Goal: Task Accomplishment & Management: Complete application form

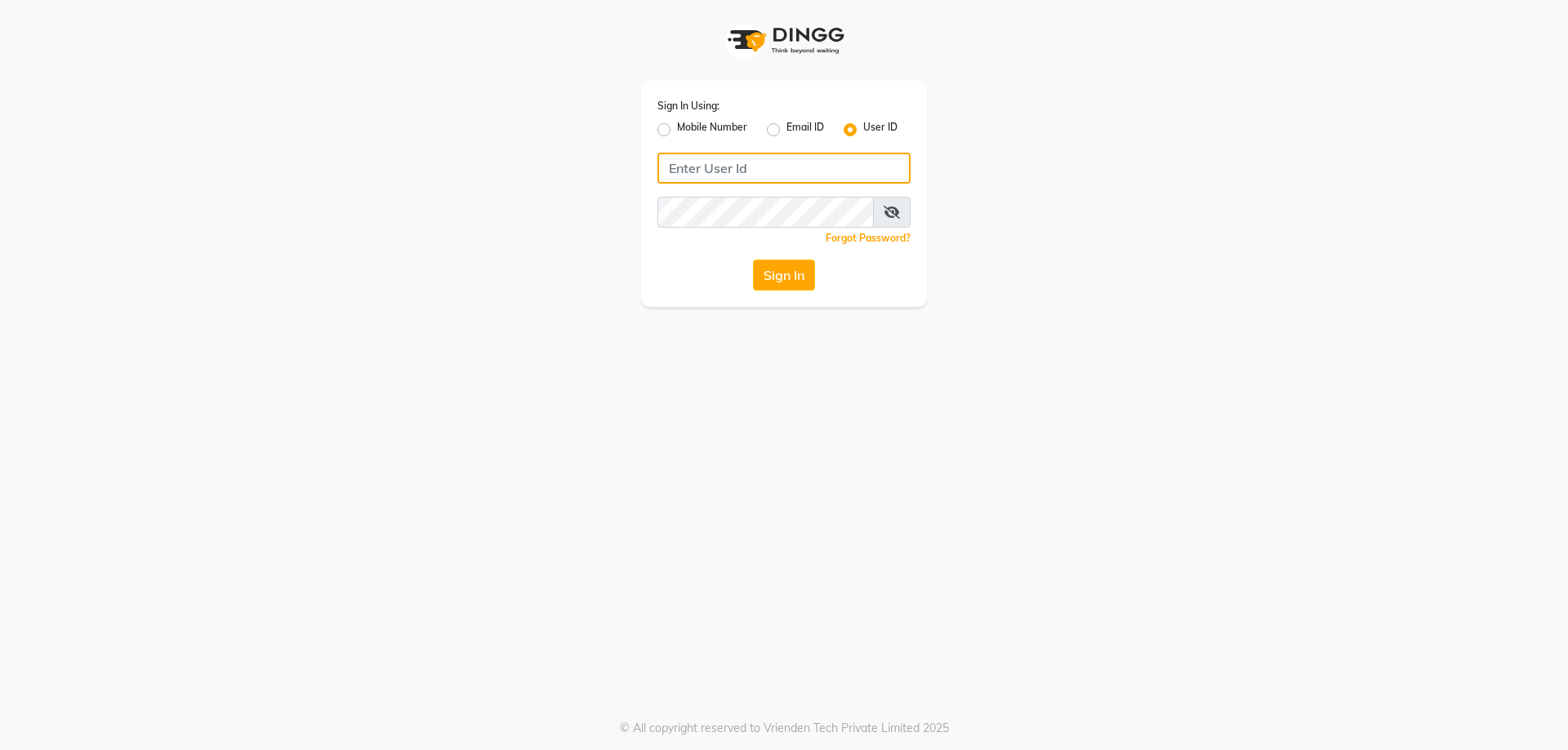
click at [797, 163] on input "Username" at bounding box center [784, 168] width 253 height 31
type input "iconic"
click at [784, 292] on div "Sign In Using: Mobile Number Email ID User ID iconic Remember me Forgot Passwor…" at bounding box center [784, 194] width 286 height 226
click at [791, 280] on button "Sign In" at bounding box center [784, 275] width 62 height 31
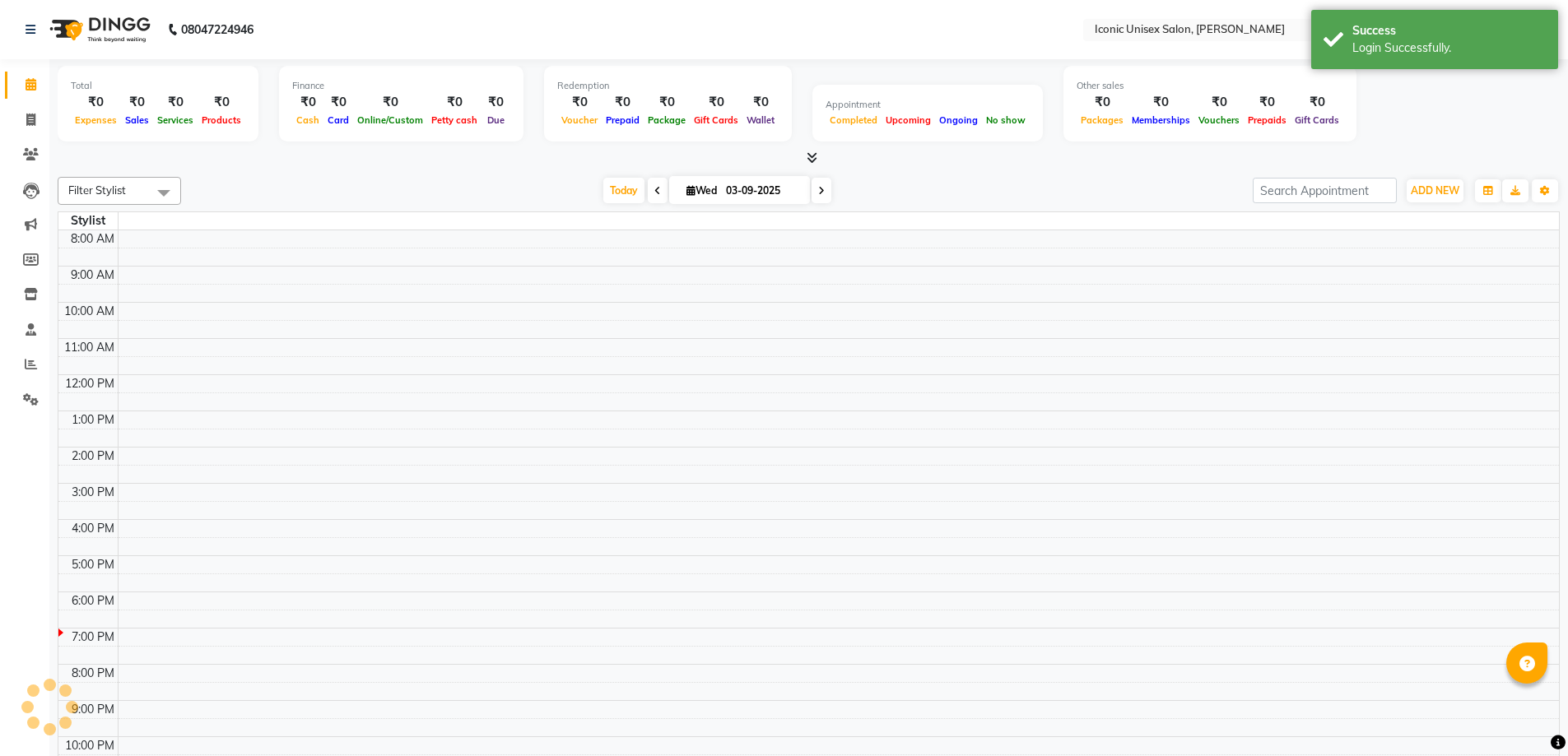
select select "en"
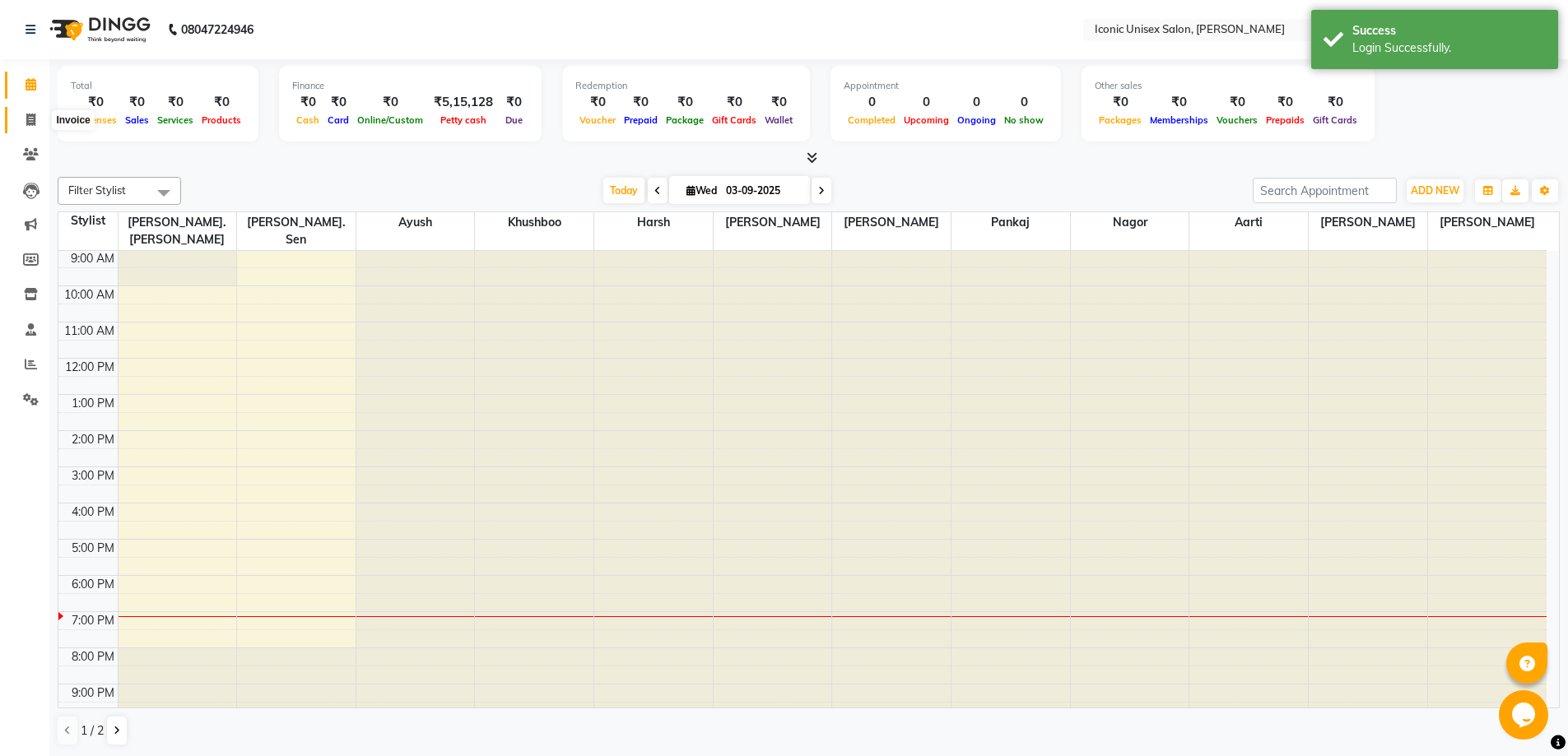
click at [29, 117] on icon at bounding box center [31, 120] width 9 height 12
select select "service"
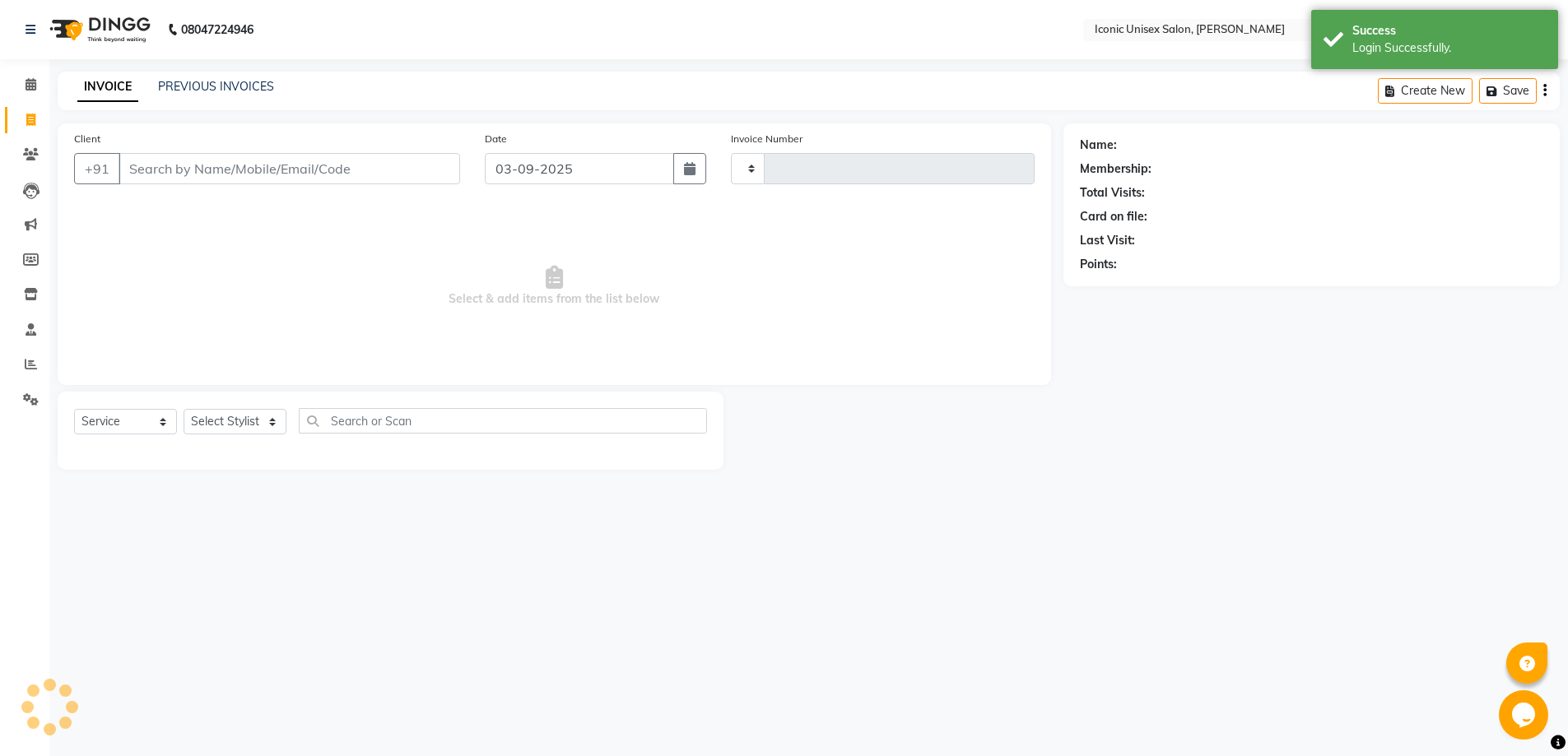
type input "2271"
select select "3884"
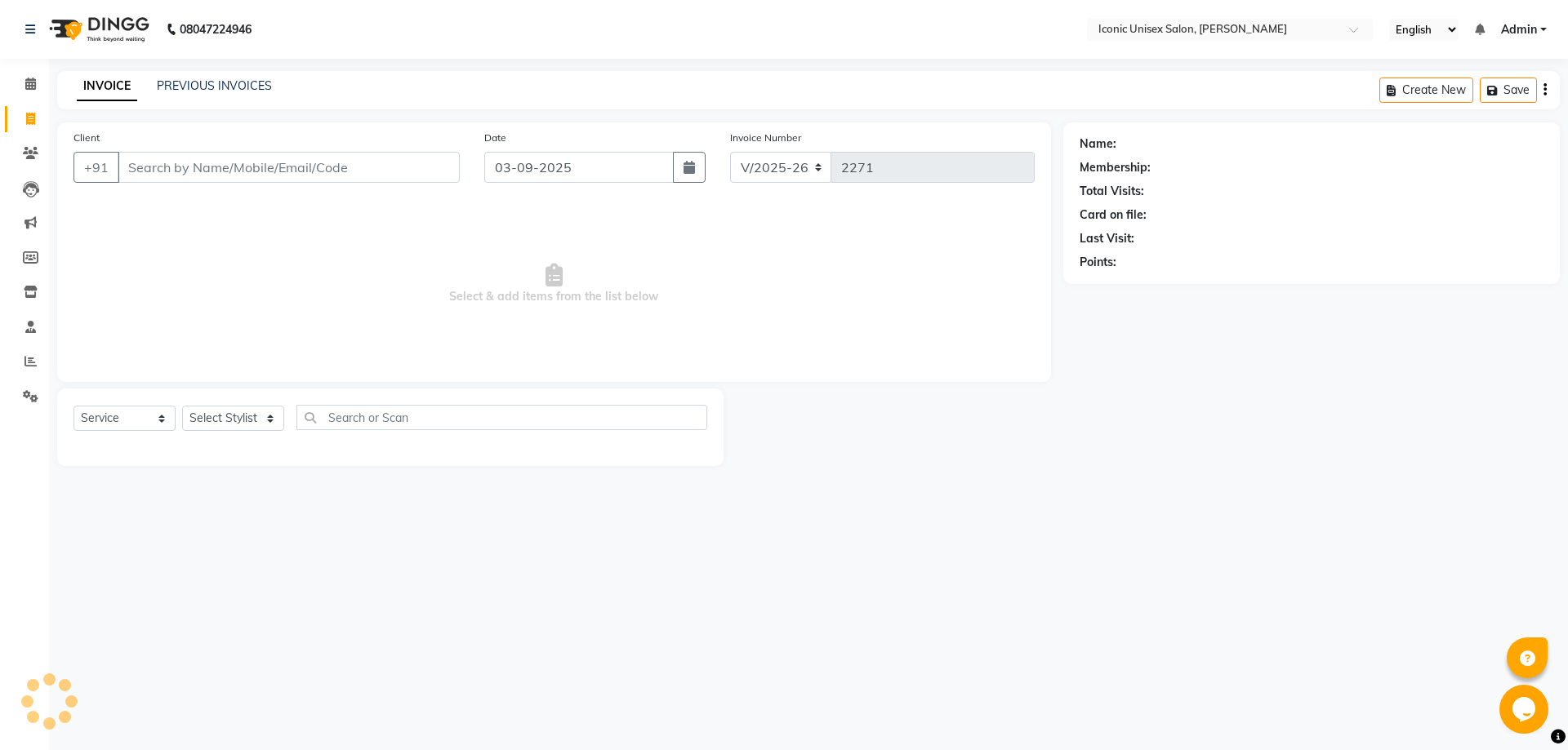
click at [273, 184] on div "Client +91" at bounding box center [267, 162] width 411 height 67
click at [298, 162] on input "Client" at bounding box center [289, 167] width 342 height 31
paste input "9904562271"
type input "9904562271"
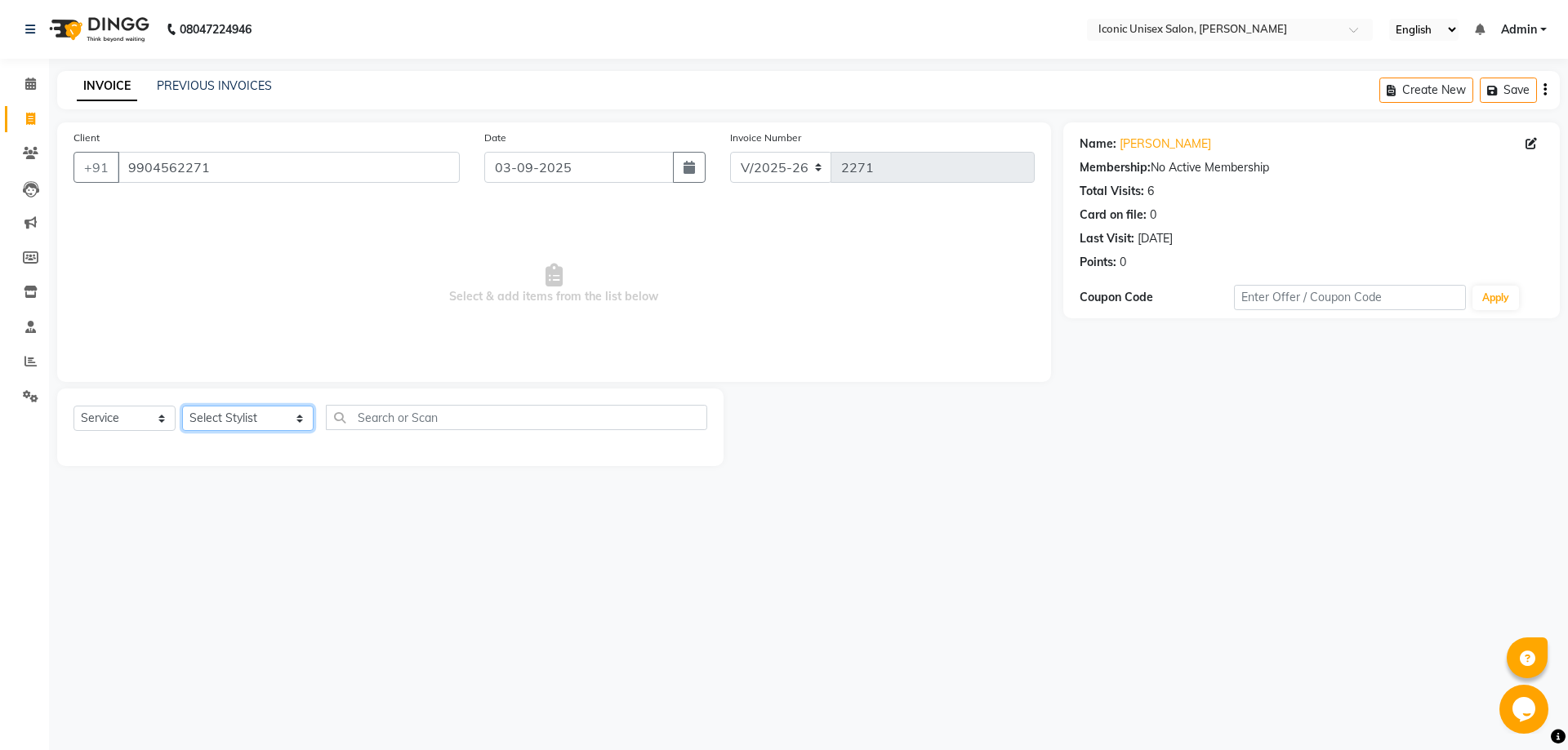
click at [215, 413] on select "Select Stylist [PERSON_NAME] [PERSON_NAME] [PERSON_NAME]. [PERSON_NAME] [PERSON…" at bounding box center [247, 418] width 132 height 26
select select "71403"
click at [182, 405] on select "Select Stylist [PERSON_NAME] [PERSON_NAME] [PERSON_NAME]. [PERSON_NAME] [PERSON…" at bounding box center [247, 418] width 132 height 26
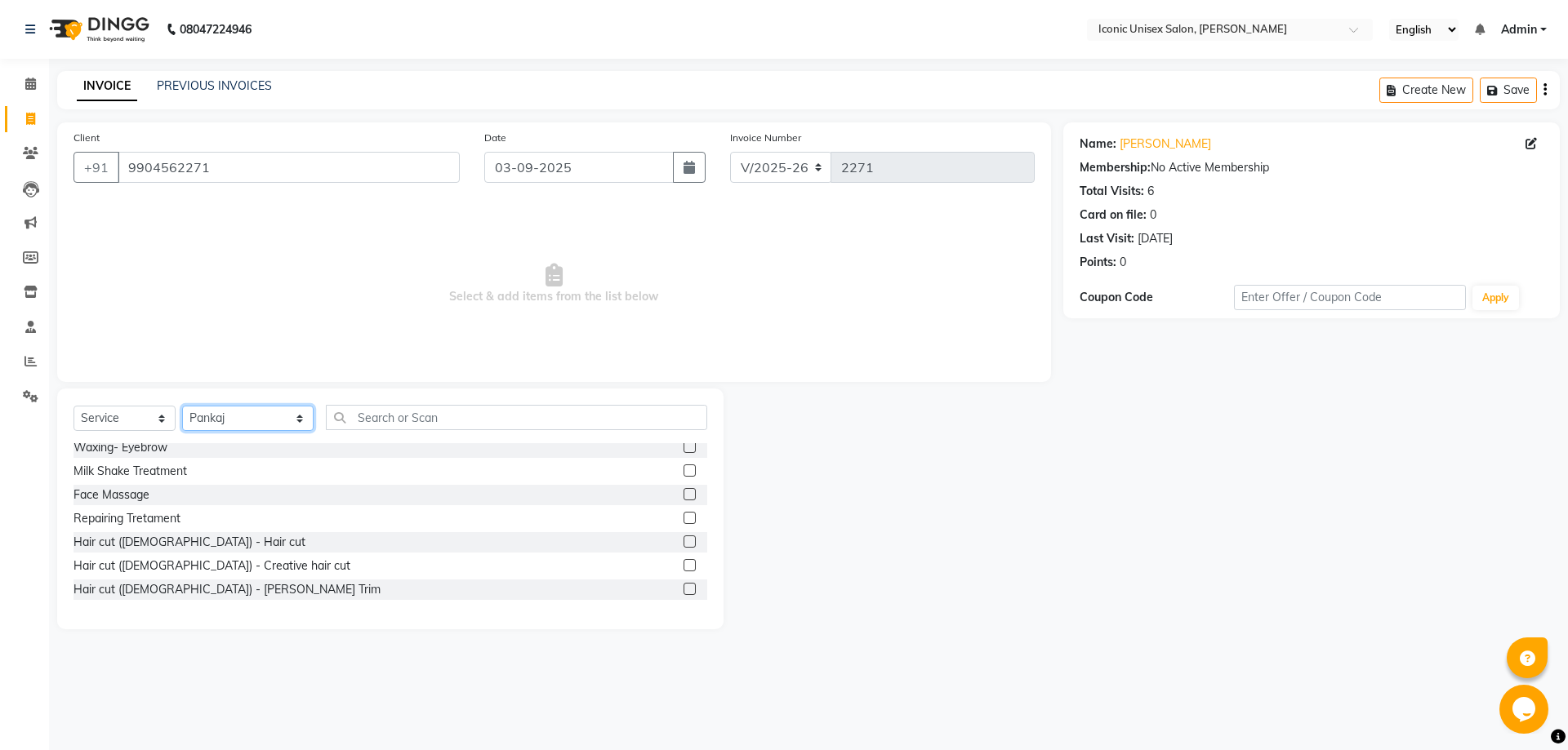
scroll to position [326, 0]
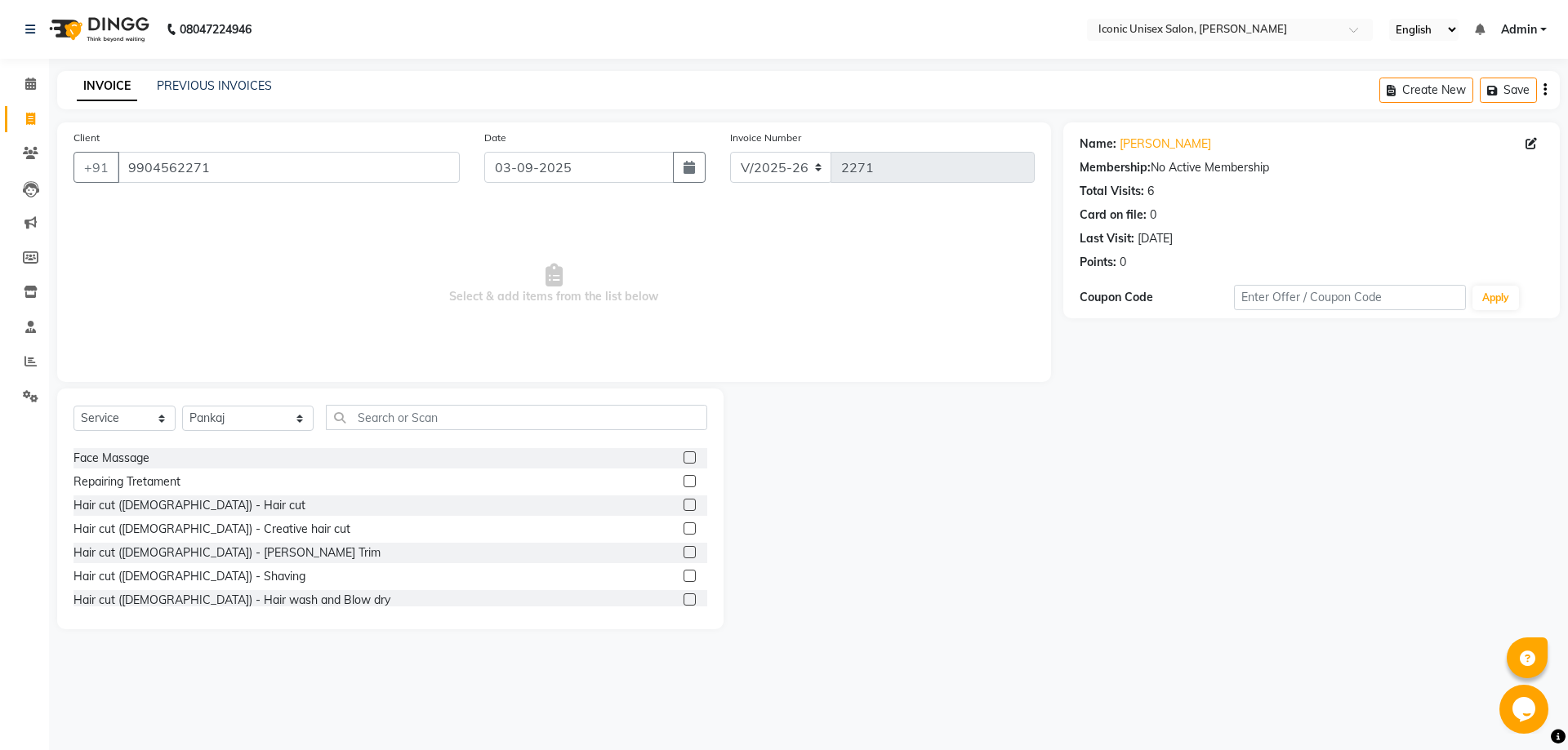
click at [683, 505] on label at bounding box center [689, 505] width 12 height 12
click at [683, 505] on input "checkbox" at bounding box center [689, 506] width 11 height 11
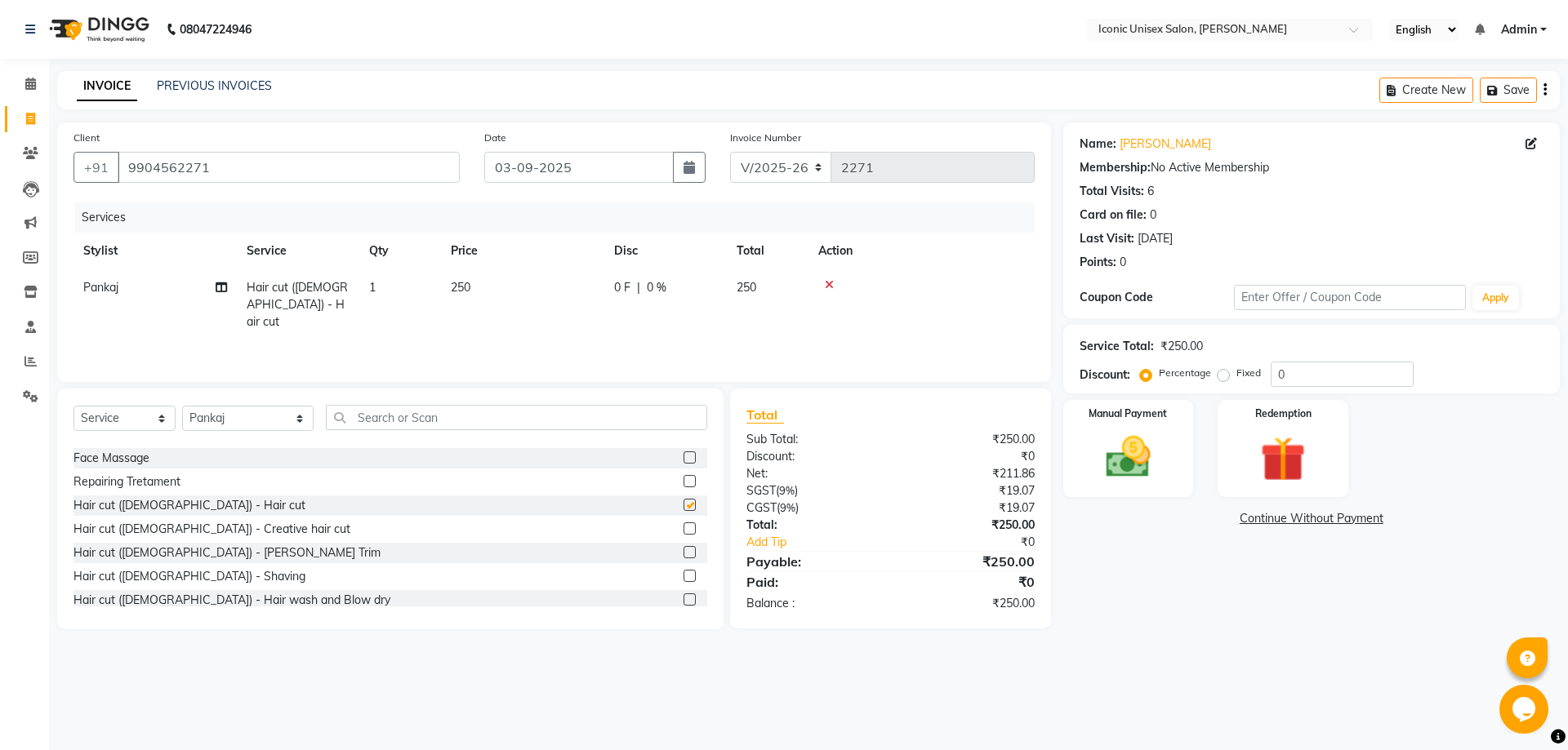
checkbox input "false"
drag, startPoint x: 674, startPoint y: 577, endPoint x: 692, endPoint y: 574, distance: 18.2
click at [683, 576] on label at bounding box center [689, 575] width 12 height 12
click at [683, 576] on input "checkbox" at bounding box center [689, 577] width 11 height 11
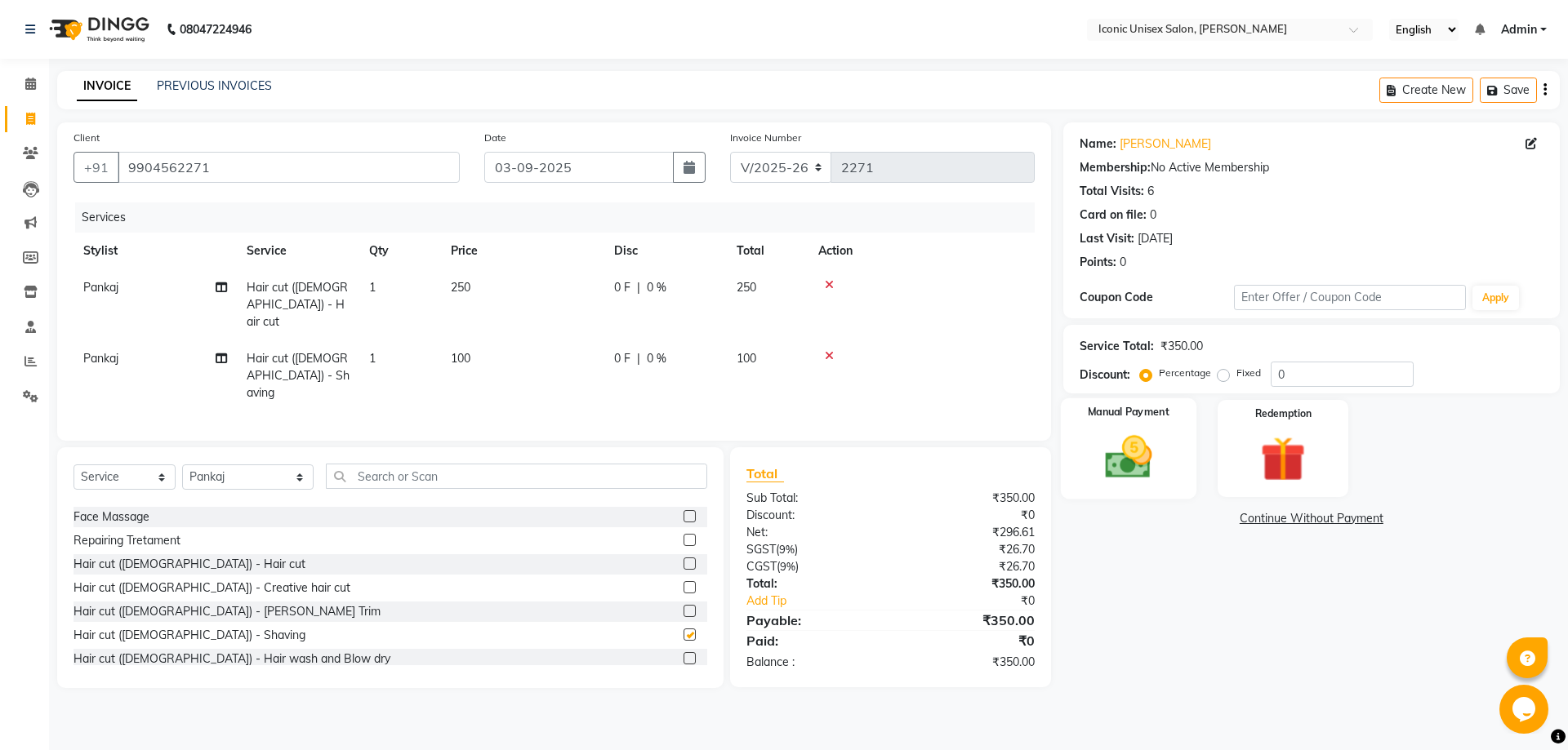
checkbox input "false"
click at [1151, 468] on img at bounding box center [1127, 457] width 76 height 54
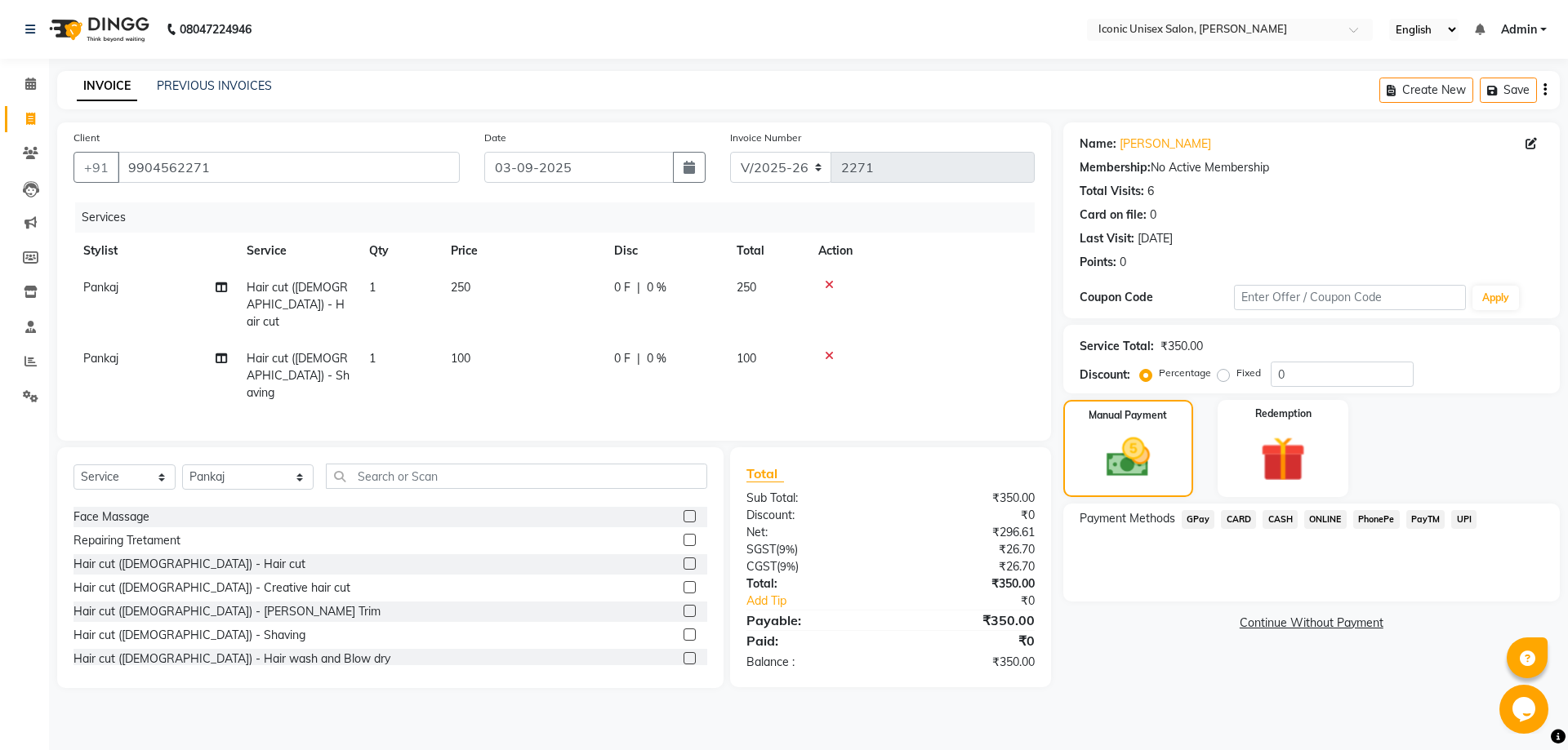
click at [1287, 520] on span "CASH" at bounding box center [1280, 519] width 35 height 18
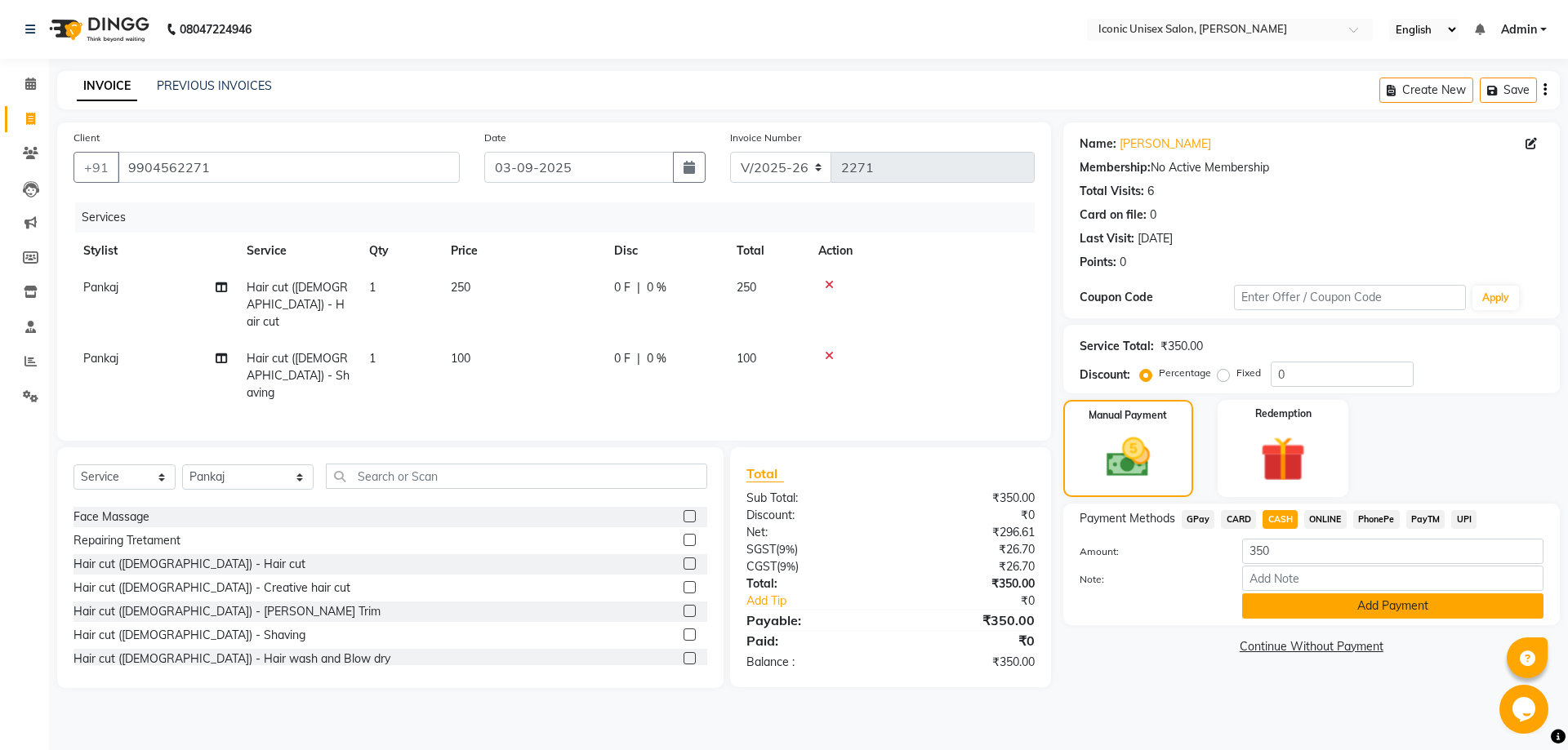
click at [1309, 608] on button "Add Payment" at bounding box center [1393, 607] width 302 height 26
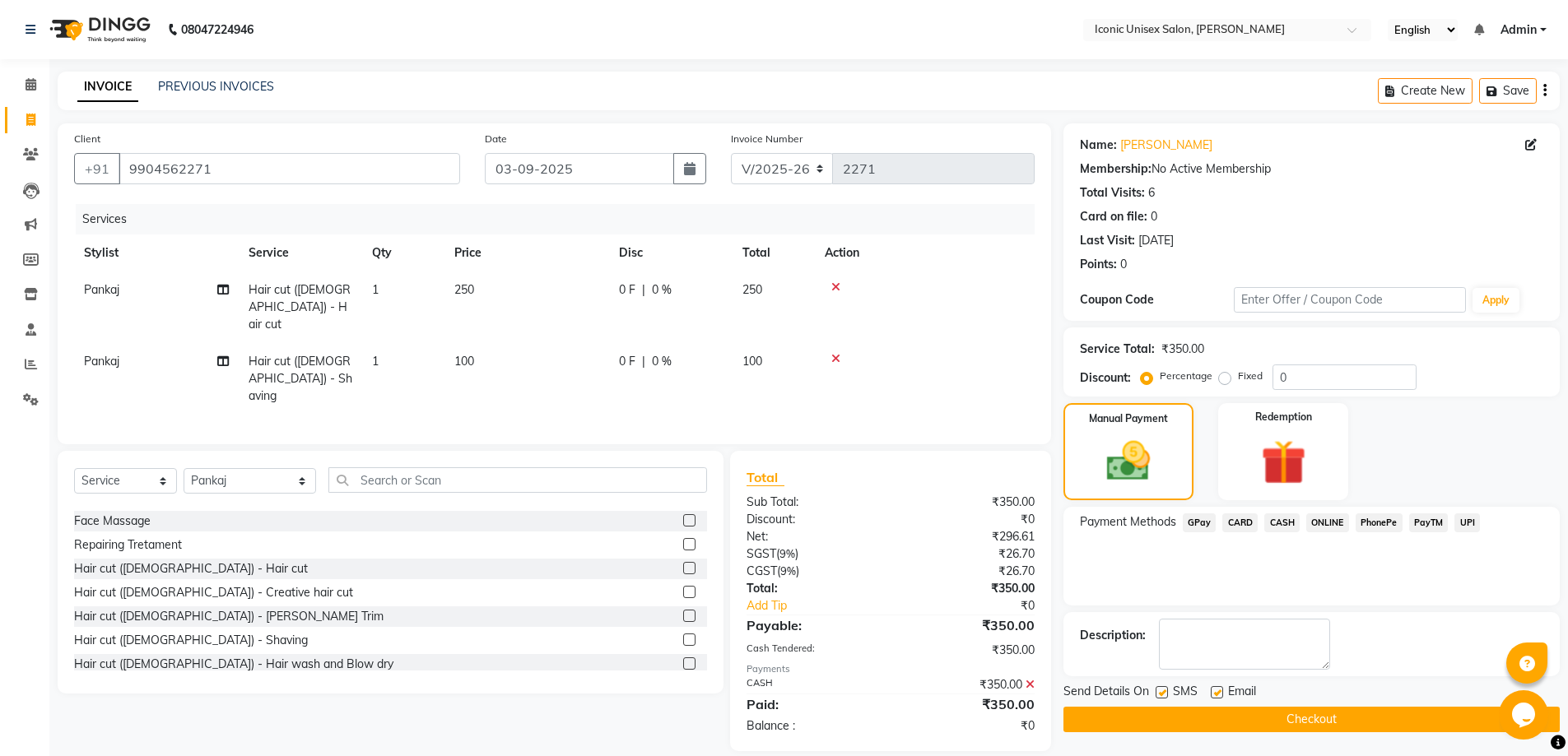
click at [1315, 712] on button "Checkout" at bounding box center [1310, 720] width 496 height 26
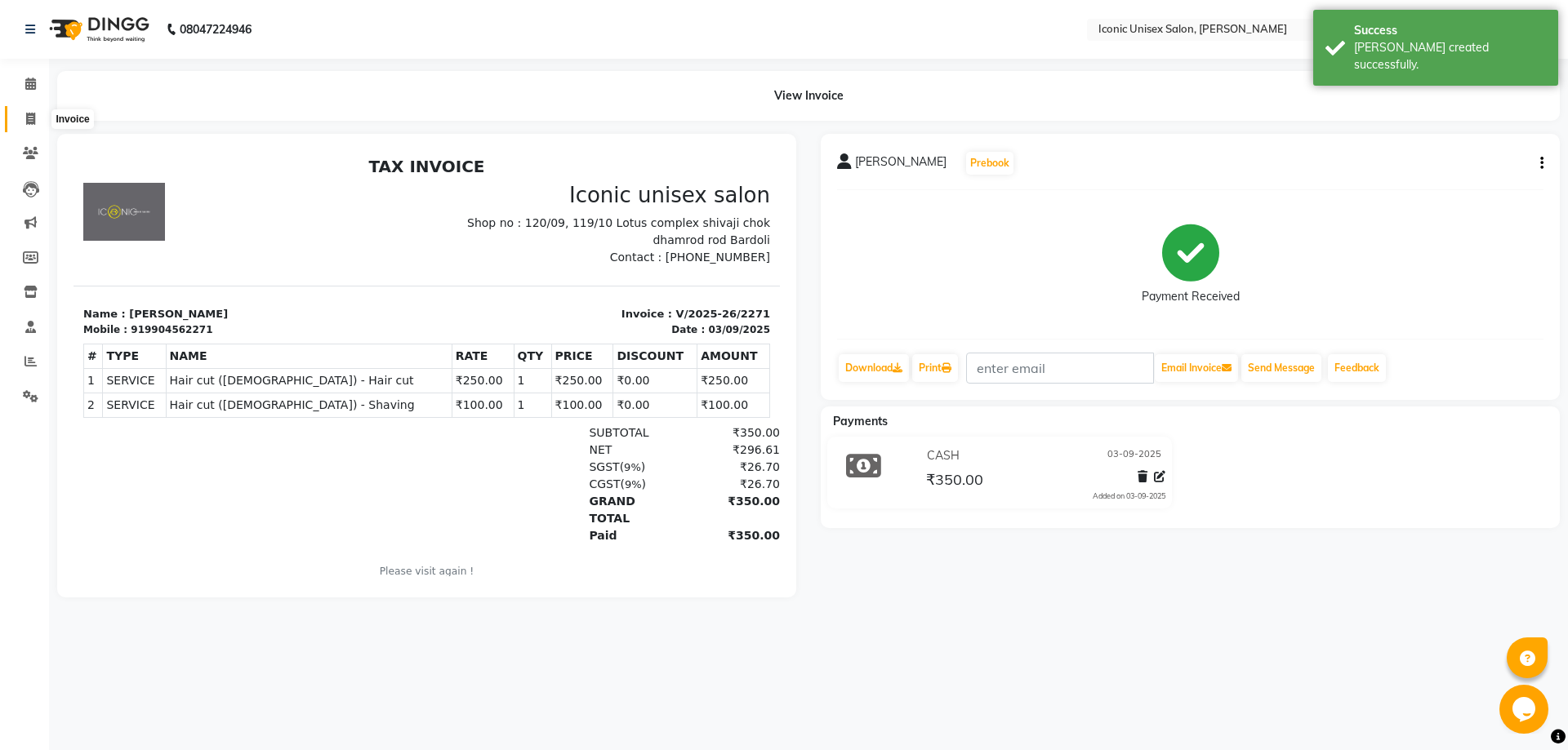
click at [36, 123] on span at bounding box center [30, 119] width 29 height 18
select select "3884"
select select "service"
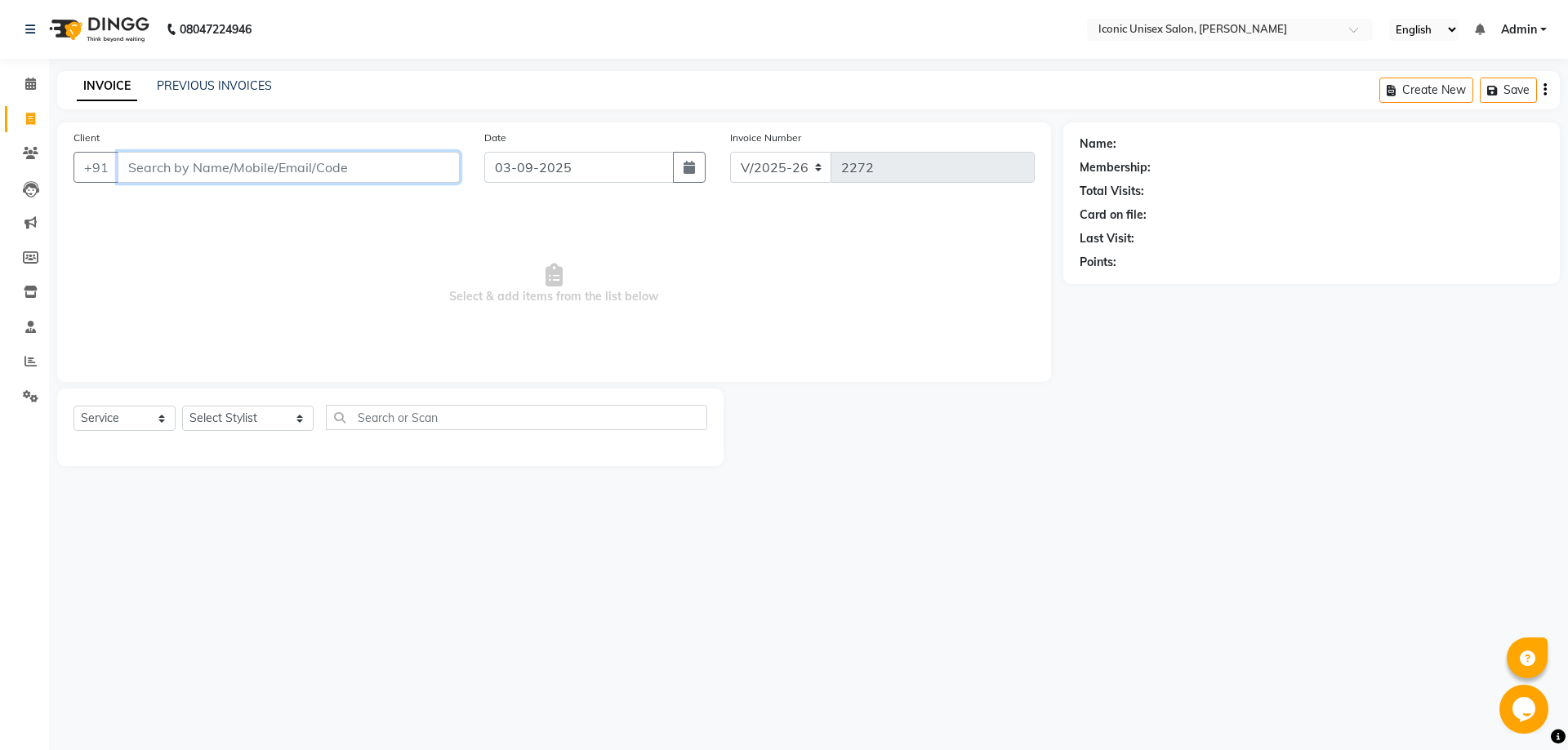
click at [349, 156] on input "Client" at bounding box center [289, 167] width 342 height 31
paste input "9773215392"
type input "9773215392"
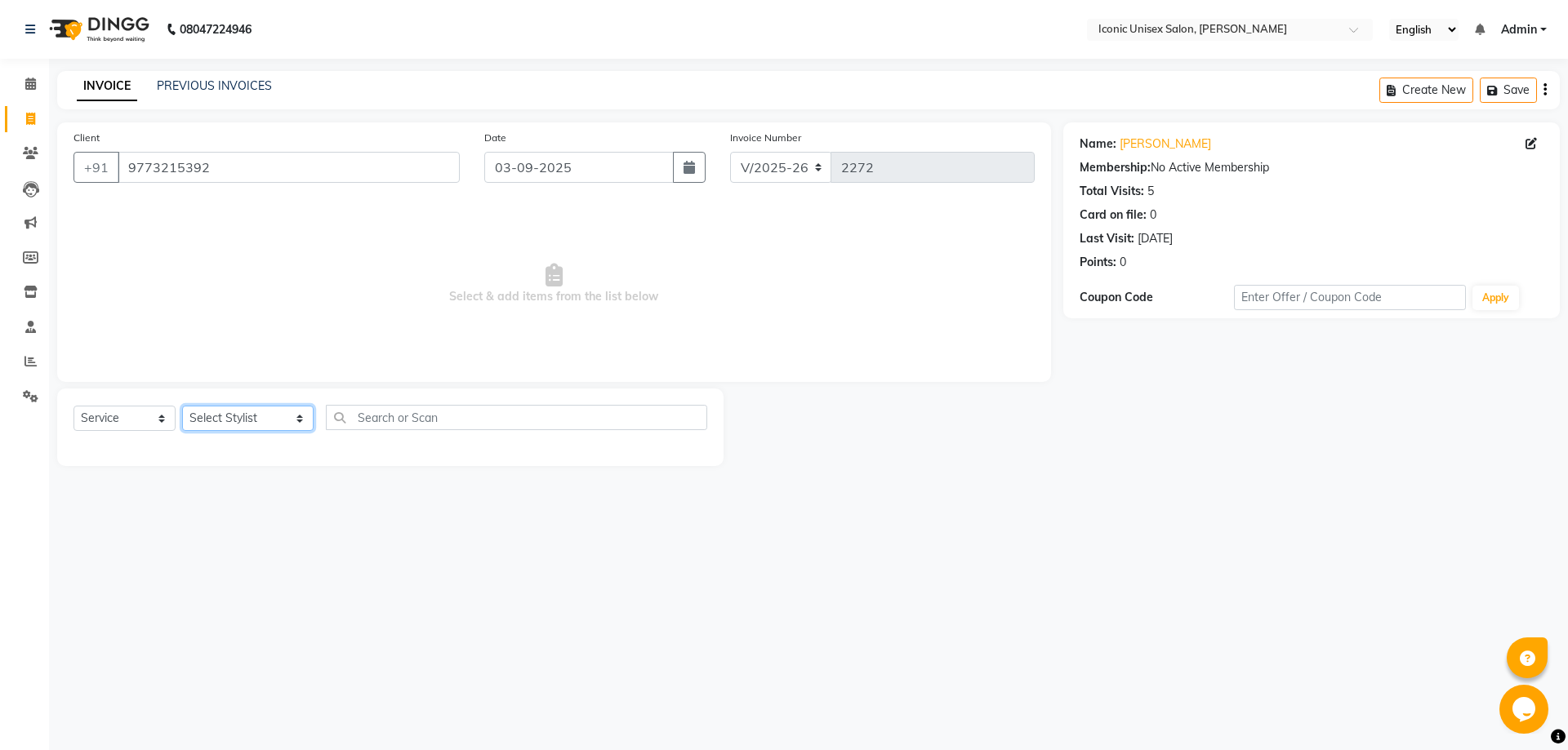
click at [215, 416] on select "Select Stylist [PERSON_NAME] [PERSON_NAME] [PERSON_NAME]. [PERSON_NAME] [PERSON…" at bounding box center [247, 418] width 132 height 26
select select "86068"
click at [182, 405] on select "Select Stylist [PERSON_NAME] [PERSON_NAME] [PERSON_NAME]. [PERSON_NAME] [PERSON…" at bounding box center [247, 418] width 132 height 26
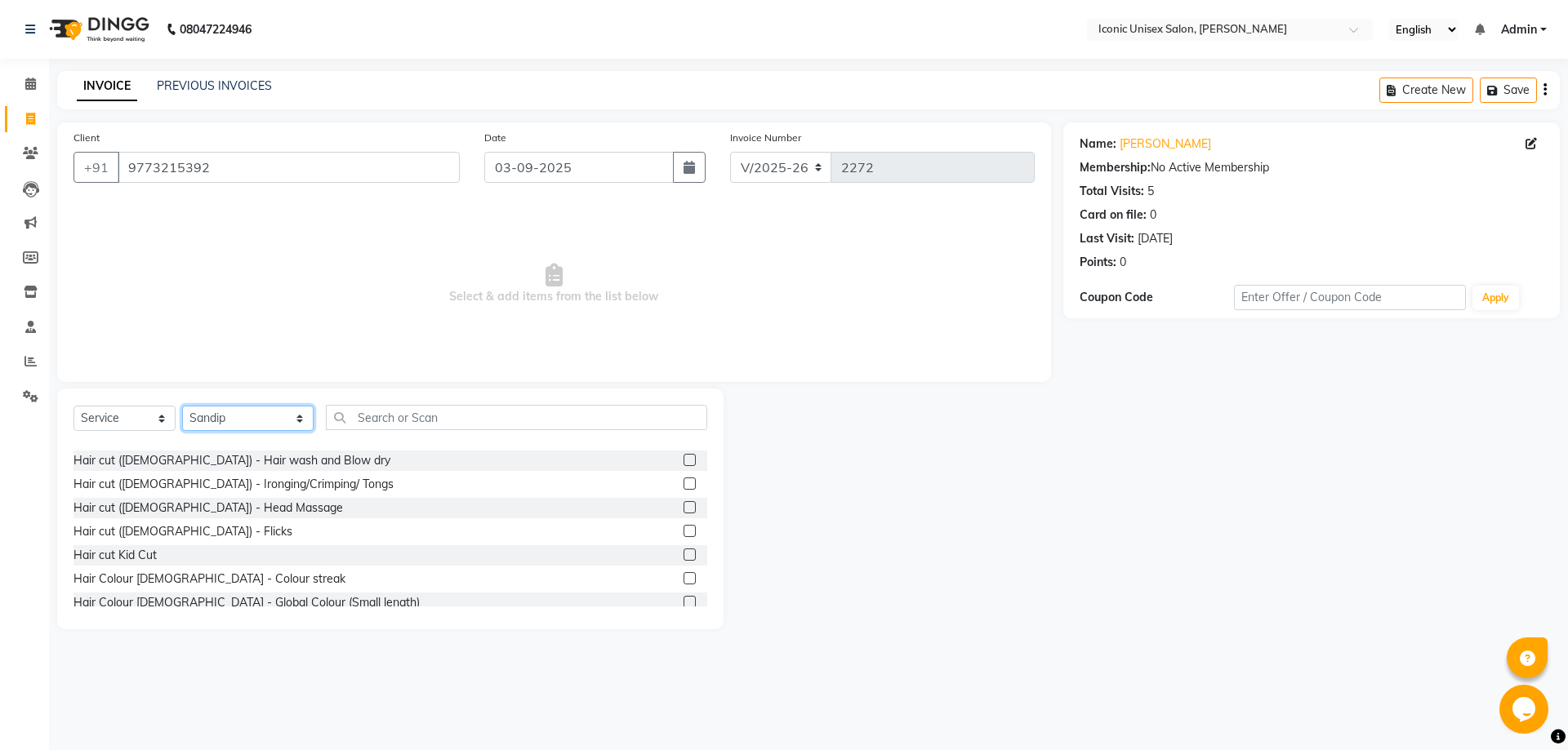
scroll to position [653, 0]
click at [683, 554] on label at bounding box center [689, 556] width 12 height 12
click at [683, 554] on input "checkbox" at bounding box center [689, 558] width 11 height 11
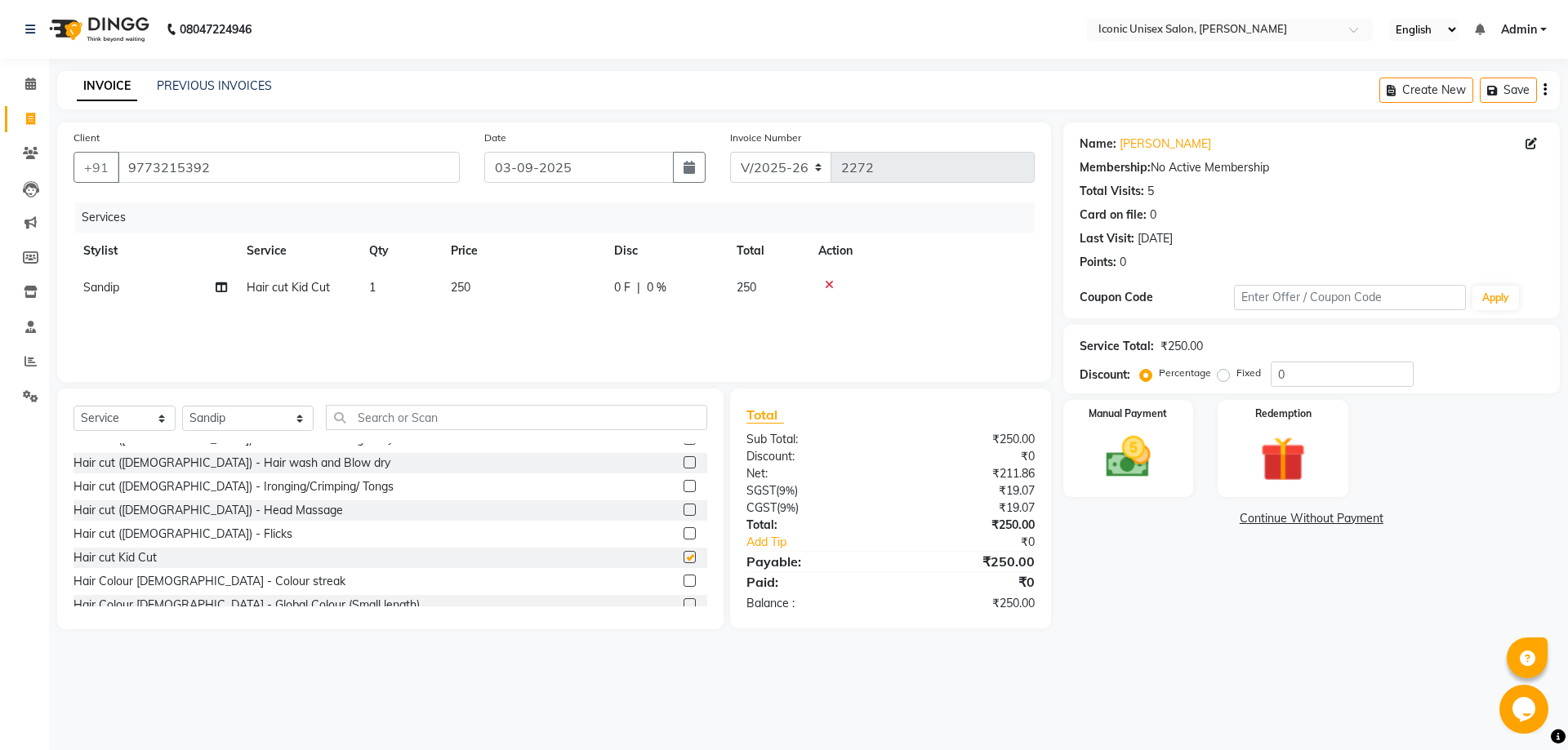
checkbox input "false"
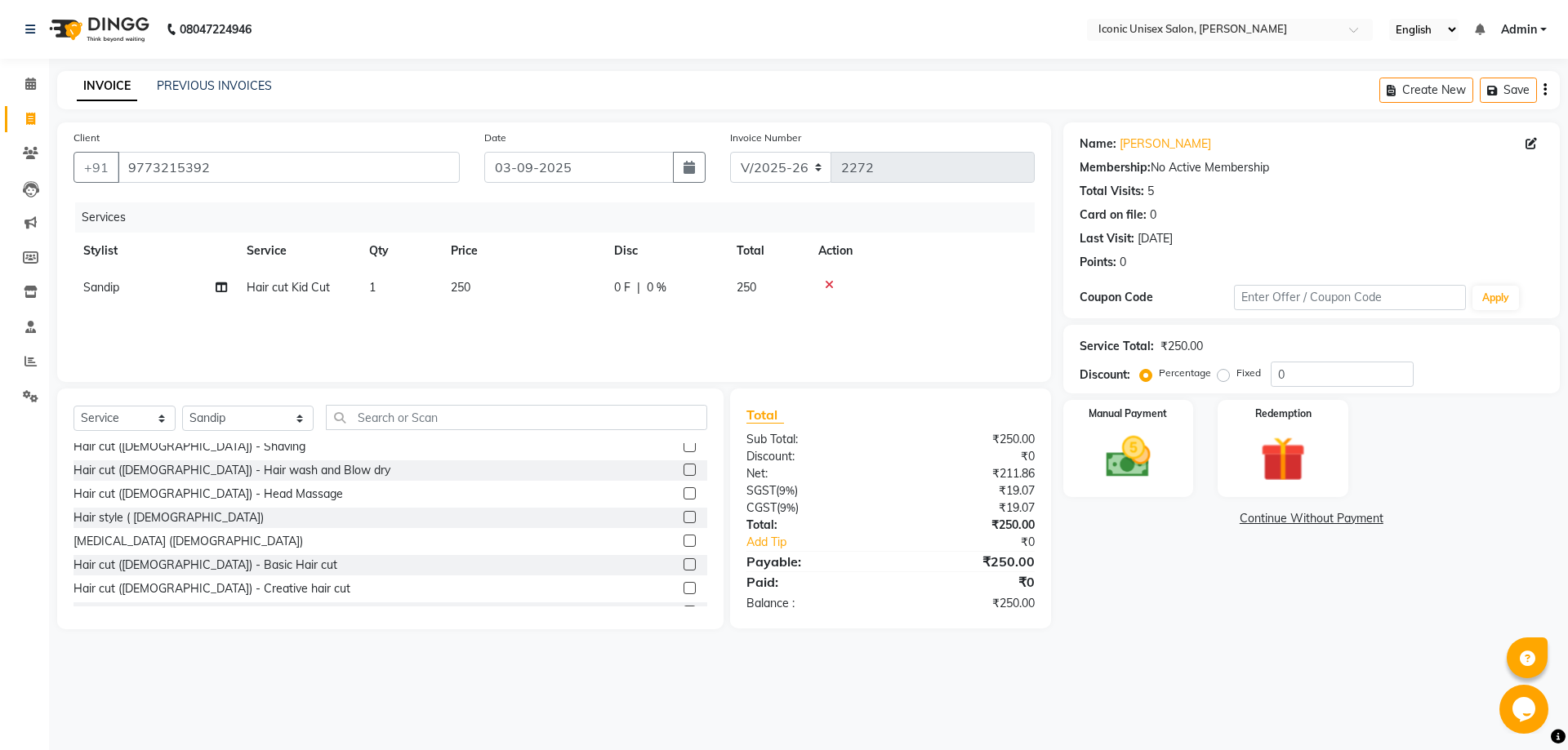
scroll to position [244, 0]
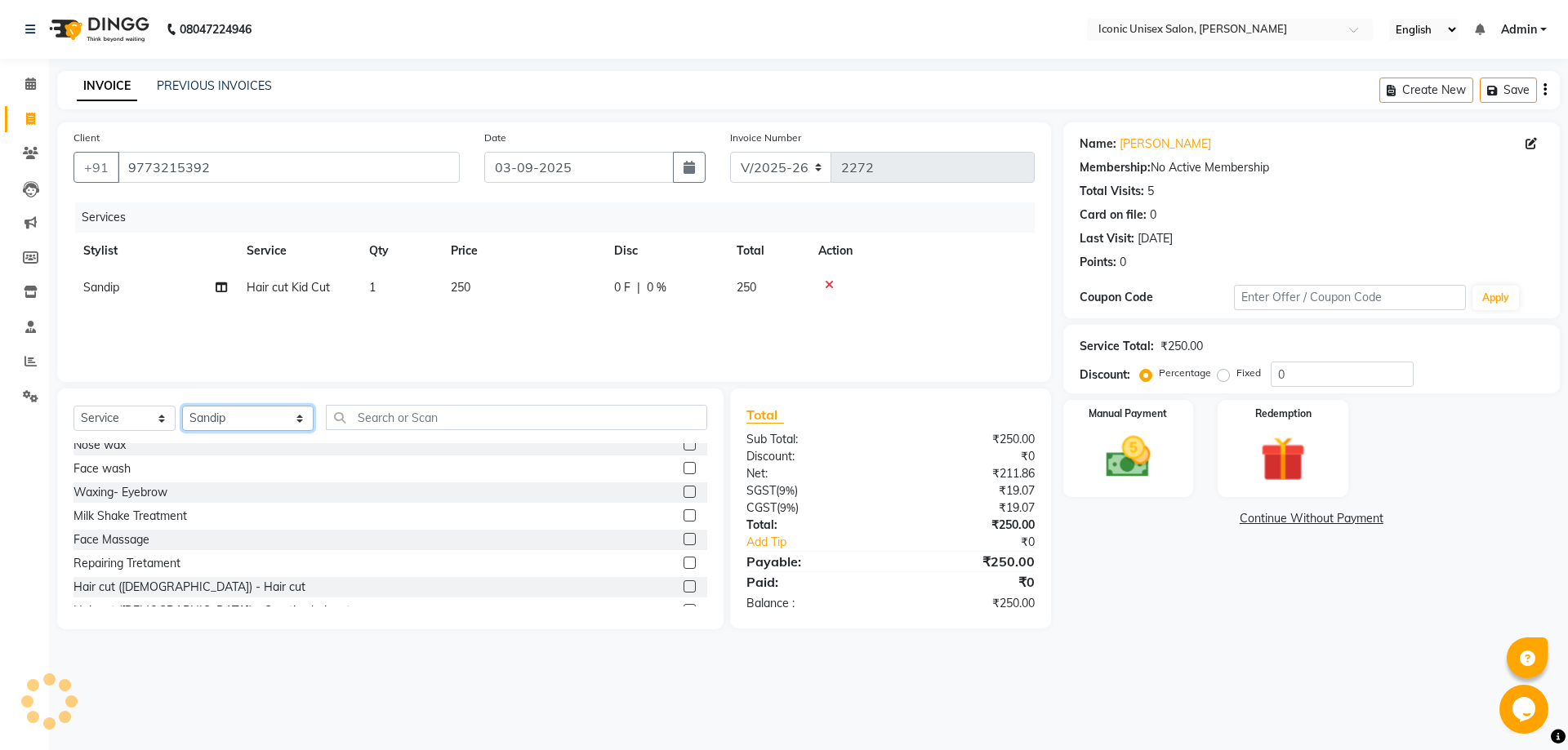
click at [222, 416] on select "Select Stylist [PERSON_NAME] [PERSON_NAME] [PERSON_NAME]. [PERSON_NAME] [PERSON…" at bounding box center [247, 418] width 132 height 26
select select "47297"
click at [182, 405] on select "Select Stylist [PERSON_NAME] [PERSON_NAME] [PERSON_NAME]. [PERSON_NAME] [PERSON…" at bounding box center [247, 418] width 132 height 26
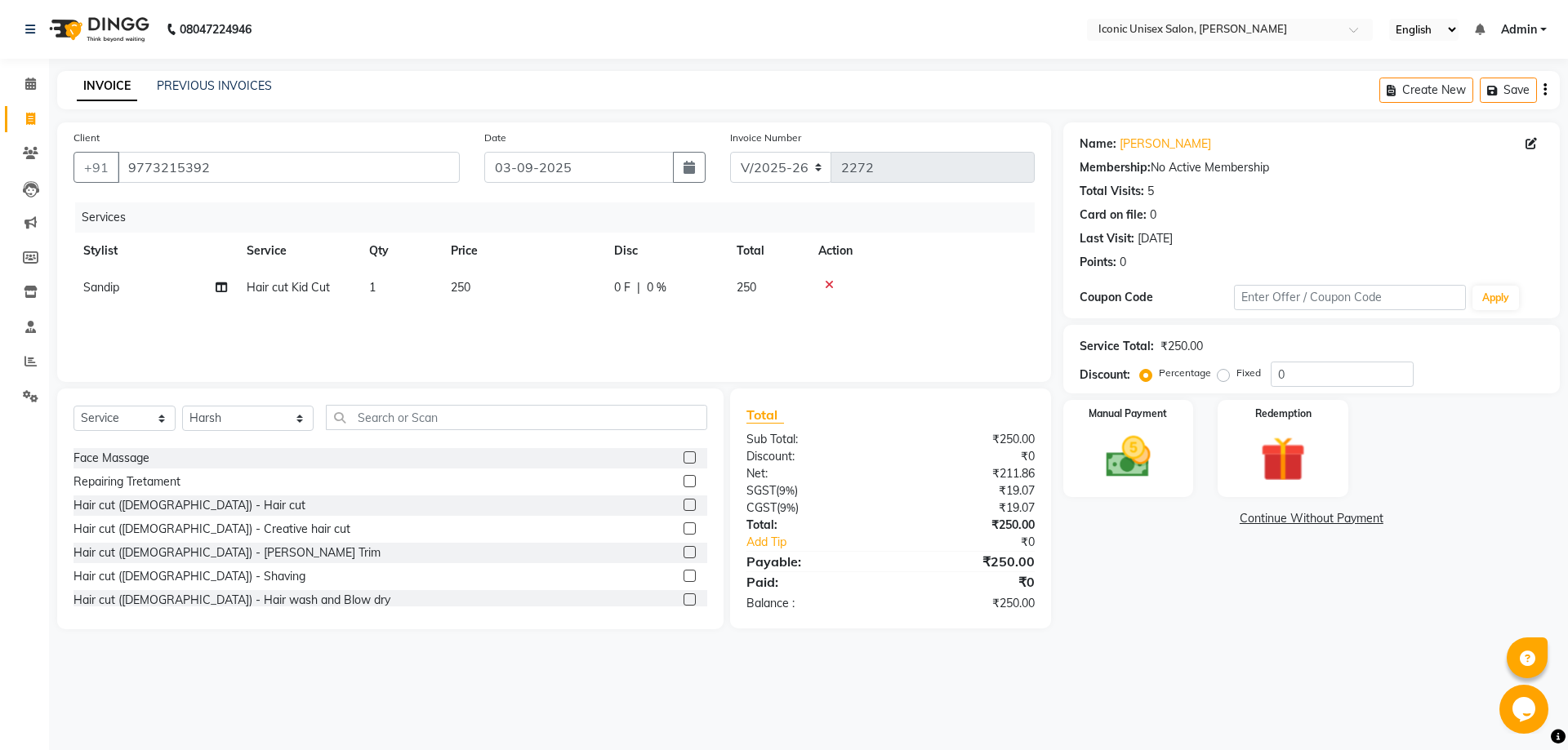
click at [683, 506] on label at bounding box center [689, 505] width 12 height 12
click at [683, 506] on input "checkbox" at bounding box center [689, 506] width 11 height 11
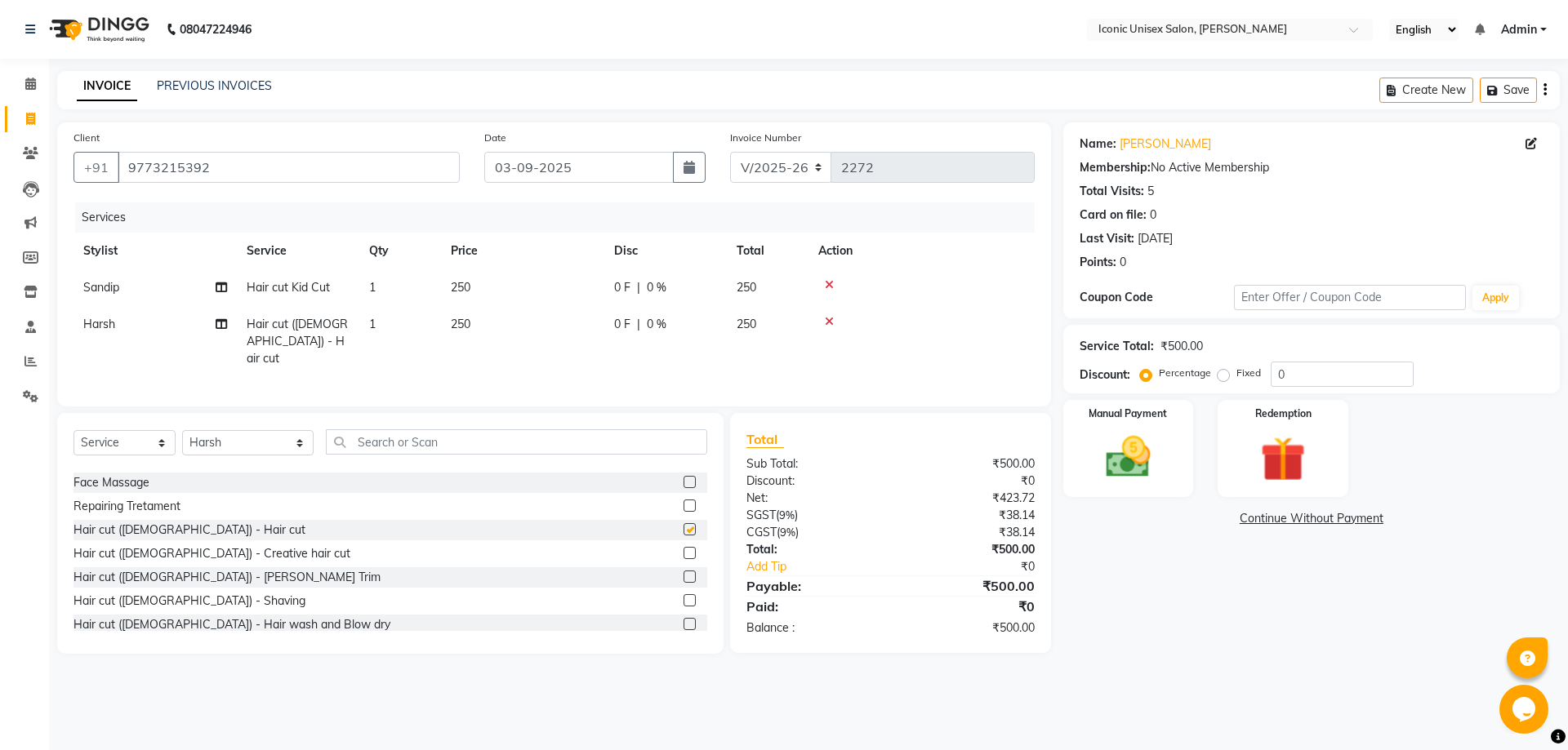
checkbox input "false"
click at [683, 597] on label at bounding box center [689, 599] width 12 height 12
click at [683, 597] on input "checkbox" at bounding box center [689, 601] width 11 height 11
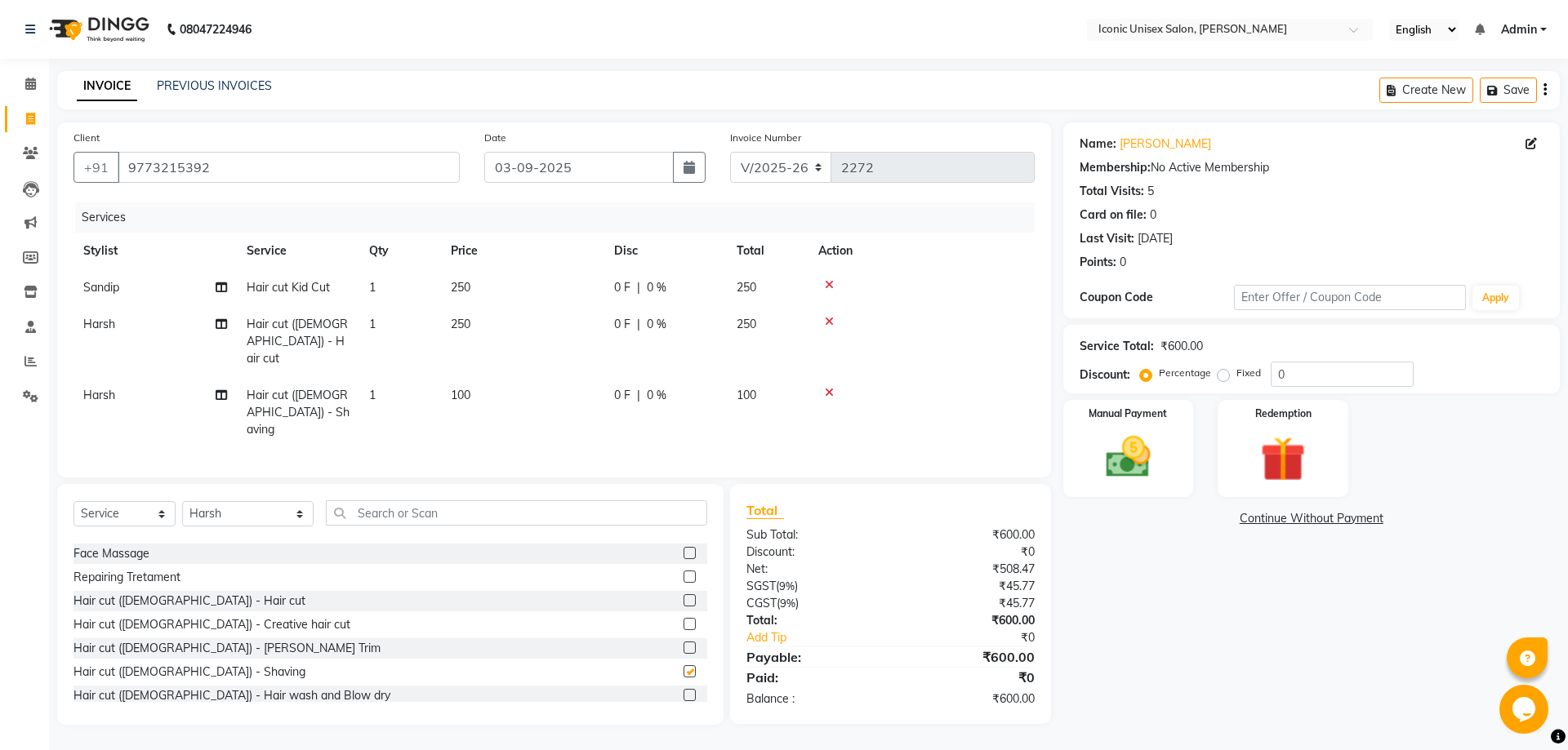
checkbox input "false"
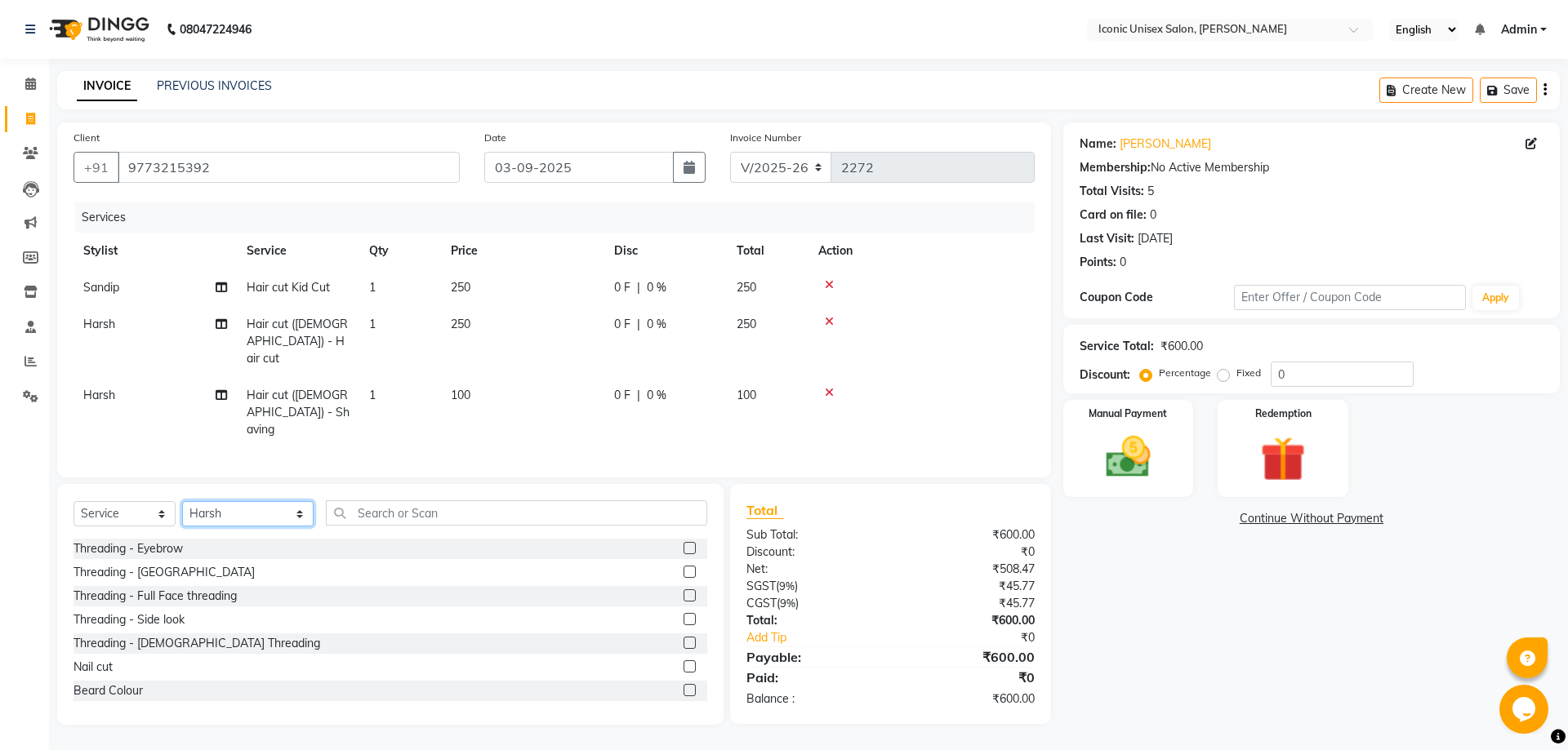
click at [237, 501] on select "Select Stylist [PERSON_NAME] [PERSON_NAME] [PERSON_NAME]. [PERSON_NAME] [PERSON…" at bounding box center [247, 514] width 132 height 26
select select "89550"
click at [182, 501] on select "Select Stylist [PERSON_NAME] [PERSON_NAME] [PERSON_NAME]. [PERSON_NAME] [PERSON…" at bounding box center [247, 514] width 132 height 26
click at [683, 542] on label at bounding box center [689, 548] width 12 height 12
click at [683, 543] on input "checkbox" at bounding box center [689, 549] width 11 height 11
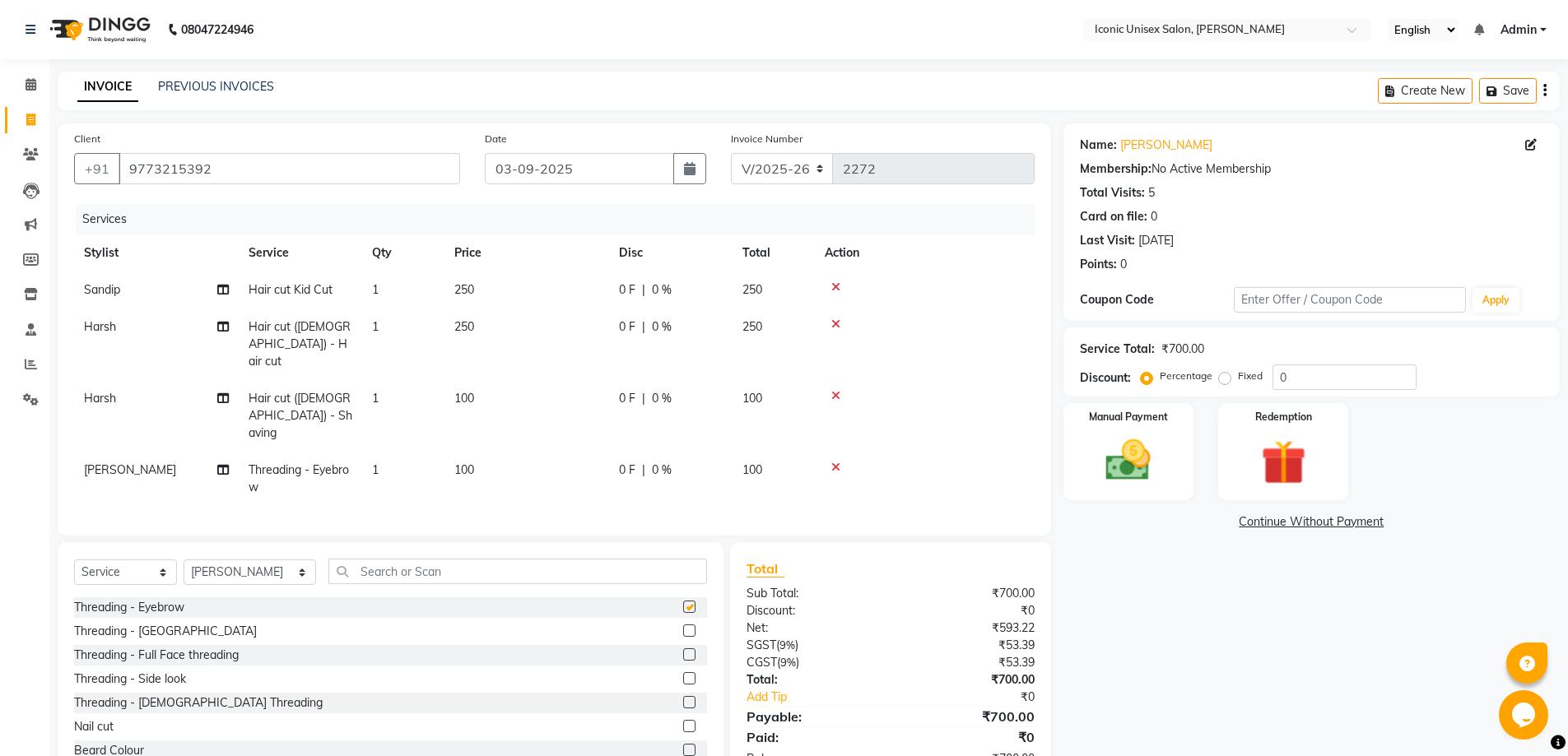
checkbox input "false"
click at [683, 624] on label at bounding box center [689, 630] width 12 height 12
click at [683, 626] on input "checkbox" at bounding box center [689, 632] width 11 height 11
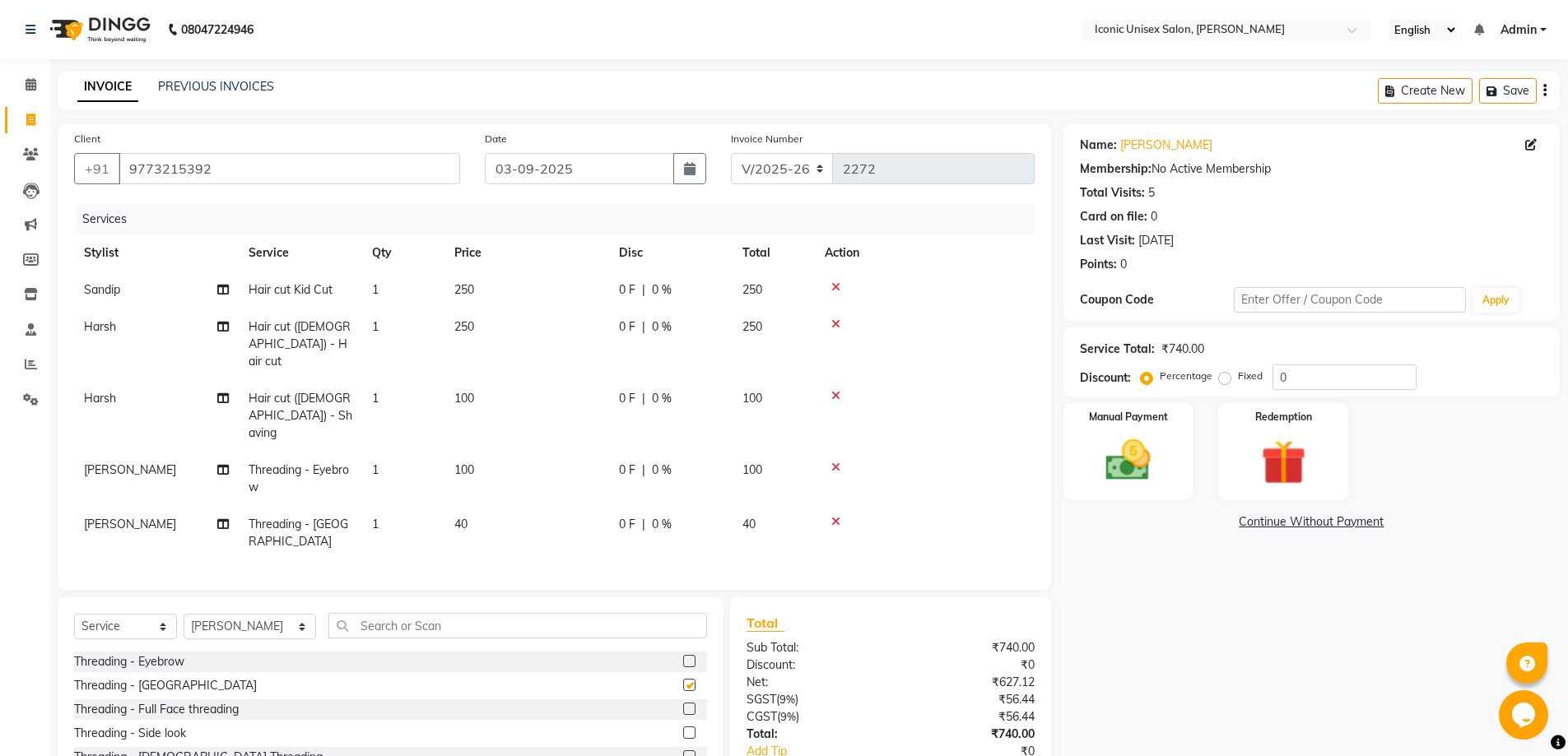
checkbox input "false"
click at [466, 517] on span "40" at bounding box center [461, 524] width 13 height 15
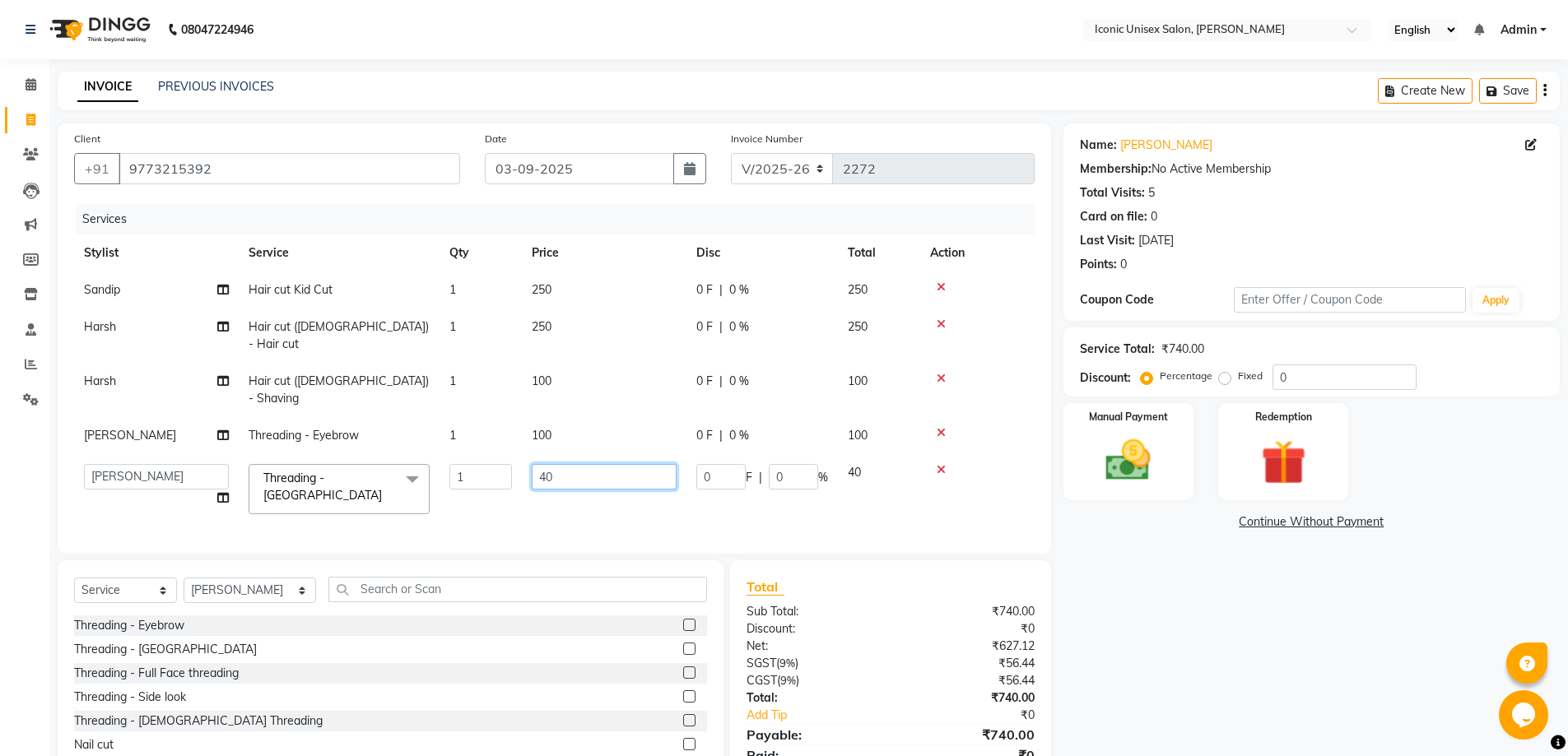
click at [547, 464] on input "40" at bounding box center [604, 477] width 145 height 26
type input "50"
click at [1304, 636] on div "Name: [PERSON_NAME] Membership: No Active Membership Total Visits: 5 Card on fi…" at bounding box center [1317, 462] width 509 height 679
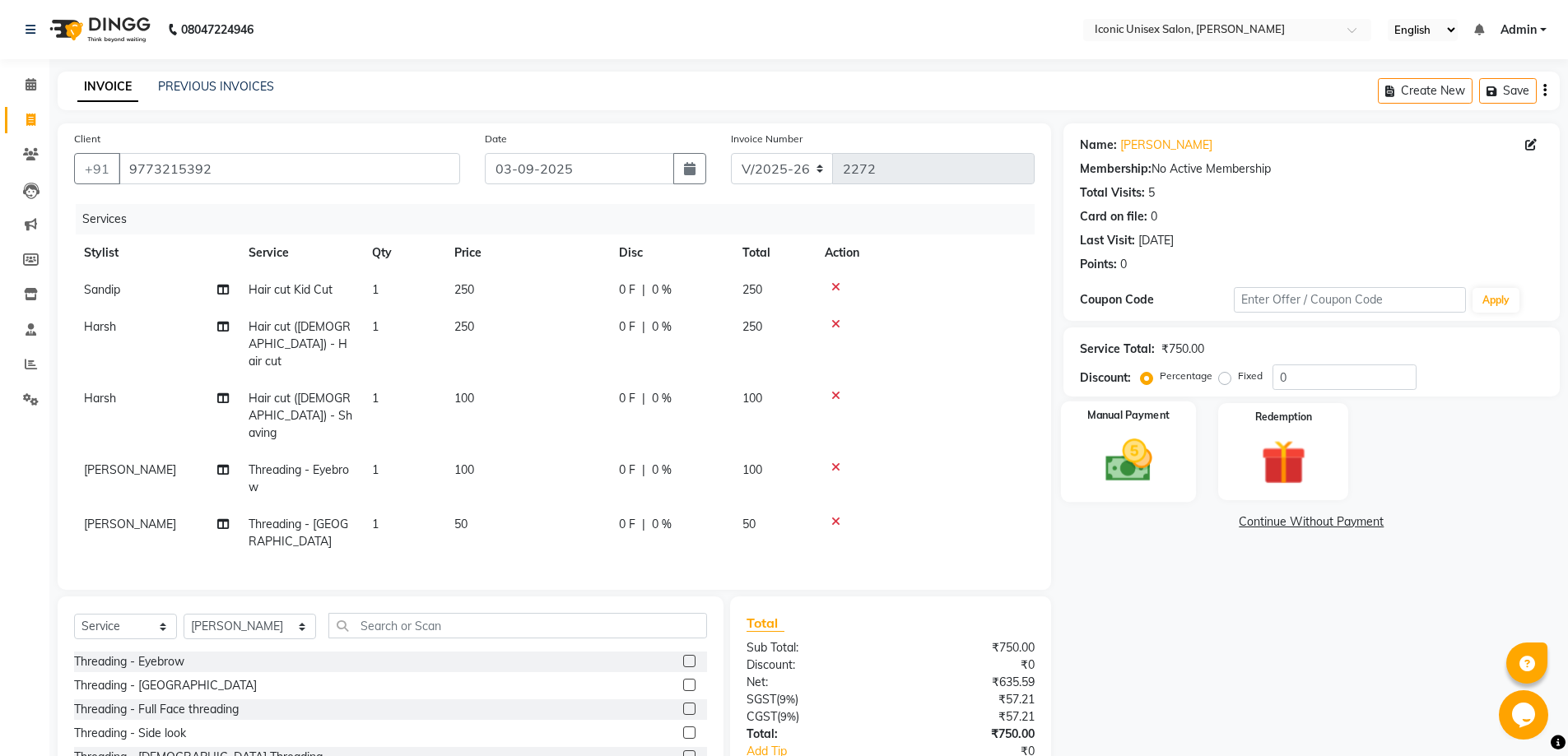
click at [1125, 450] on img at bounding box center [1129, 460] width 76 height 54
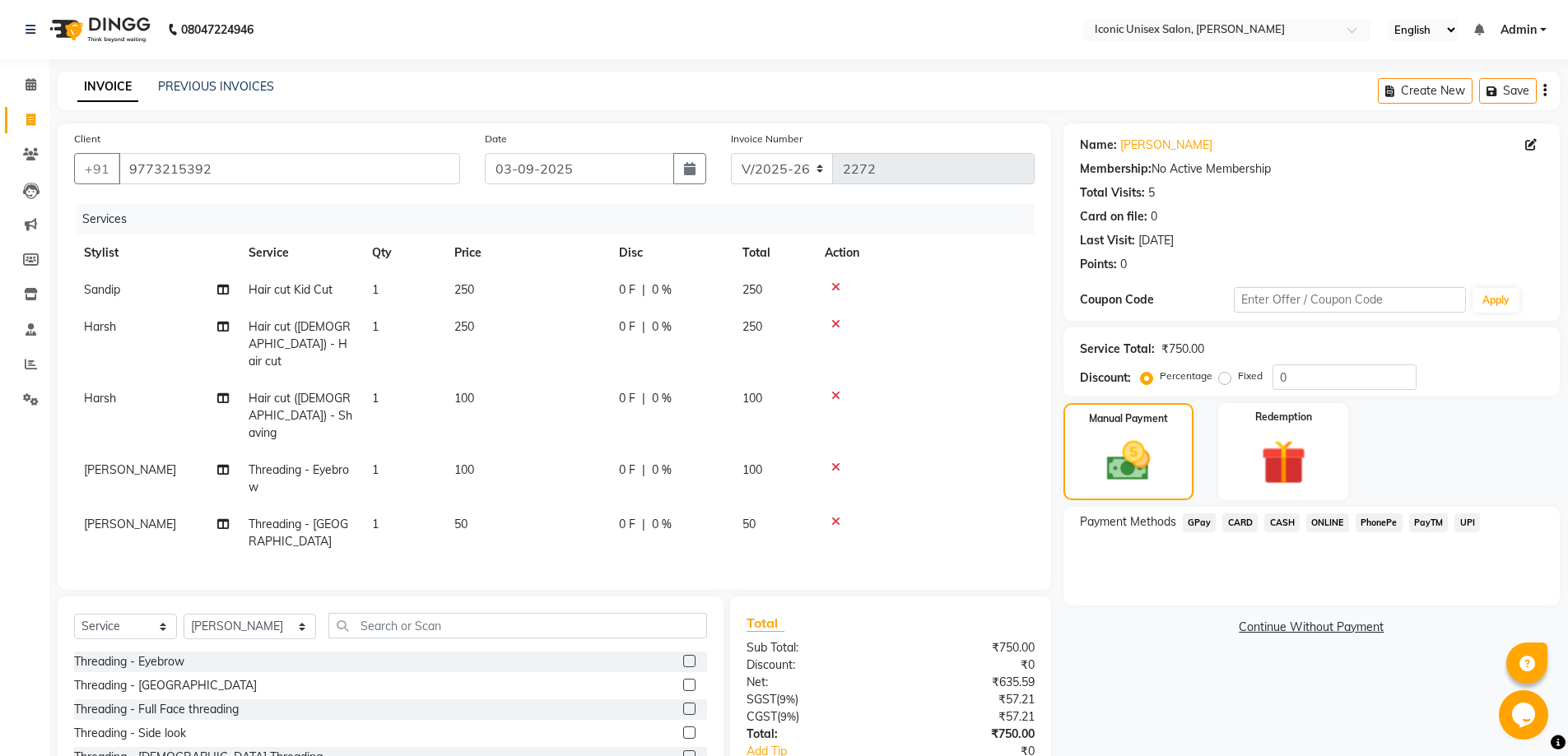
click at [1205, 521] on span "GPay" at bounding box center [1199, 523] width 33 height 19
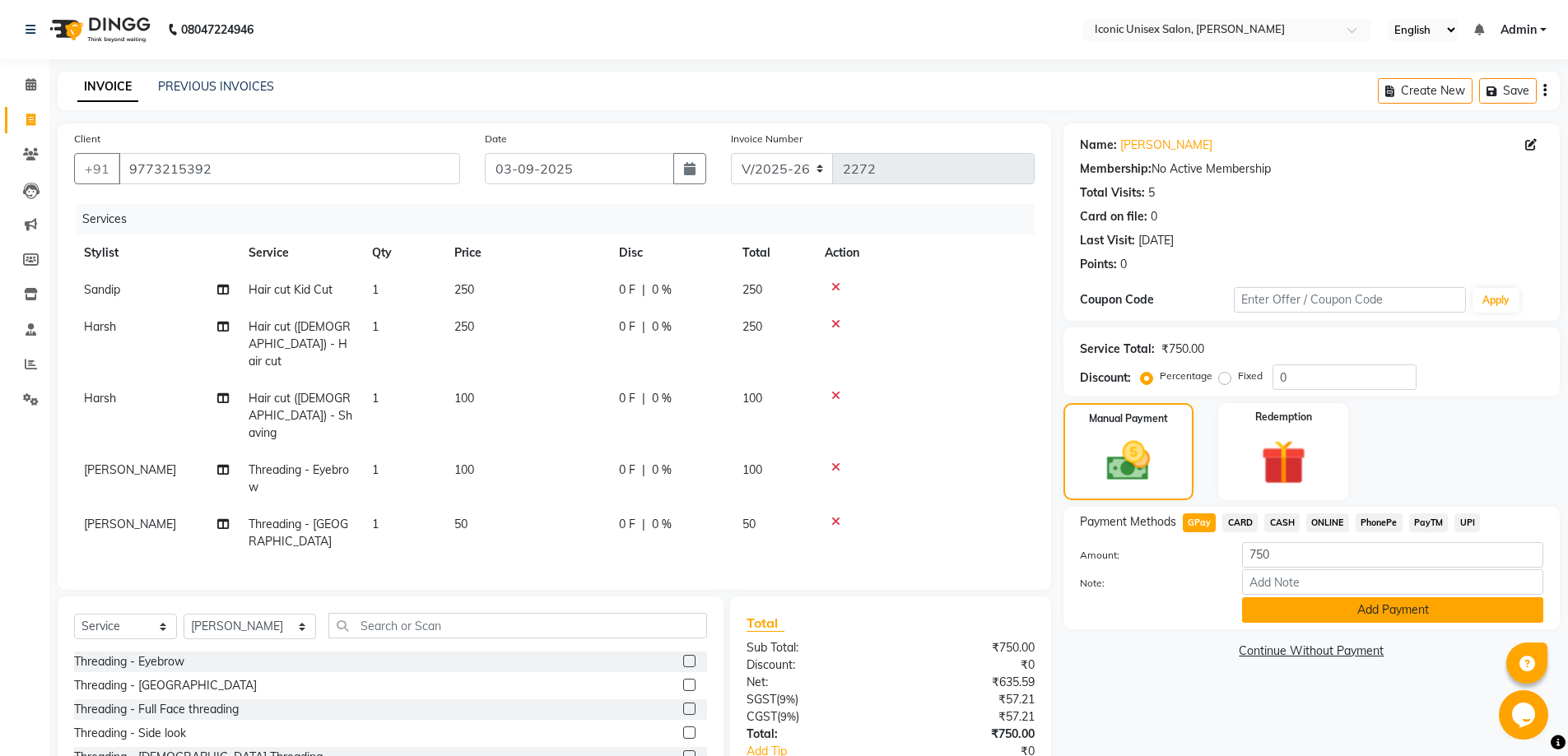
click at [1307, 616] on button "Add Payment" at bounding box center [1392, 611] width 301 height 26
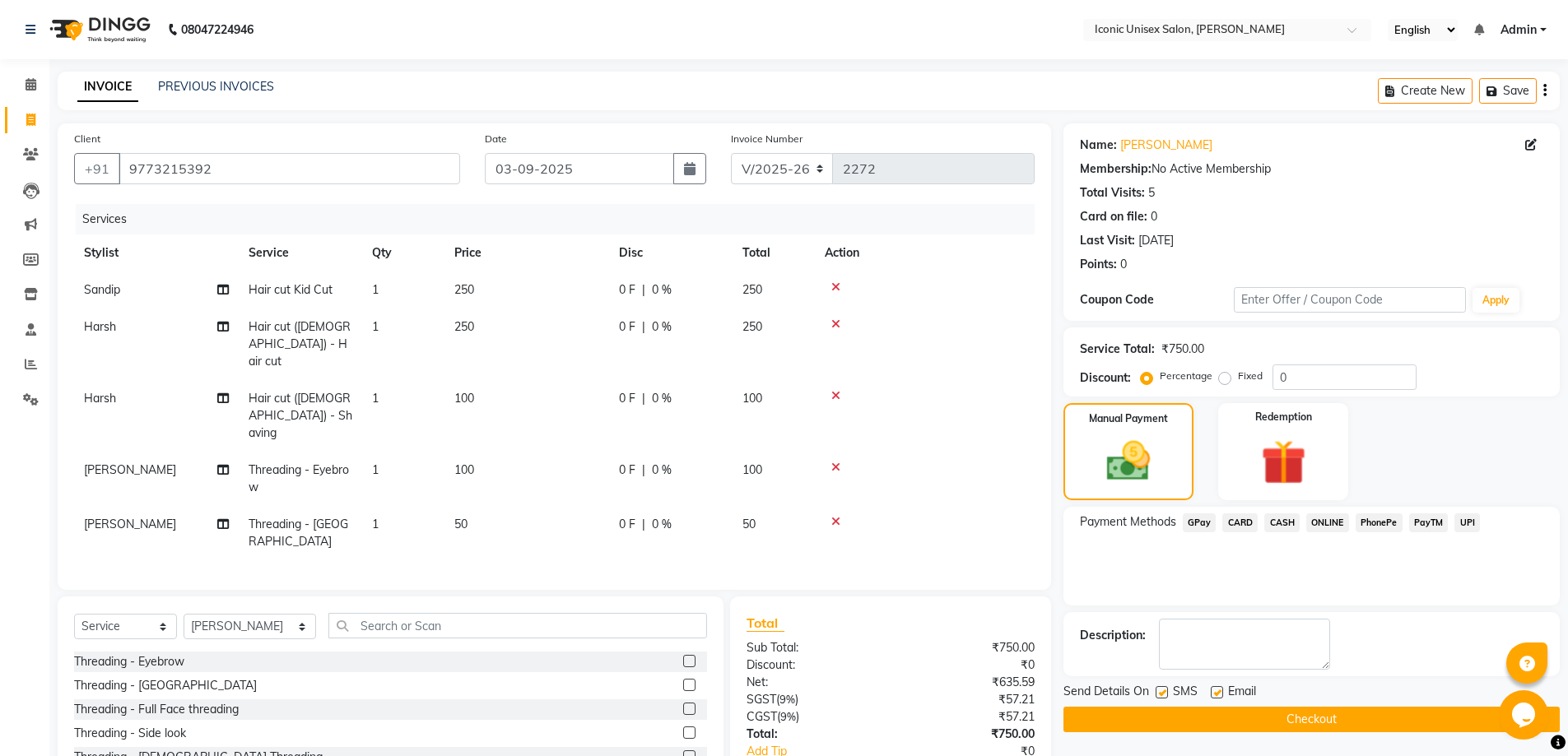
click at [1287, 728] on button "Checkout" at bounding box center [1310, 720] width 496 height 26
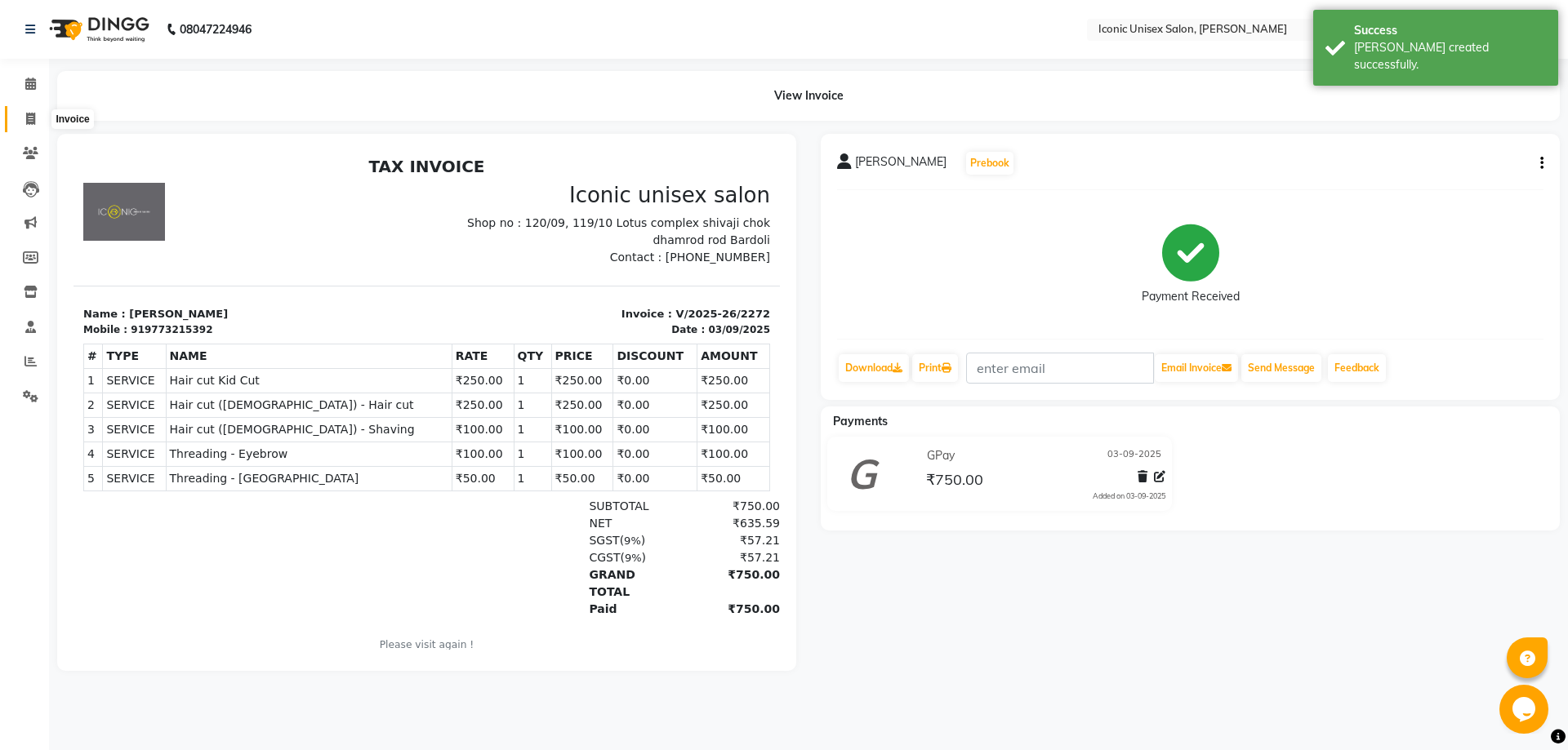
click at [35, 119] on span at bounding box center [30, 119] width 29 height 18
select select "service"
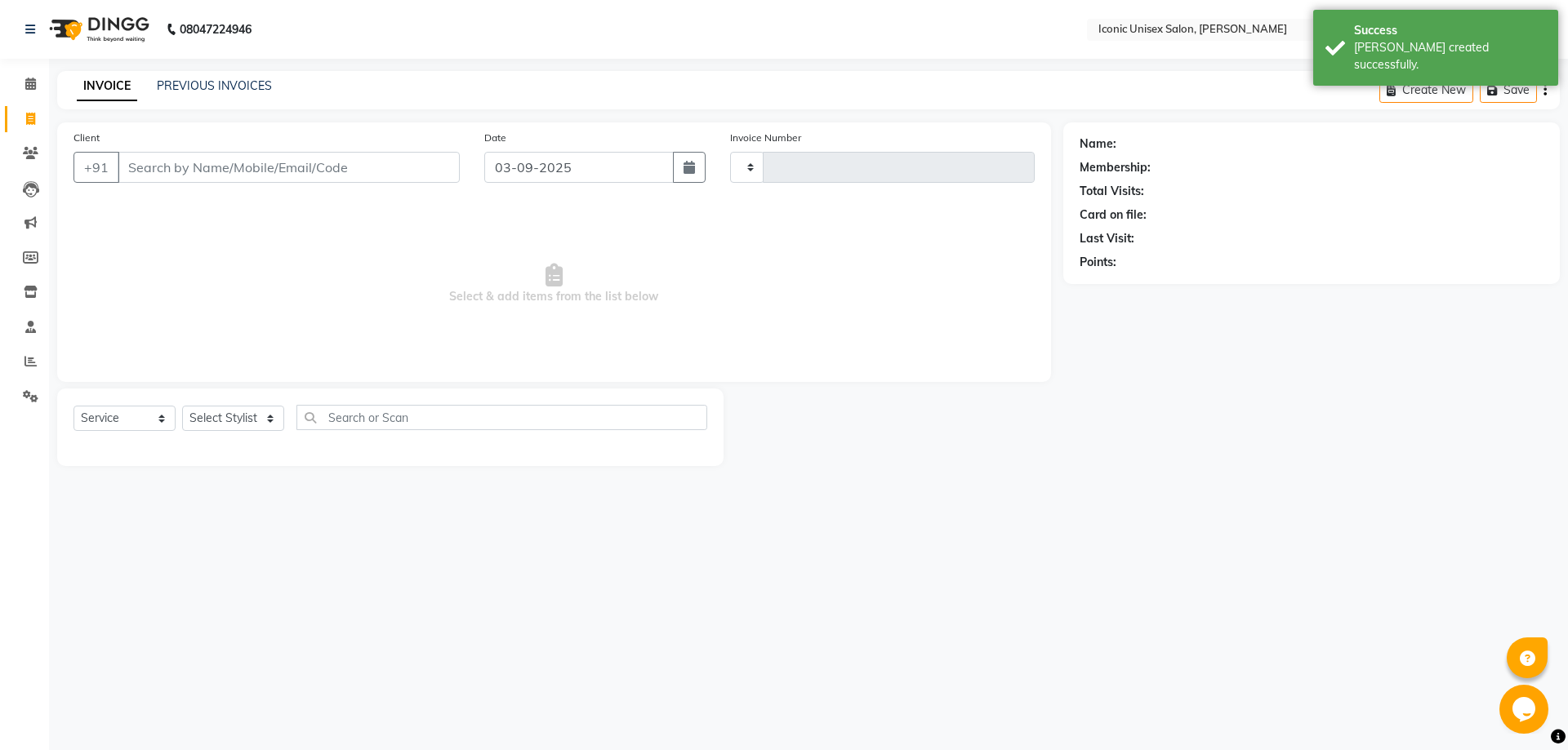
type input "2273"
select select "3884"
click at [190, 159] on input "Client" at bounding box center [289, 167] width 342 height 31
paste input "9904139255"
type input "9904139255"
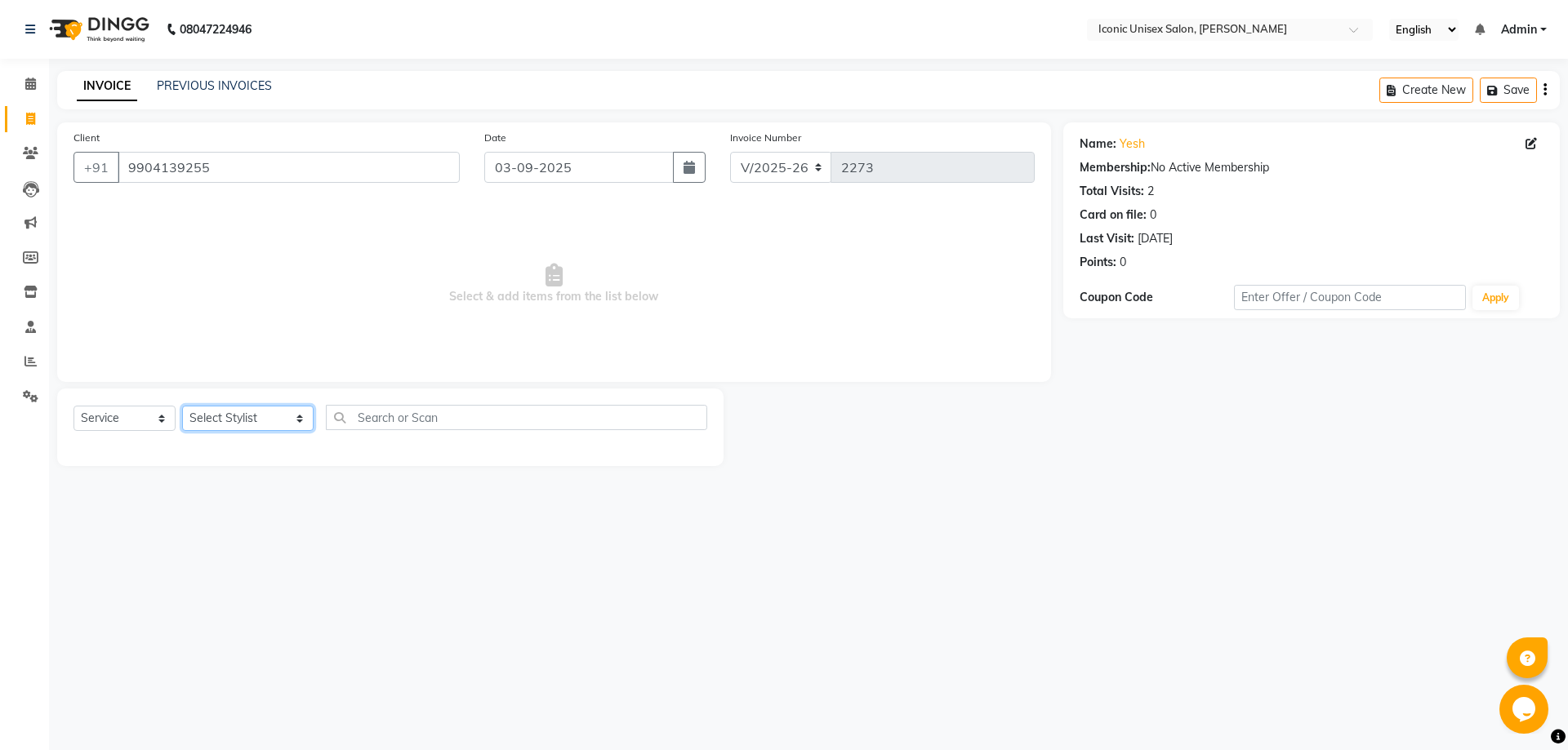
click at [202, 421] on select "Select Stylist [PERSON_NAME] [PERSON_NAME] [PERSON_NAME]. [PERSON_NAME] [PERSON…" at bounding box center [247, 418] width 132 height 26
select select "47297"
click at [182, 405] on select "Select Stylist [PERSON_NAME] [PERSON_NAME] [PERSON_NAME]. [PERSON_NAME] [PERSON…" at bounding box center [247, 418] width 132 height 26
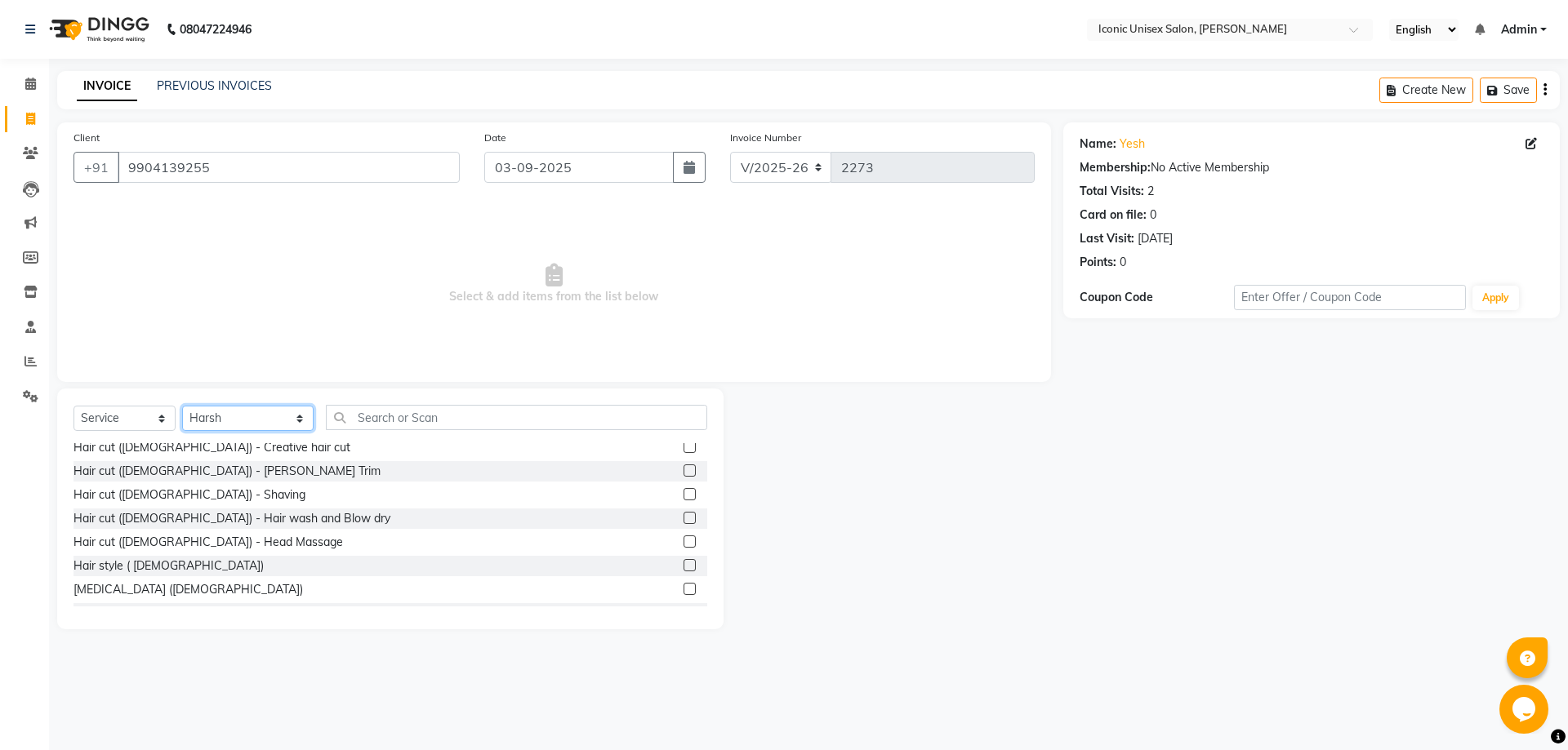
scroll to position [326, 0]
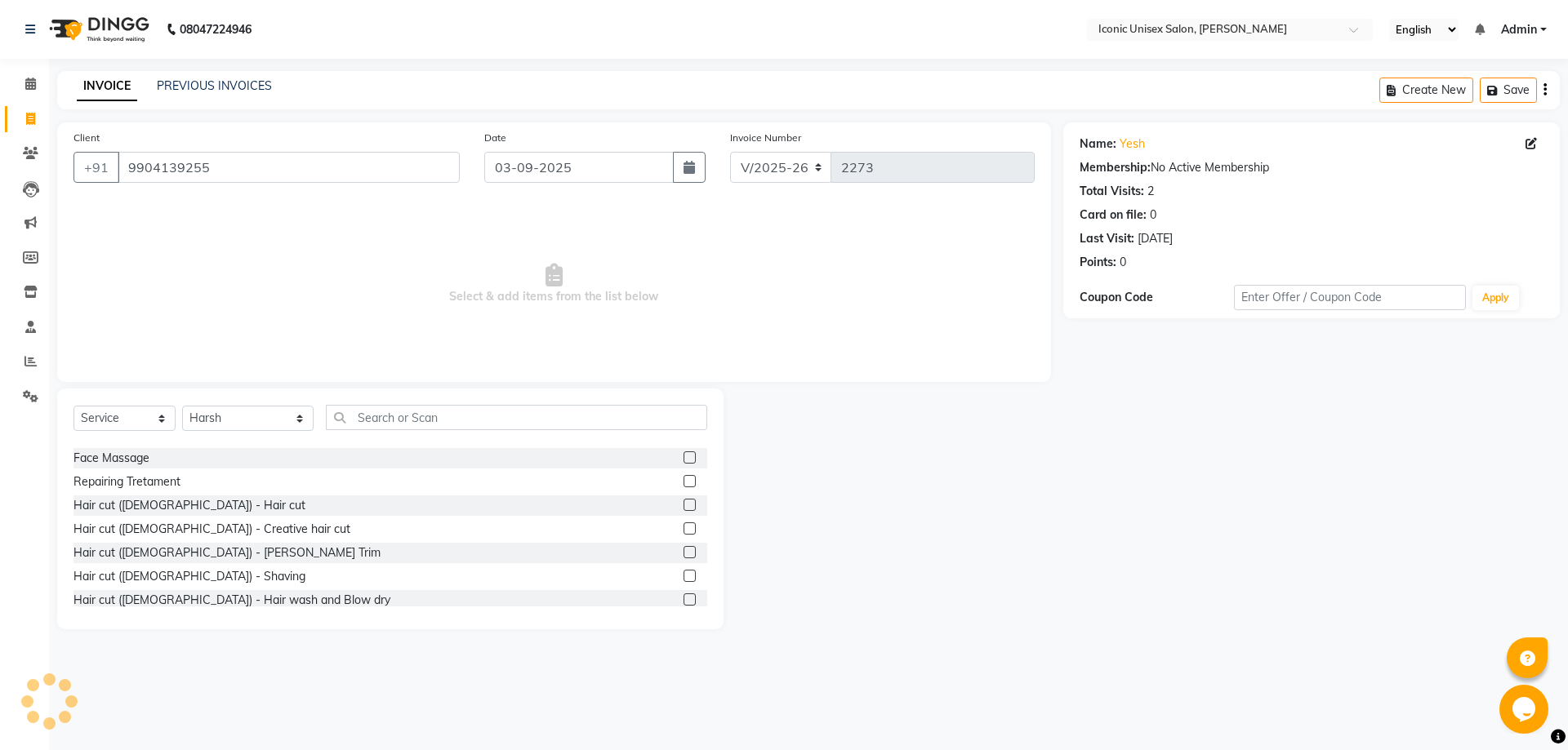
click at [683, 500] on label at bounding box center [689, 505] width 12 height 12
click at [683, 500] on input "checkbox" at bounding box center [689, 506] width 11 height 11
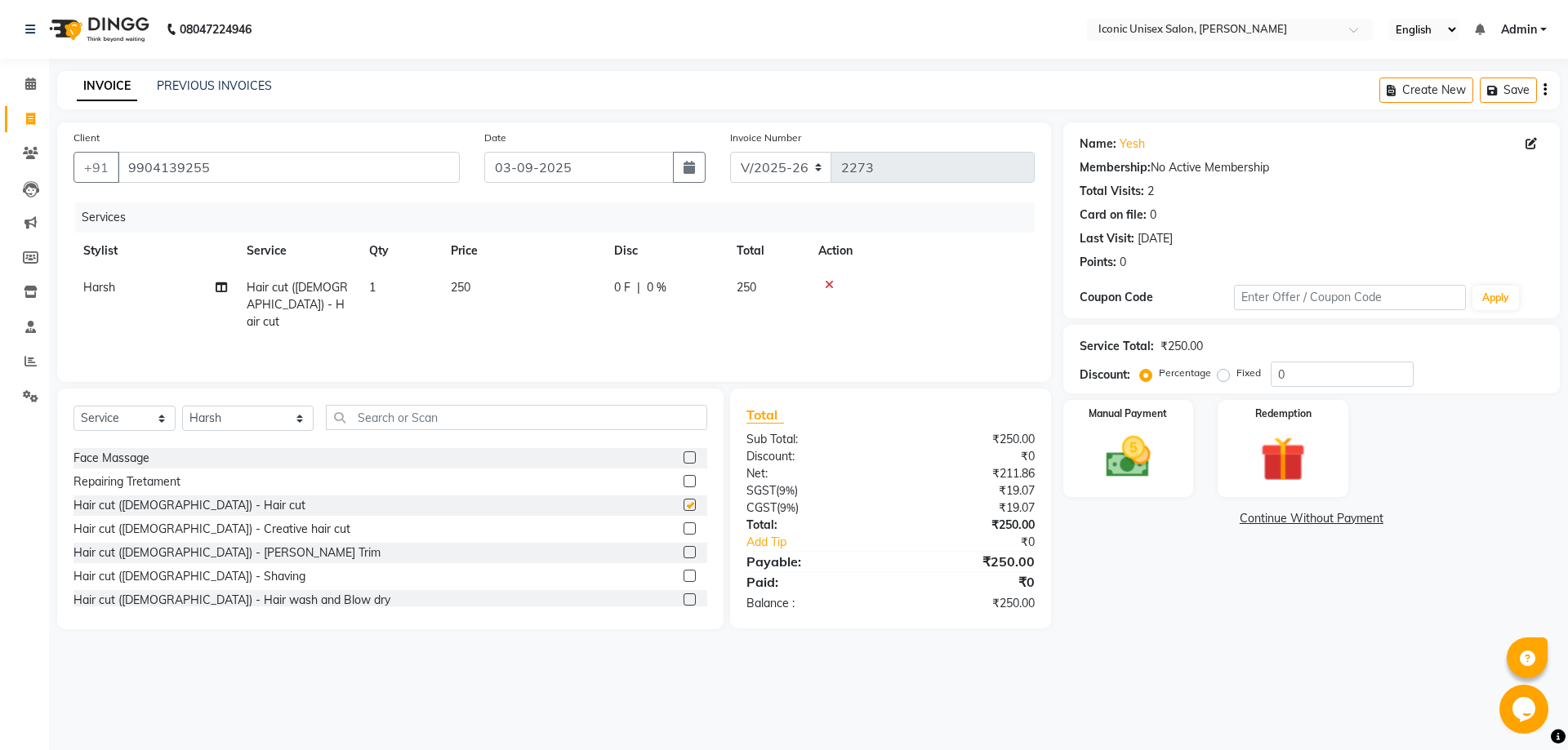
checkbox input "false"
click at [683, 578] on label at bounding box center [689, 575] width 12 height 12
click at [683, 578] on input "checkbox" at bounding box center [689, 577] width 11 height 11
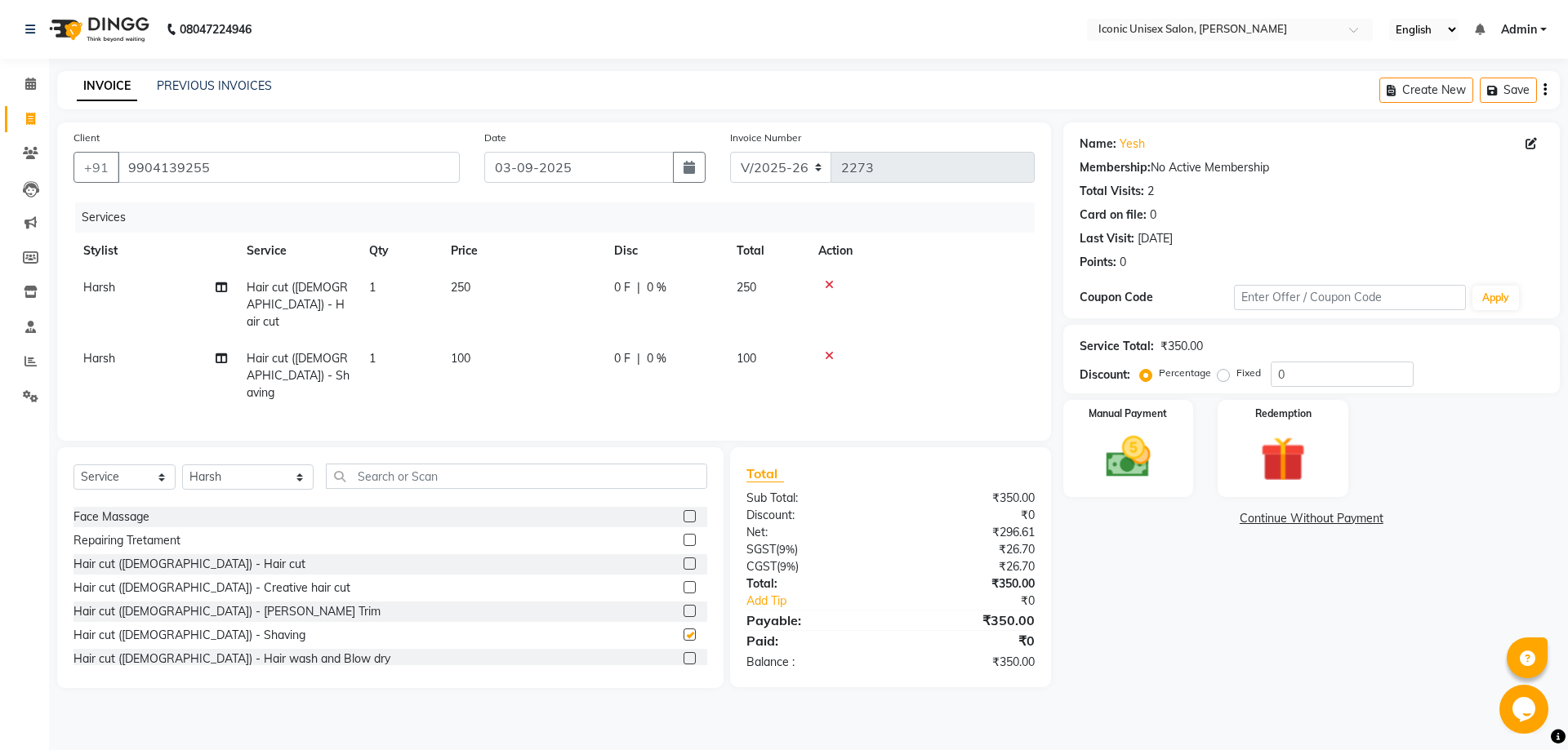
checkbox input "false"
click at [1070, 473] on div "Manual Payment" at bounding box center [1127, 448] width 135 height 100
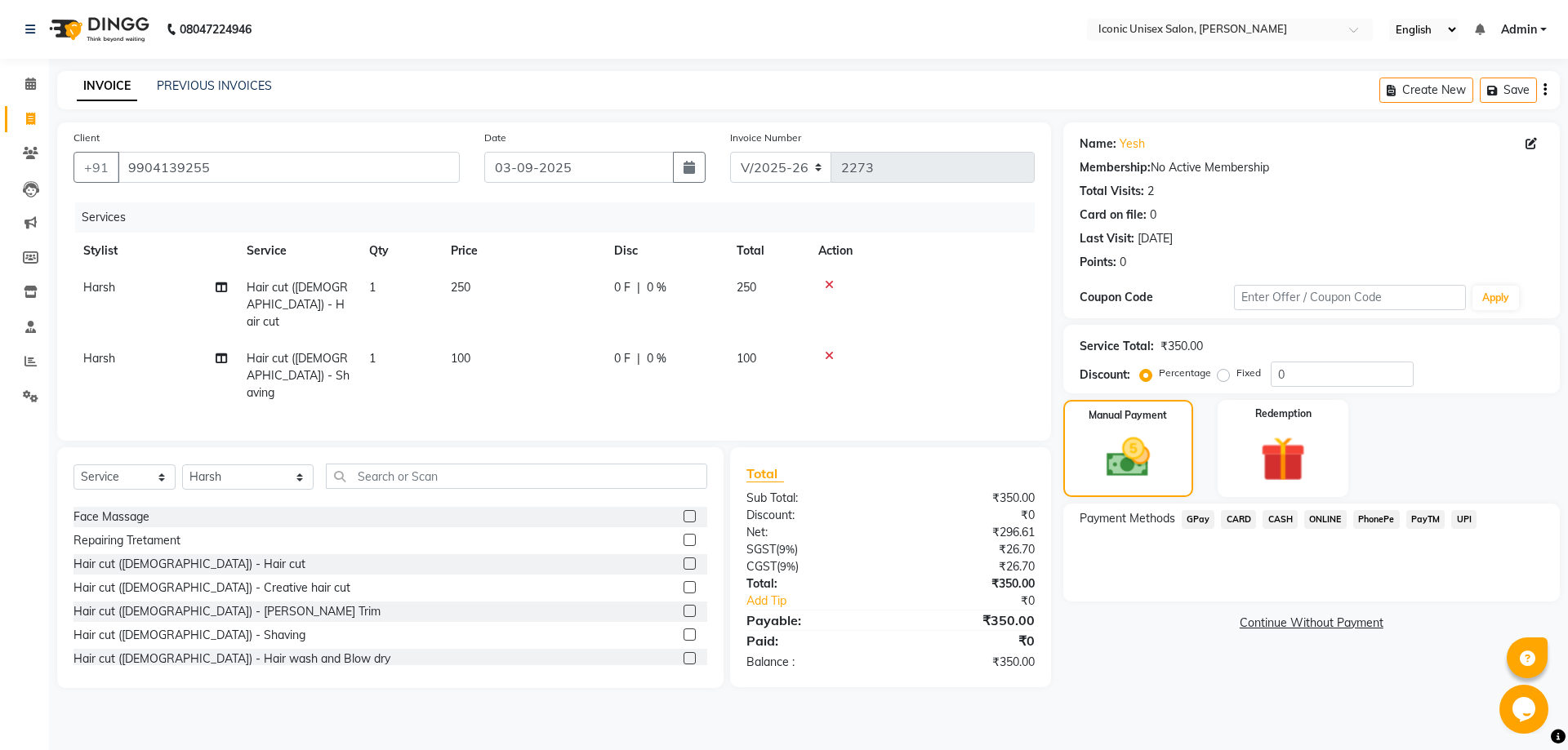
click at [1287, 522] on span "CASH" at bounding box center [1280, 519] width 35 height 18
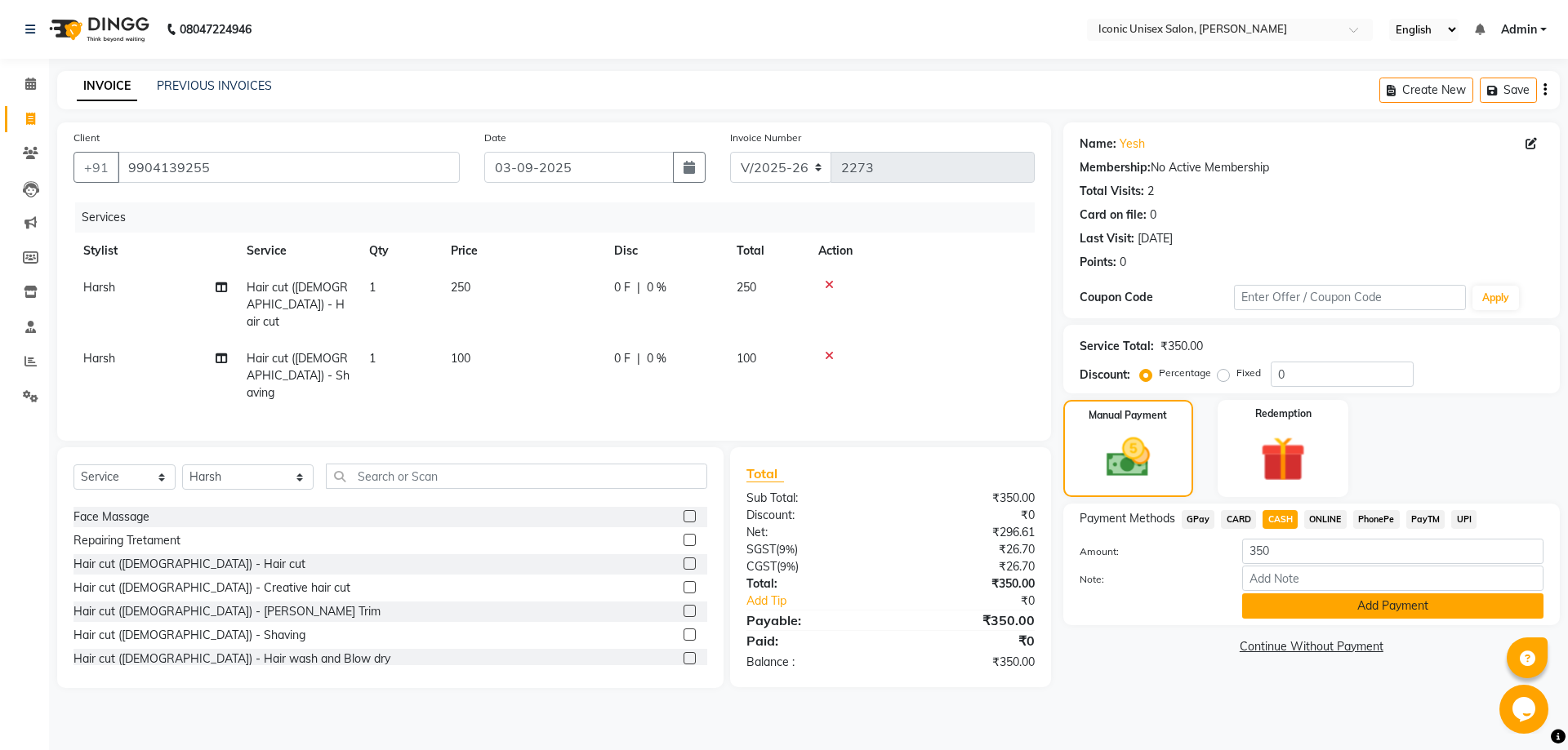
click at [1322, 612] on button "Add Payment" at bounding box center [1393, 607] width 302 height 26
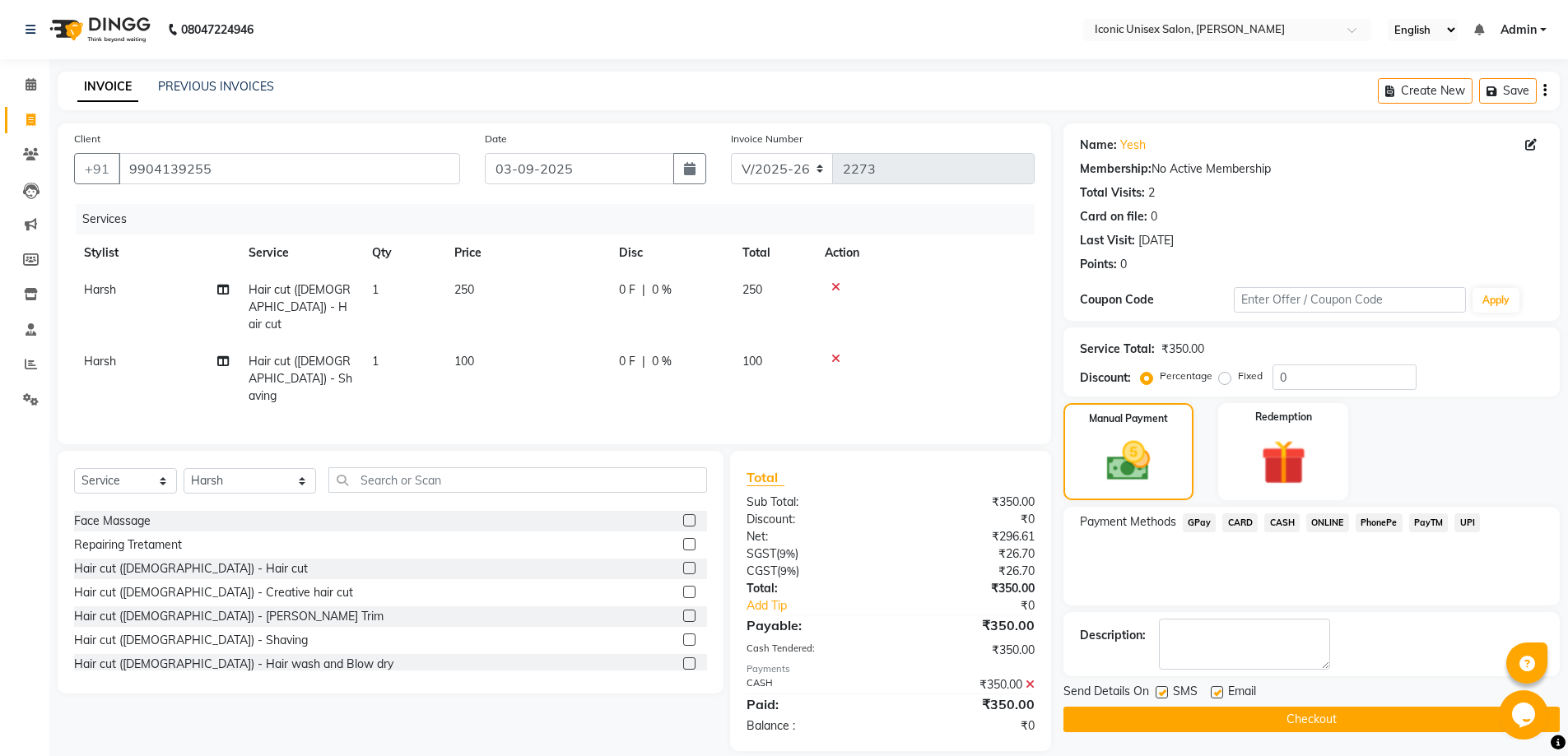
click at [1288, 724] on button "Checkout" at bounding box center [1310, 720] width 496 height 26
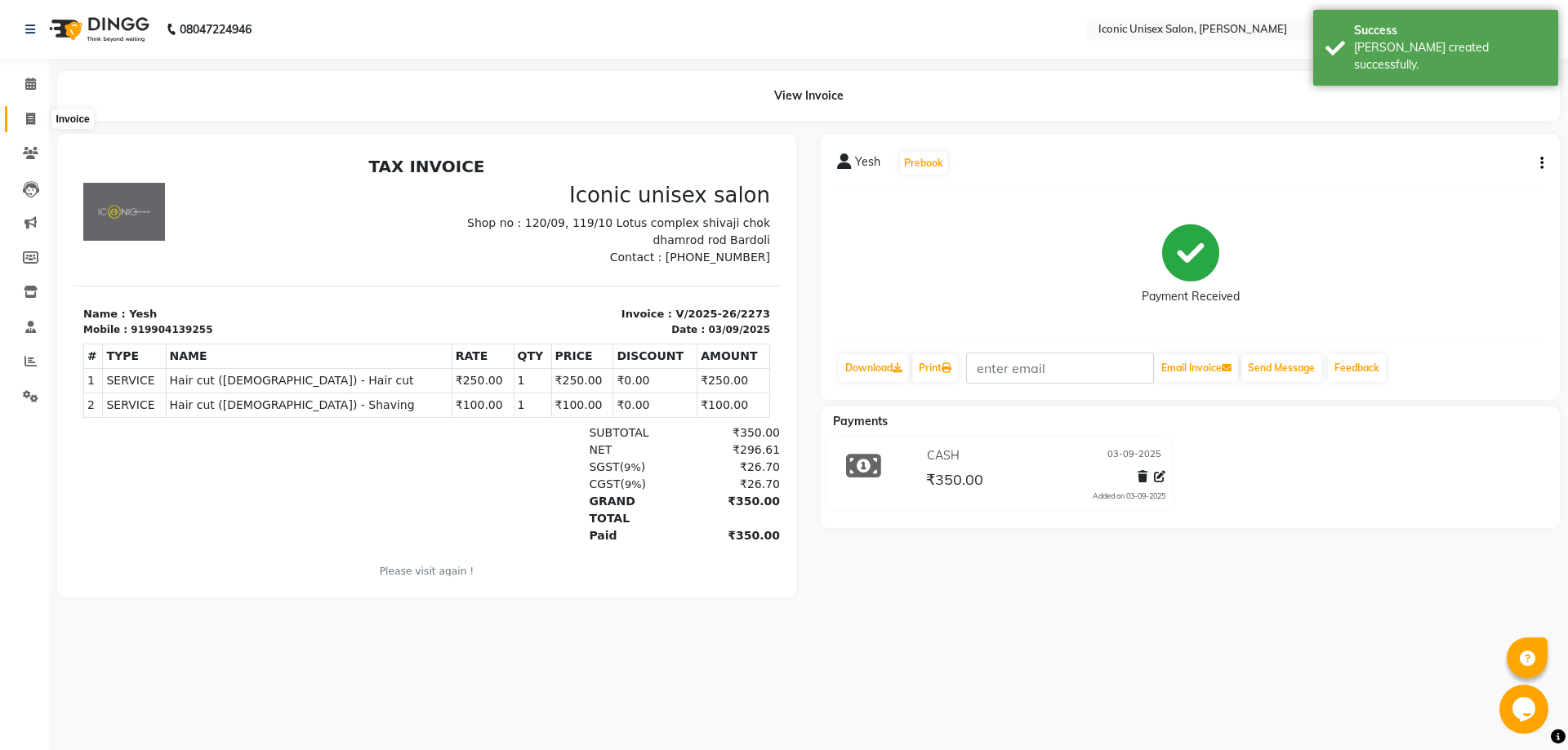
click at [29, 119] on icon at bounding box center [30, 119] width 9 height 12
select select "service"
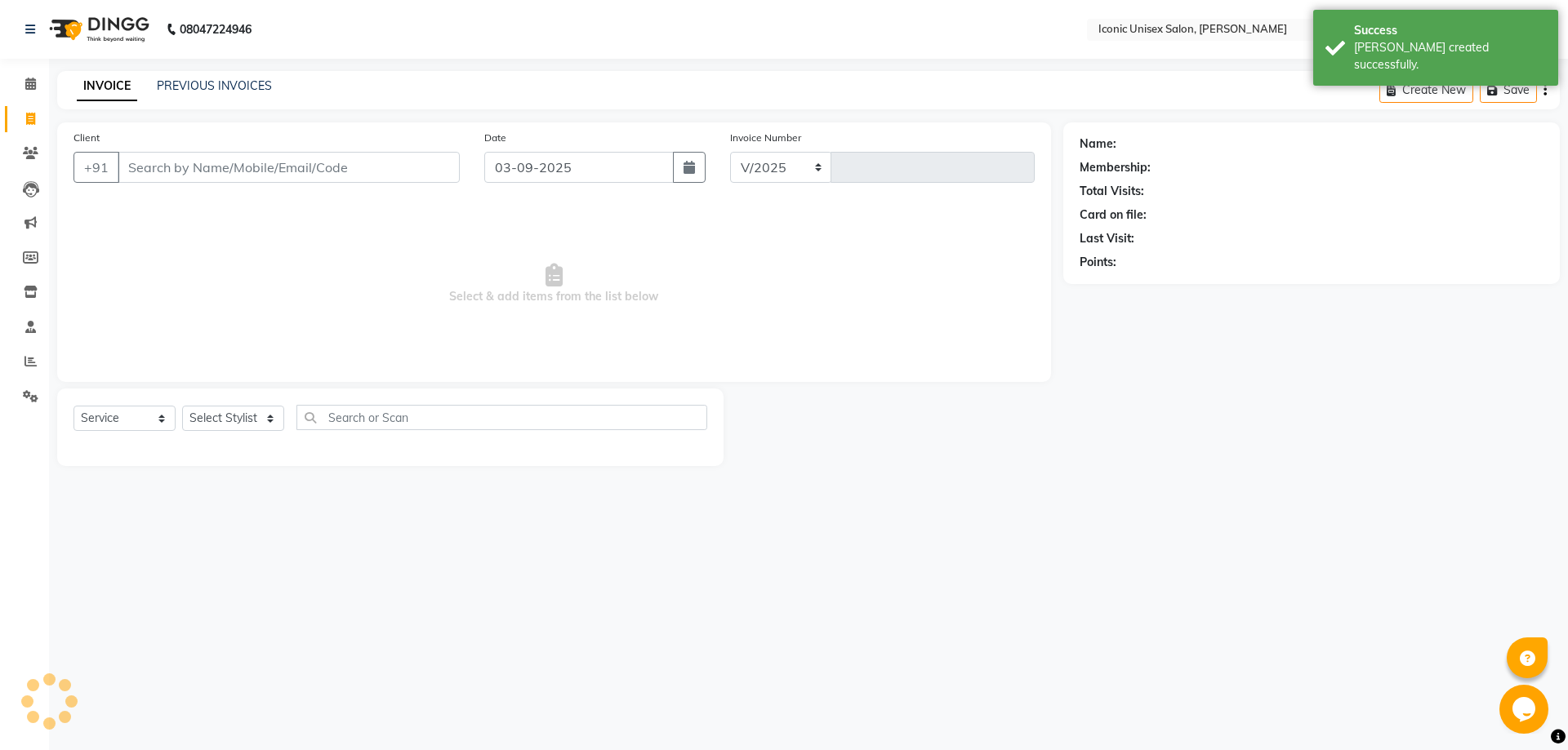
select select "3884"
type input "2274"
click at [210, 162] on input "Client" at bounding box center [289, 167] width 342 height 31
type input "9998453785"
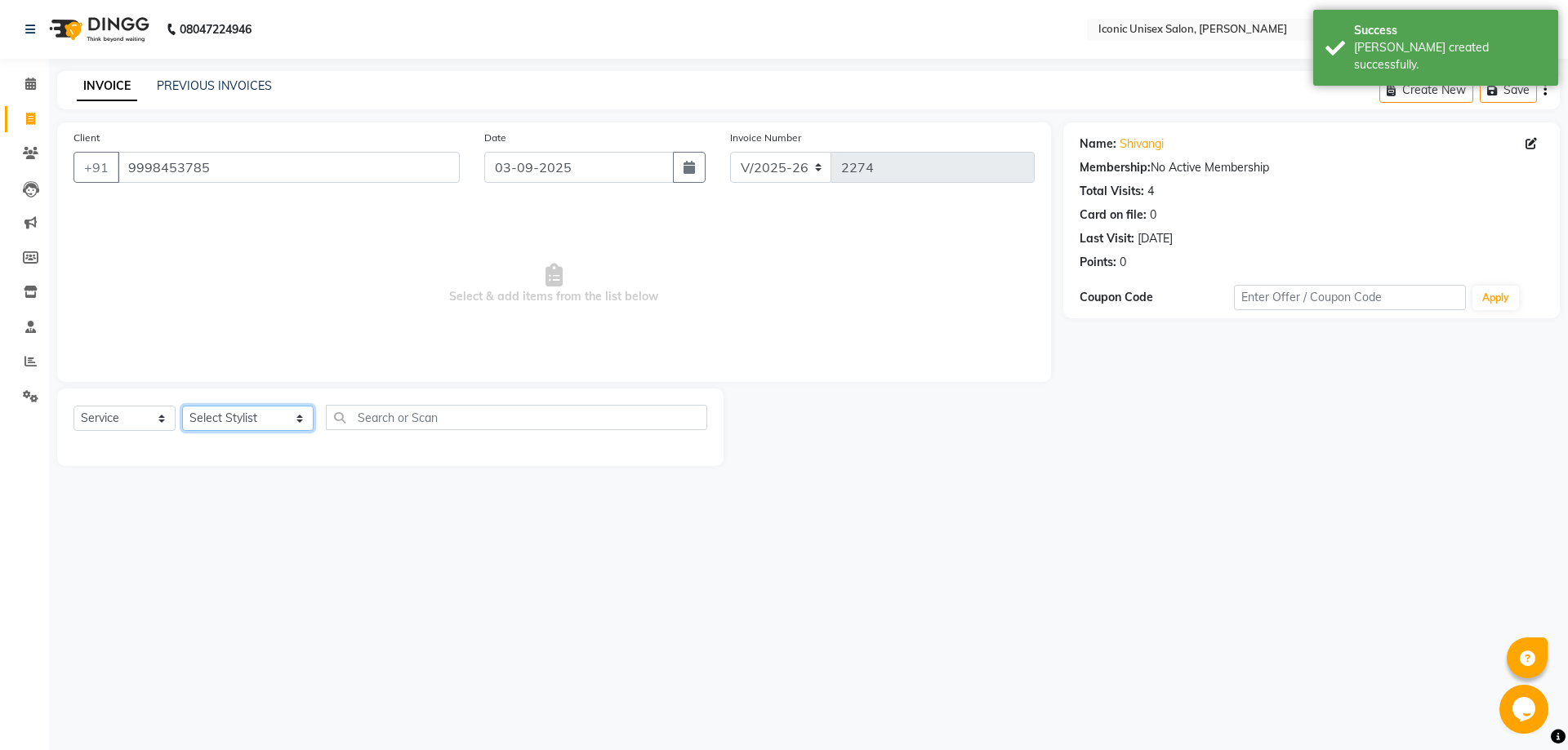
click at [209, 418] on select "Select Stylist [PERSON_NAME] [PERSON_NAME] [PERSON_NAME]. [PERSON_NAME] [PERSON…" at bounding box center [247, 418] width 132 height 26
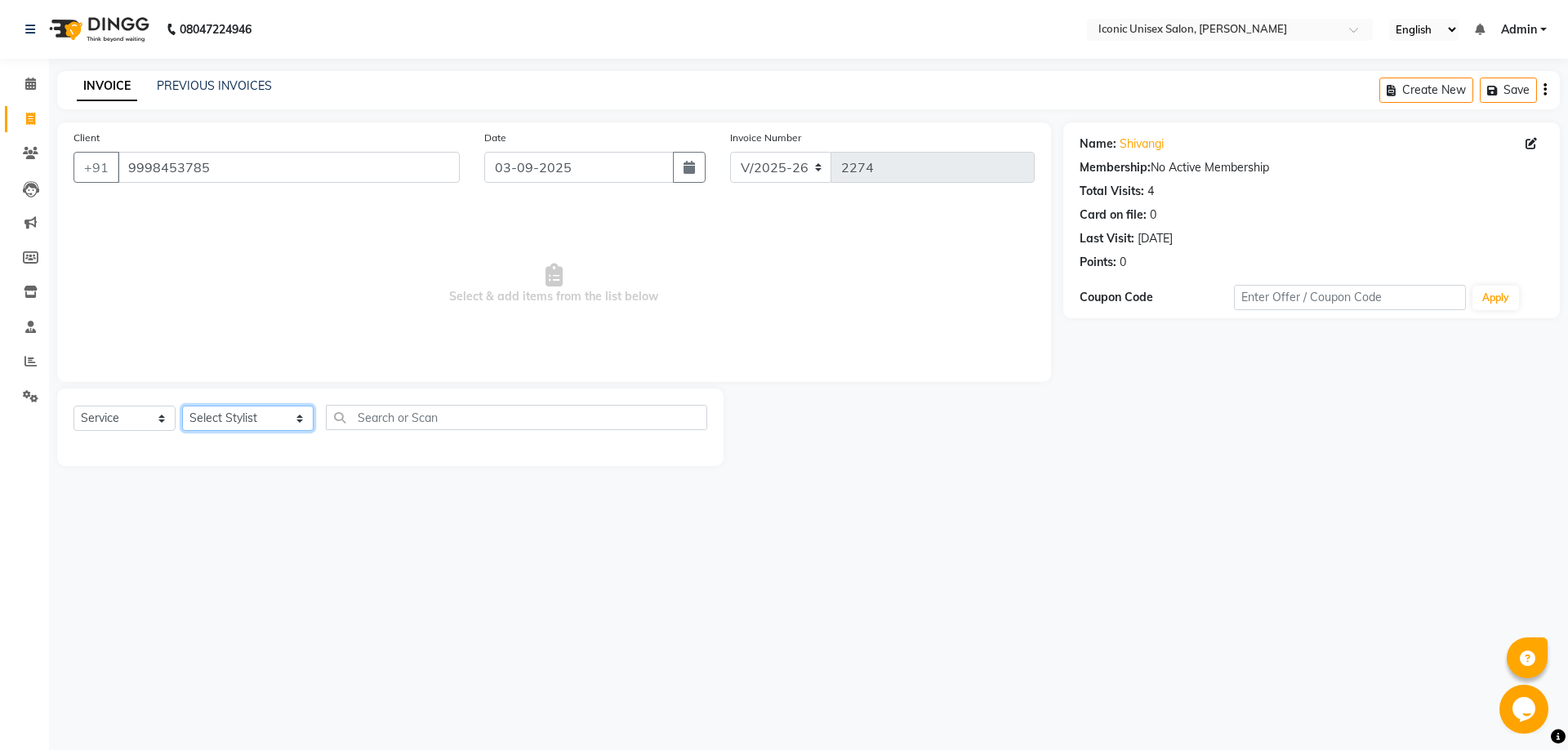
select select "71403"
click at [182, 405] on select "Select Stylist [PERSON_NAME] [PERSON_NAME] [PERSON_NAME]. [PERSON_NAME] [PERSON…" at bounding box center [247, 418] width 132 height 26
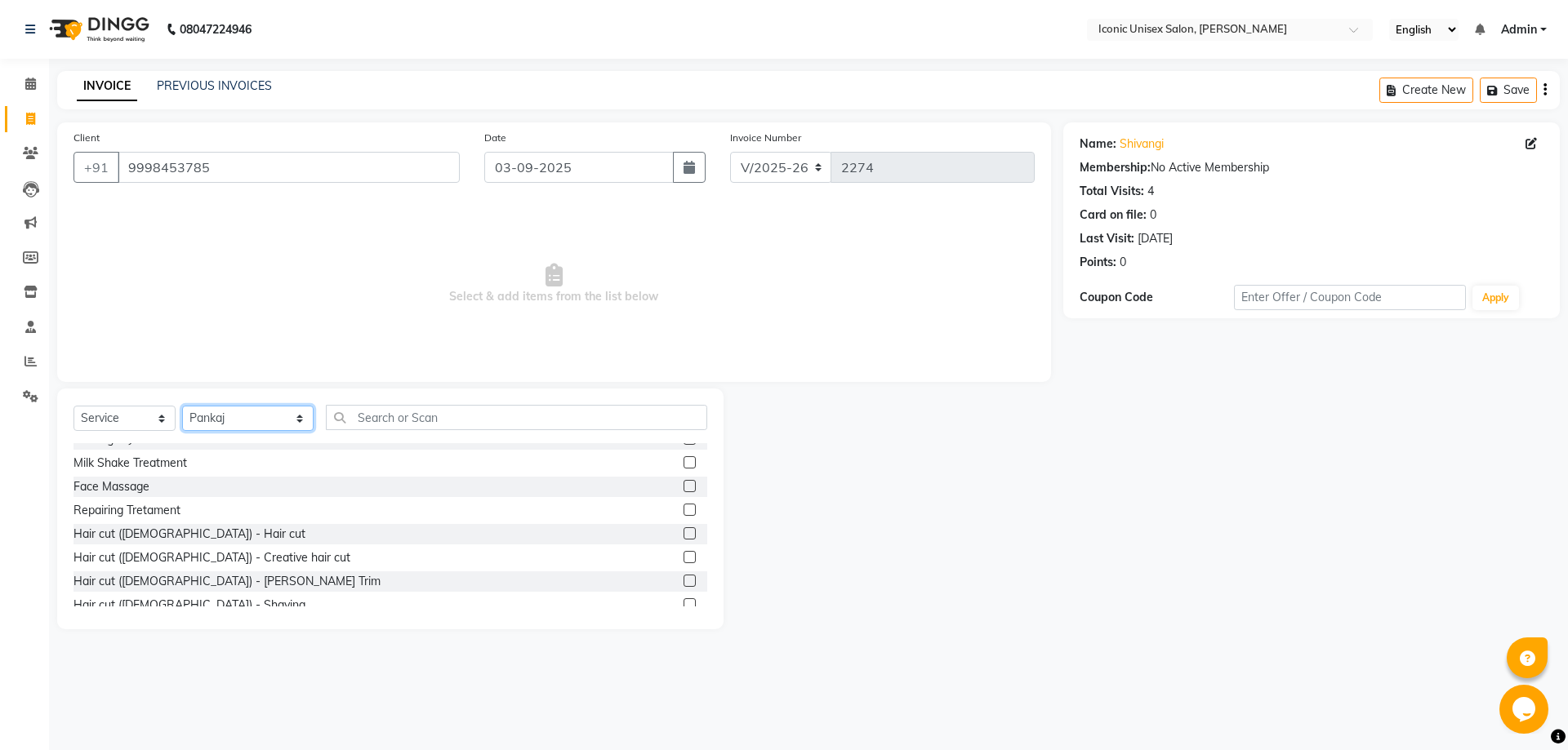
scroll to position [326, 0]
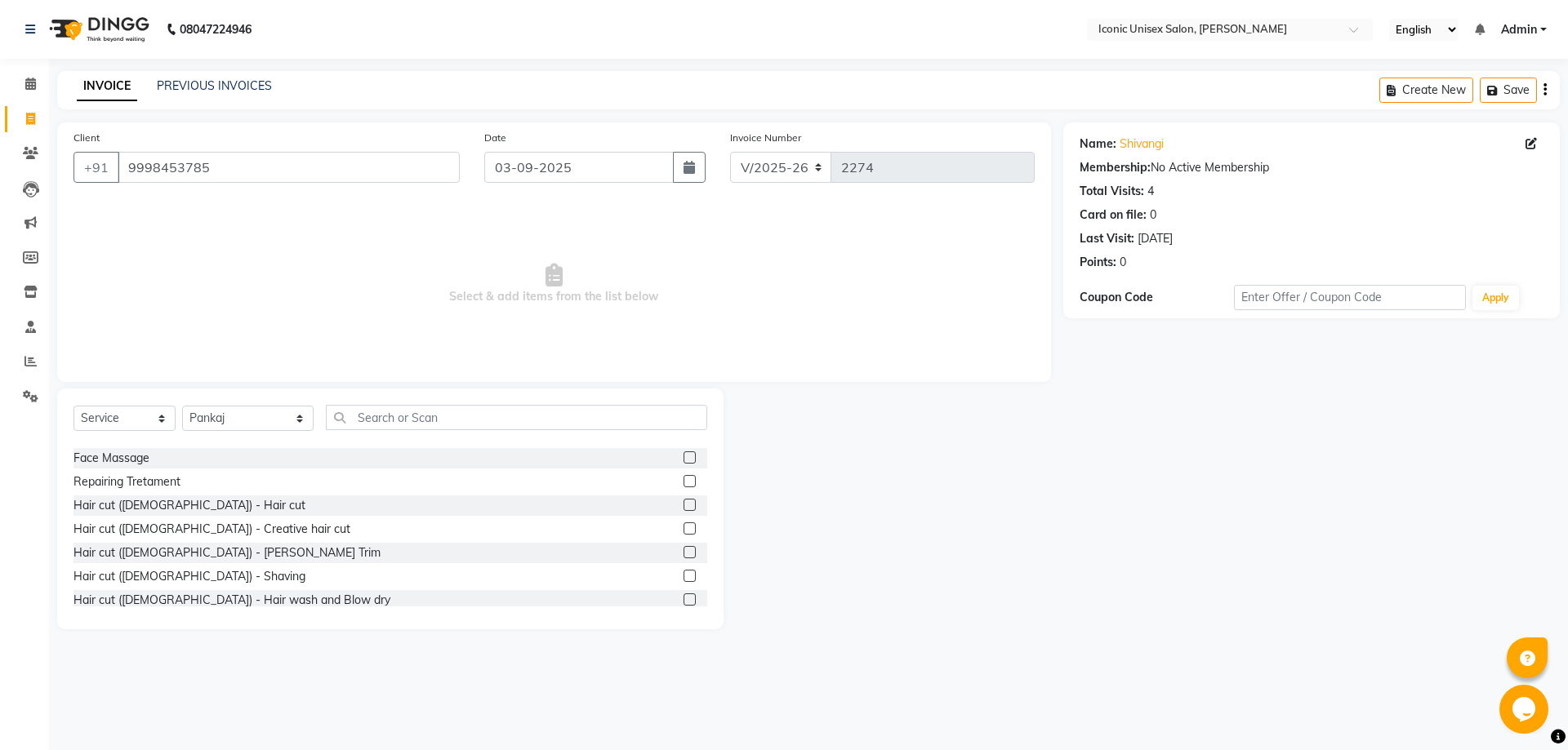
click at [683, 573] on label at bounding box center [689, 575] width 12 height 12
click at [683, 573] on input "checkbox" at bounding box center [689, 577] width 11 height 11
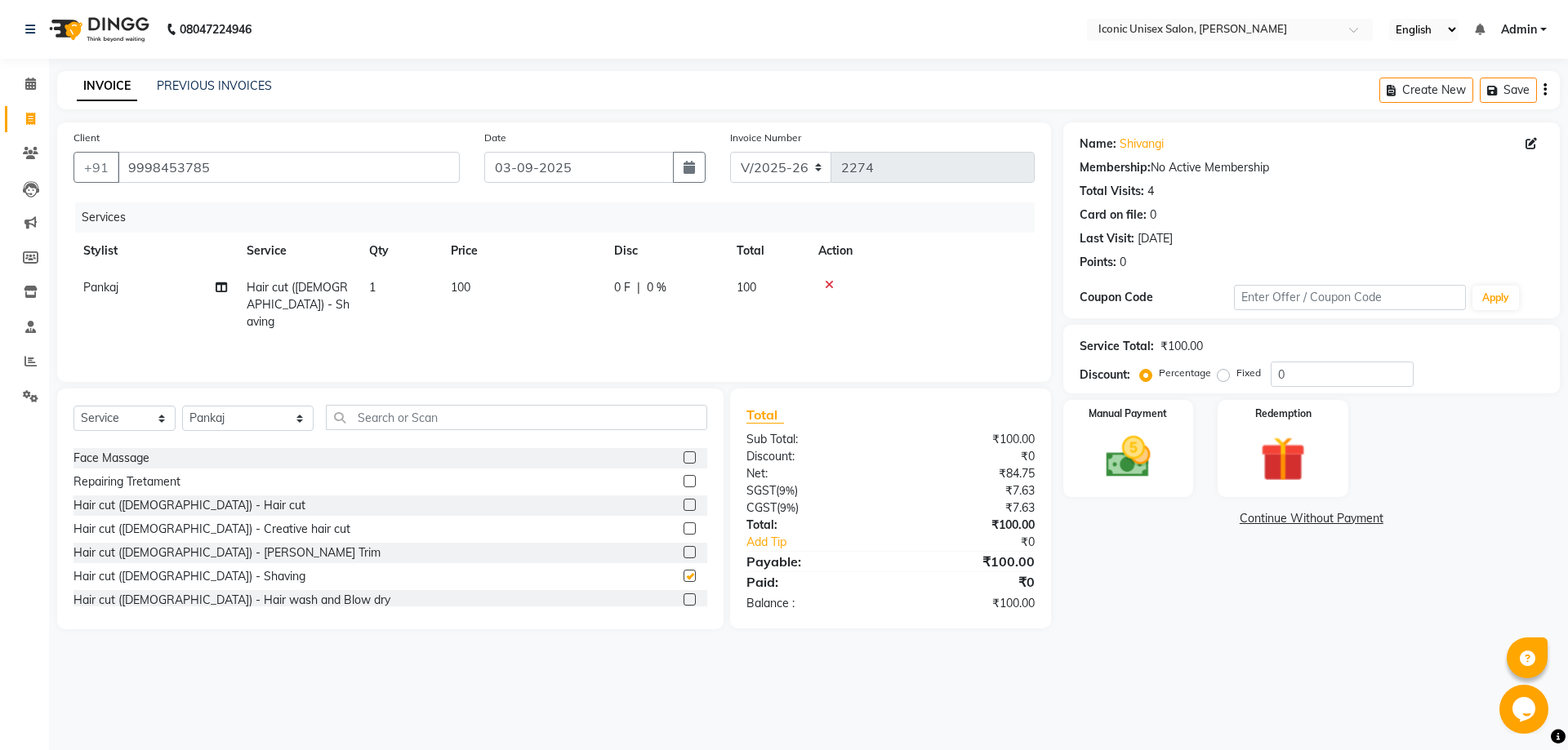
checkbox input "false"
click at [1172, 461] on div "Manual Payment" at bounding box center [1127, 448] width 135 height 100
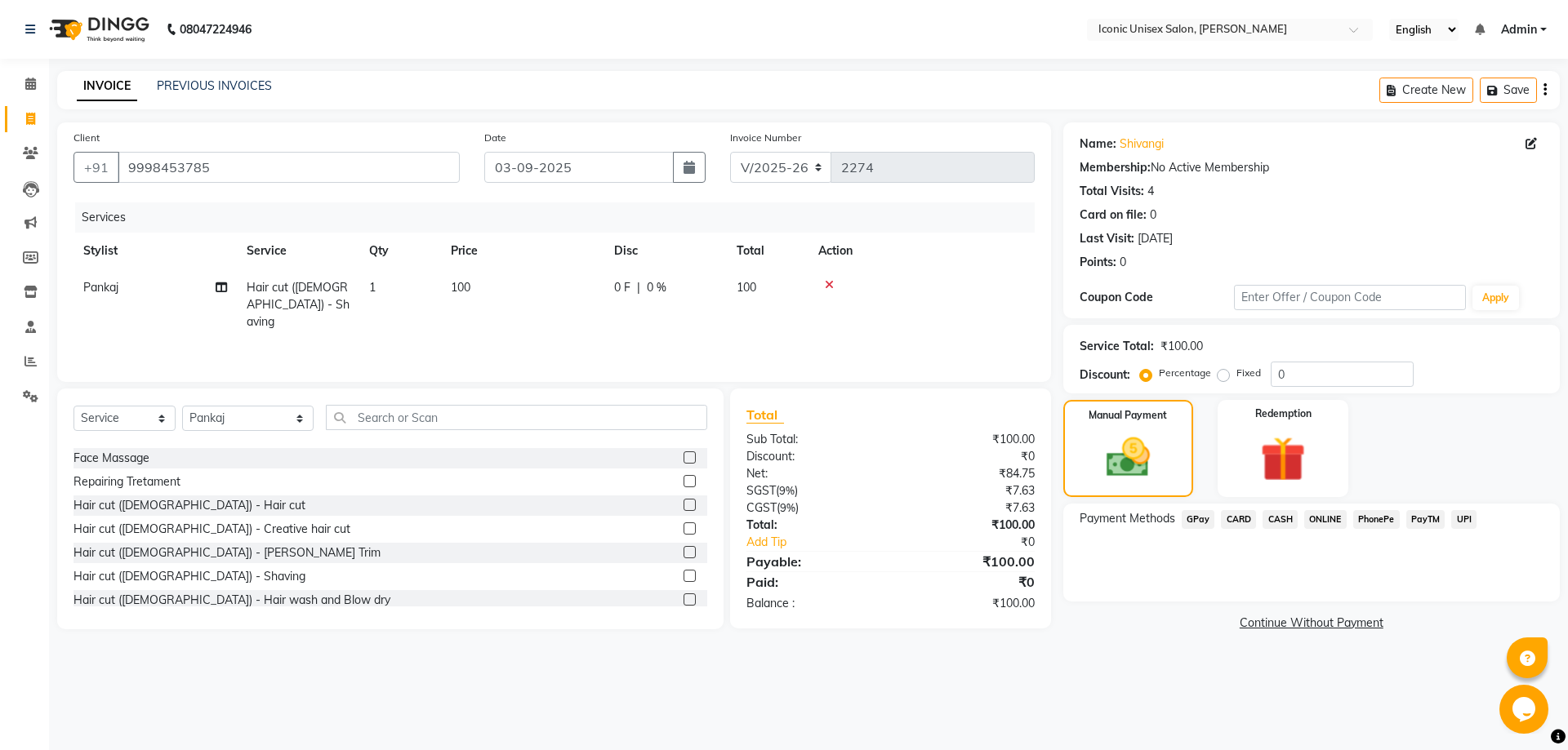
click at [1203, 514] on span "GPay" at bounding box center [1198, 519] width 33 height 18
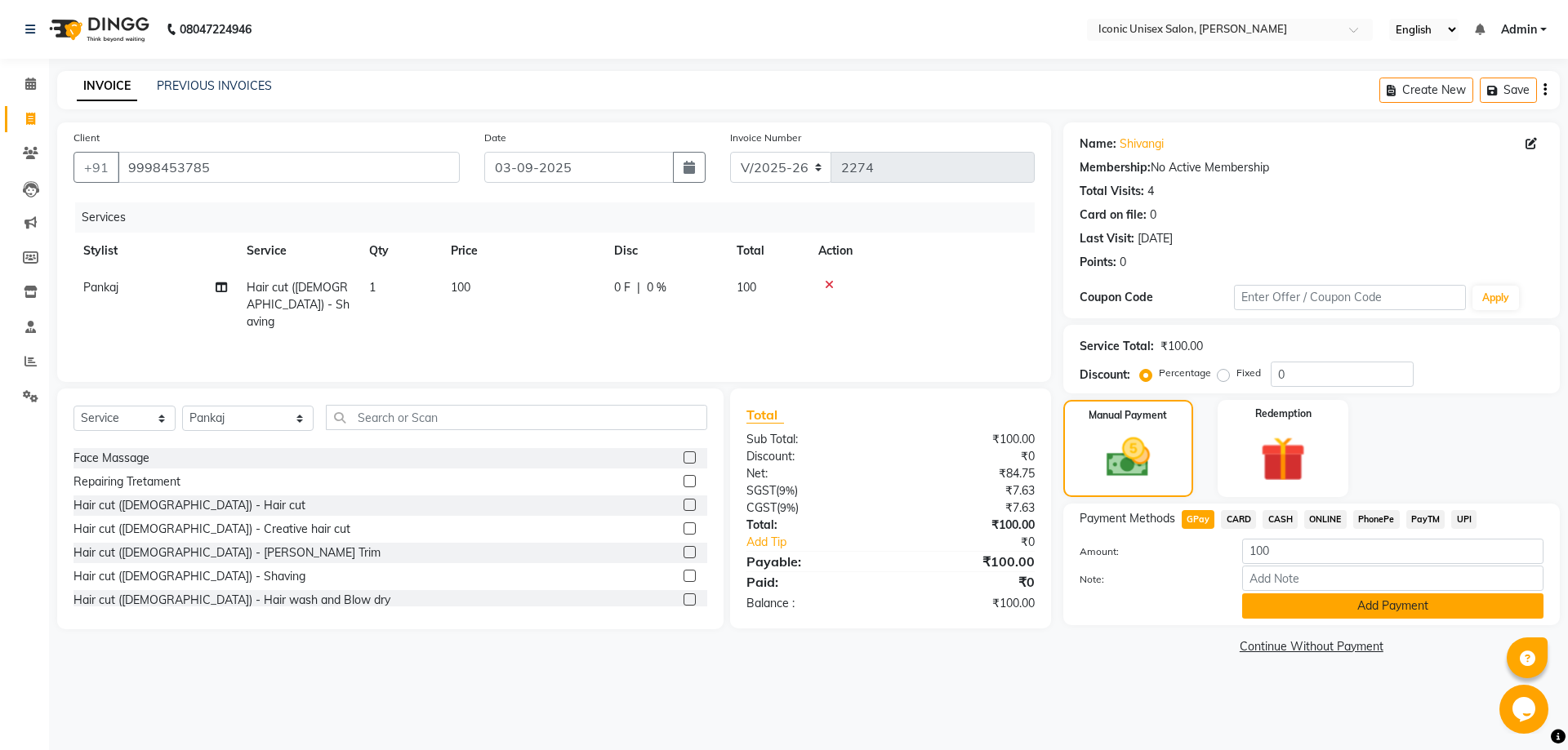
click at [1249, 605] on button "Add Payment" at bounding box center [1393, 607] width 302 height 26
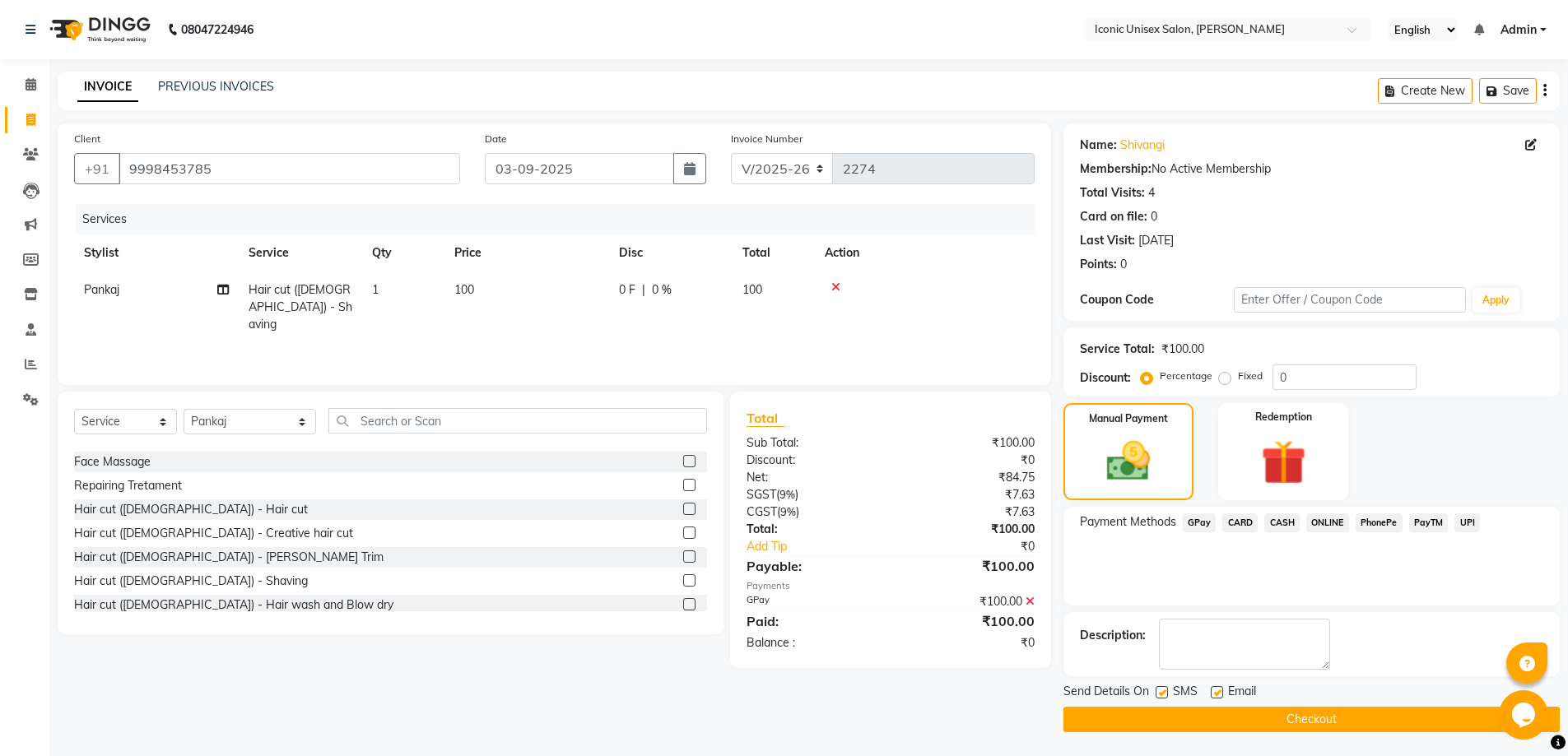
click at [1234, 724] on button "Checkout" at bounding box center [1310, 720] width 496 height 26
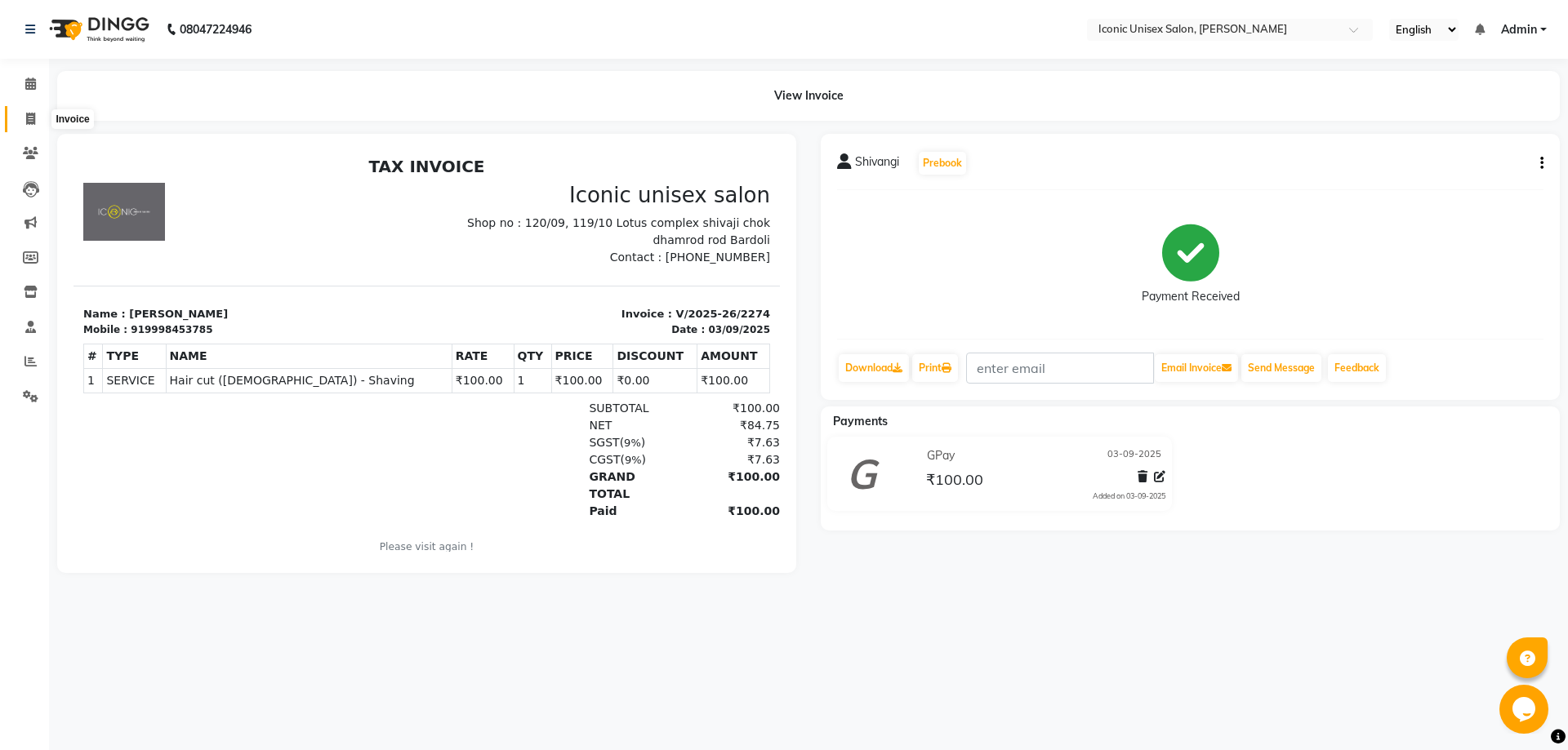
click at [32, 117] on icon at bounding box center [30, 119] width 9 height 12
select select "service"
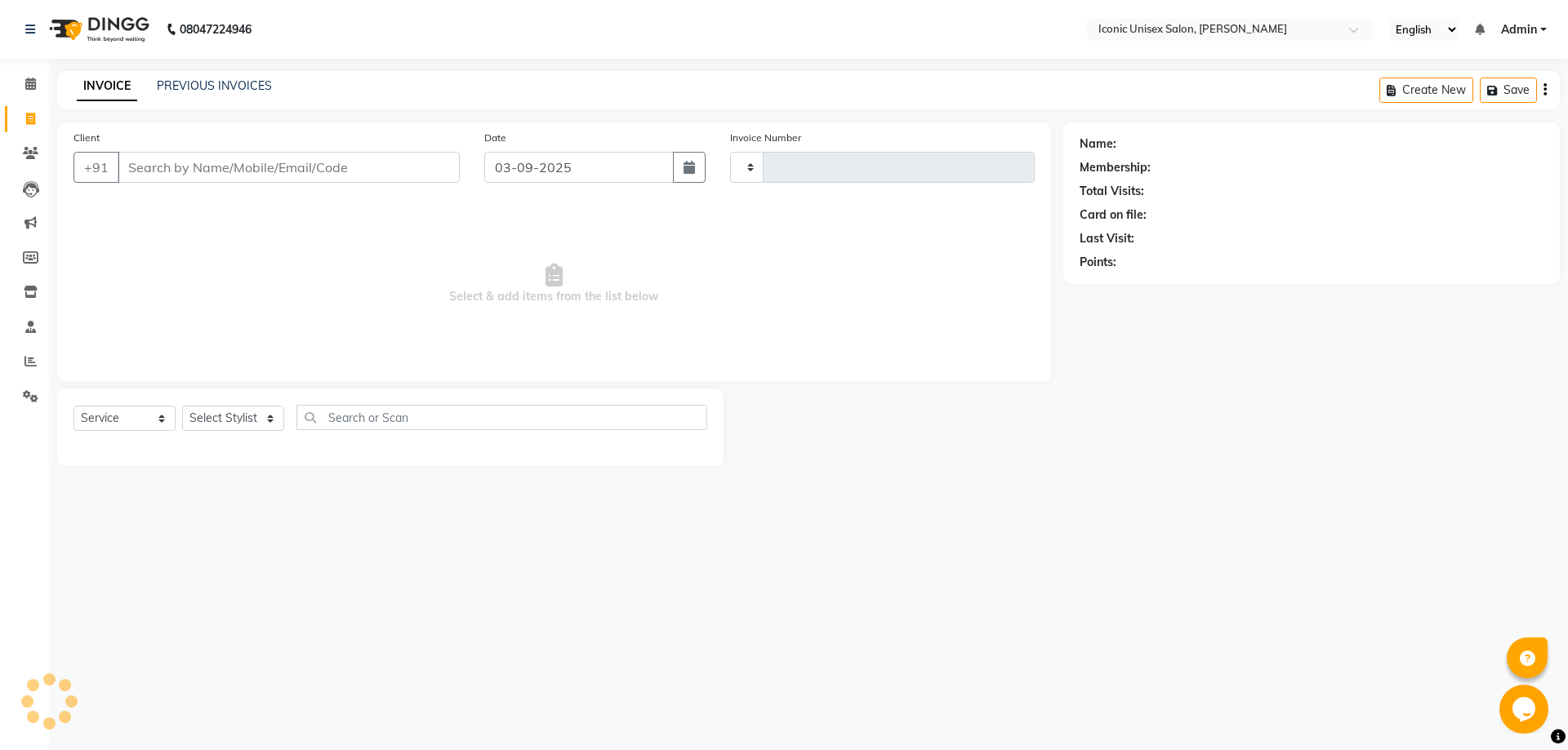
type input "2275"
select select "3884"
click at [263, 169] on input "Client" at bounding box center [289, 167] width 342 height 31
type input "6351847517"
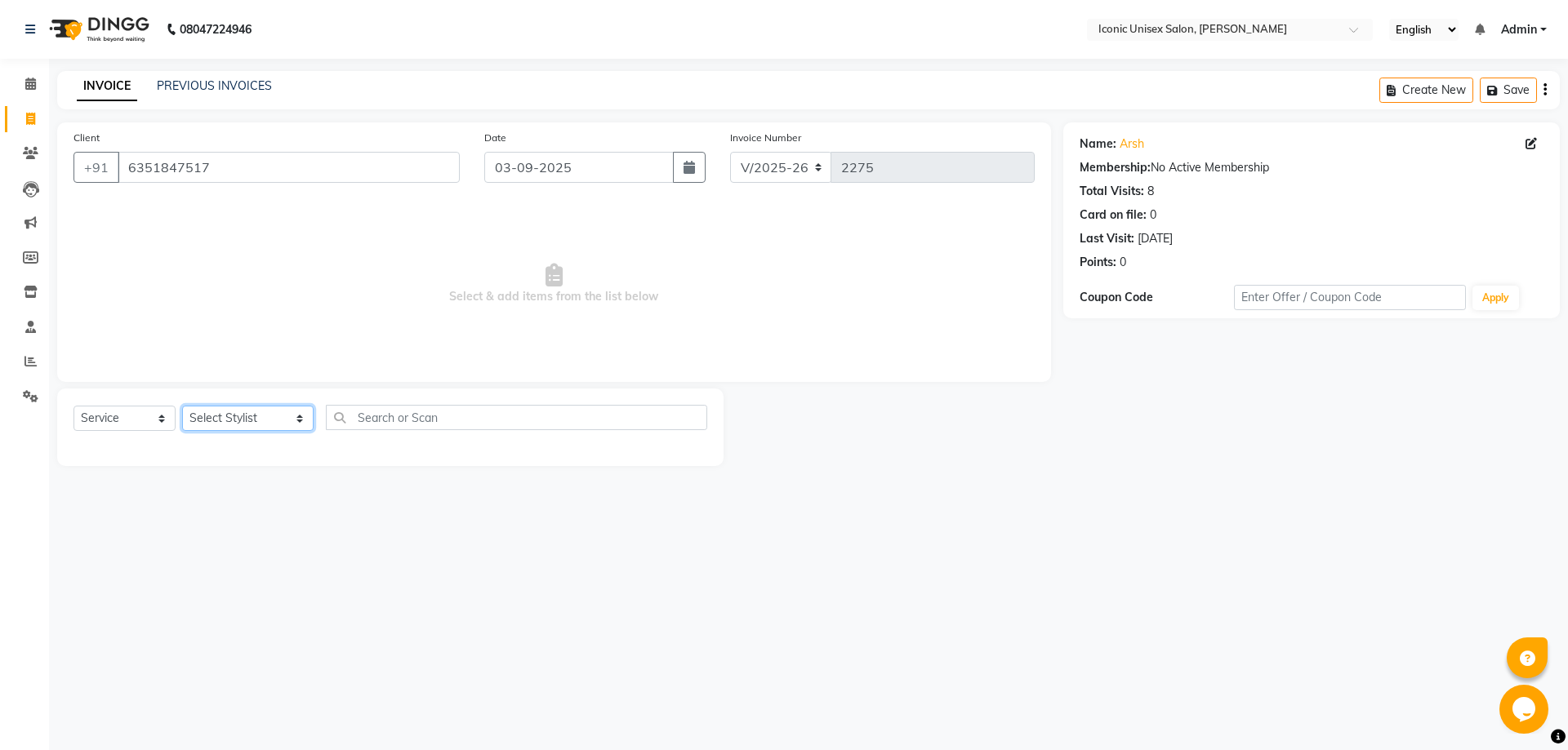
click at [222, 425] on select "Select Stylist [PERSON_NAME] [PERSON_NAME] [PERSON_NAME]. [PERSON_NAME] [PERSON…" at bounding box center [247, 418] width 132 height 26
select select "47297"
click at [182, 405] on select "Select Stylist [PERSON_NAME] [PERSON_NAME] [PERSON_NAME]. [PERSON_NAME] [PERSON…" at bounding box center [247, 418] width 132 height 26
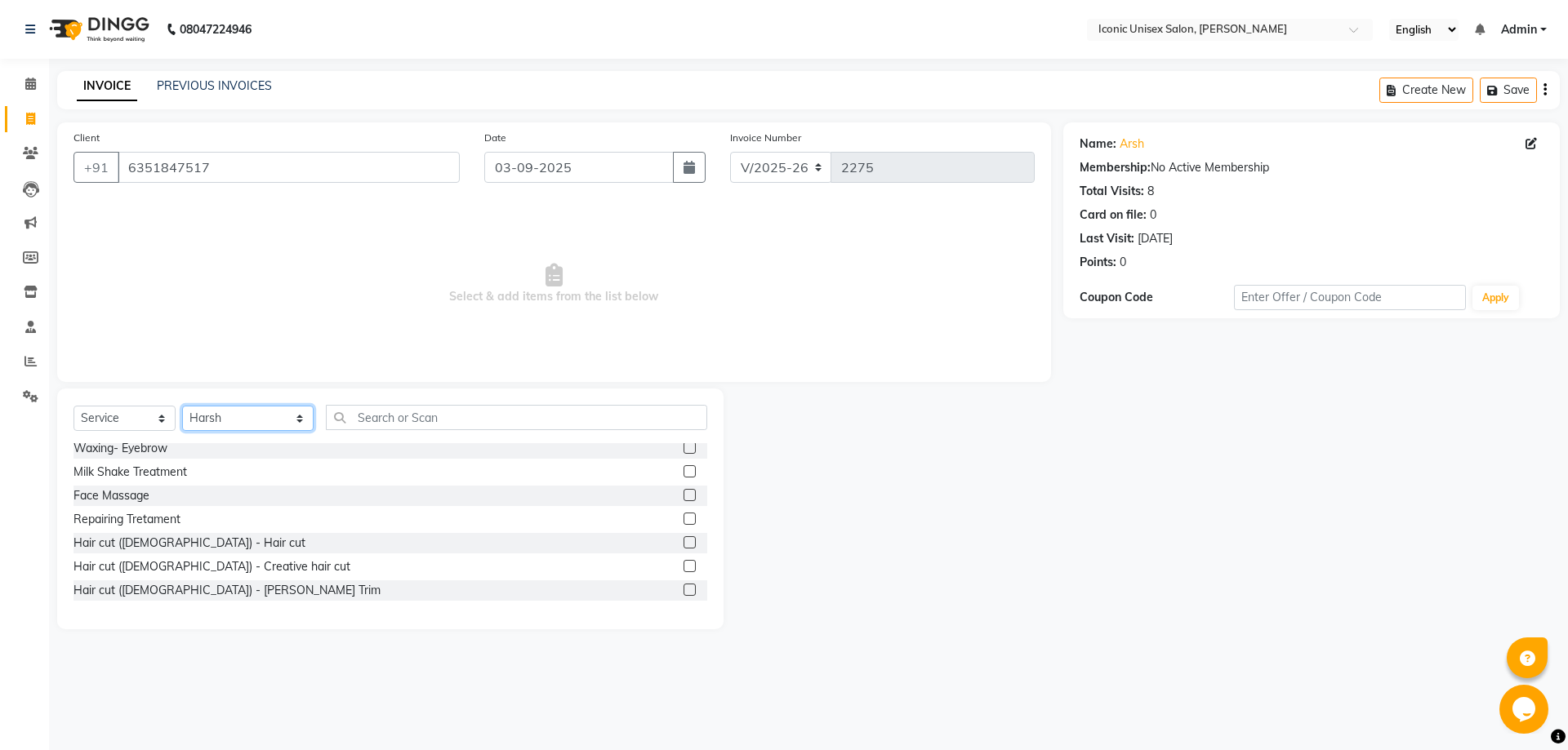
scroll to position [326, 0]
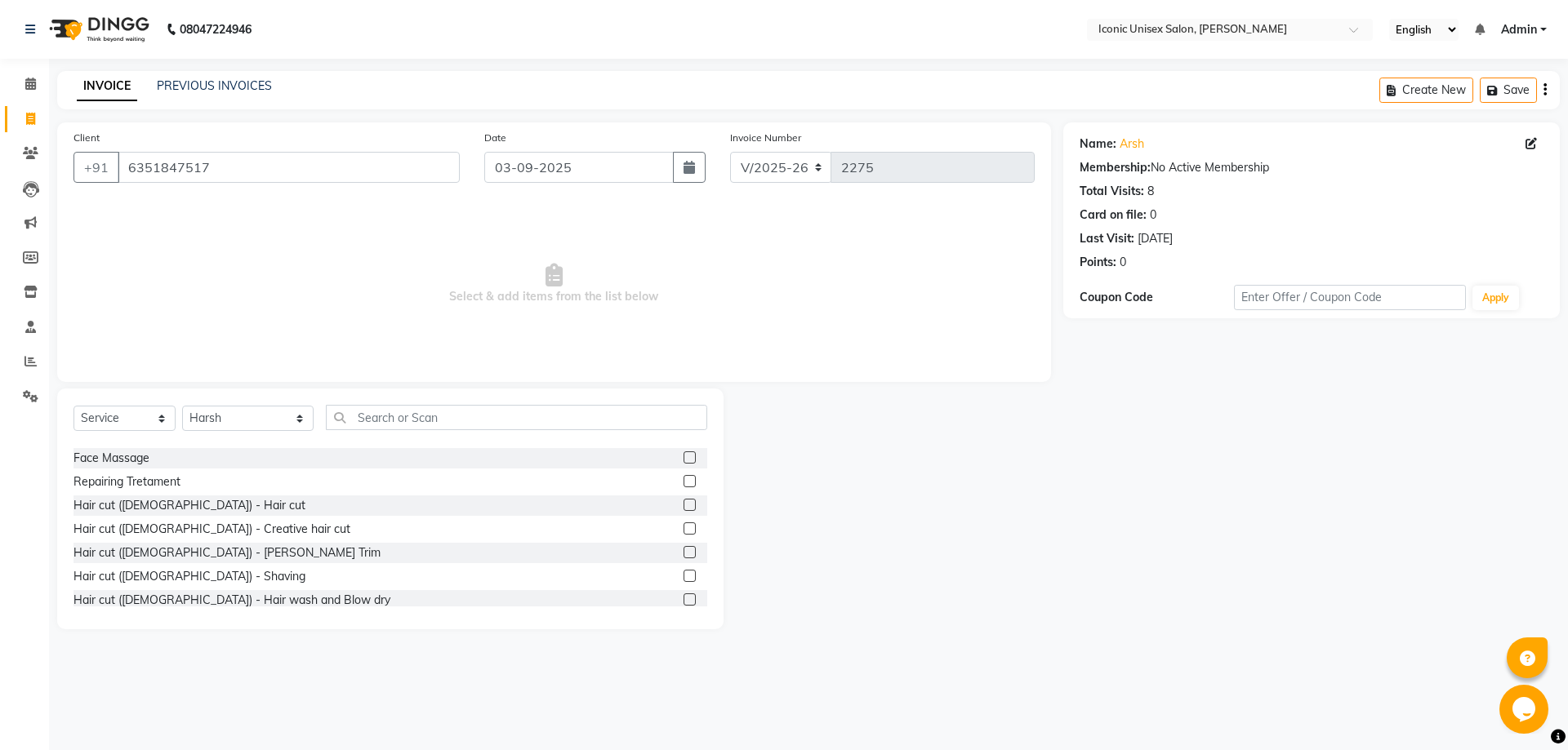
click at [683, 503] on label at bounding box center [689, 505] width 12 height 12
click at [683, 503] on input "checkbox" at bounding box center [689, 506] width 11 height 11
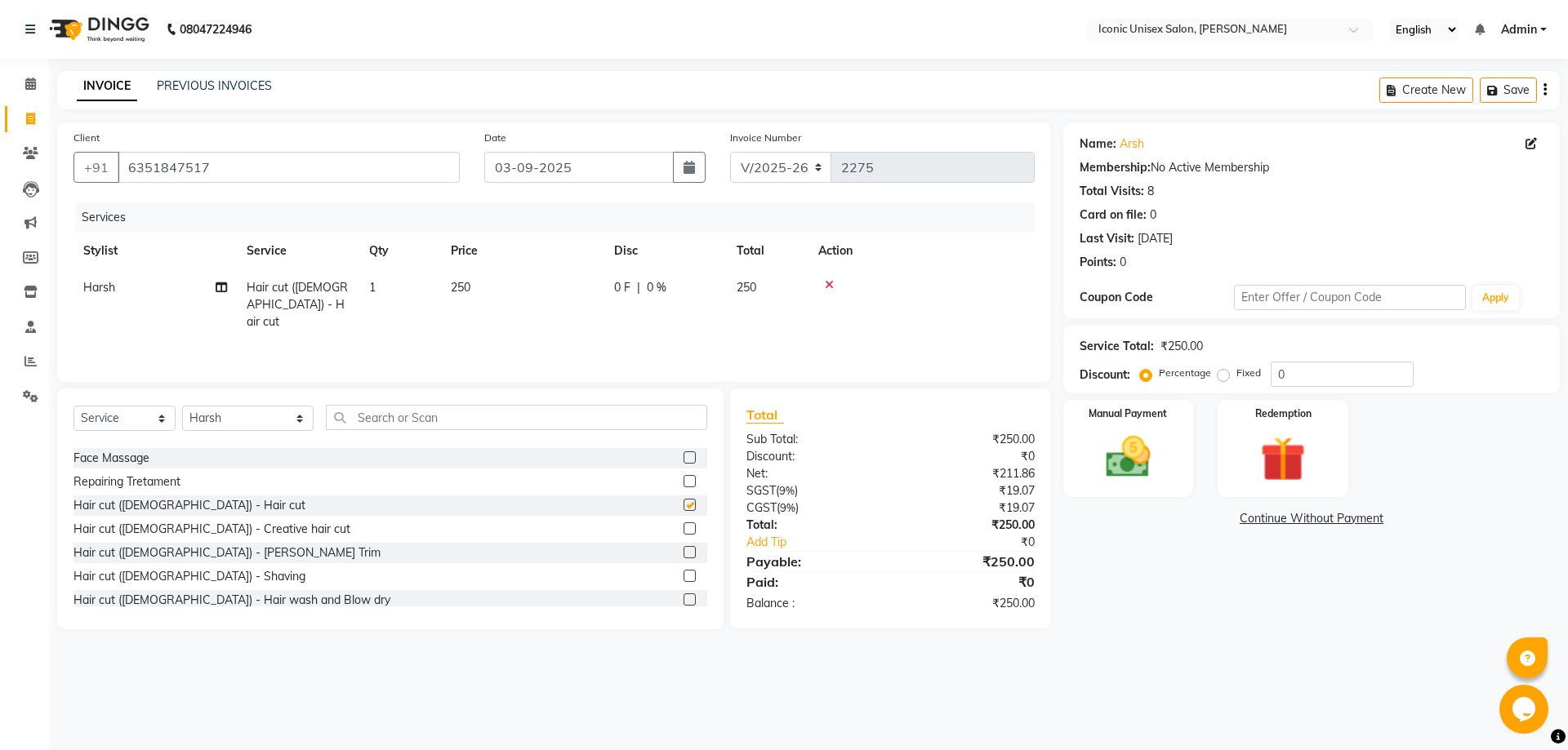
checkbox input "false"
click at [683, 579] on label at bounding box center [689, 575] width 12 height 12
click at [683, 579] on input "checkbox" at bounding box center [689, 577] width 11 height 11
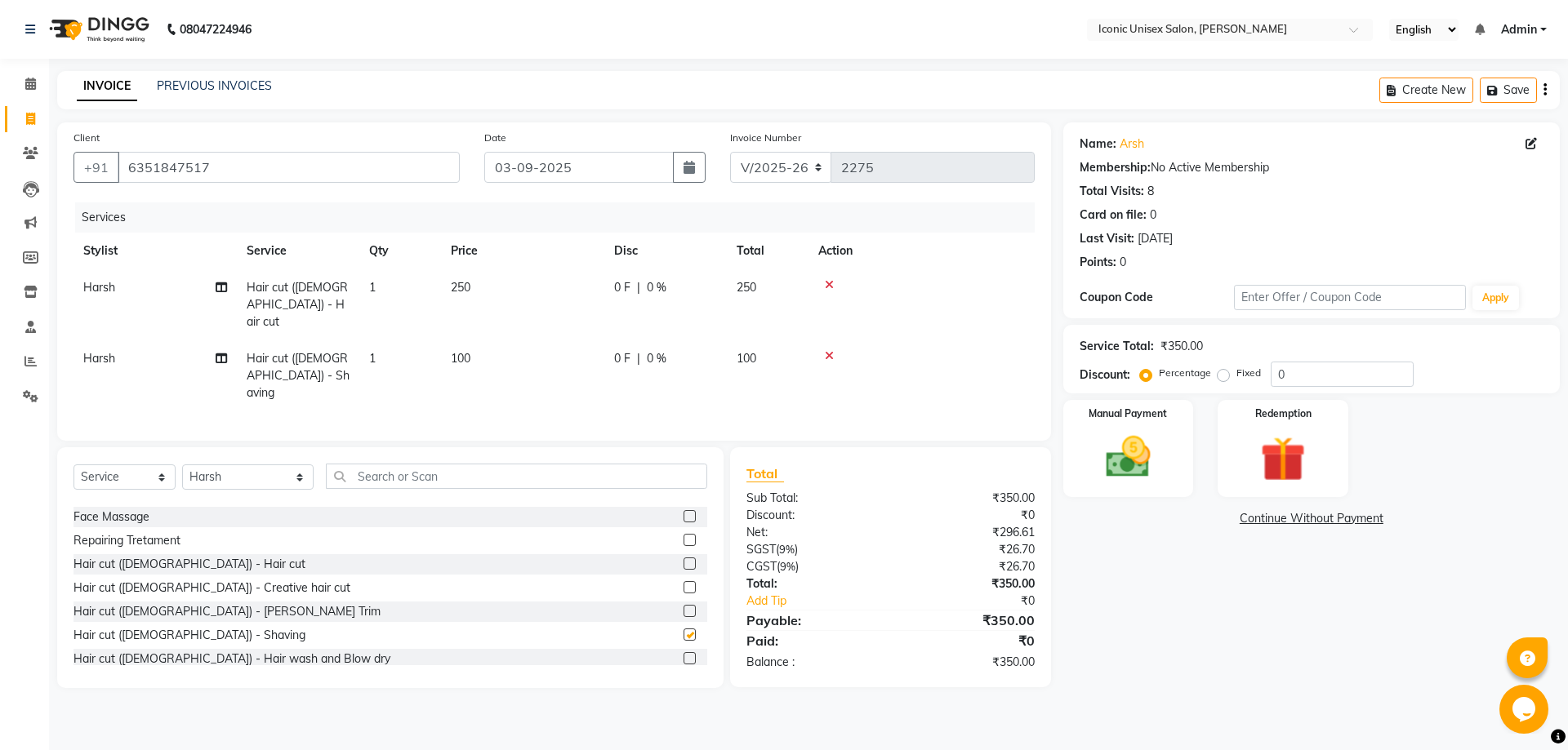
checkbox input "false"
click at [1148, 468] on img at bounding box center [1127, 457] width 76 height 54
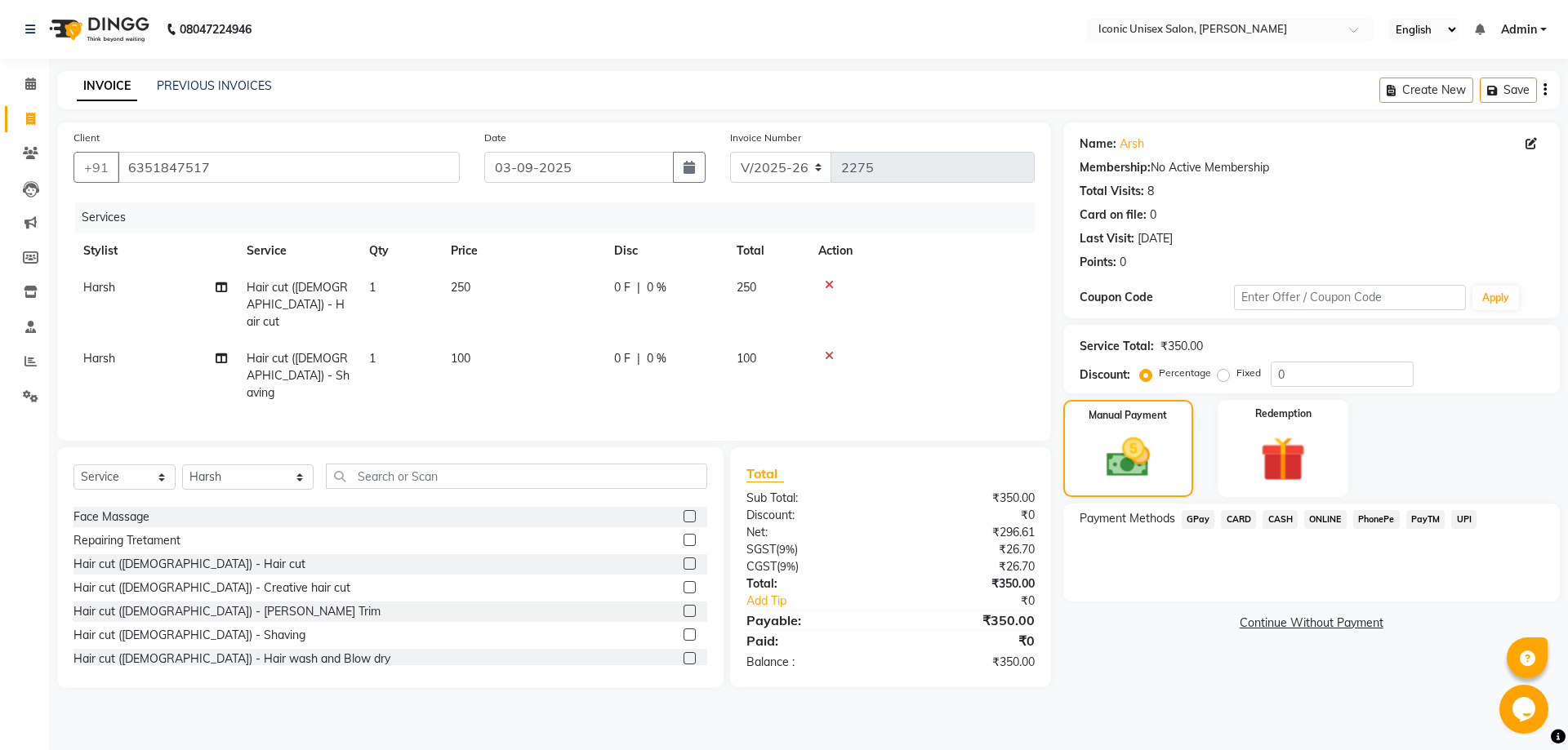
drag, startPoint x: 1187, startPoint y: 514, endPoint x: 1206, endPoint y: 523, distance: 21.0
click at [1186, 514] on span "GPay" at bounding box center [1198, 519] width 33 height 18
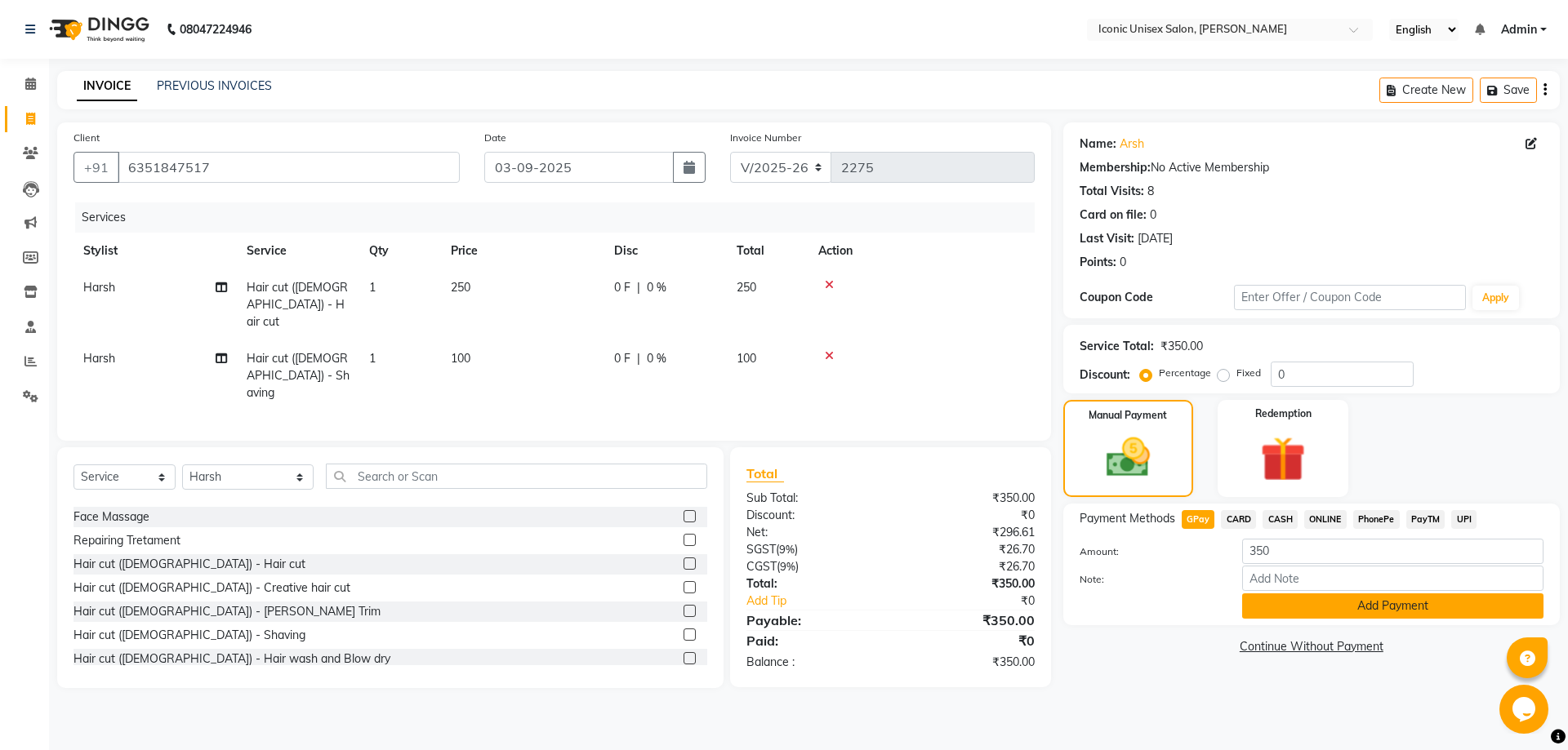
click at [1303, 608] on button "Add Payment" at bounding box center [1393, 607] width 302 height 26
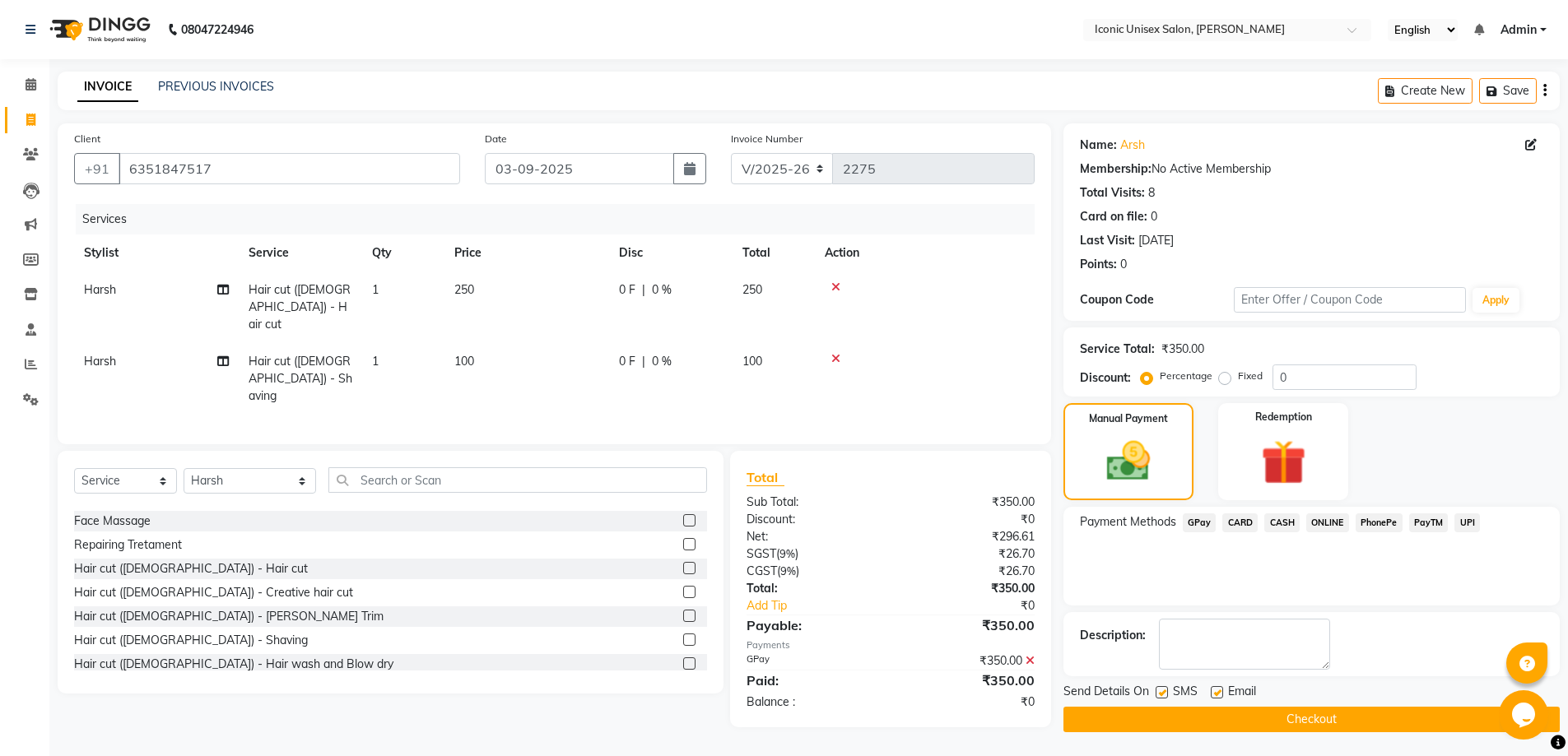
click at [1338, 723] on button "Checkout" at bounding box center [1310, 720] width 496 height 26
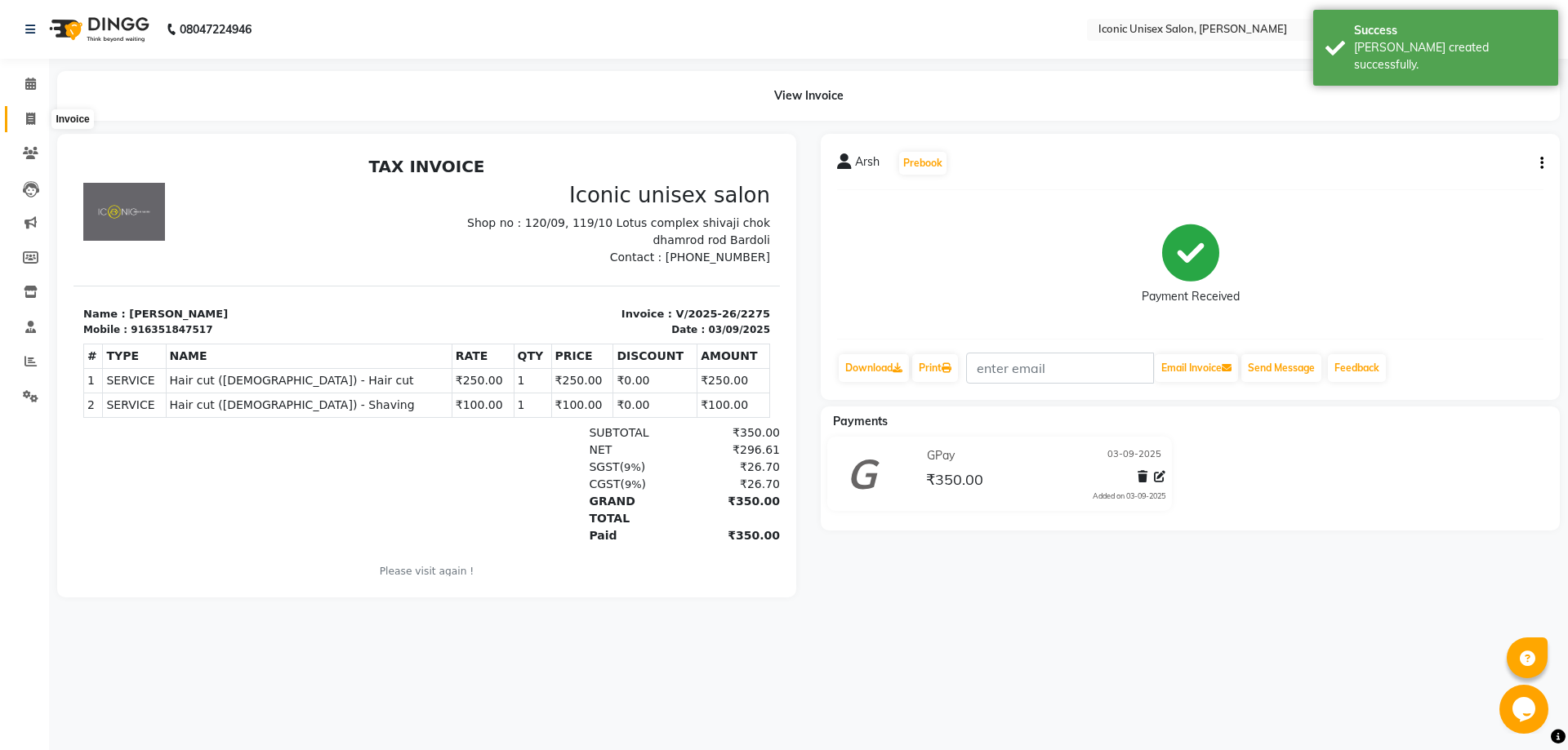
click at [44, 117] on span at bounding box center [30, 119] width 29 height 18
select select "service"
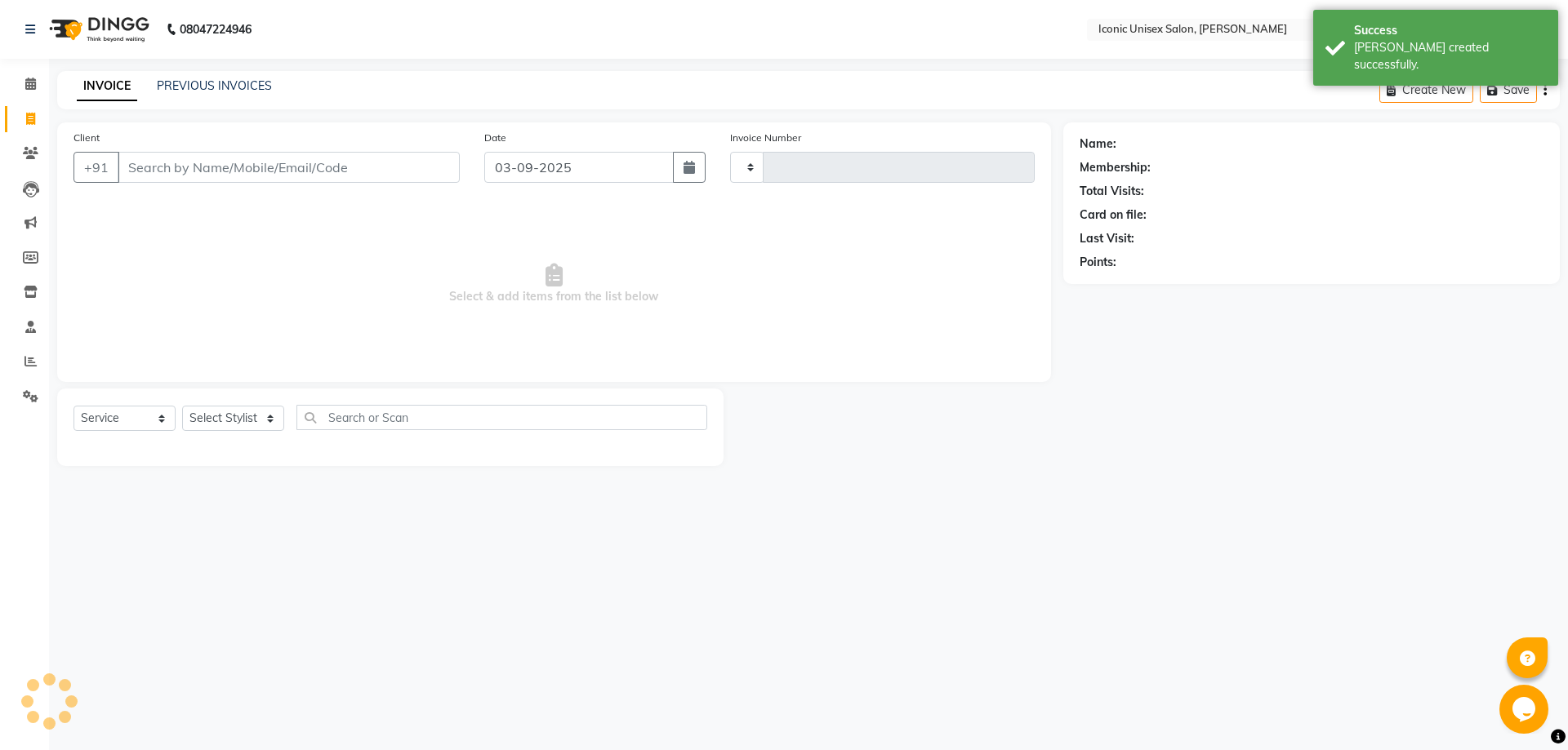
type input "2276"
select select "3884"
click at [235, 169] on input "Client" at bounding box center [289, 167] width 342 height 31
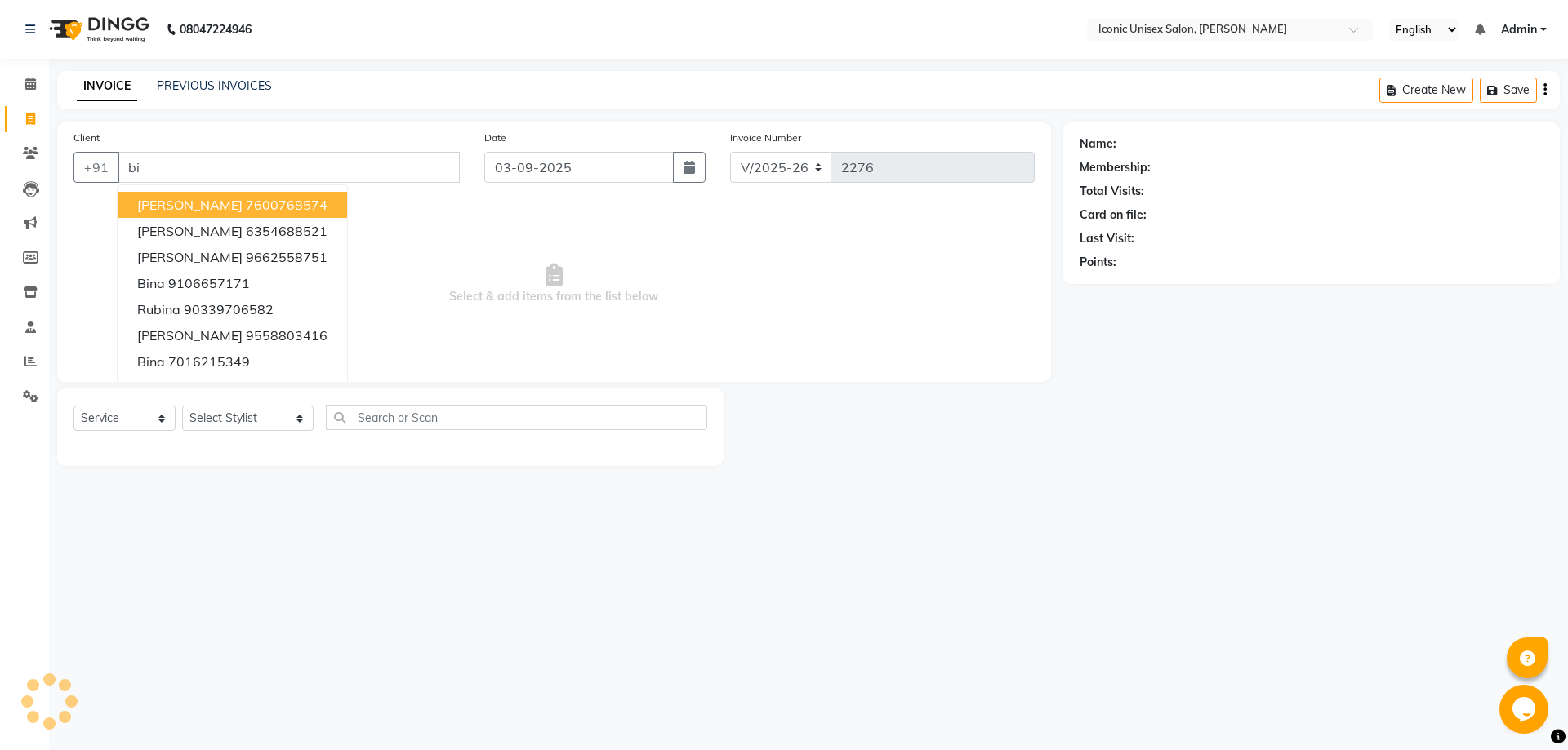
type input "b"
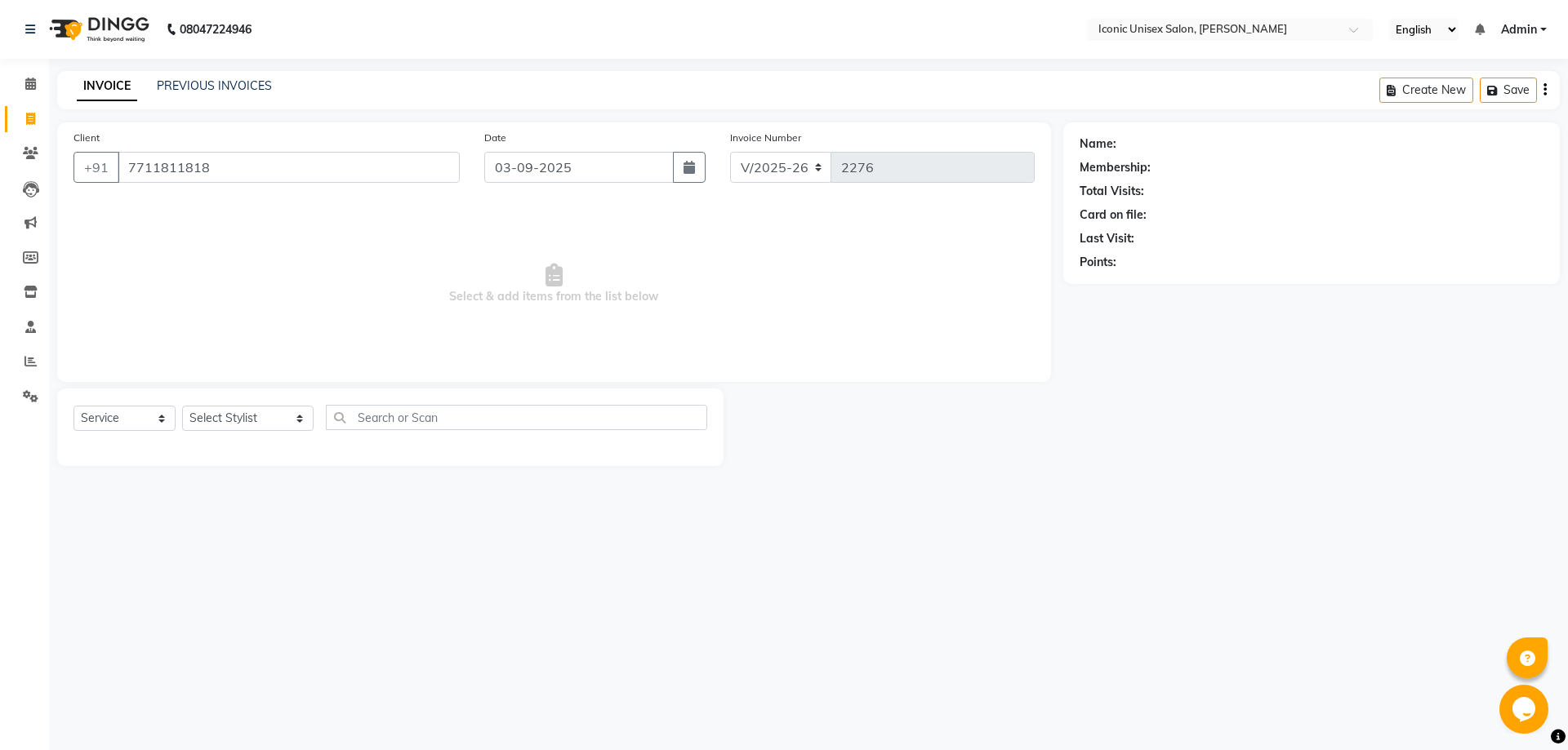
type input "7711811818"
click at [223, 426] on select "Select Stylist [PERSON_NAME] [PERSON_NAME] [PERSON_NAME]. [PERSON_NAME] [PERSON…" at bounding box center [247, 418] width 132 height 26
select select "71402"
click at [182, 405] on select "Select Stylist [PERSON_NAME] [PERSON_NAME] [PERSON_NAME]. [PERSON_NAME] [PERSON…" at bounding box center [247, 418] width 132 height 26
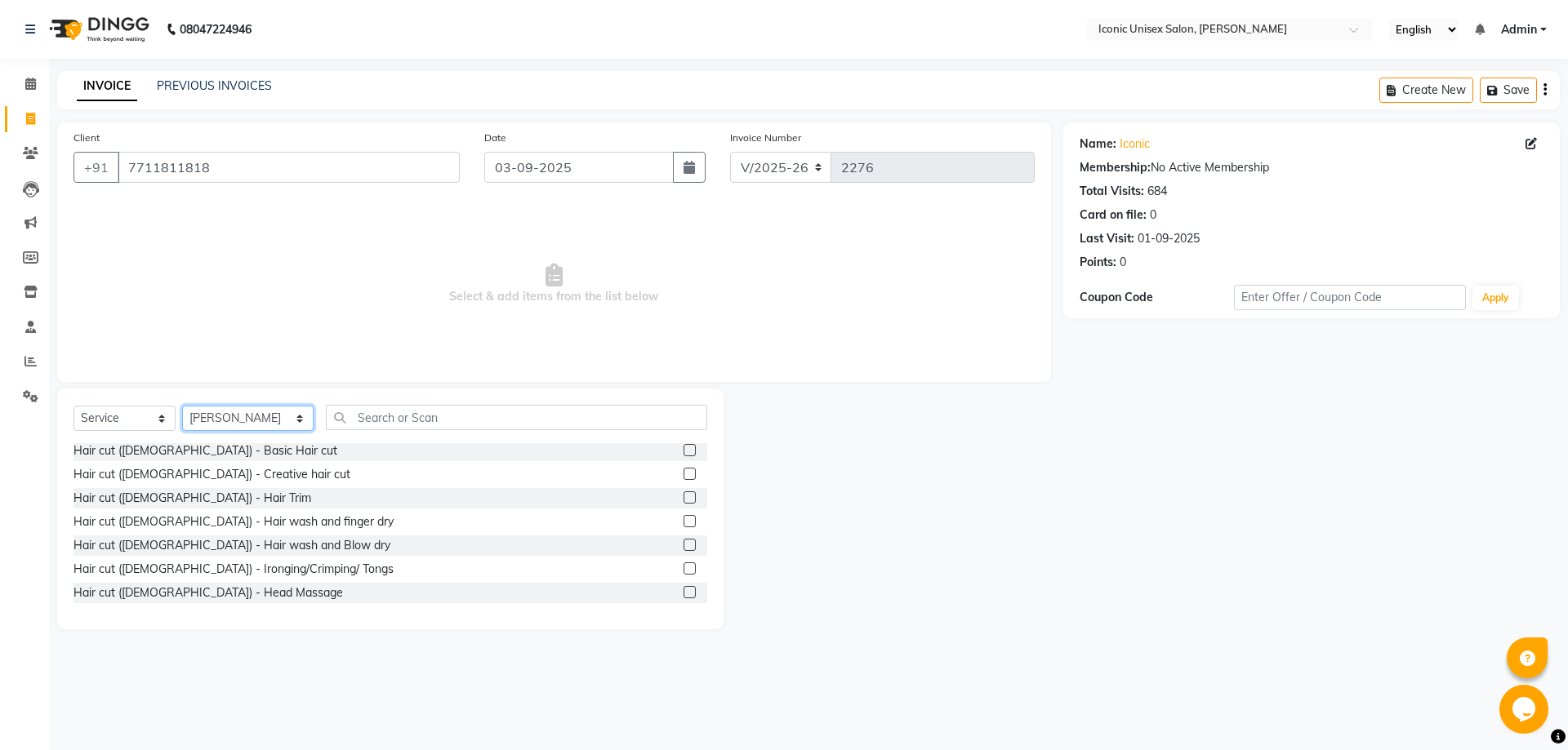
scroll to position [572, 0]
click at [683, 521] on label at bounding box center [689, 519] width 12 height 12
click at [683, 521] on input "checkbox" at bounding box center [689, 521] width 11 height 11
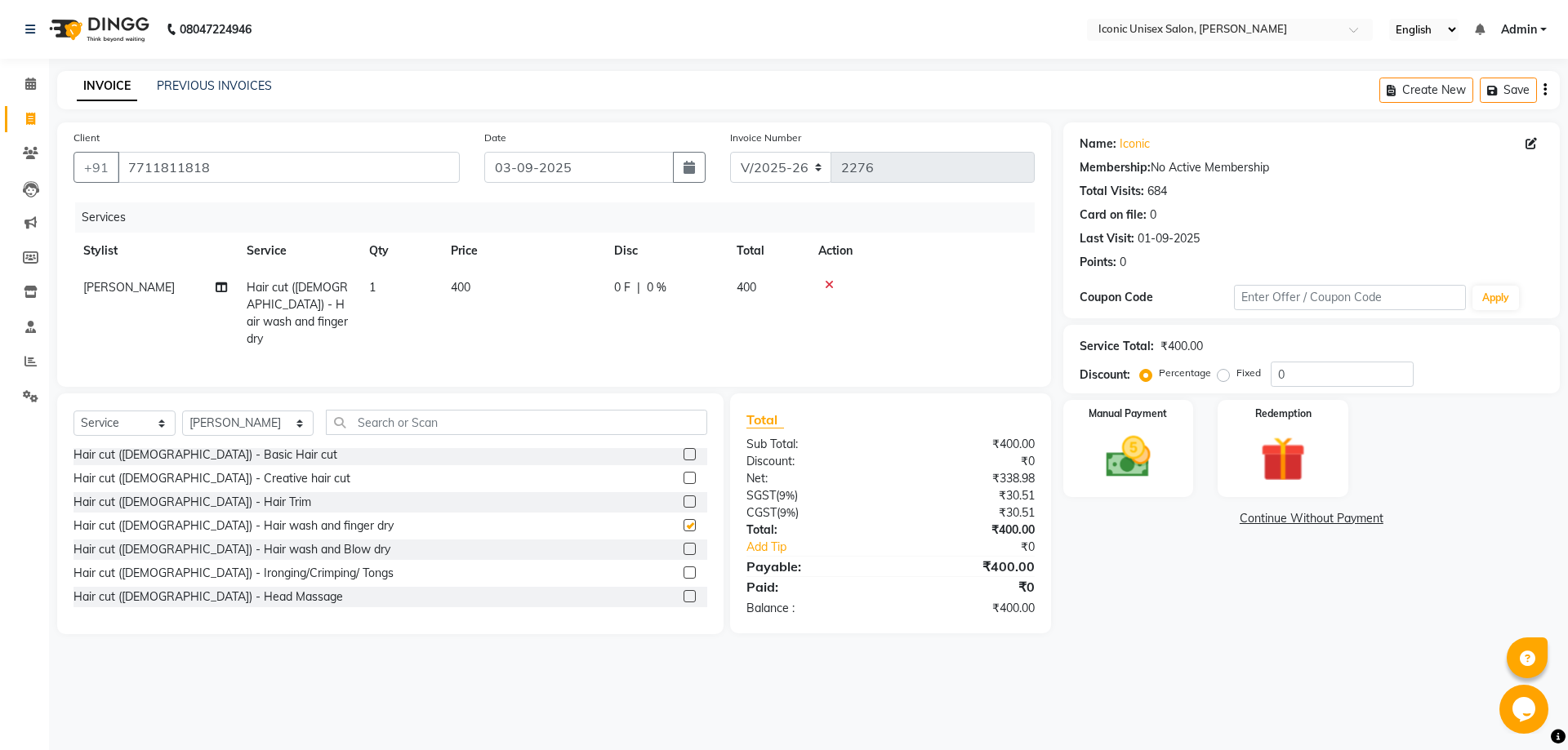
checkbox input "false"
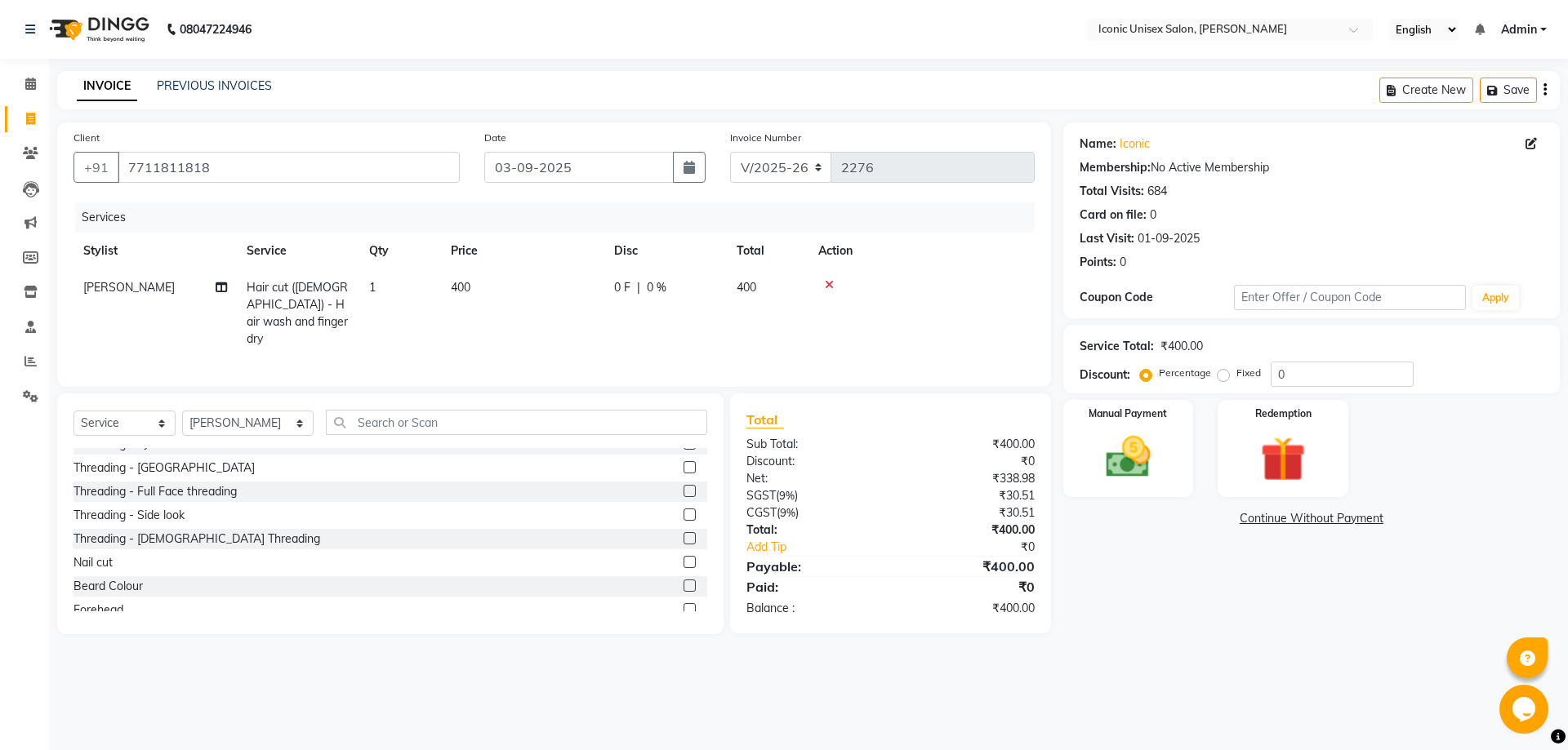
scroll to position [0, 0]
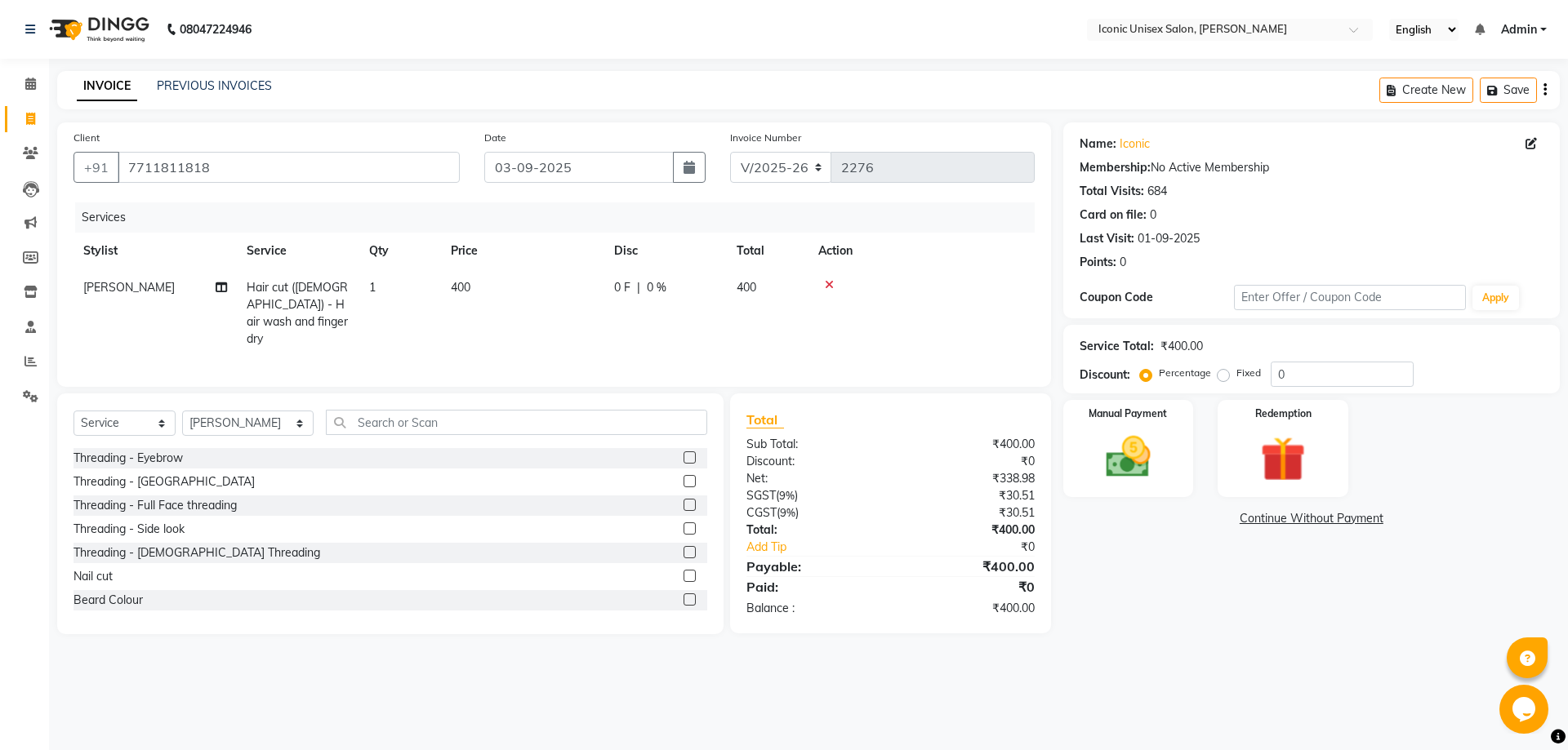
click at [683, 453] on label at bounding box center [689, 457] width 12 height 12
click at [683, 453] on input "checkbox" at bounding box center [689, 459] width 11 height 11
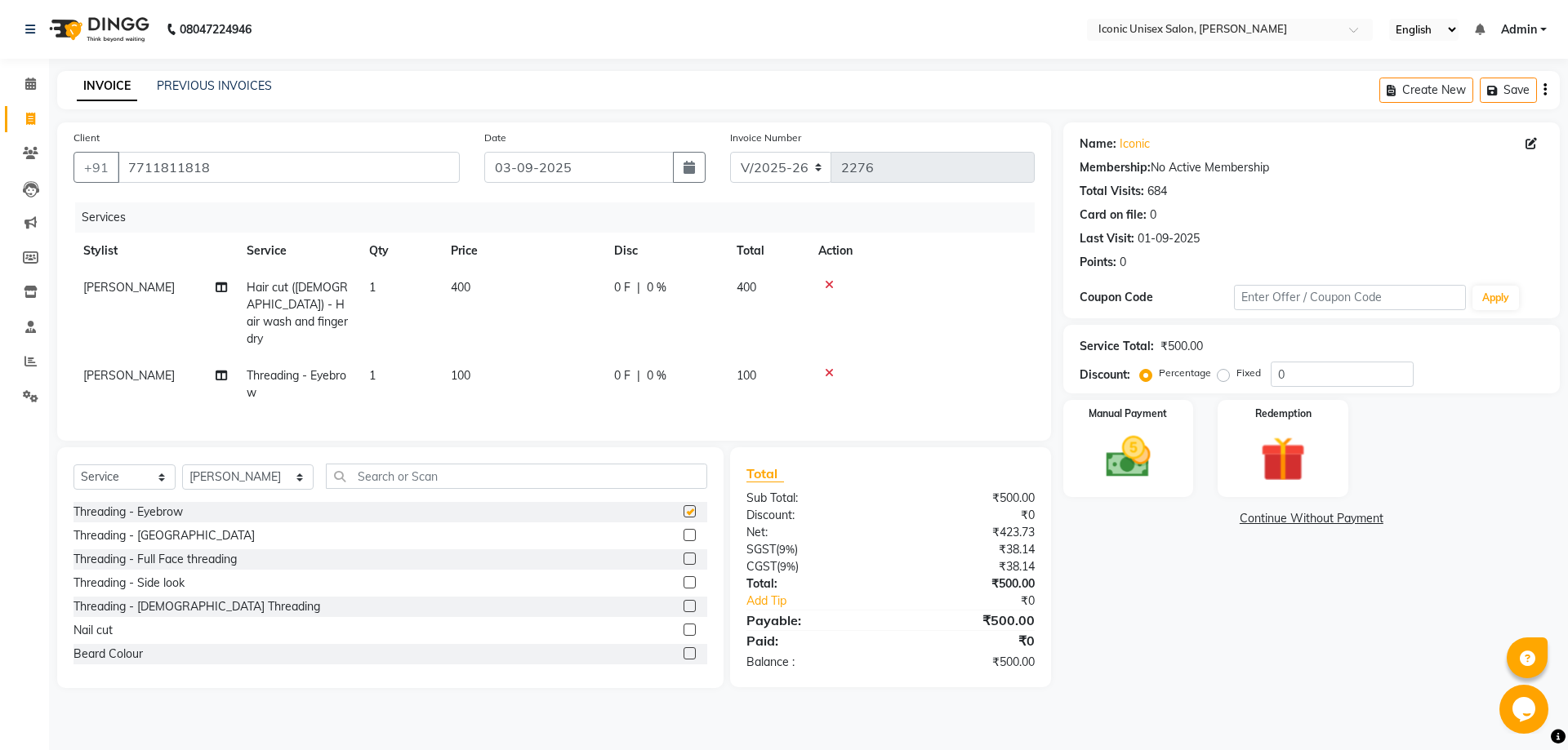
checkbox input "false"
click at [1105, 453] on img at bounding box center [1127, 457] width 76 height 54
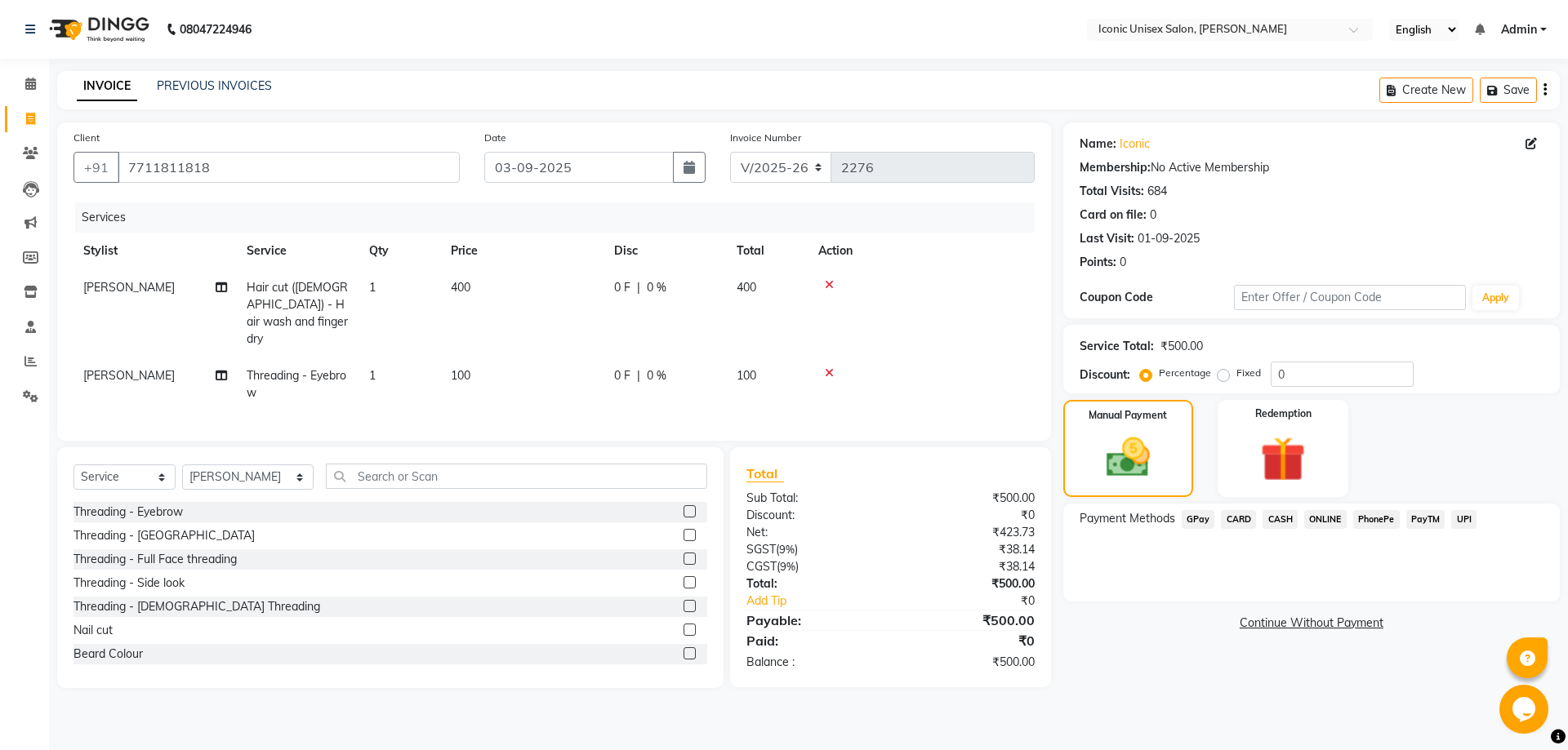
click at [1199, 510] on span "GPay" at bounding box center [1198, 519] width 33 height 18
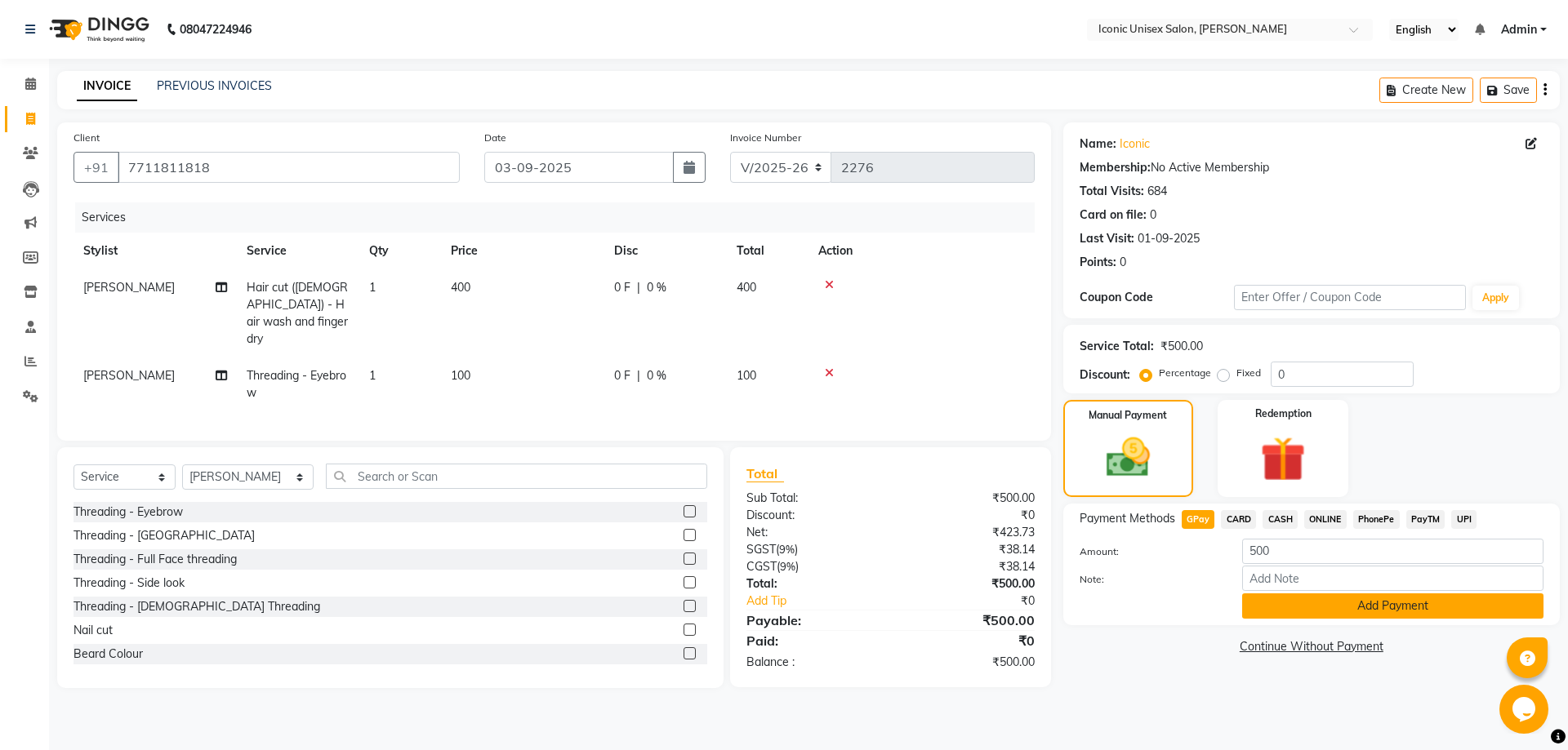
click at [1276, 608] on button "Add Payment" at bounding box center [1393, 607] width 302 height 26
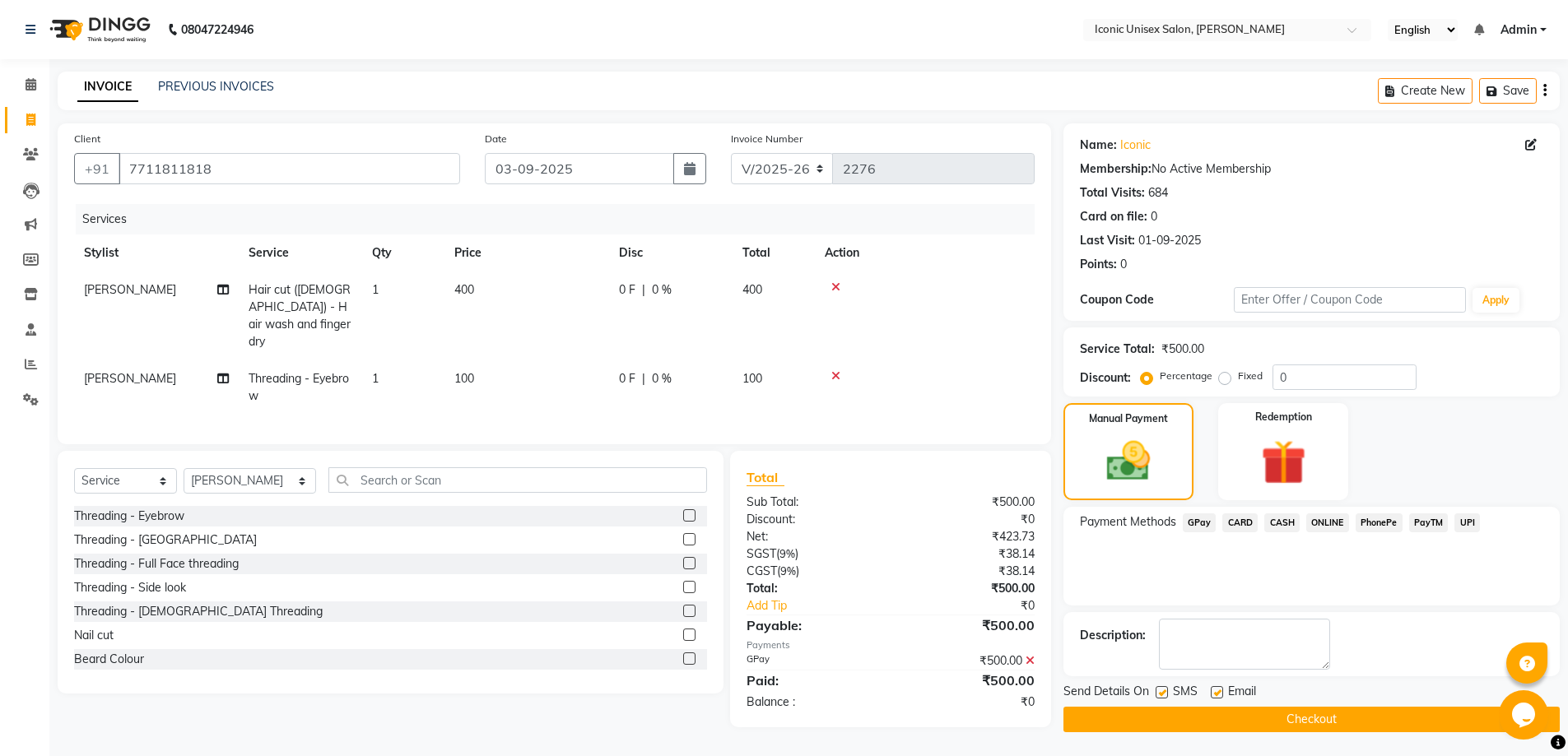
click at [1164, 690] on label at bounding box center [1161, 692] width 12 height 12
click at [1164, 690] on input "checkbox" at bounding box center [1161, 693] width 11 height 11
checkbox input "false"
click at [1181, 715] on button "Checkout" at bounding box center [1310, 720] width 496 height 26
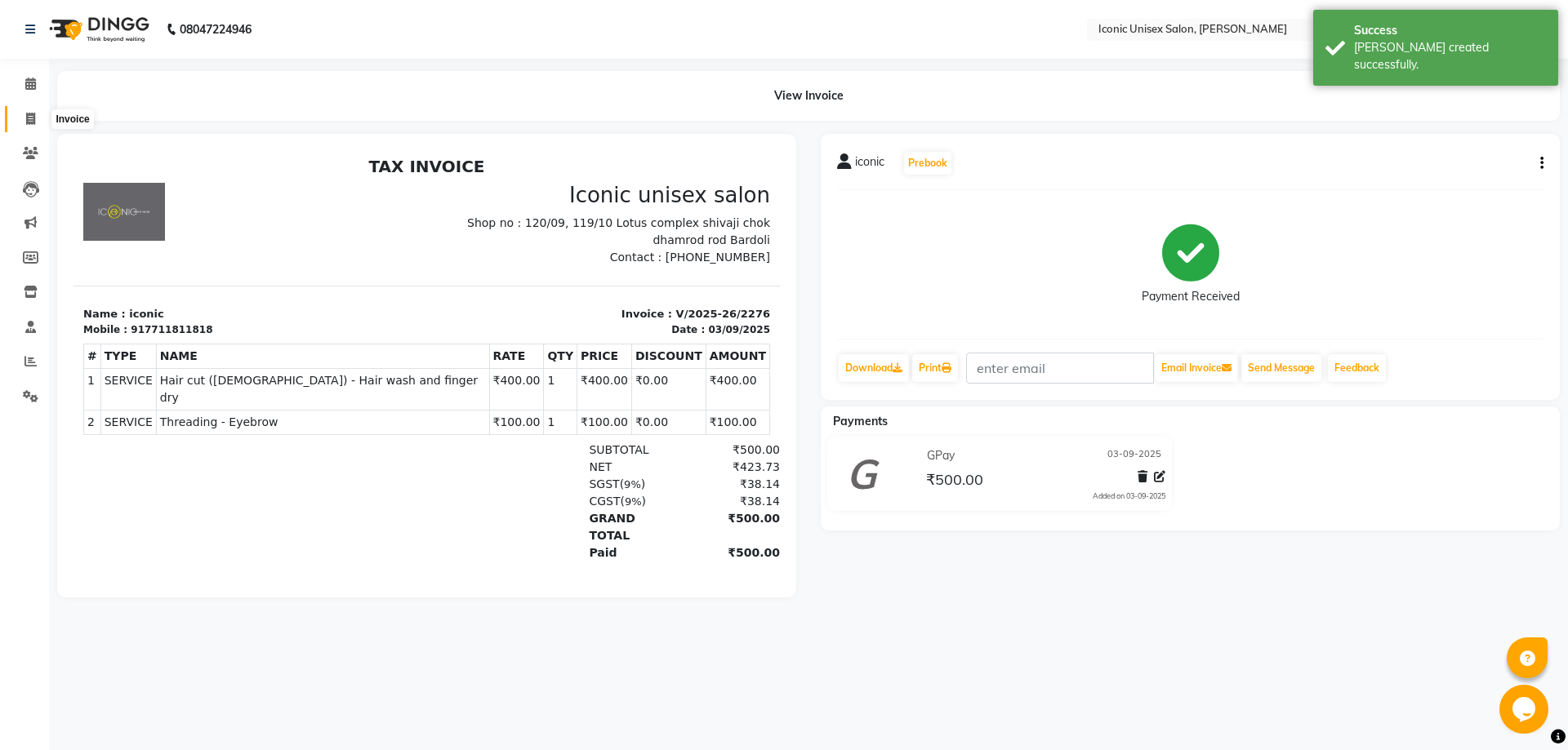
click at [20, 114] on span at bounding box center [30, 119] width 29 height 18
select select "service"
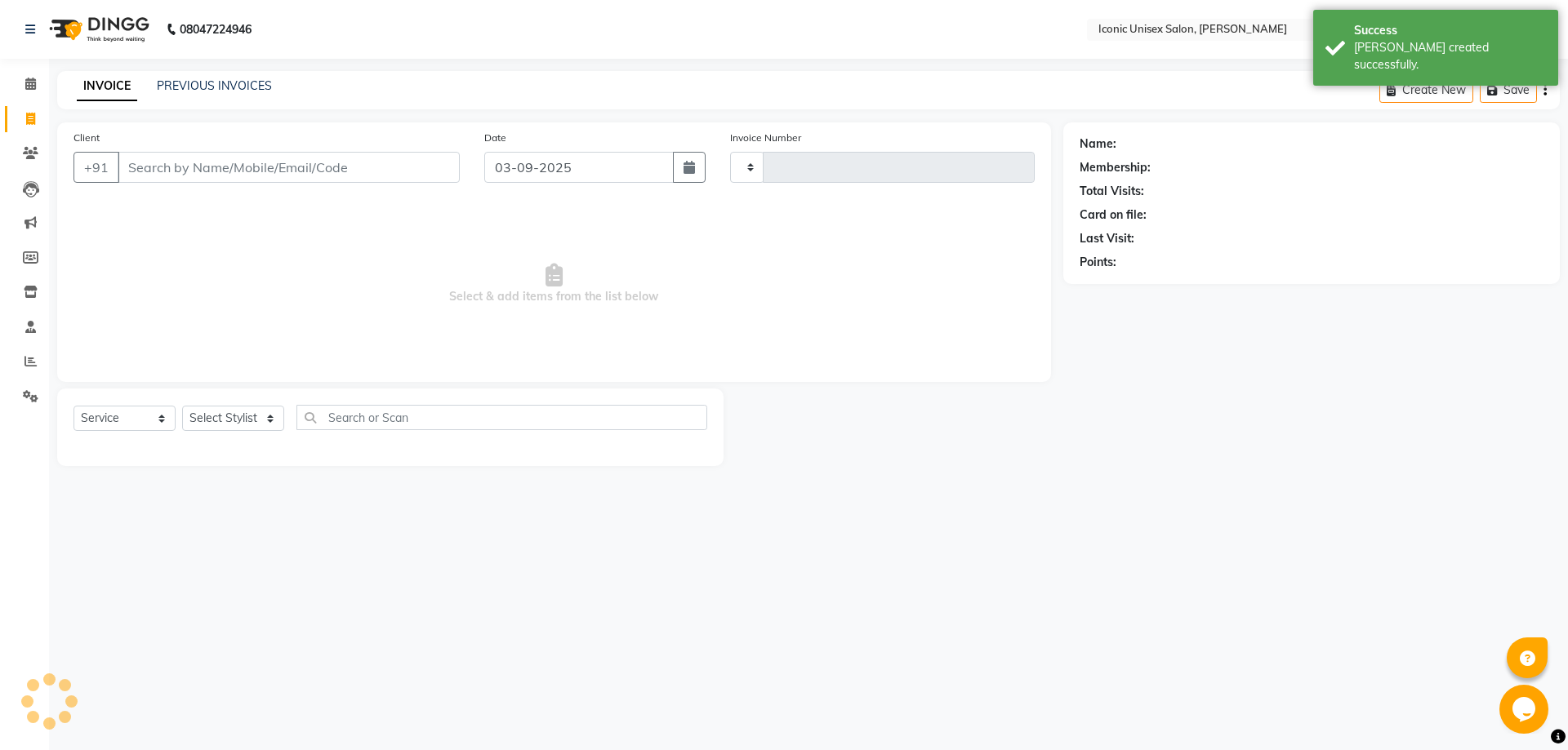
type input "2277"
select select "3884"
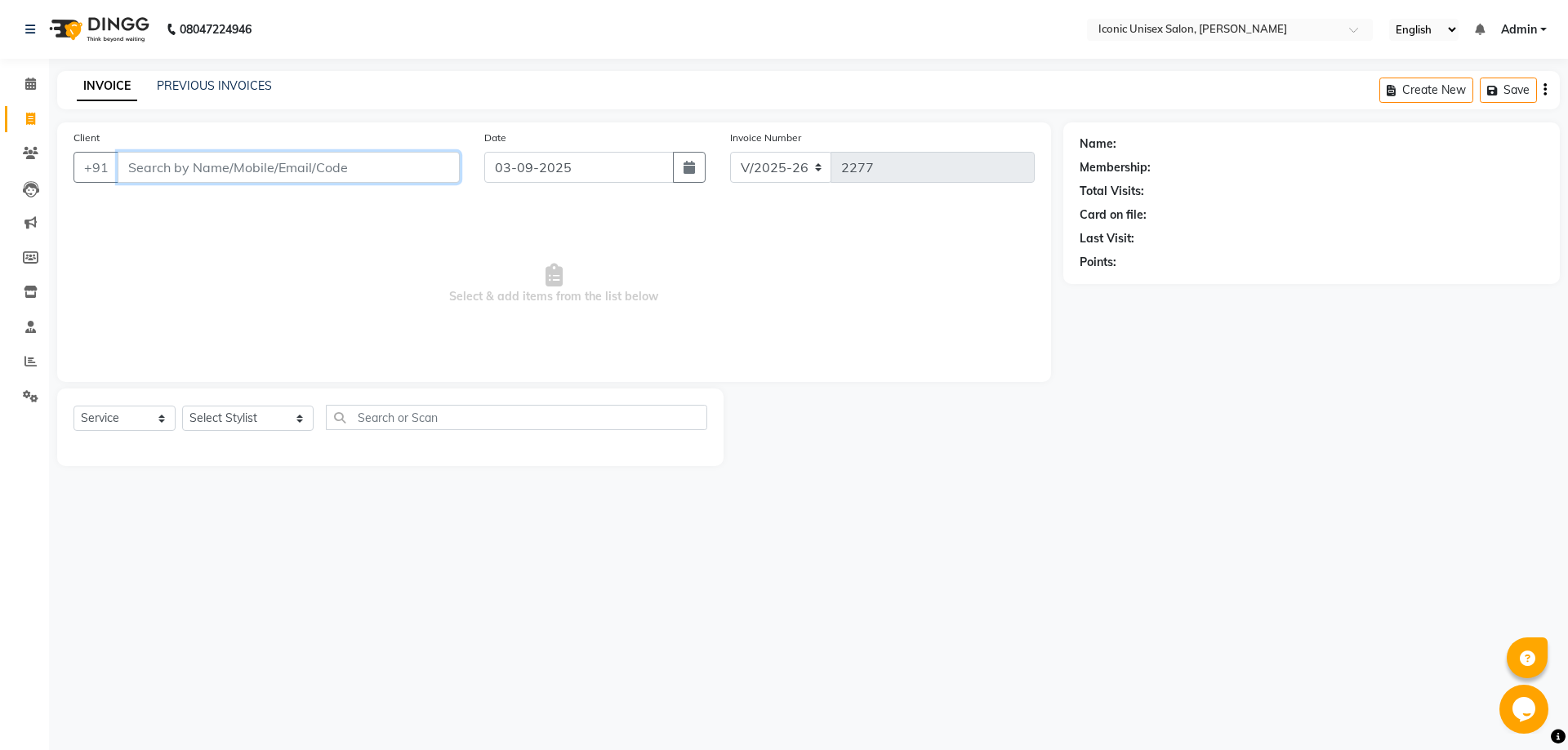
paste input "9979854748"
type input "9979854748"
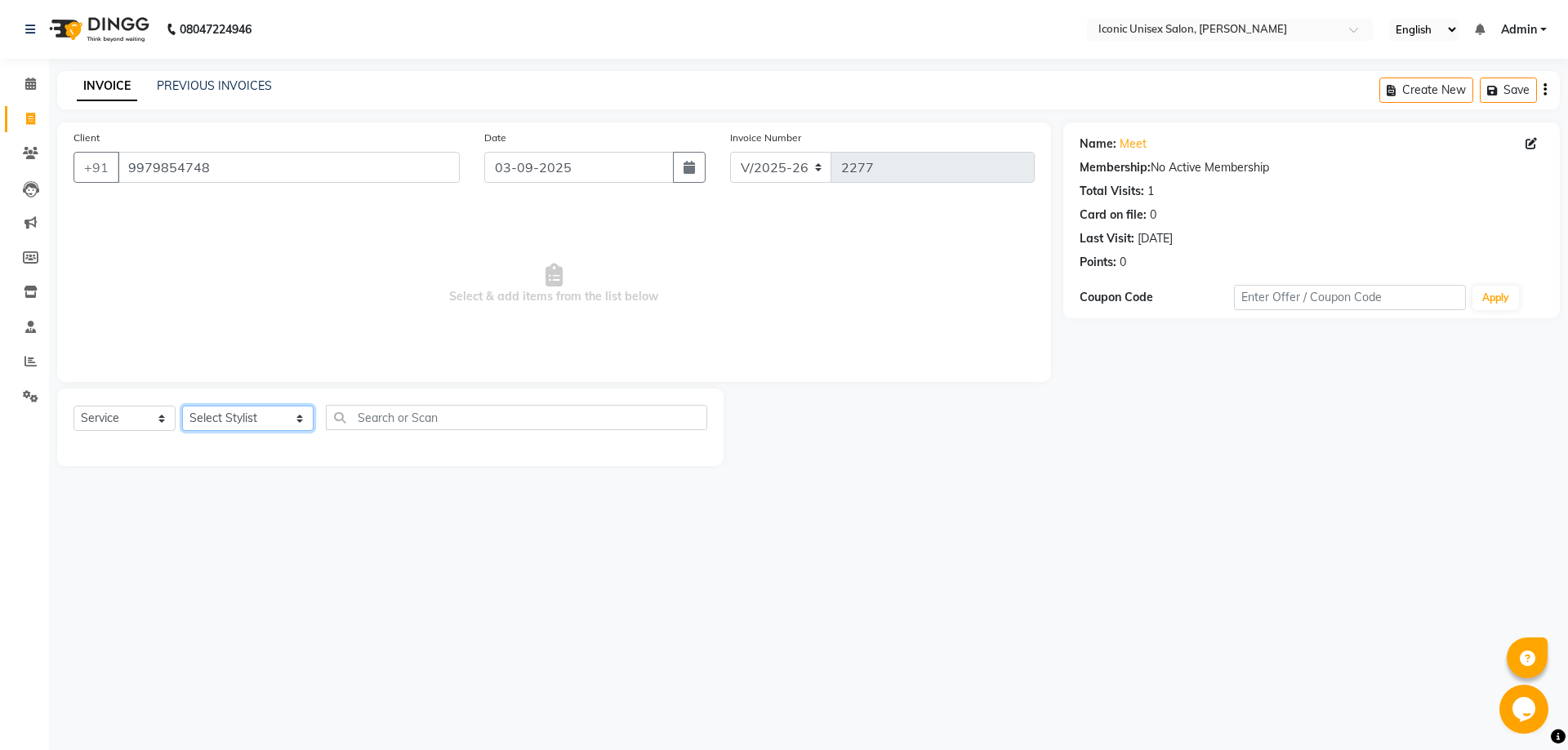
click at [230, 425] on select "Select Stylist [PERSON_NAME] [PERSON_NAME] [PERSON_NAME]. [PERSON_NAME] [PERSON…" at bounding box center [247, 418] width 132 height 26
click at [182, 405] on select "Select Stylist [PERSON_NAME] [PERSON_NAME] [PERSON_NAME]. [PERSON_NAME] [PERSON…" at bounding box center [247, 418] width 132 height 26
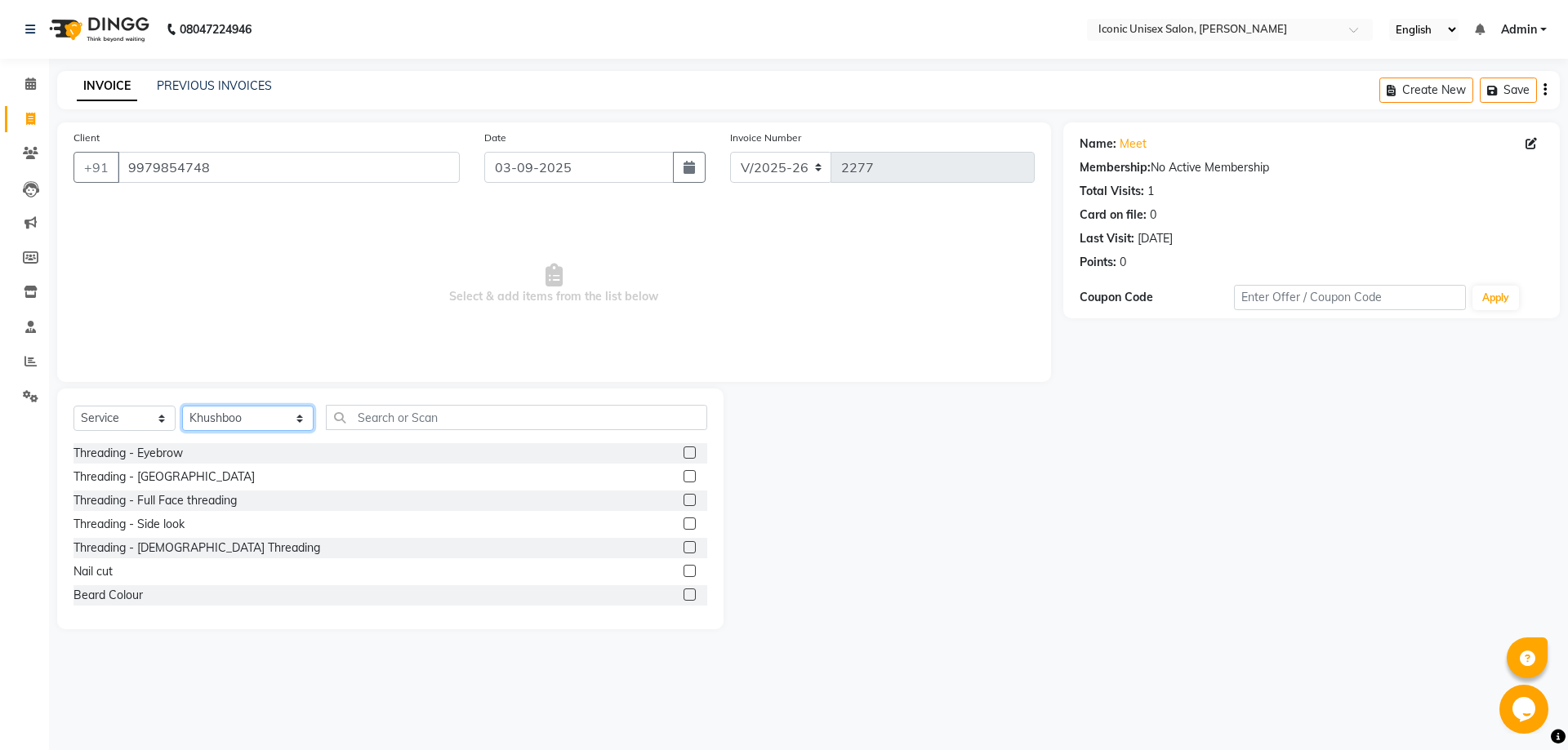
click at [217, 424] on select "Select Stylist [PERSON_NAME] [PERSON_NAME] [PERSON_NAME]. [PERSON_NAME] [PERSON…" at bounding box center [247, 418] width 132 height 26
select select "65200"
click at [182, 405] on select "Select Stylist [PERSON_NAME] [PERSON_NAME] [PERSON_NAME]. [PERSON_NAME] [PERSON…" at bounding box center [247, 418] width 132 height 26
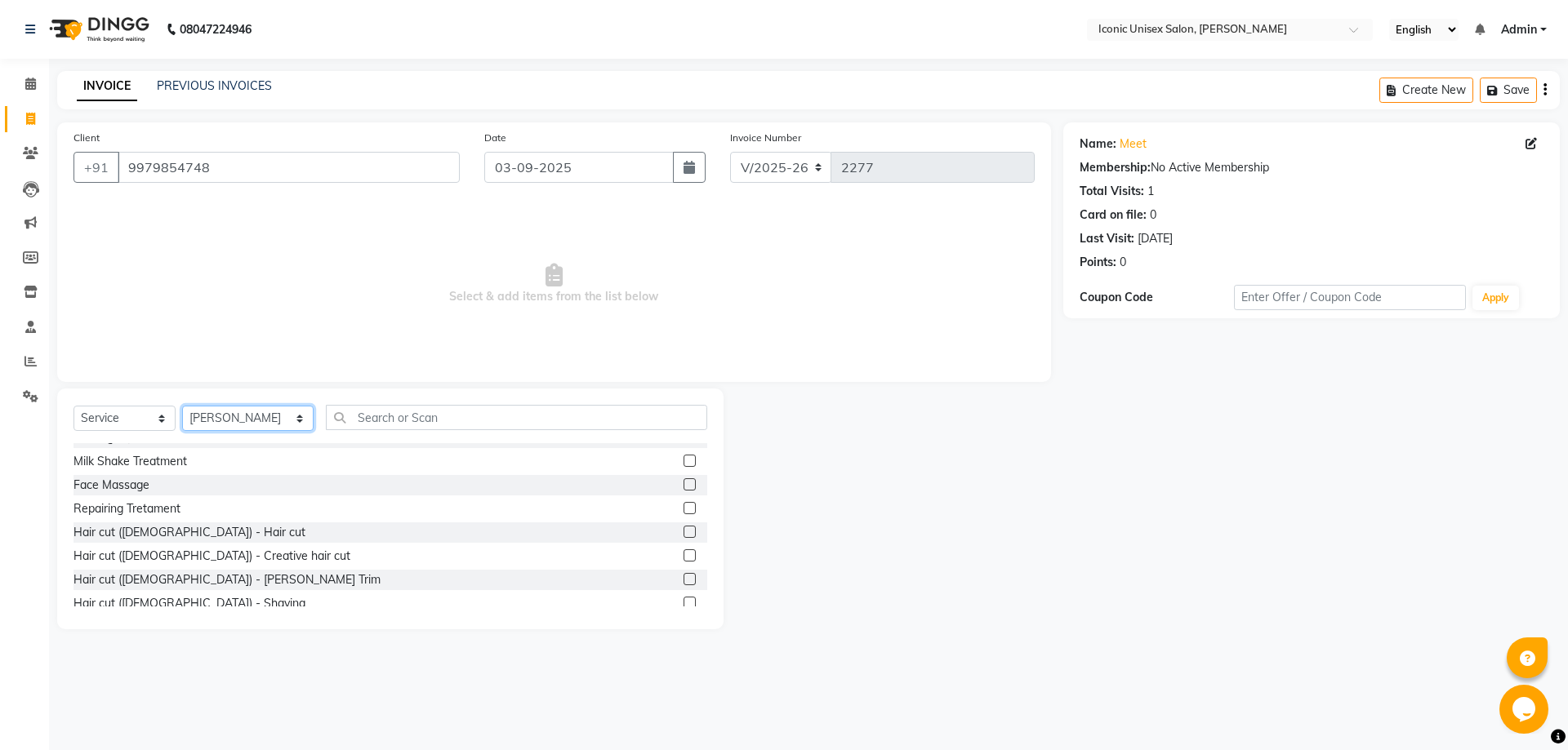
scroll to position [326, 0]
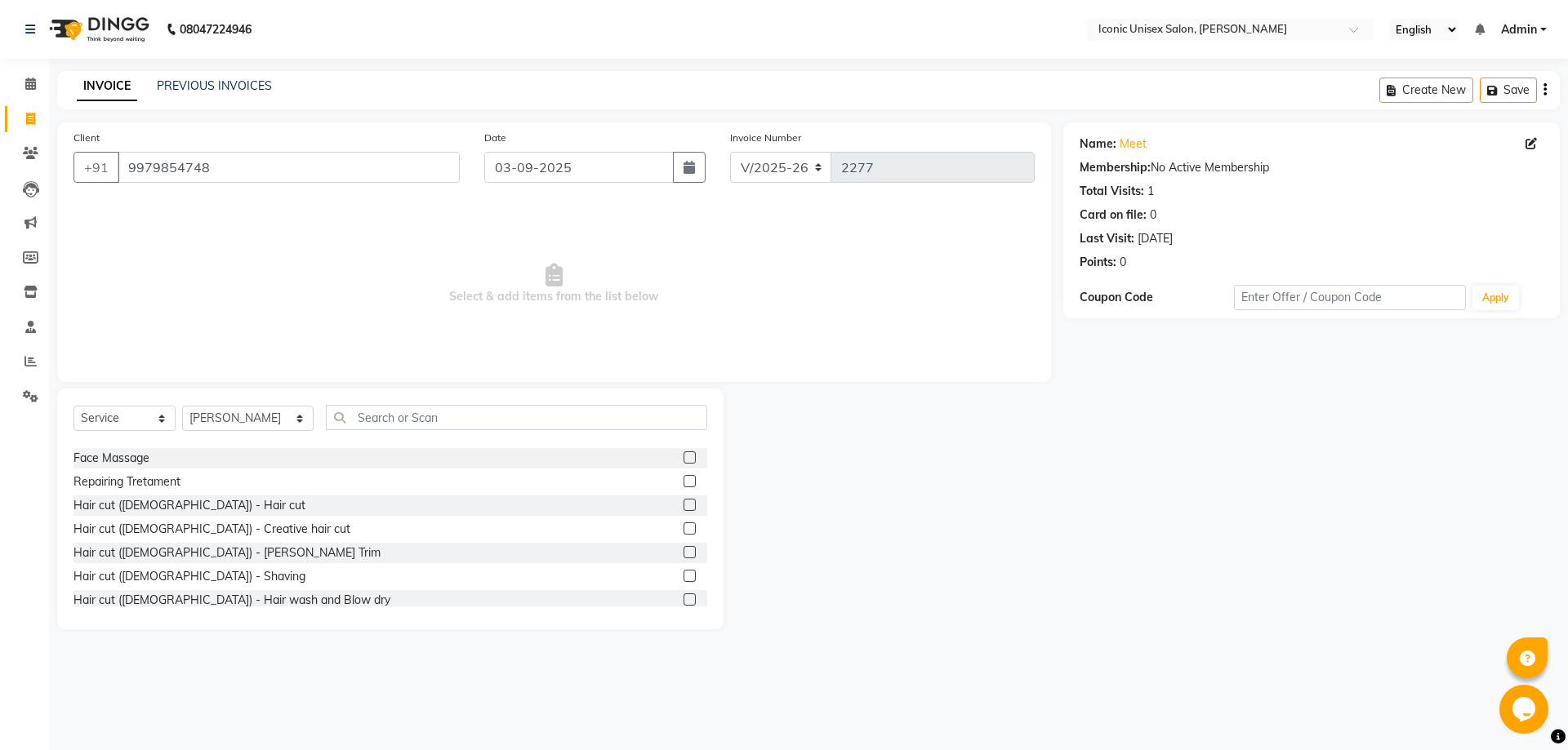
click at [683, 506] on label at bounding box center [689, 505] width 12 height 12
click at [683, 506] on input "checkbox" at bounding box center [689, 506] width 11 height 11
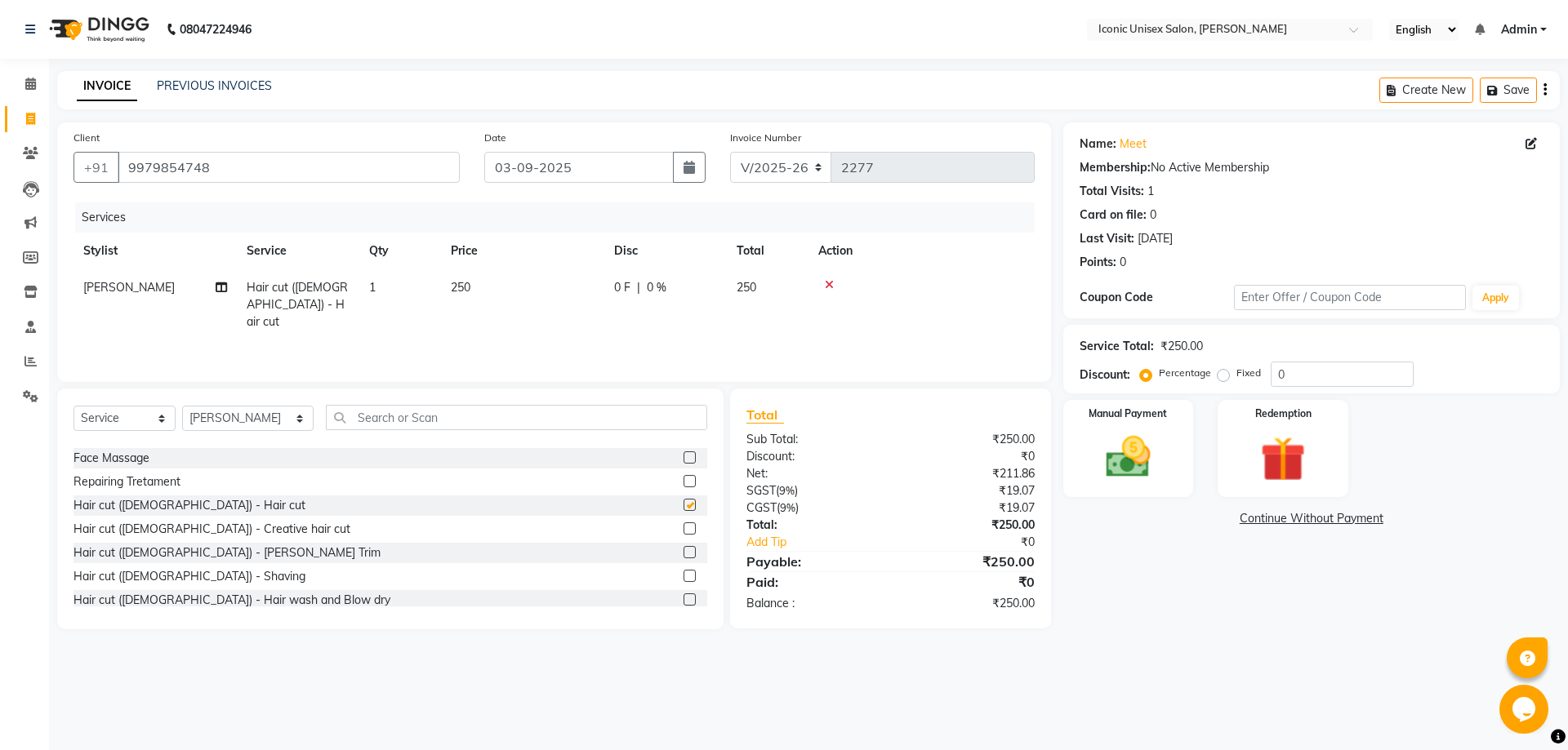
checkbox input "false"
click at [683, 578] on label at bounding box center [689, 575] width 12 height 12
click at [683, 578] on input "checkbox" at bounding box center [689, 577] width 11 height 11
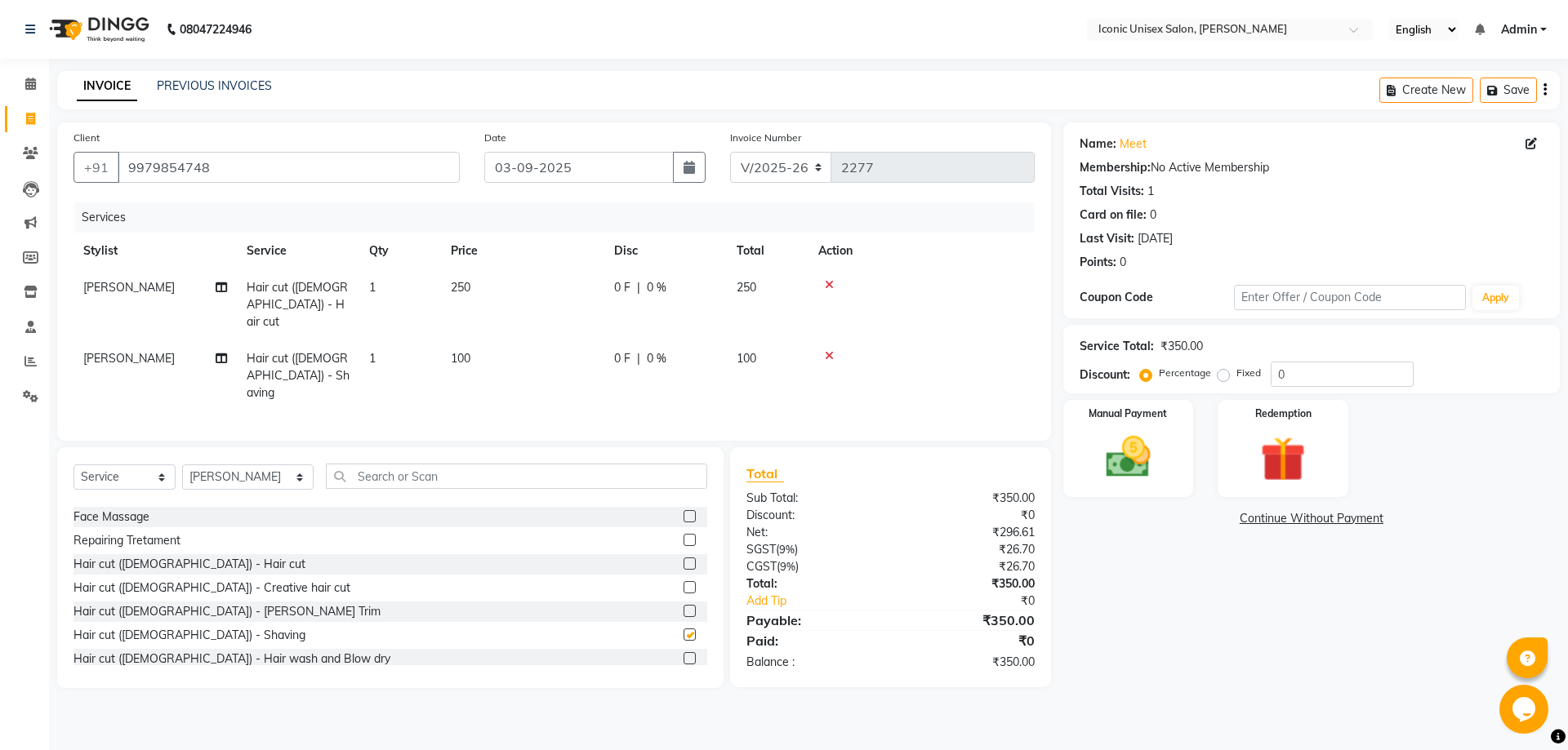
checkbox input "false"
click at [1105, 464] on img at bounding box center [1127, 457] width 76 height 54
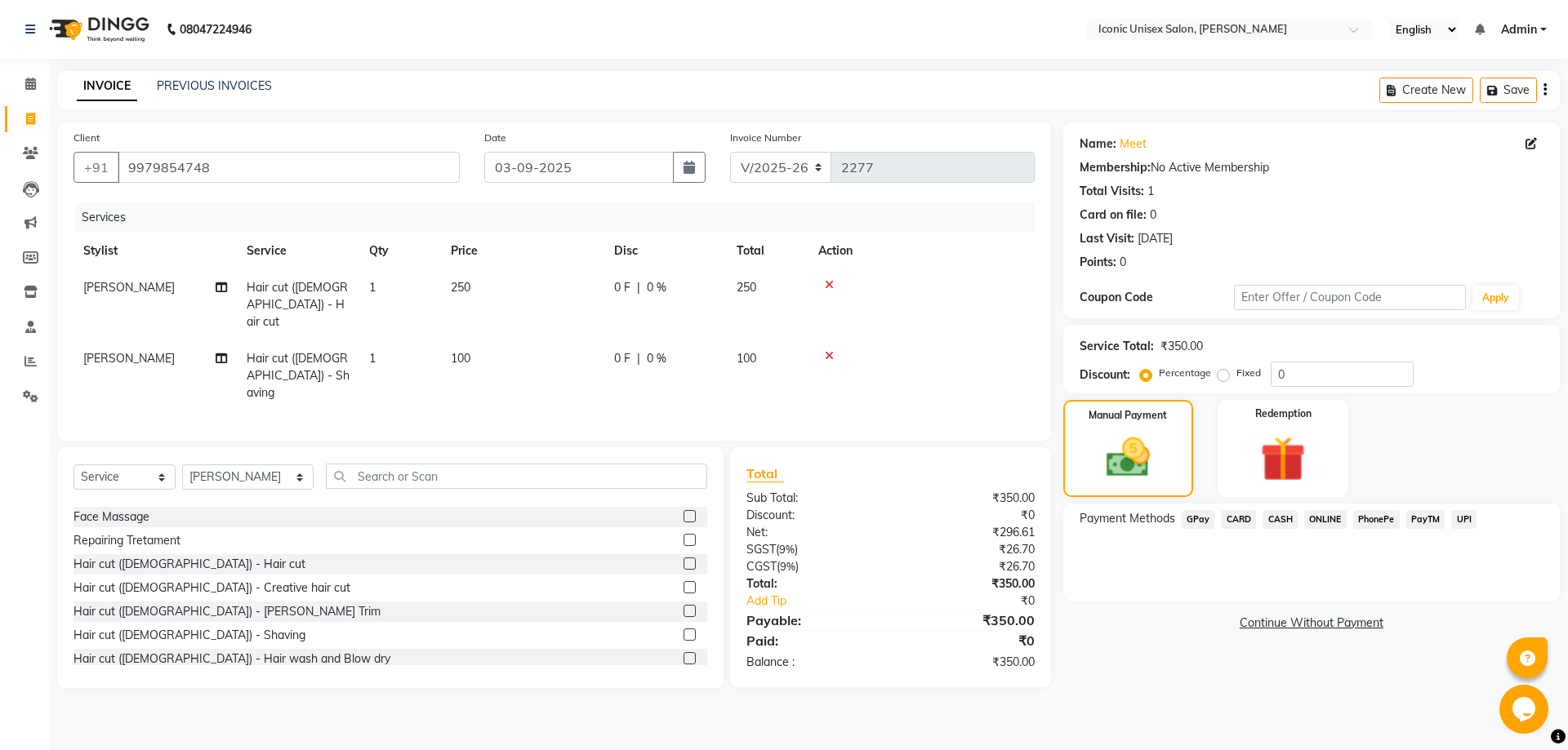
click at [1190, 523] on span "GPay" at bounding box center [1198, 519] width 33 height 18
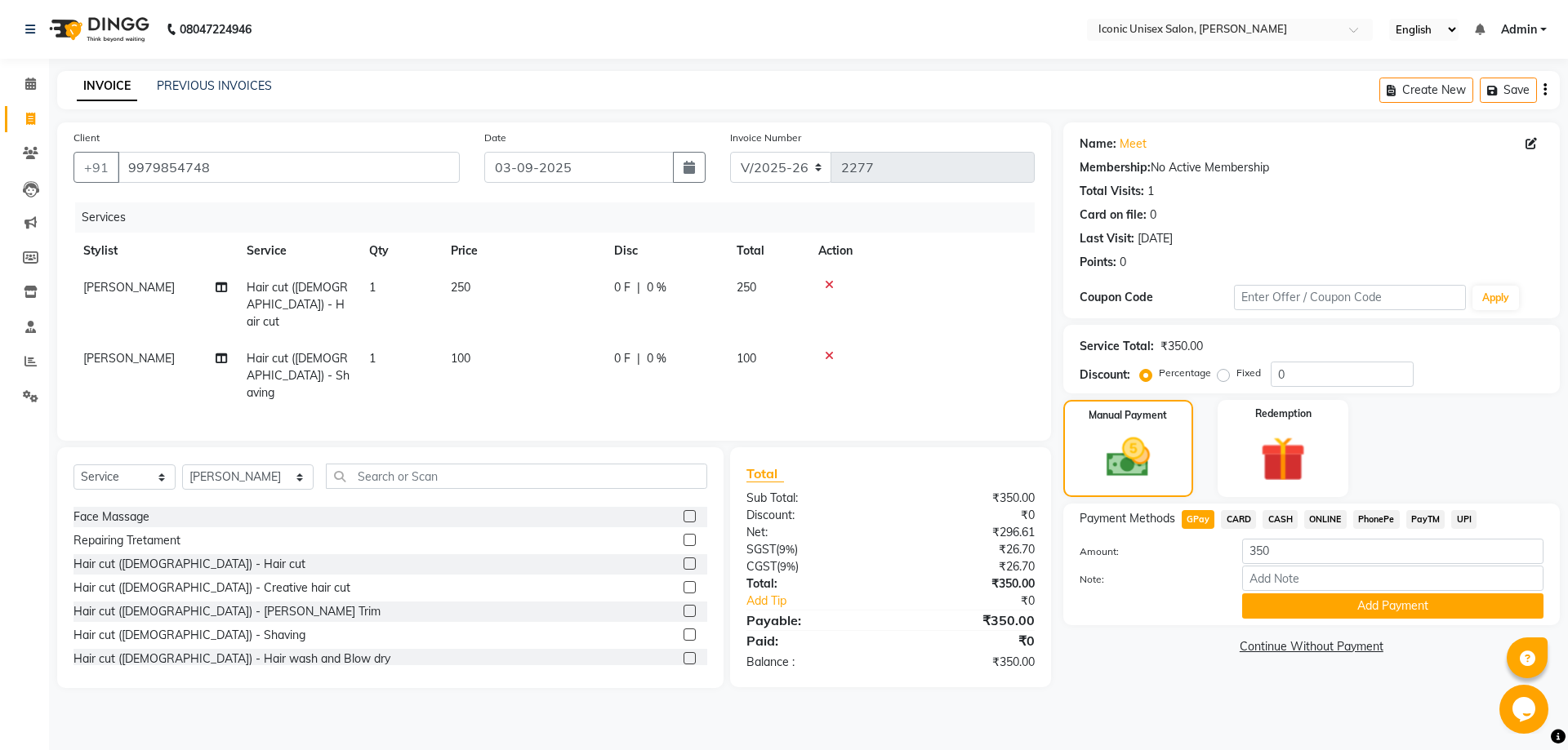
drag, startPoint x: 1283, startPoint y: 601, endPoint x: 1207, endPoint y: 585, distance: 77.7
click at [1284, 601] on button "Add Payment" at bounding box center [1393, 607] width 302 height 26
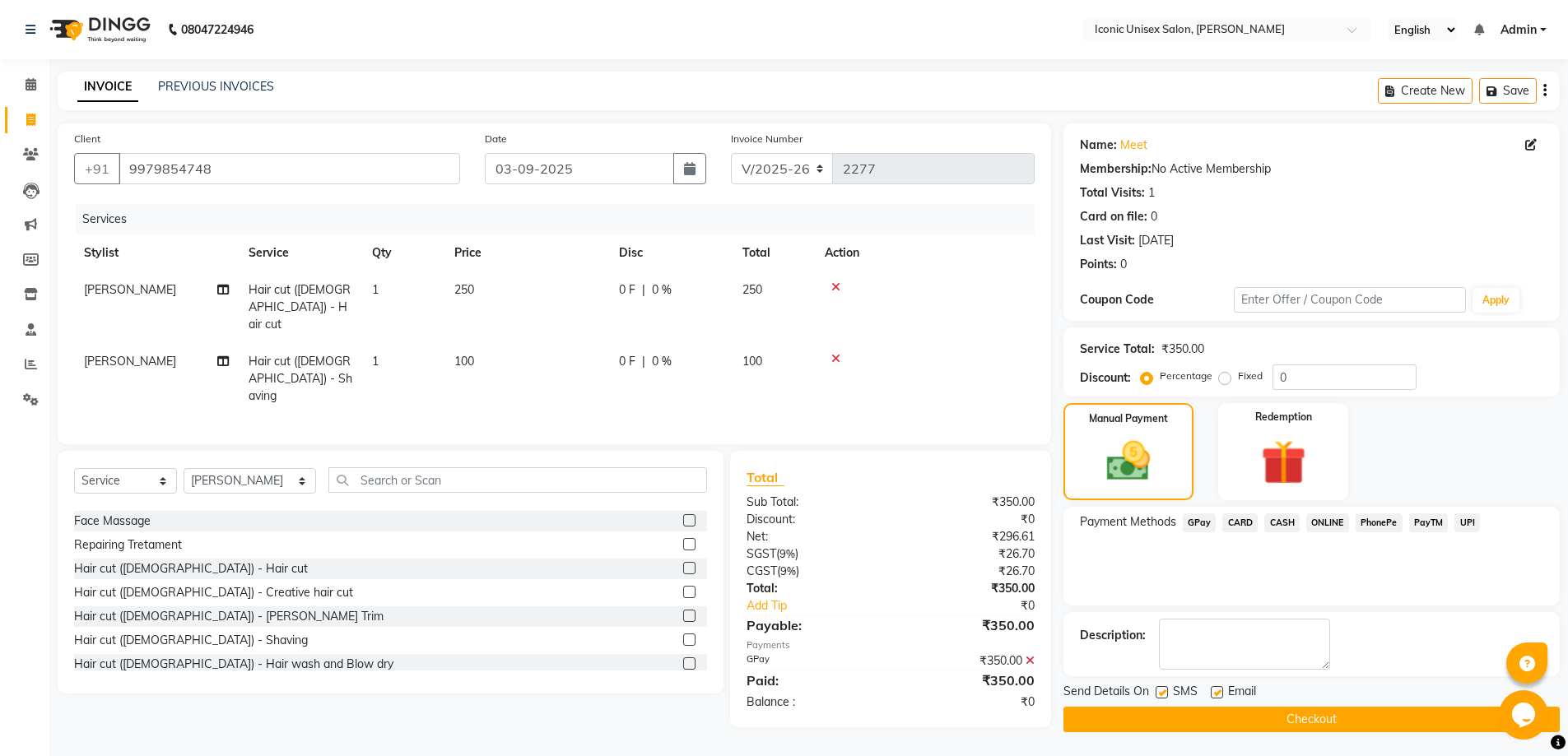
click at [1258, 710] on button "Checkout" at bounding box center [1310, 720] width 496 height 26
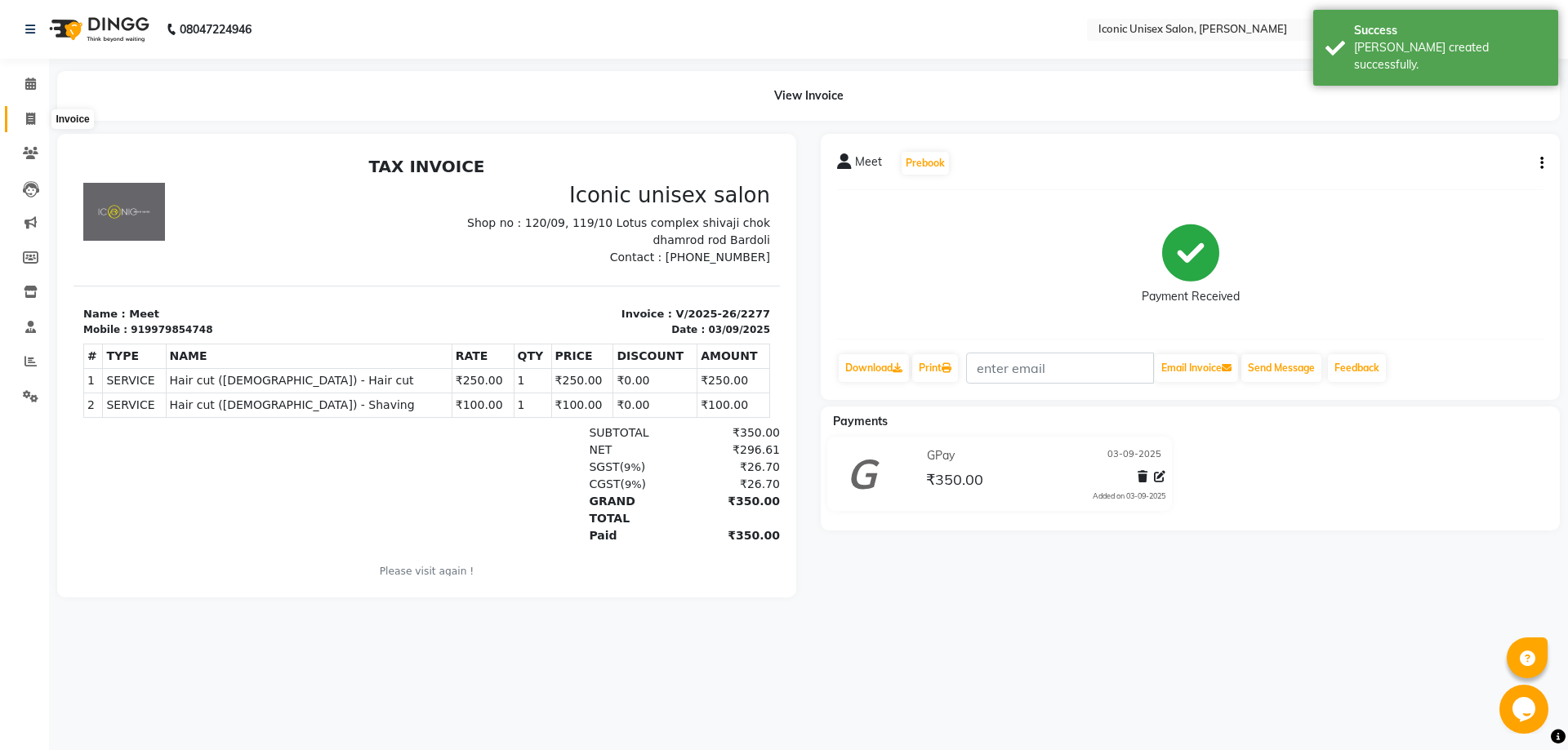
drag, startPoint x: 33, startPoint y: 124, endPoint x: 44, endPoint y: 129, distance: 12.1
click at [33, 121] on icon at bounding box center [30, 119] width 9 height 12
select select "service"
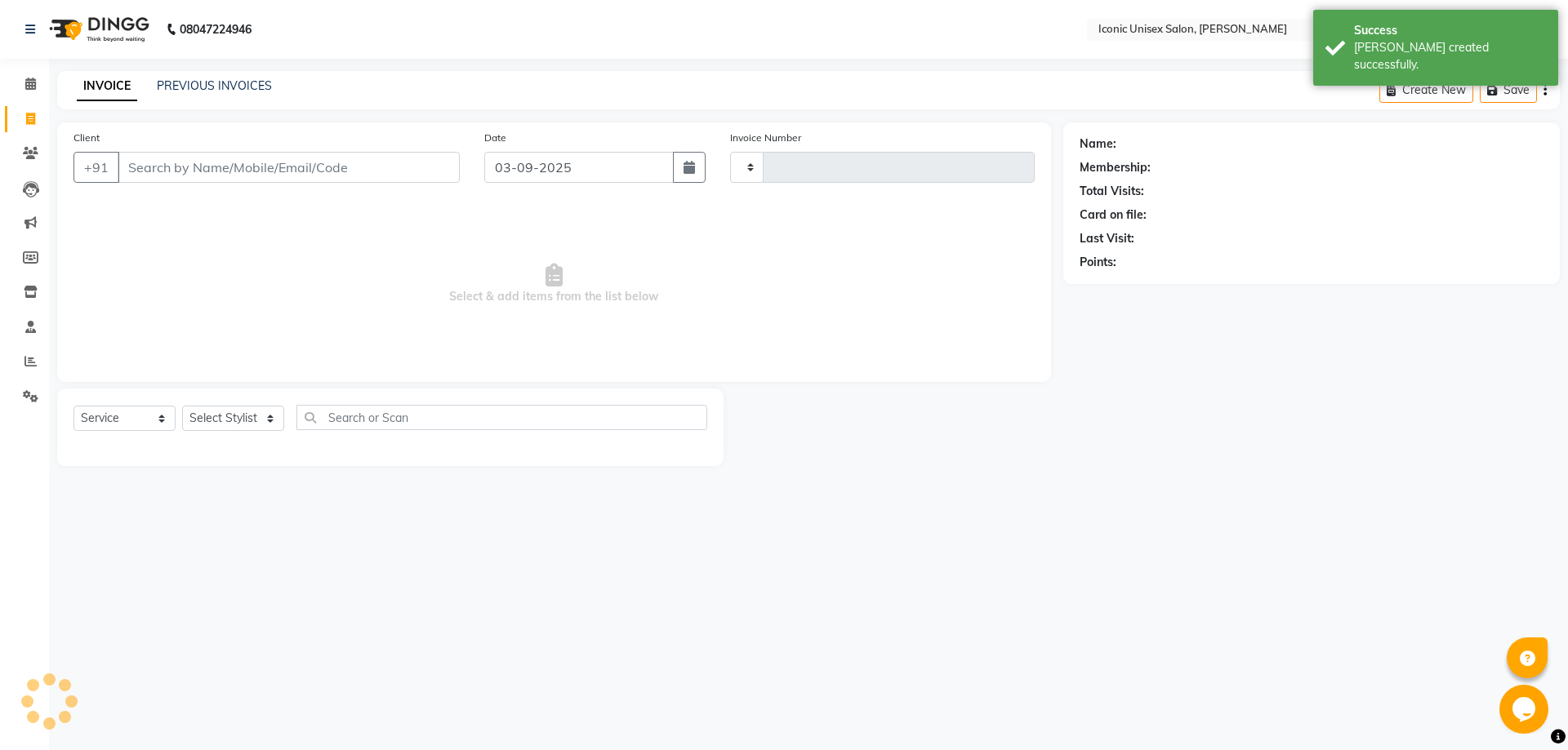
type input "2278"
select select "3884"
click at [368, 176] on input "Client" at bounding box center [289, 167] width 342 height 31
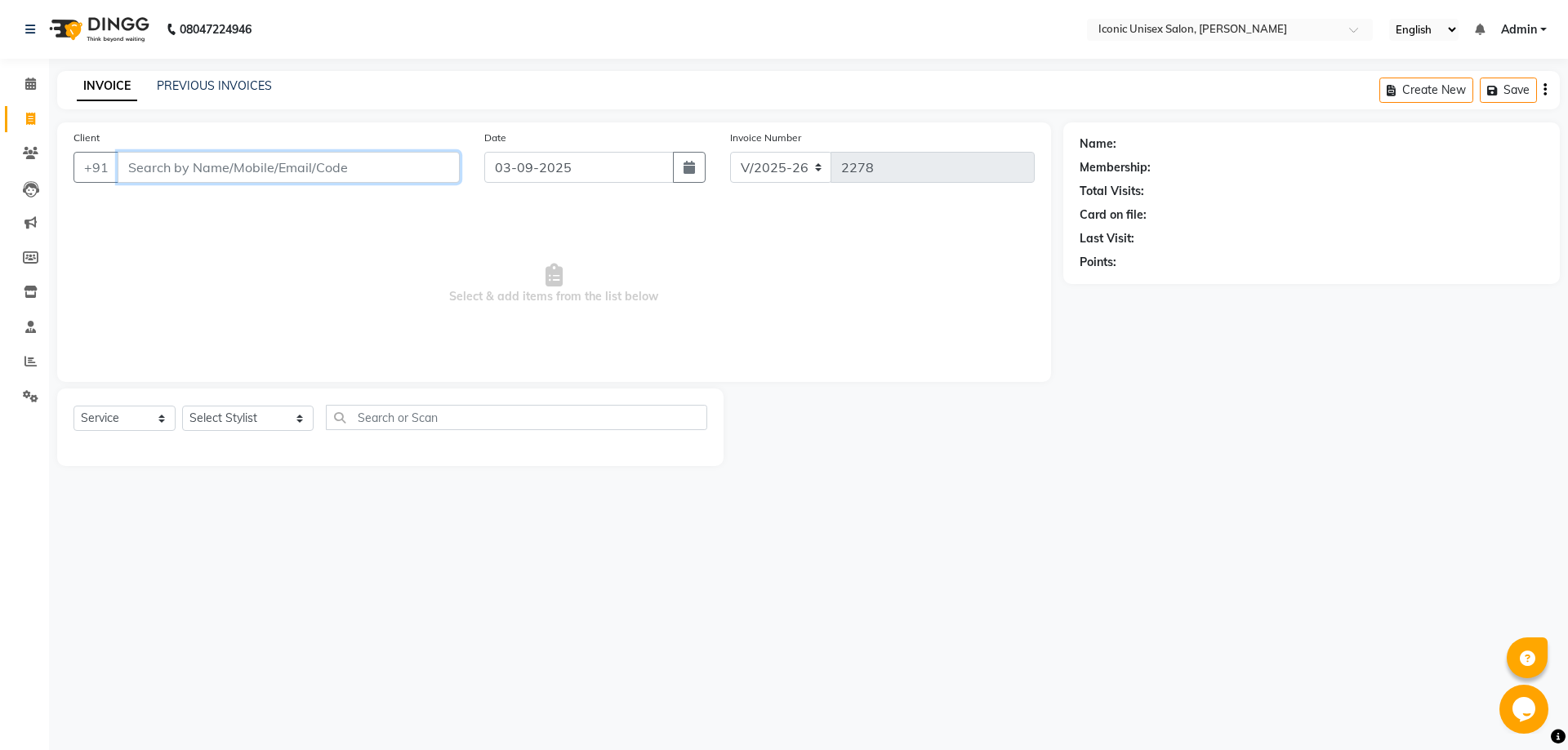
click at [158, 170] on input "Client" at bounding box center [289, 167] width 342 height 31
paste input "7016076050"
type input "7016076050"
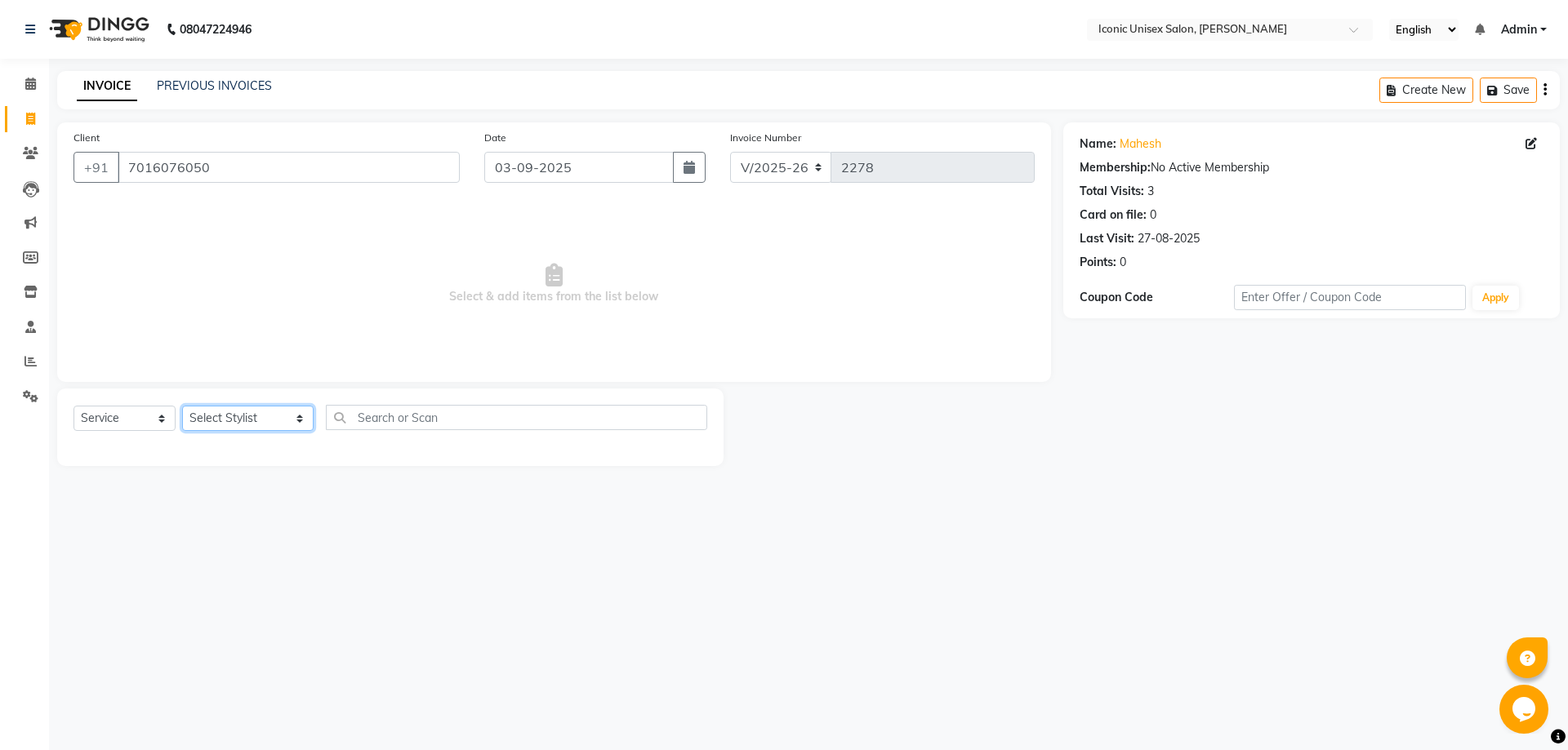
click at [252, 422] on select "Select Stylist [PERSON_NAME] [PERSON_NAME] [PERSON_NAME]. [PERSON_NAME] [PERSON…" at bounding box center [247, 418] width 132 height 26
select select "89549"
click at [182, 405] on select "Select Stylist [PERSON_NAME] [PERSON_NAME] [PERSON_NAME]. [PERSON_NAME] [PERSON…" at bounding box center [247, 418] width 132 height 26
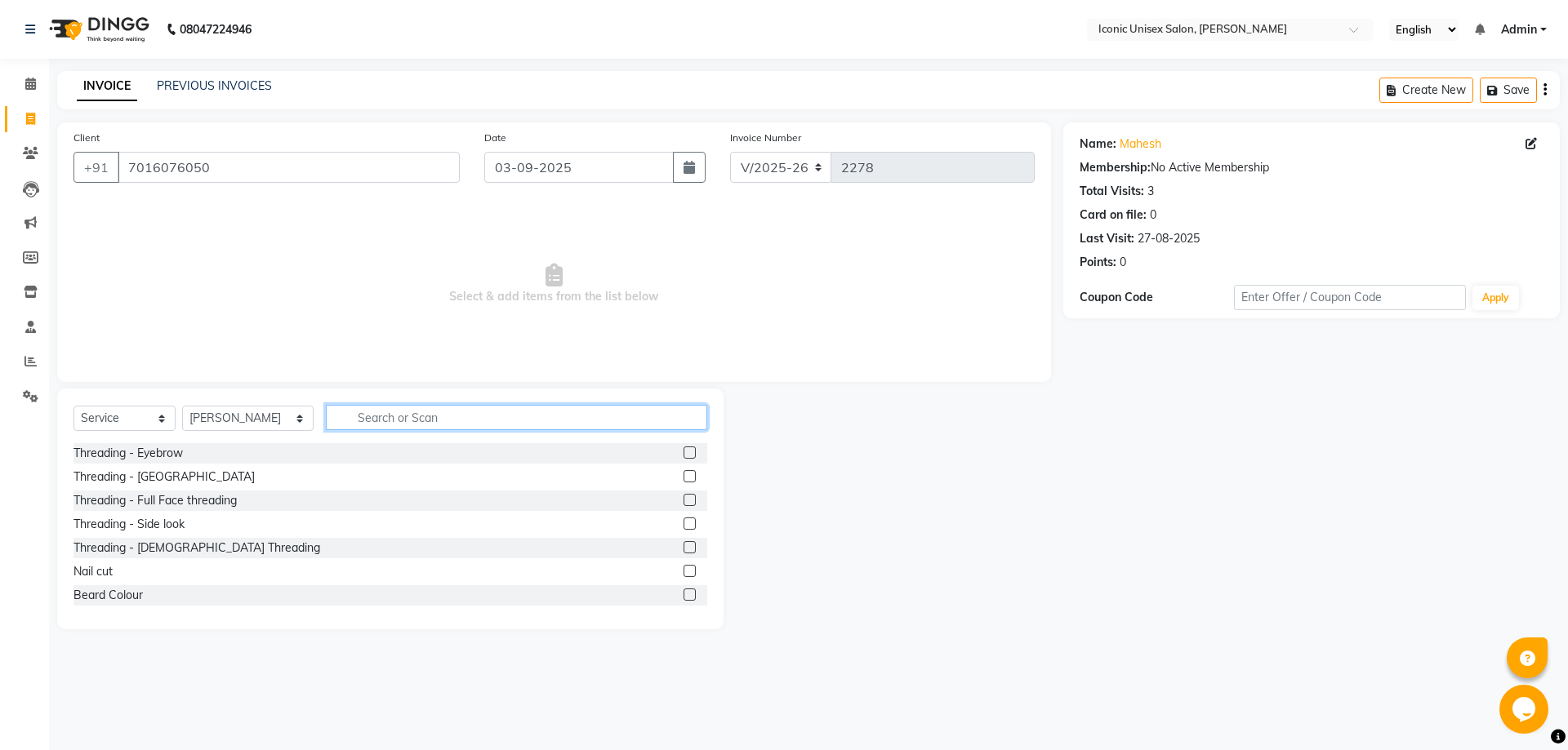
click at [453, 415] on input "text" at bounding box center [516, 417] width 382 height 26
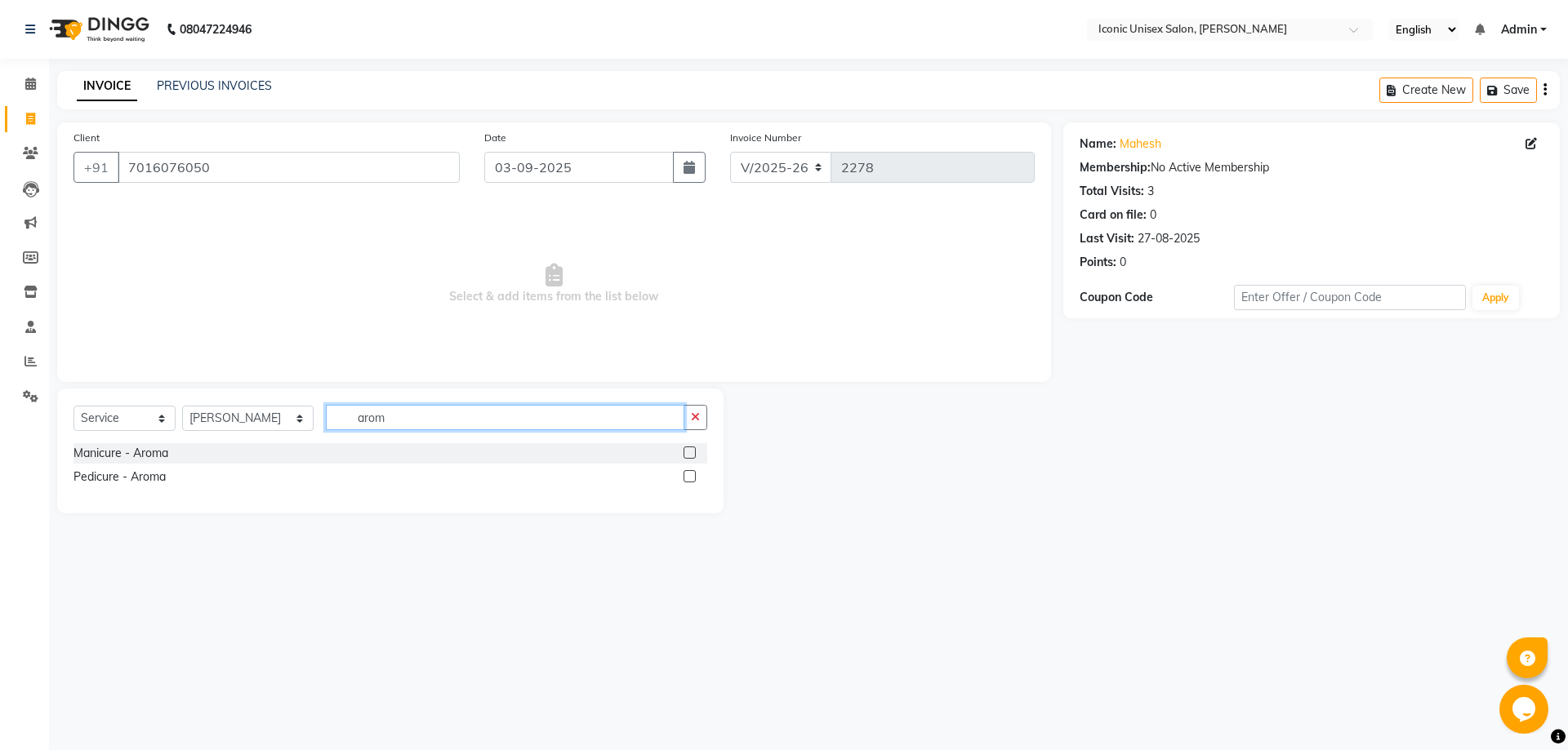
type input "arom"
click at [690, 452] on label at bounding box center [689, 452] width 12 height 12
click at [690, 452] on input "checkbox" at bounding box center [689, 453] width 11 height 11
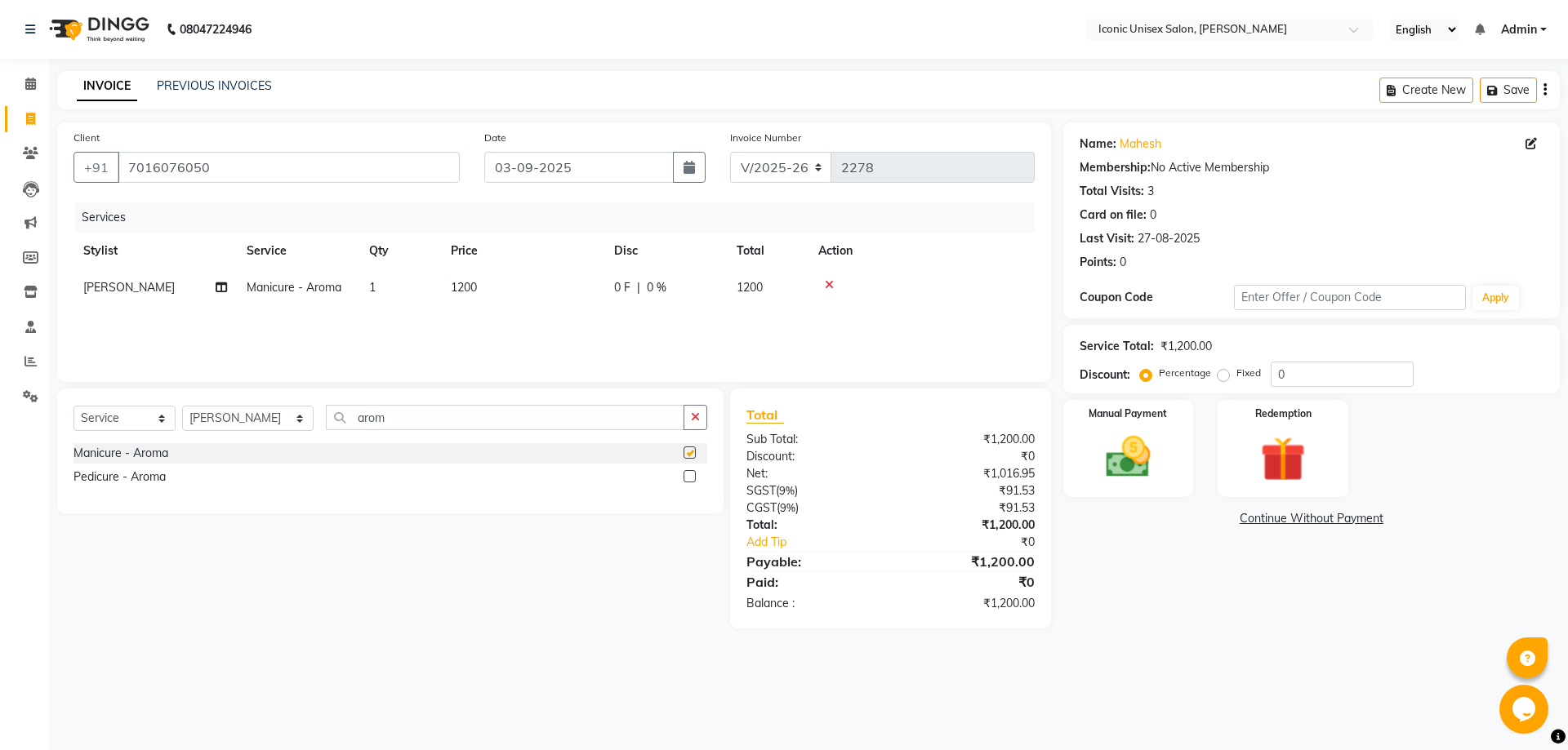
checkbox input "false"
click at [693, 473] on label at bounding box center [689, 475] width 12 height 12
click at [693, 473] on input "checkbox" at bounding box center [689, 477] width 11 height 11
checkbox input "false"
click at [244, 425] on select "Select Stylist [PERSON_NAME] [PERSON_NAME] [PERSON_NAME]. [PERSON_NAME] [PERSON…" at bounding box center [247, 418] width 132 height 26
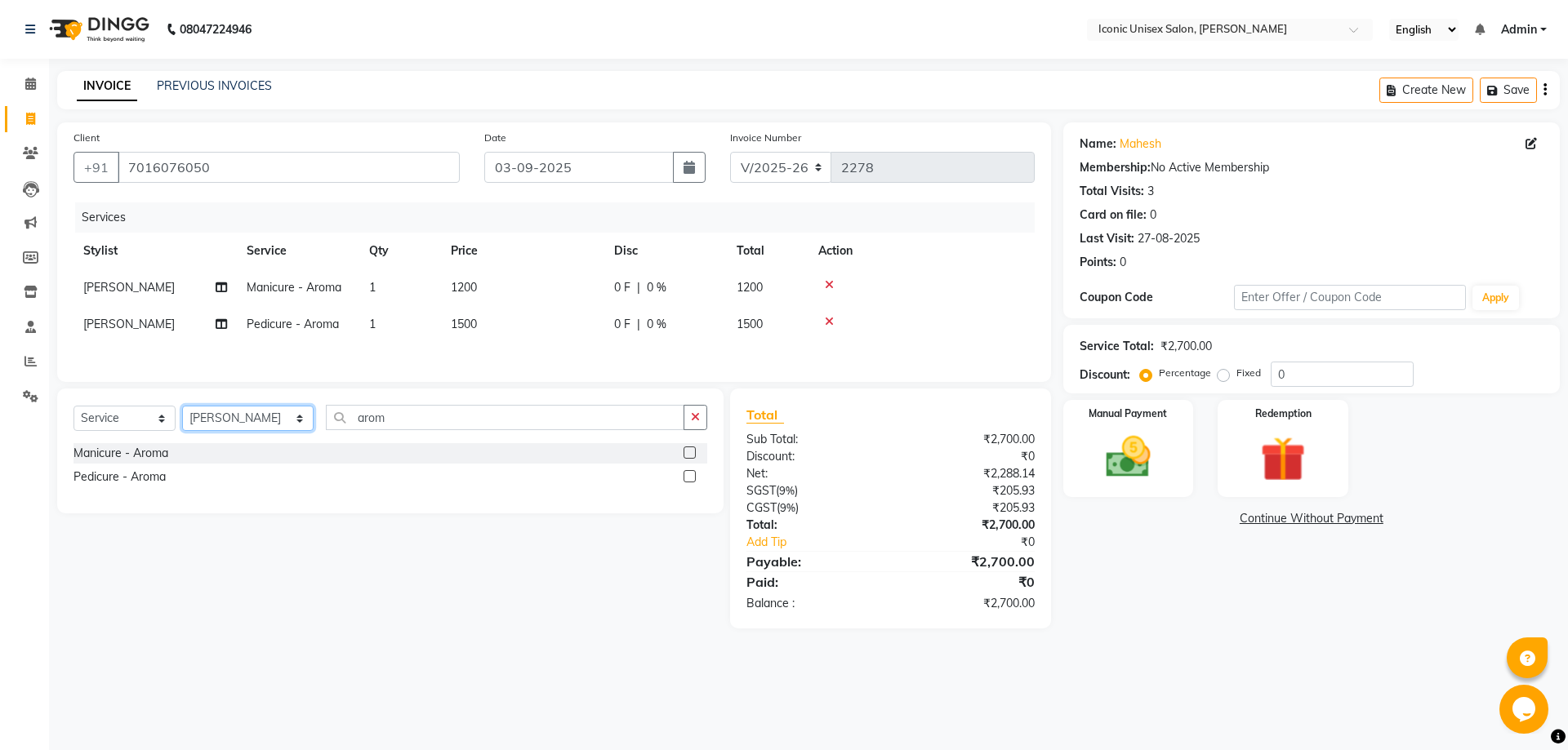
select select "47297"
click at [182, 408] on select "Select Stylist [PERSON_NAME] [PERSON_NAME] [PERSON_NAME]. [PERSON_NAME] [PERSON…" at bounding box center [247, 418] width 132 height 26
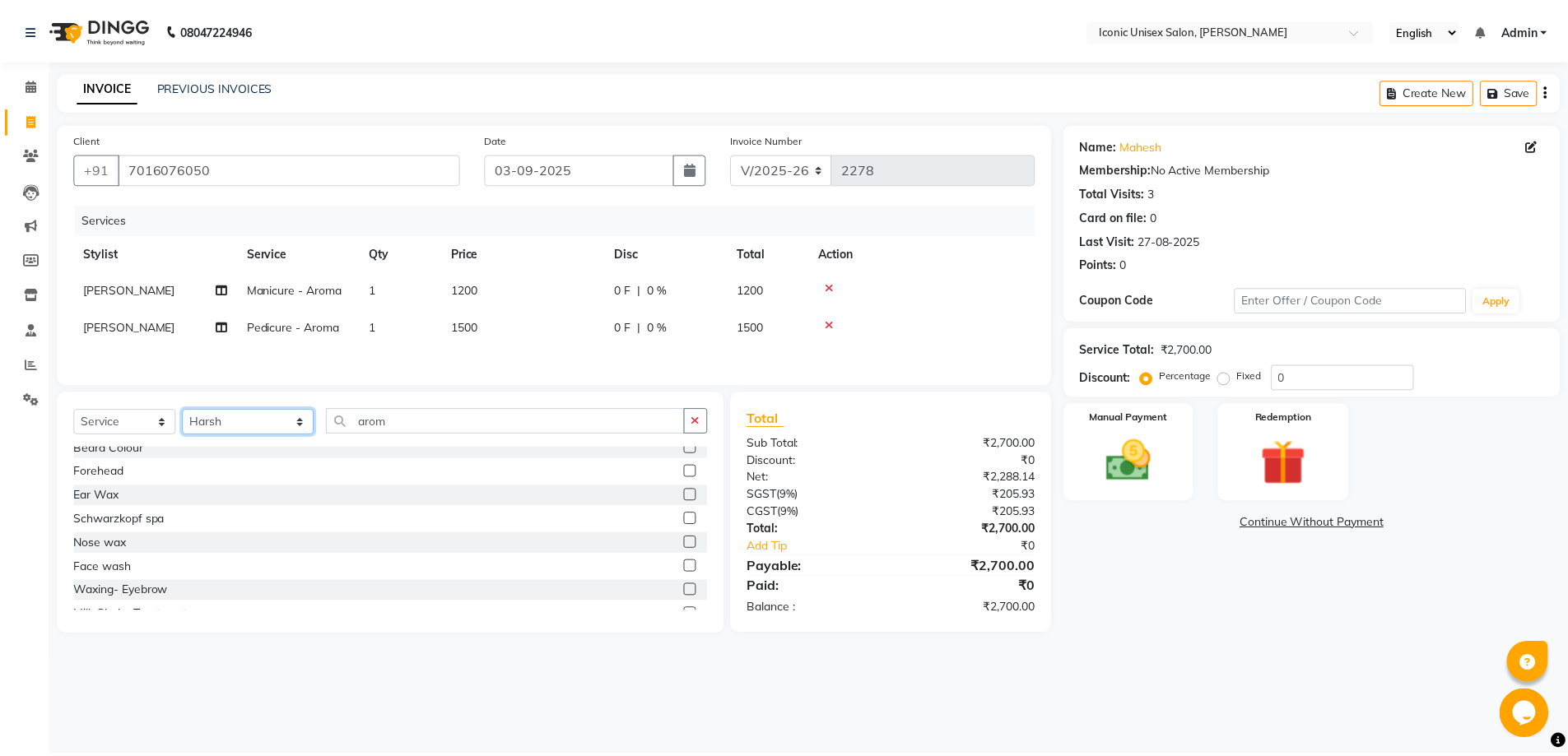
scroll to position [329, 0]
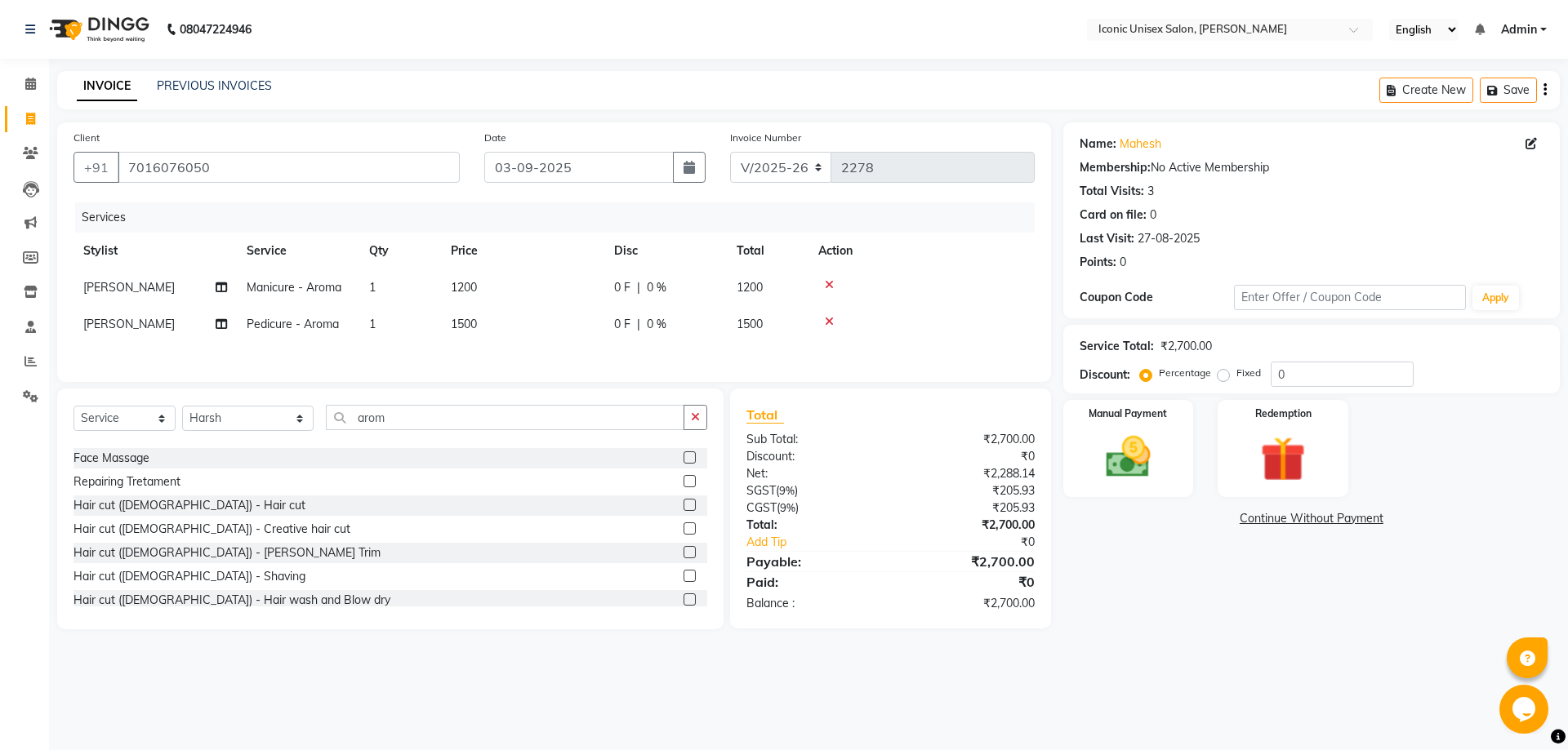
click at [683, 506] on label at bounding box center [689, 505] width 12 height 12
click at [683, 506] on input "checkbox" at bounding box center [689, 506] width 11 height 11
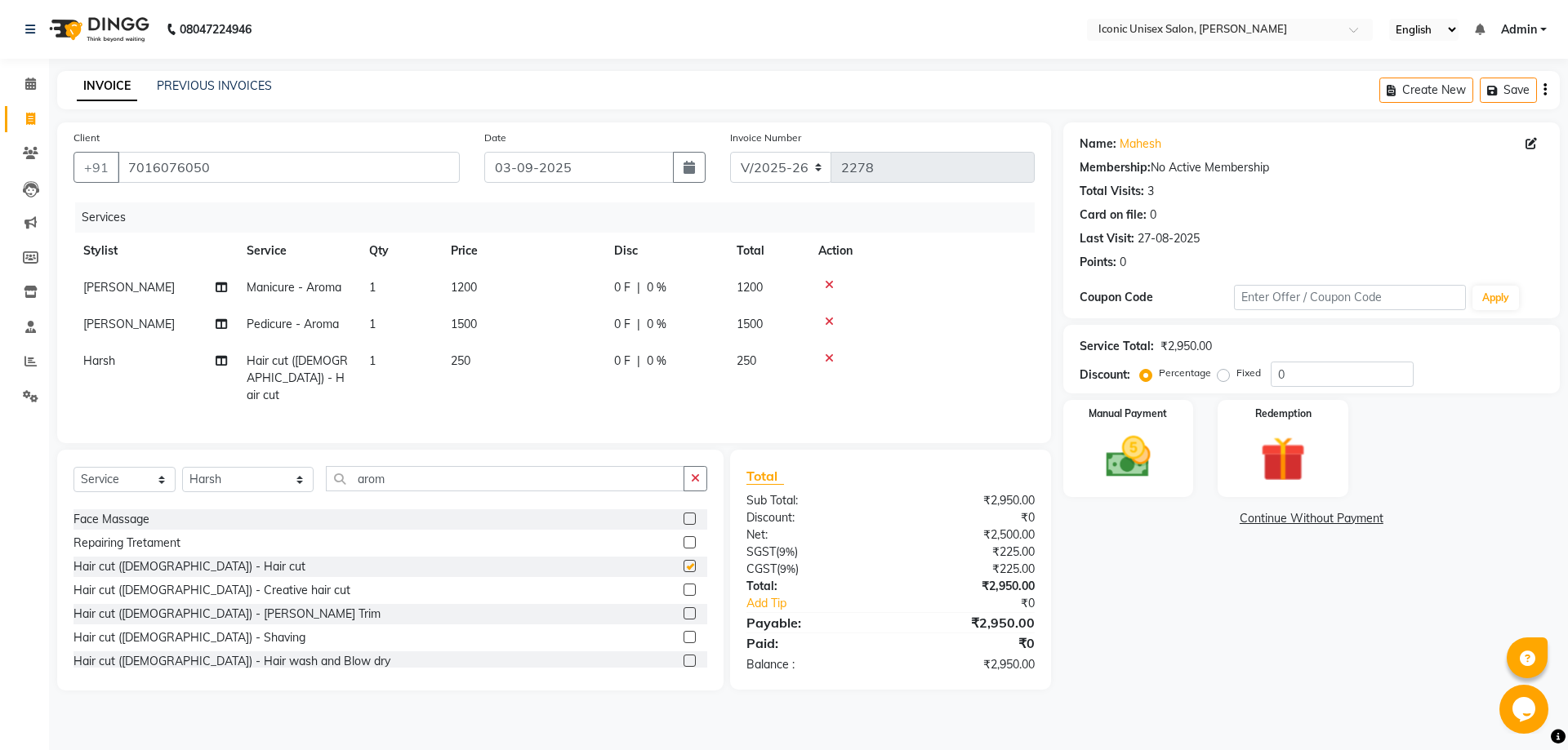
checkbox input "false"
click at [683, 631] on label at bounding box center [689, 636] width 12 height 12
click at [683, 632] on input "checkbox" at bounding box center [689, 638] width 11 height 11
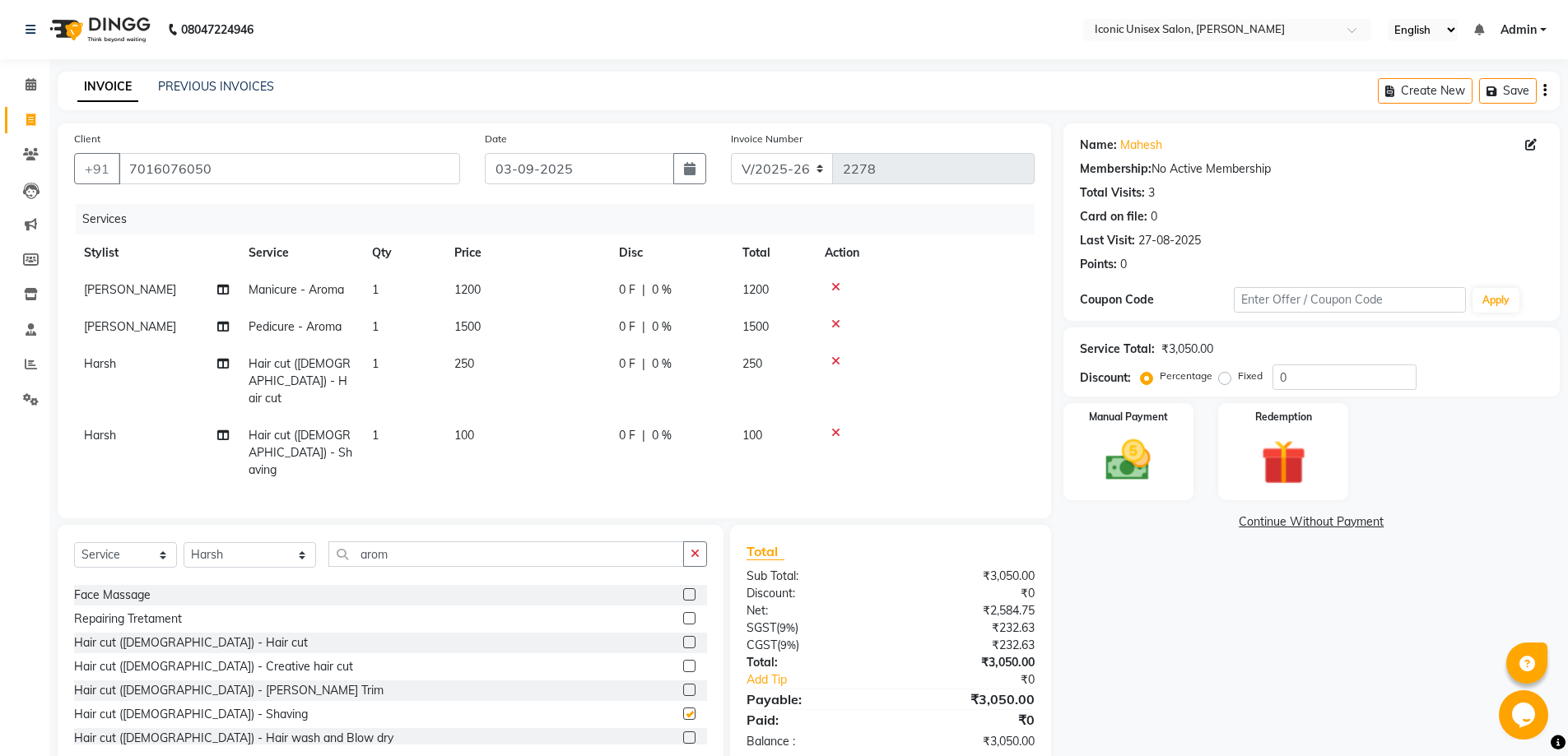
checkbox input "false"
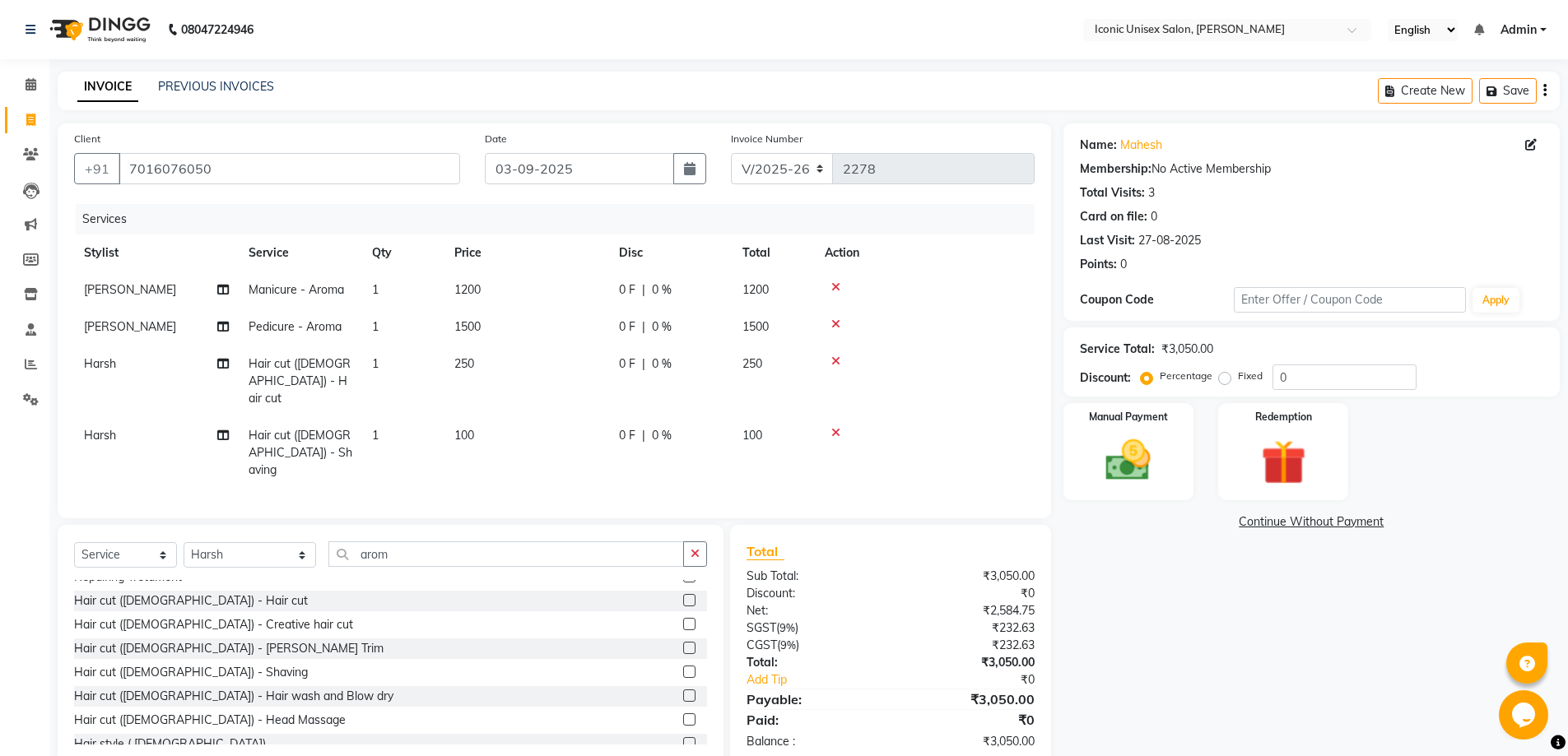
scroll to position [411, 0]
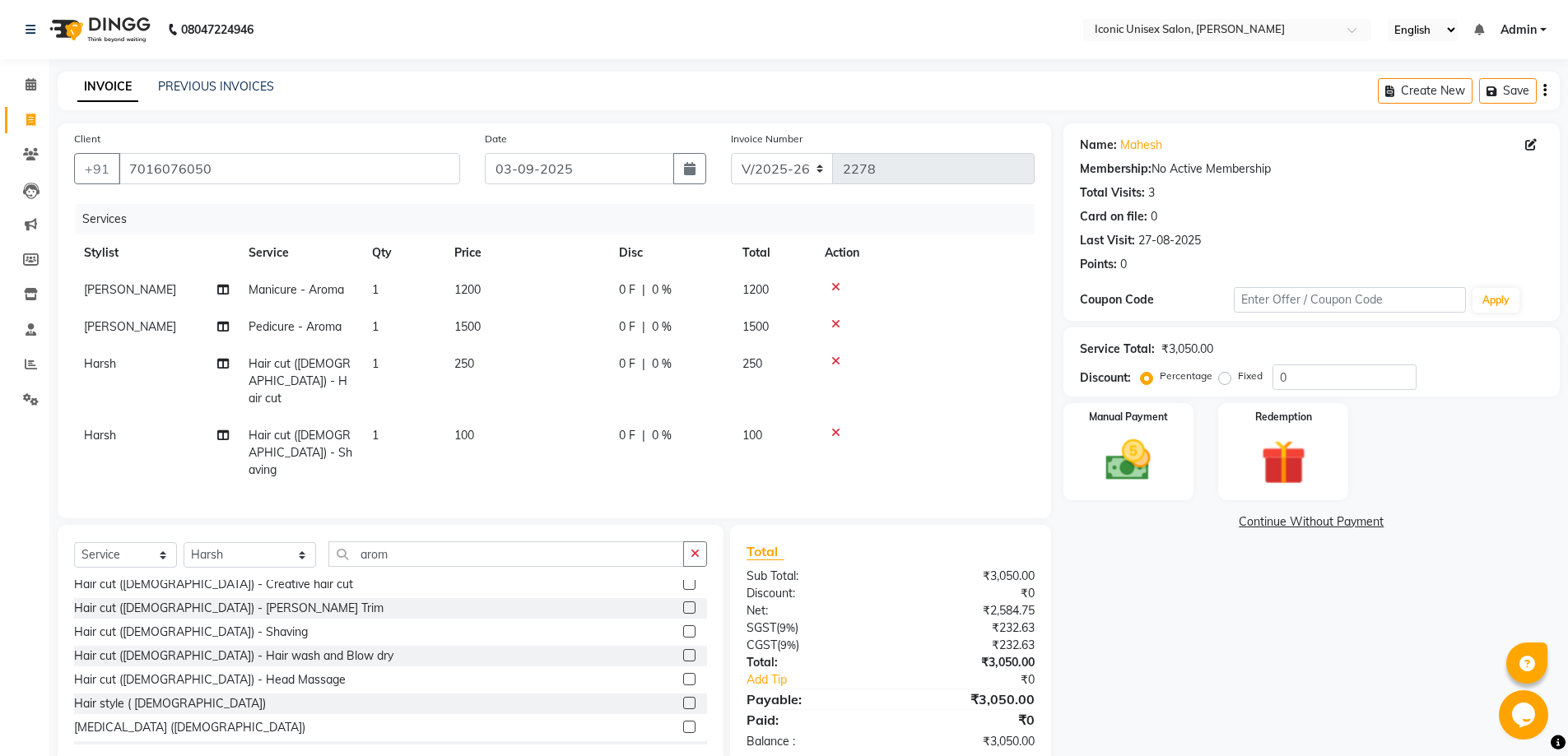
click at [683, 649] on label at bounding box center [689, 655] width 12 height 12
click at [683, 650] on input "checkbox" at bounding box center [689, 656] width 11 height 11
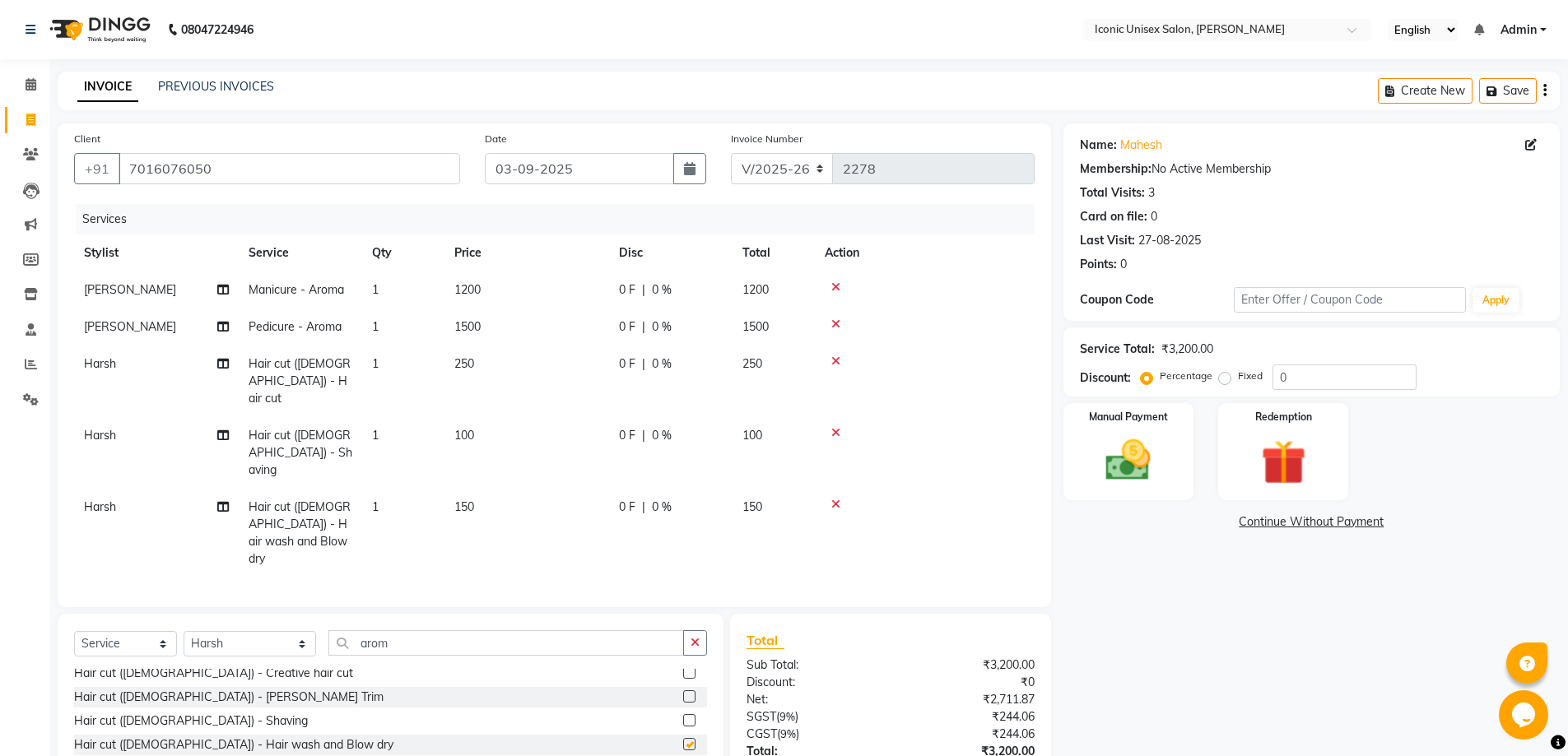
checkbox input "false"
click at [508, 490] on td "150" at bounding box center [527, 533] width 165 height 89
select select "47297"
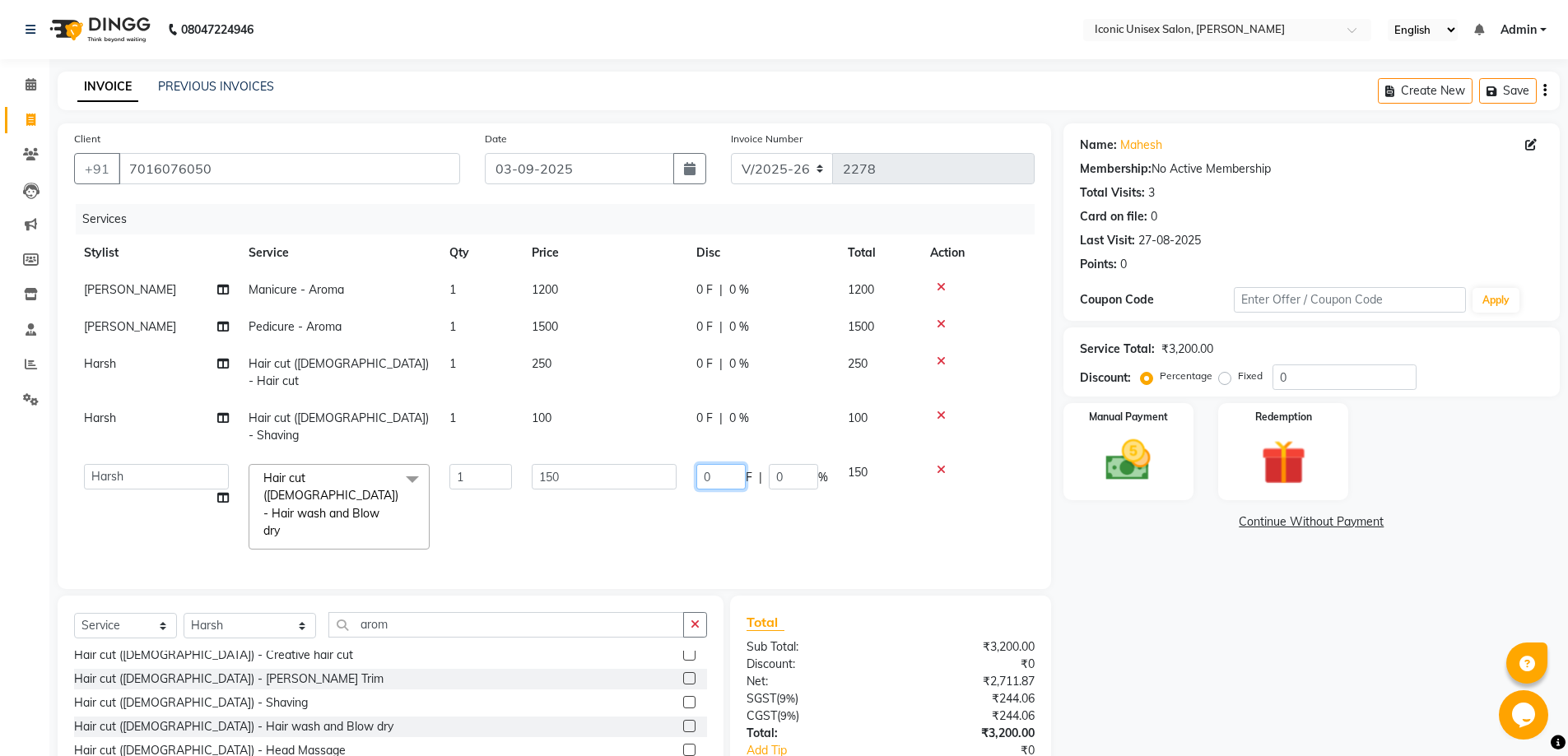
click at [702, 464] on input "0" at bounding box center [720, 477] width 49 height 26
type input "100"
drag, startPoint x: 1092, startPoint y: 646, endPoint x: 1106, endPoint y: 637, distance: 16.6
click at [1106, 637] on div "Name: Mahesh Membership: No Active Membership Total Visits: 3 Card on file: 0 L…" at bounding box center [1317, 481] width 509 height 715
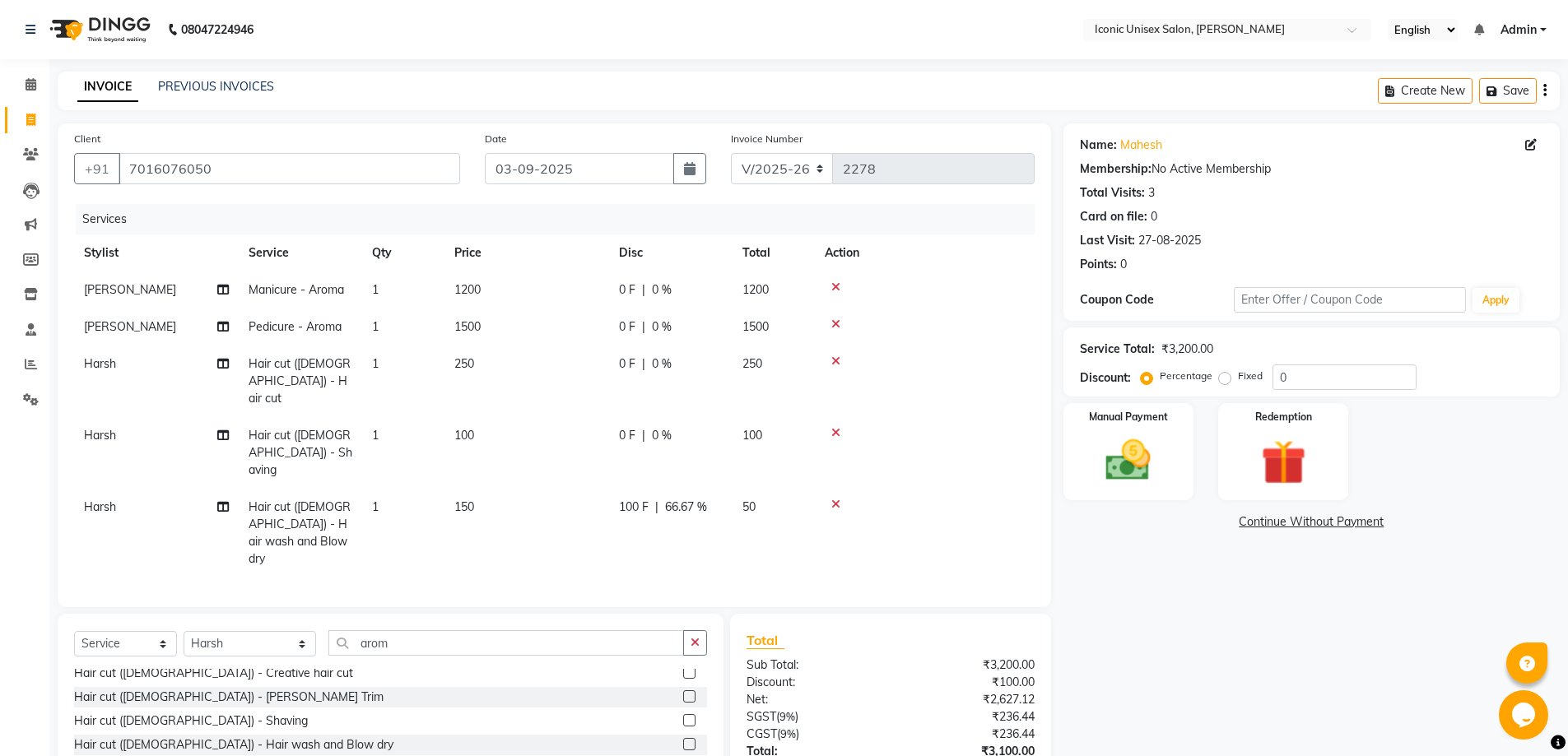
click at [184, 334] on td "[PERSON_NAME]" at bounding box center [157, 327] width 165 height 37
select select "89549"
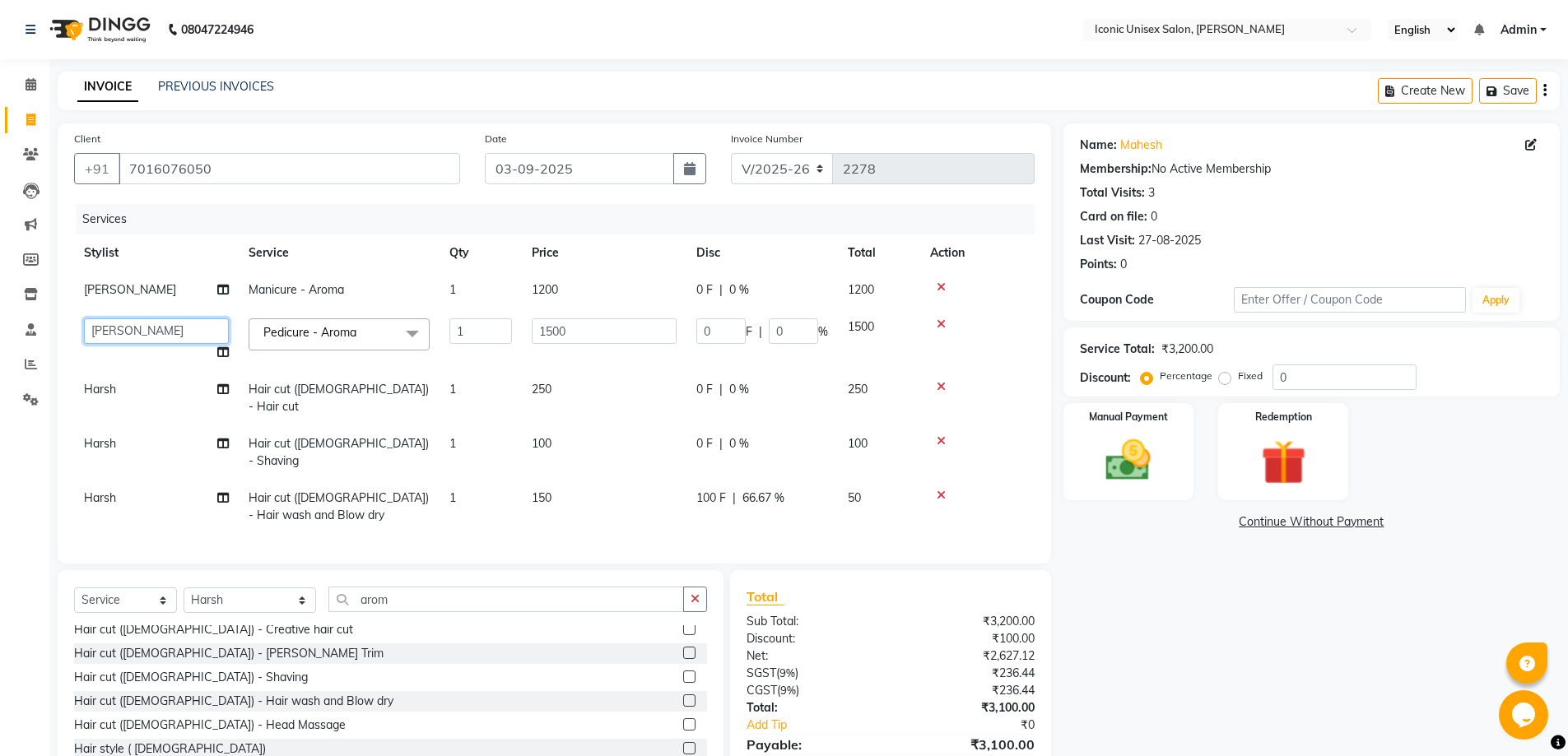
click at [184, 334] on select "[PERSON_NAME] Aarti [PERSON_NAME] [PERSON_NAME]. [PERSON_NAME] [PERSON_NAME] [P…" at bounding box center [157, 332] width 145 height 26
select select "75940"
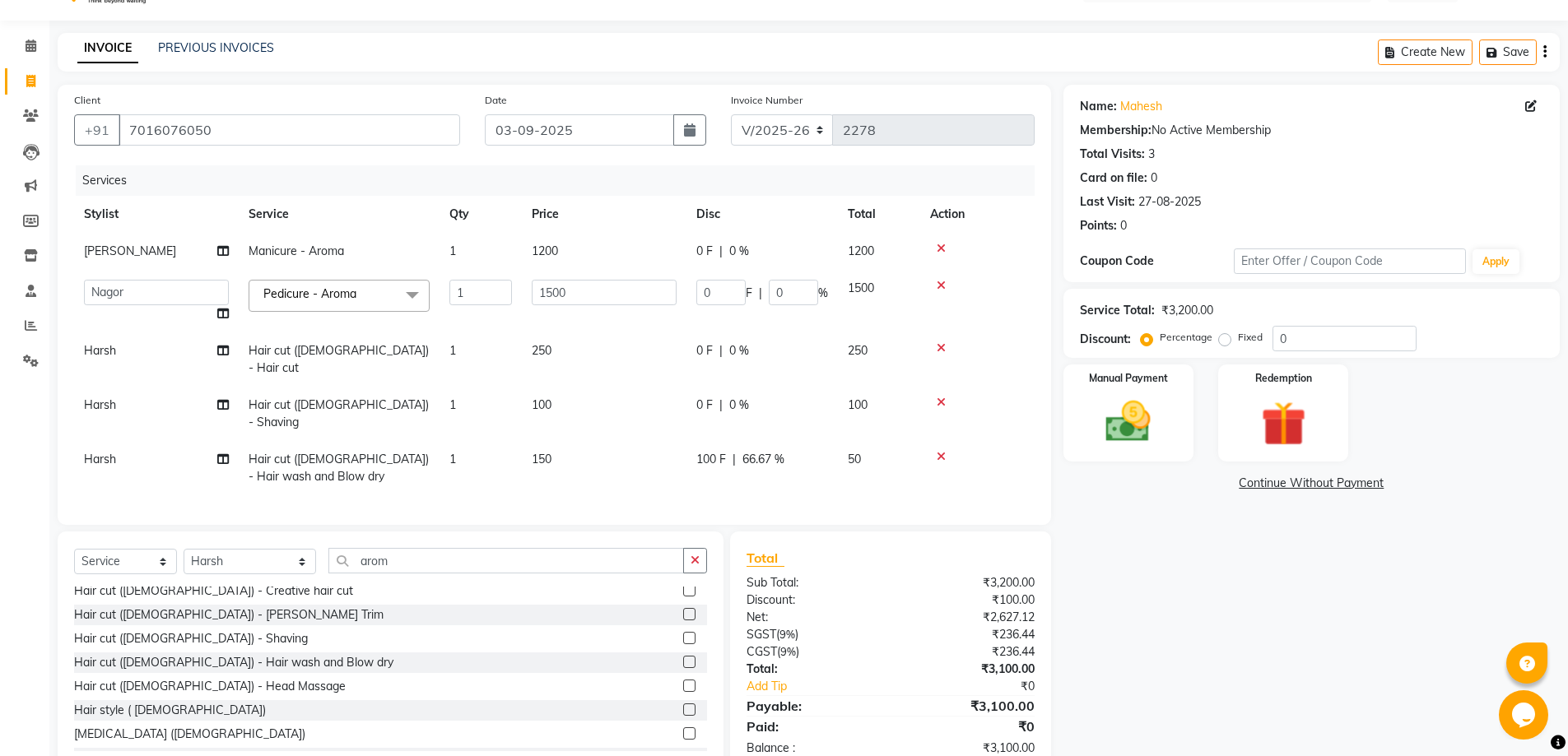
scroll to position [59, 0]
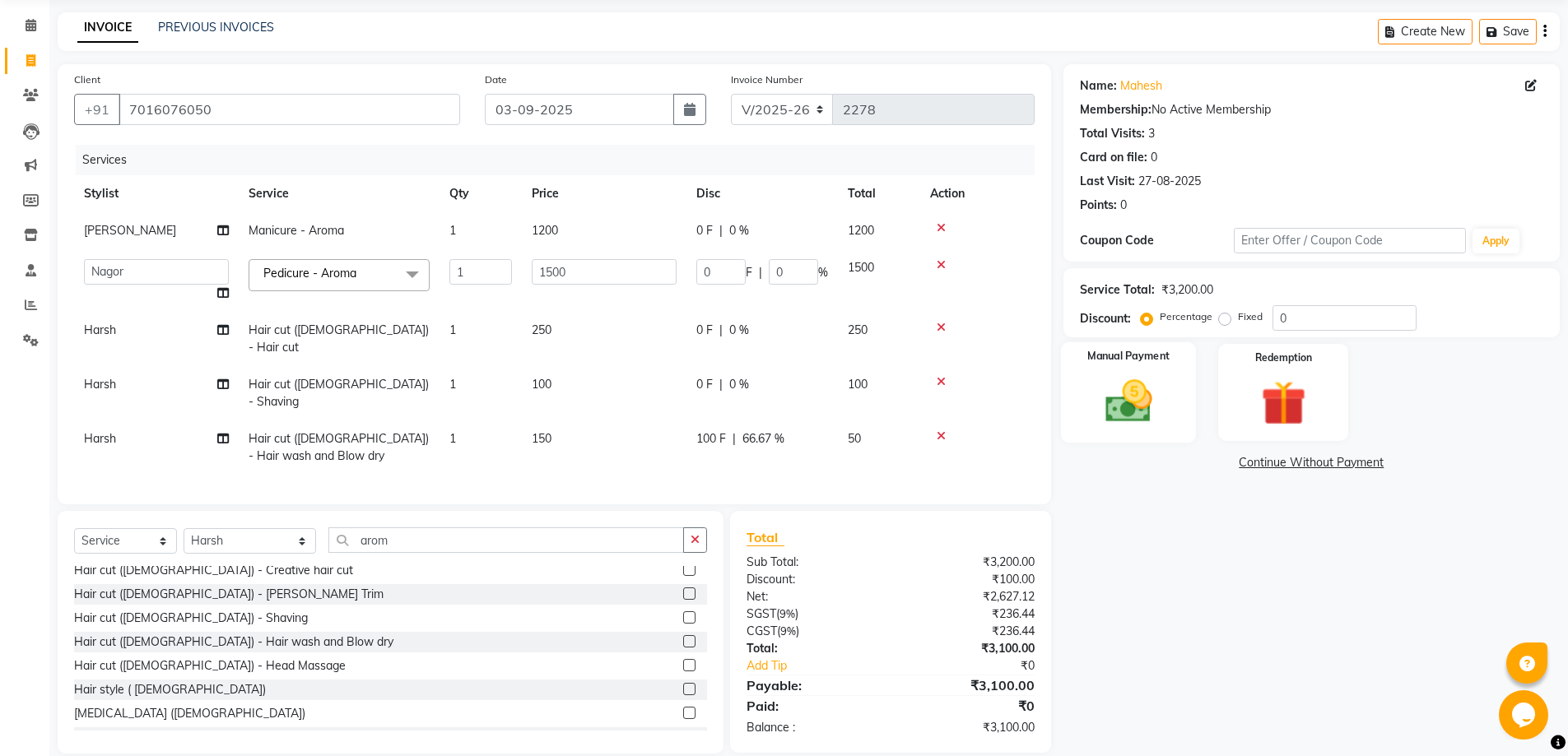
click at [1163, 378] on img at bounding box center [1129, 401] width 76 height 54
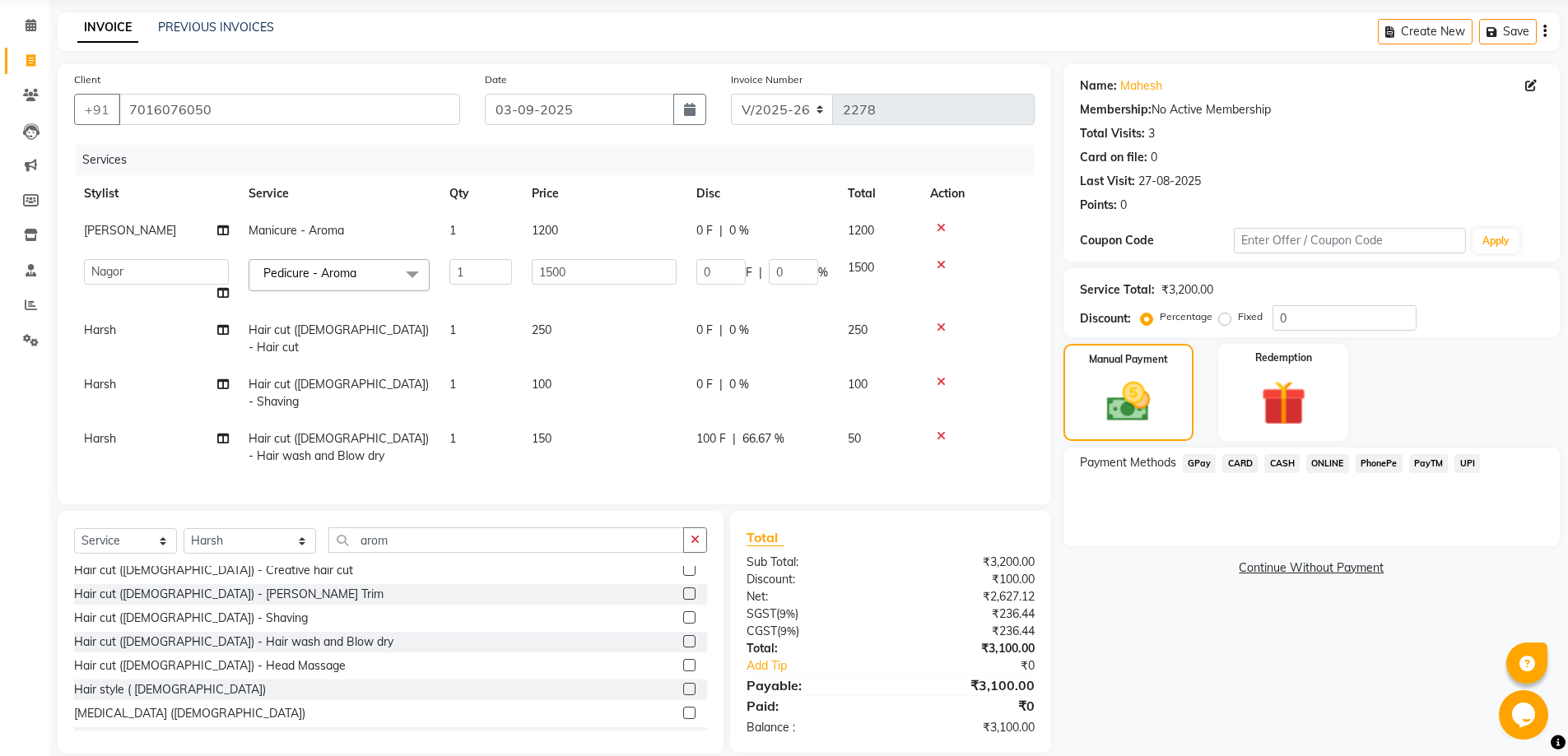
click at [1282, 466] on span "CASH" at bounding box center [1282, 463] width 35 height 19
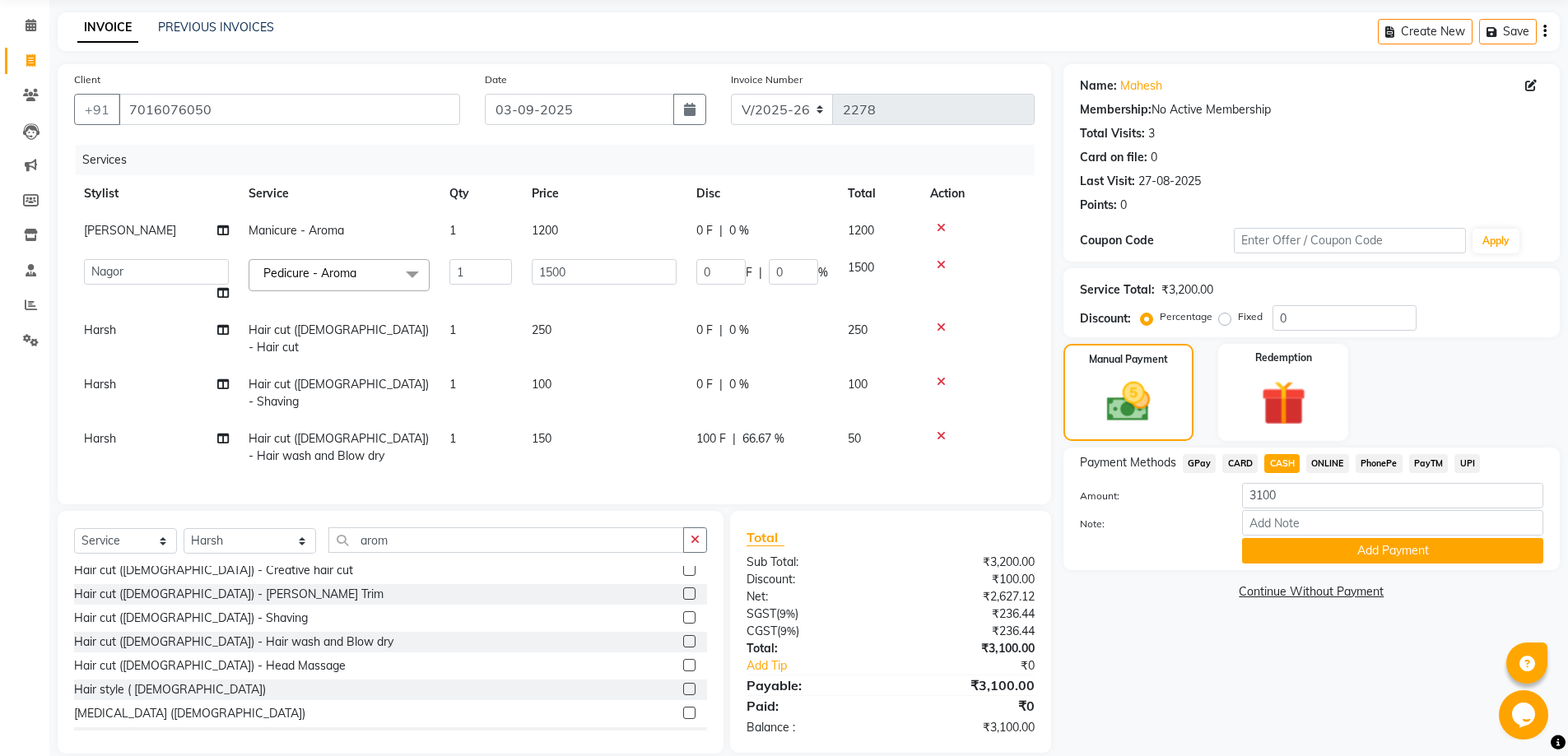
click at [1319, 551] on button "Add Payment" at bounding box center [1392, 551] width 301 height 26
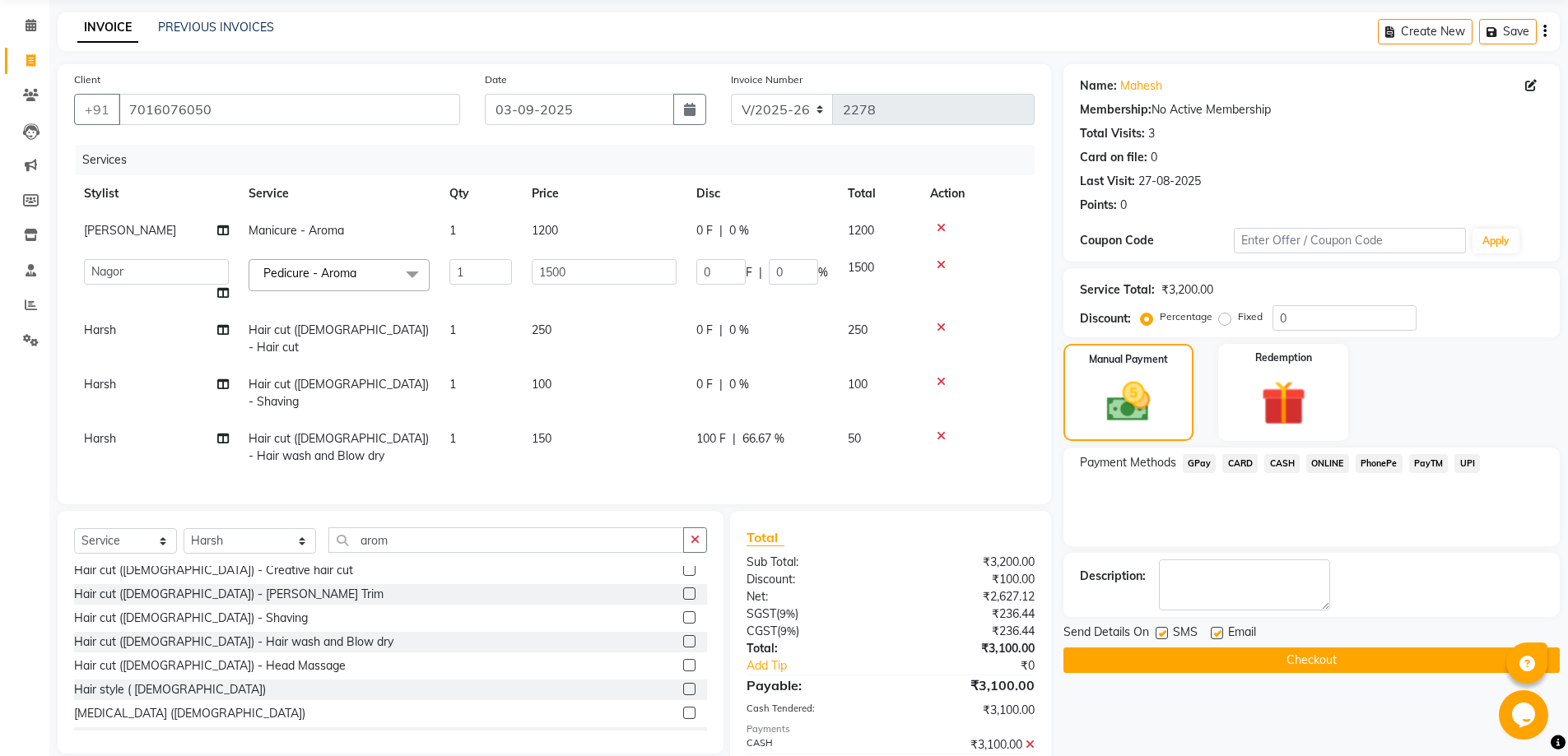
click at [1330, 640] on div "Send Details On SMS Email" at bounding box center [1310, 634] width 496 height 20
click at [1332, 654] on button "Checkout" at bounding box center [1310, 661] width 496 height 26
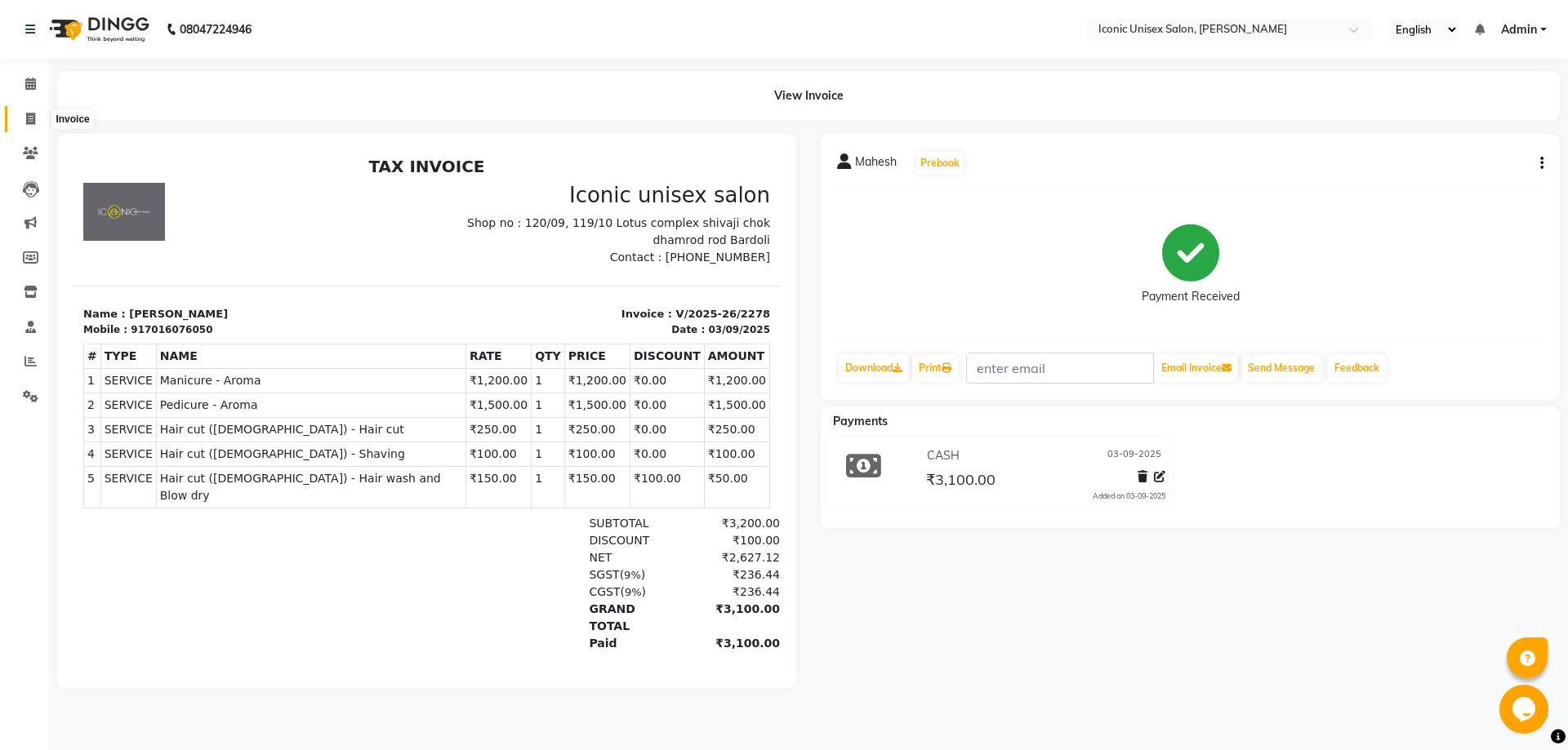
click at [37, 113] on span at bounding box center [30, 119] width 29 height 18
select select "3884"
select select "service"
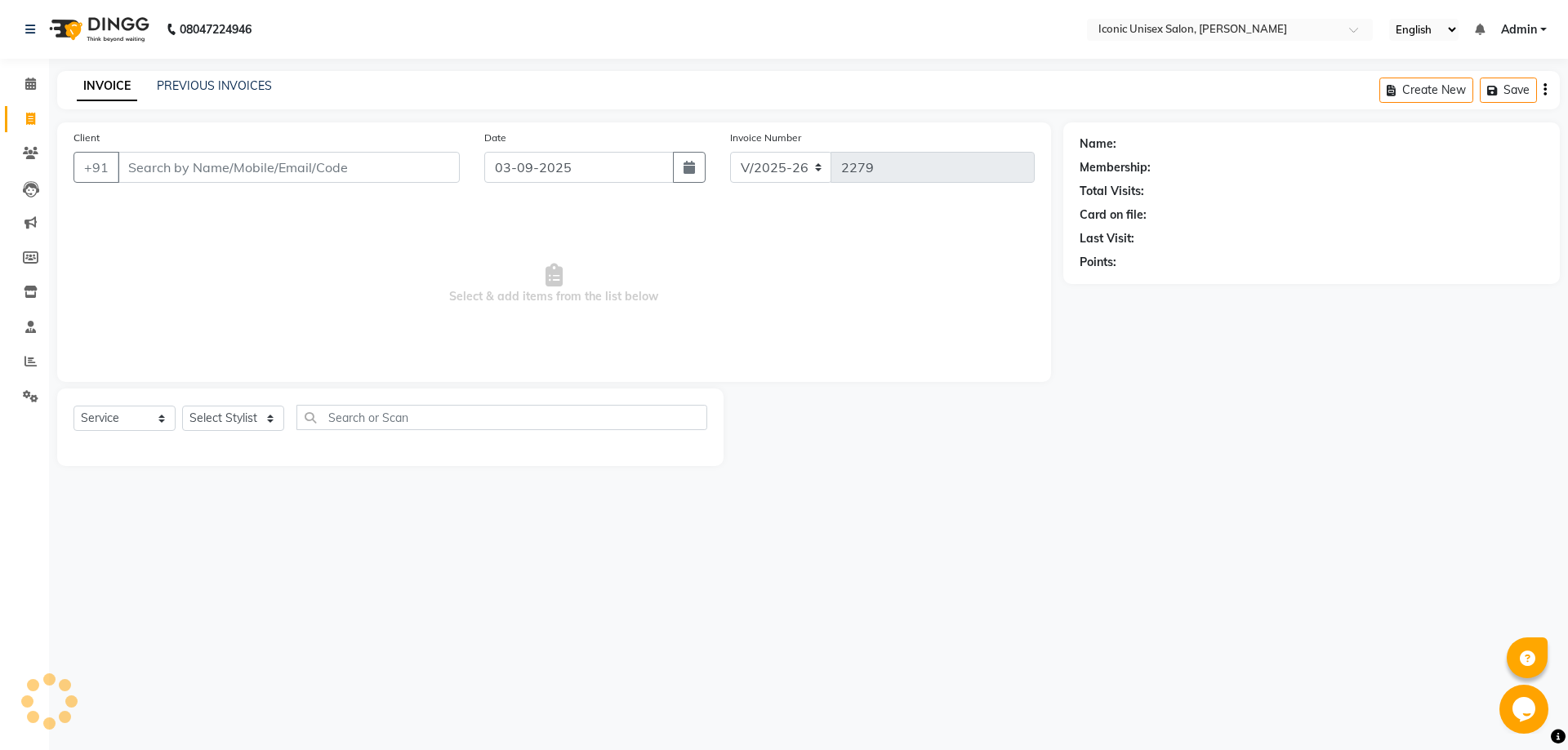
click at [235, 179] on input "Client" at bounding box center [289, 167] width 342 height 31
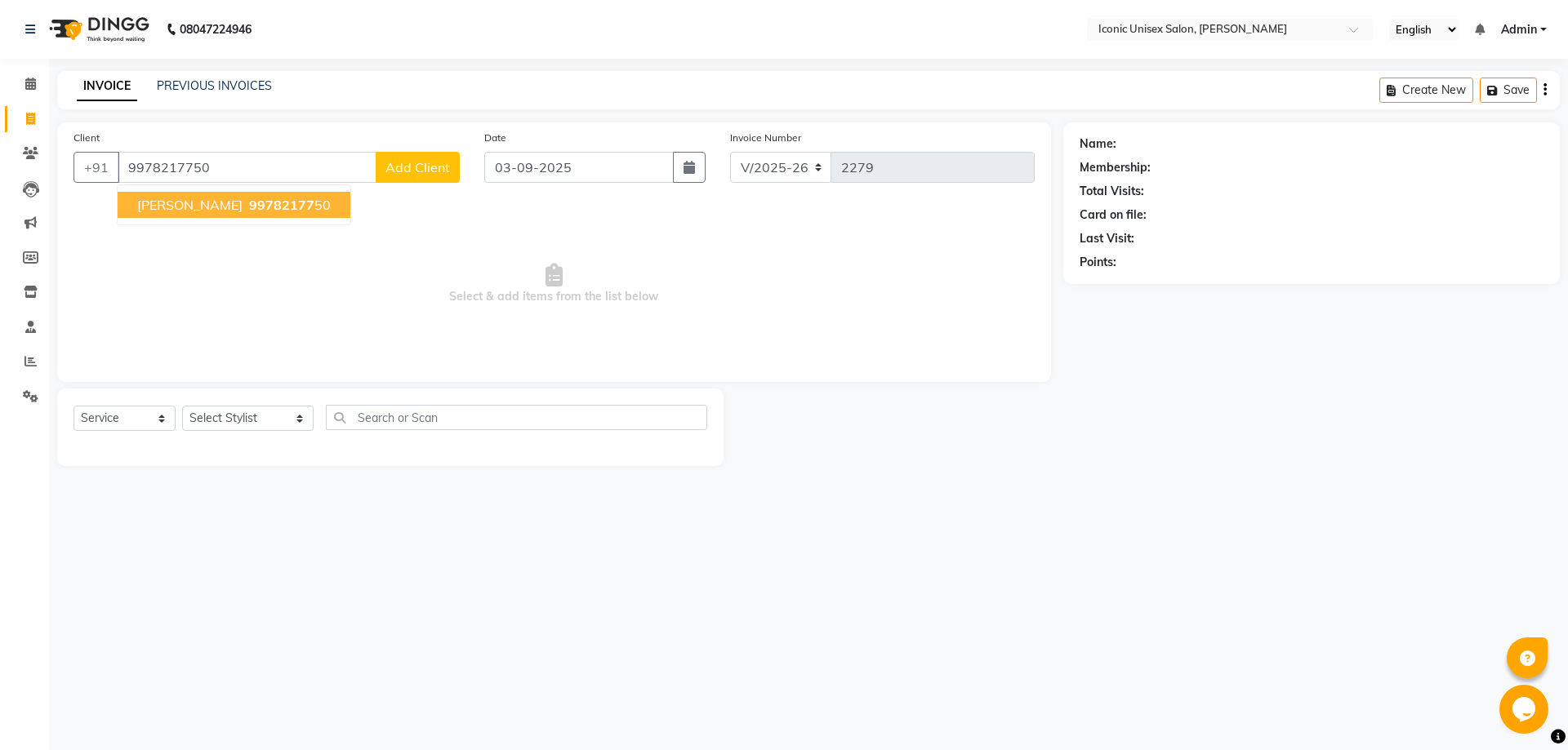
type input "9978217750"
click at [241, 215] on button "[PERSON_NAME] 99782177 50" at bounding box center [234, 205] width 233 height 26
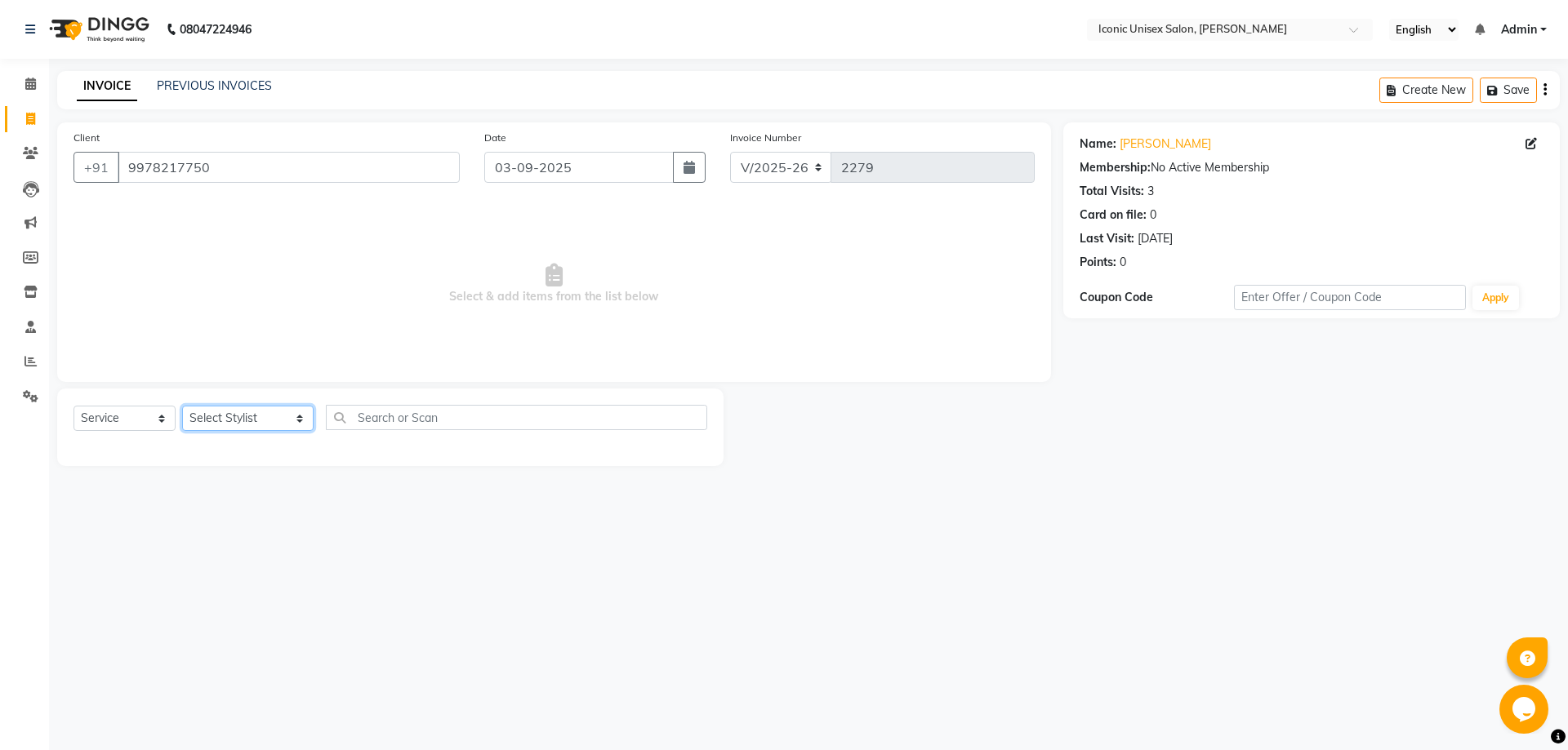
click at [248, 421] on select "Select Stylist [PERSON_NAME] [PERSON_NAME] [PERSON_NAME]. [PERSON_NAME] [PERSON…" at bounding box center [247, 418] width 132 height 26
select select "21053"
click at [182, 405] on select "Select Stylist [PERSON_NAME] [PERSON_NAME] [PERSON_NAME]. [PERSON_NAME] [PERSON…" at bounding box center [247, 418] width 132 height 26
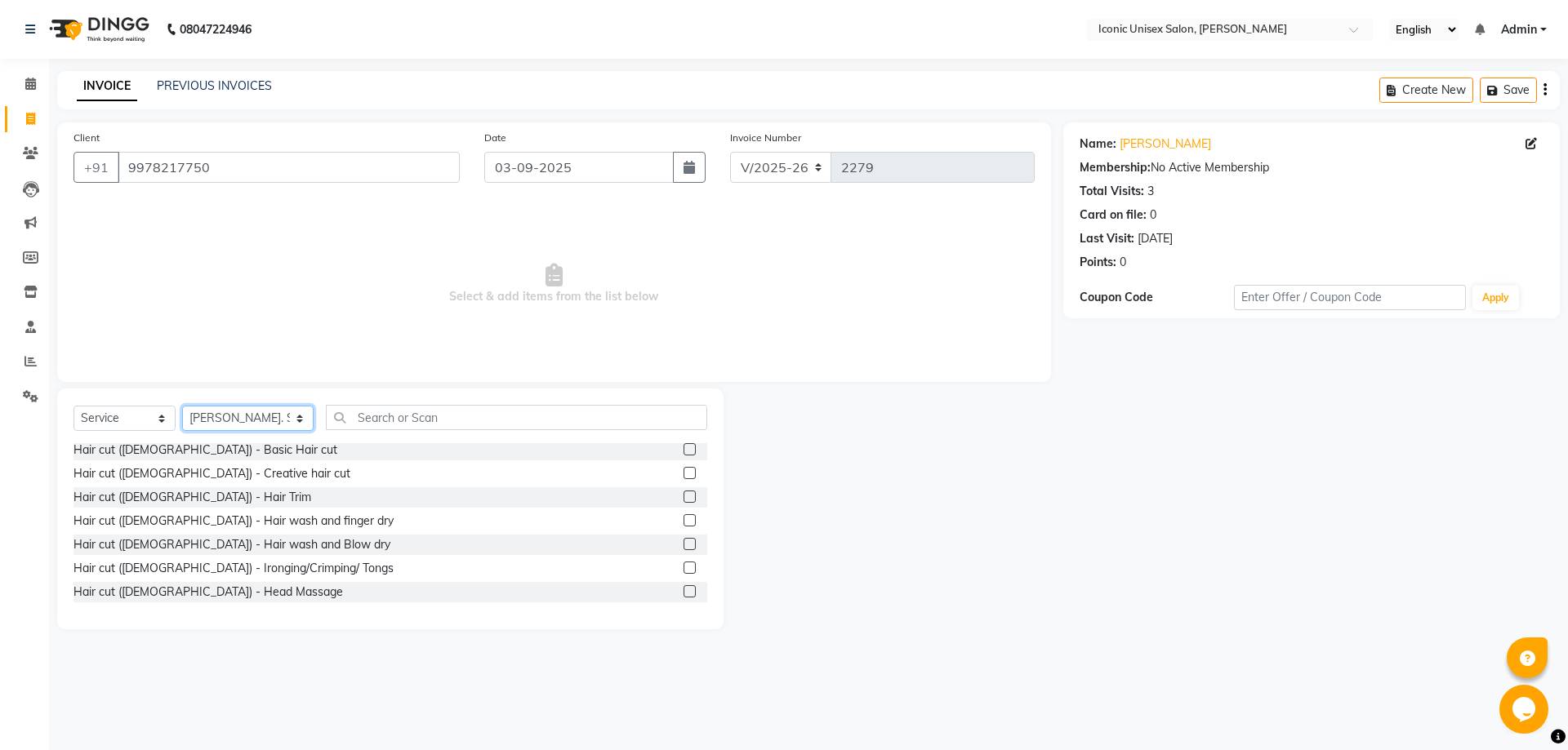
scroll to position [490, 0]
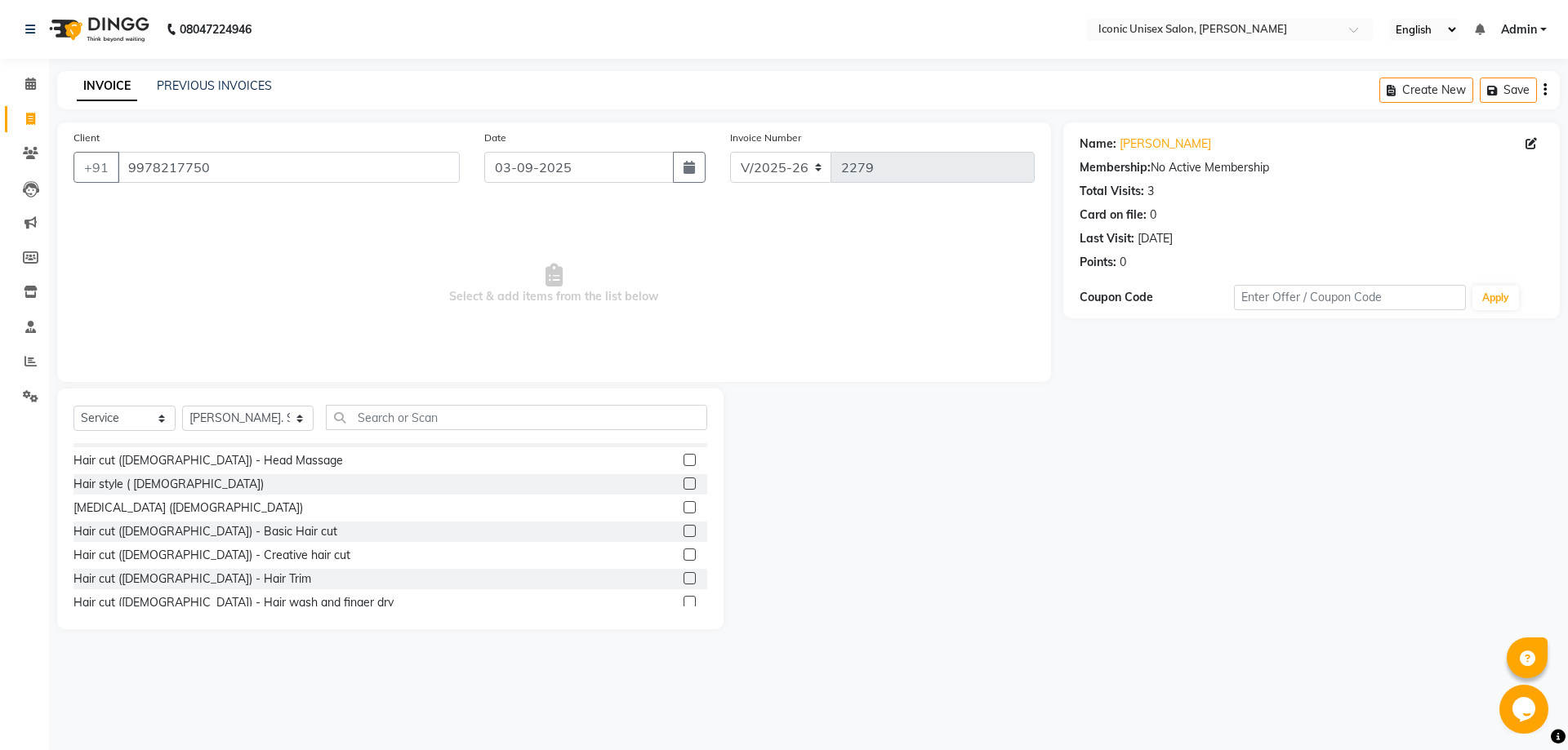
click at [683, 550] on label at bounding box center [689, 554] width 12 height 12
click at [683, 550] on input "checkbox" at bounding box center [689, 555] width 11 height 11
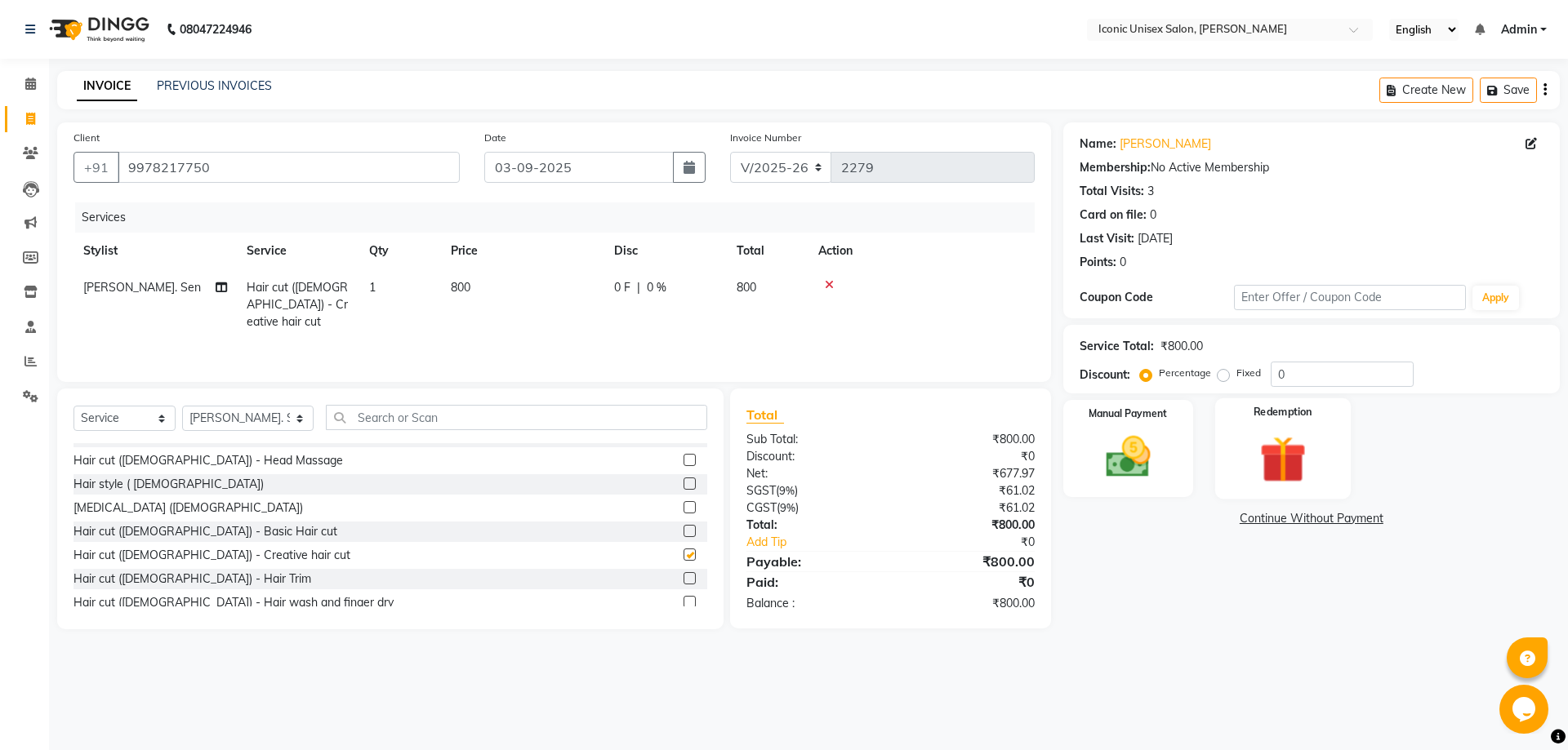
checkbox input "false"
click at [1127, 459] on img at bounding box center [1127, 457] width 76 height 54
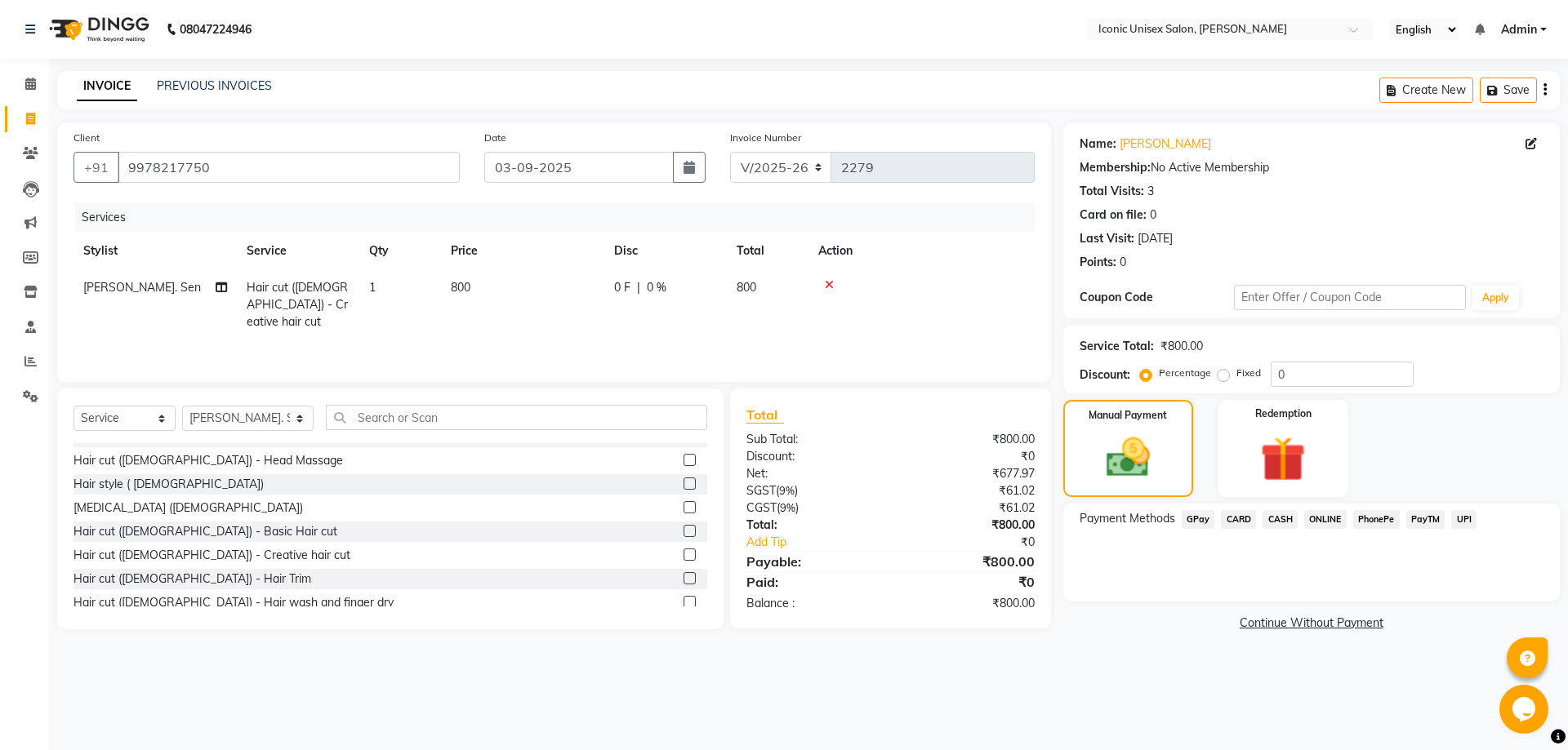
click at [1279, 521] on span "CASH" at bounding box center [1280, 519] width 35 height 18
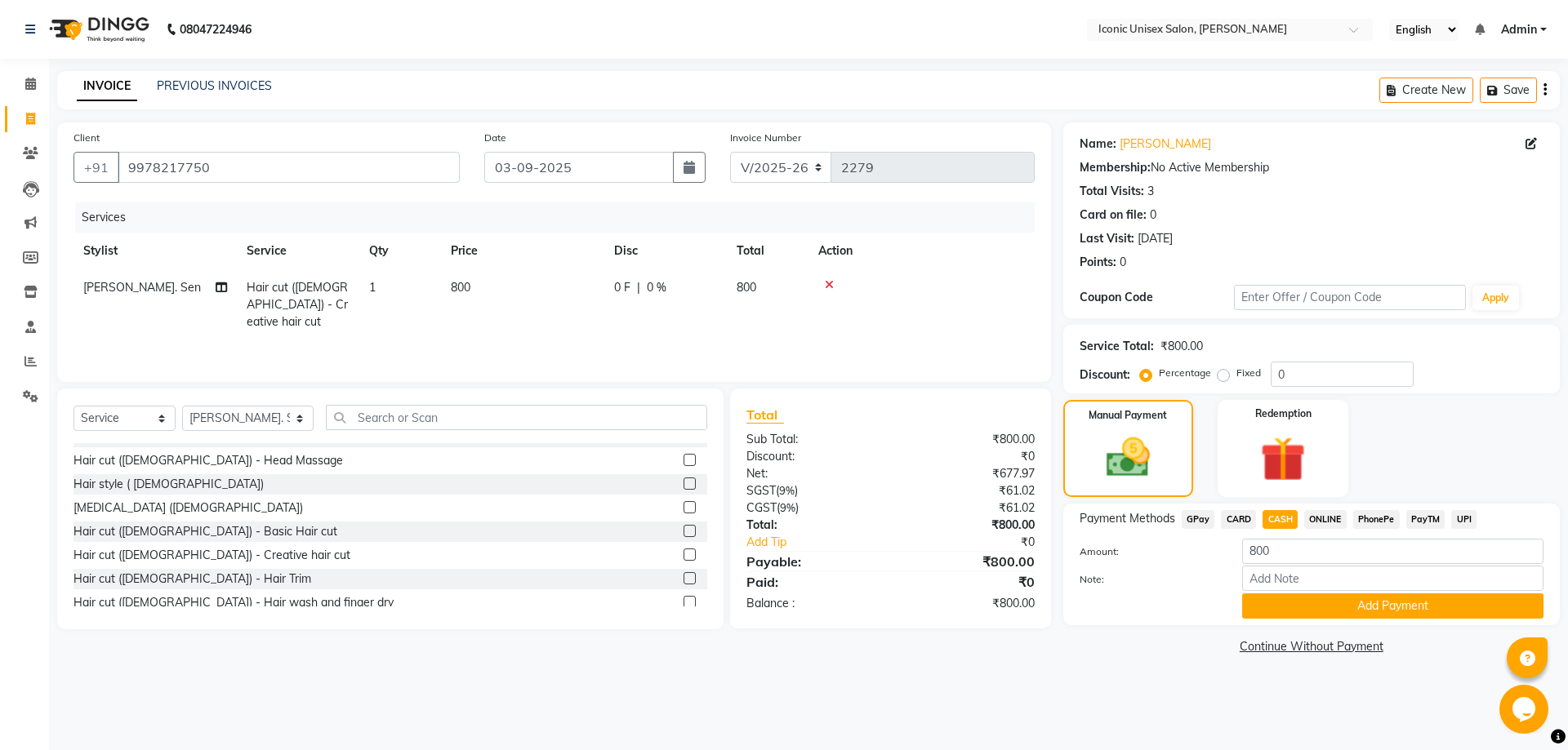
click at [567, 312] on td "800" at bounding box center [523, 304] width 164 height 71
select select "21053"
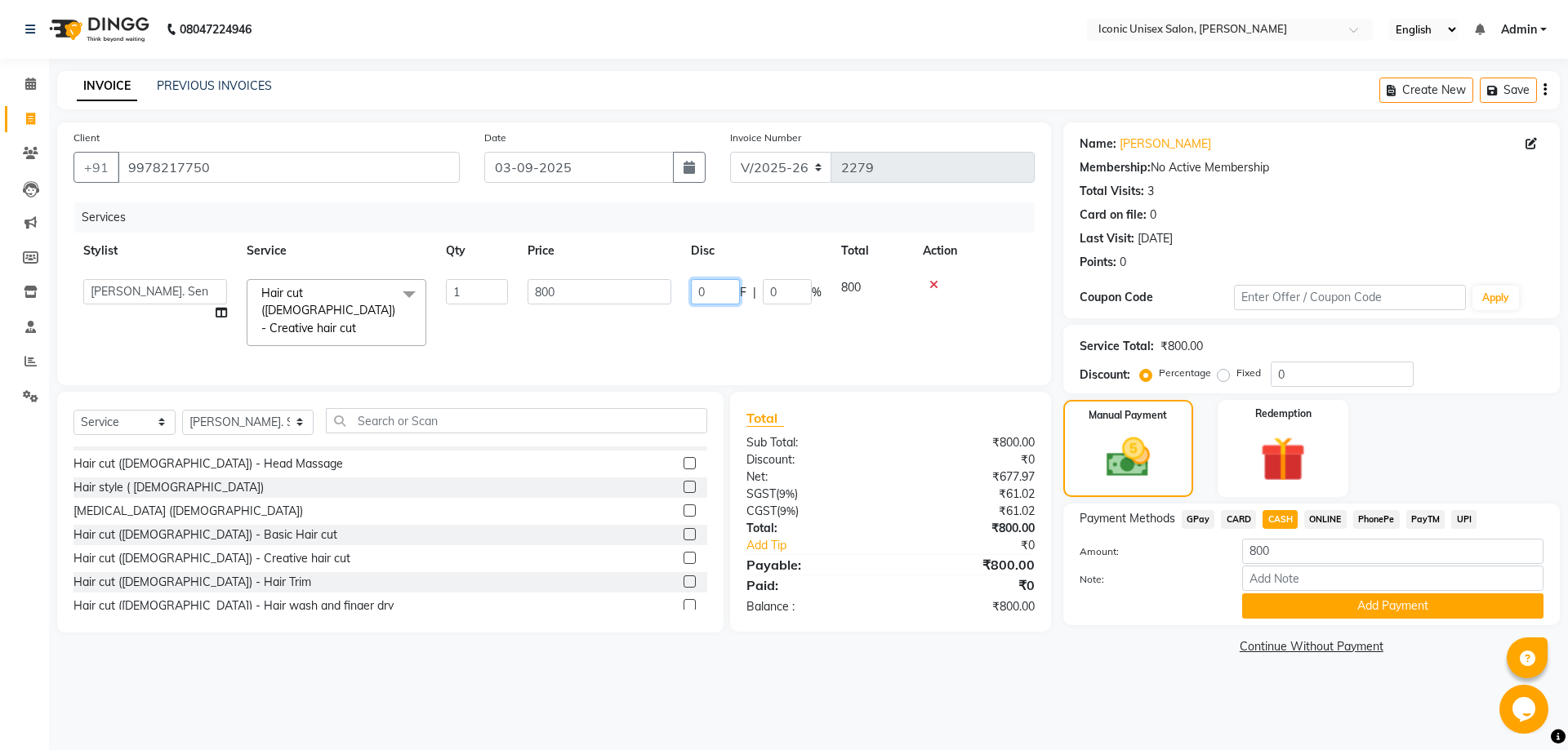
click at [692, 293] on input "0" at bounding box center [715, 292] width 49 height 26
type input "100"
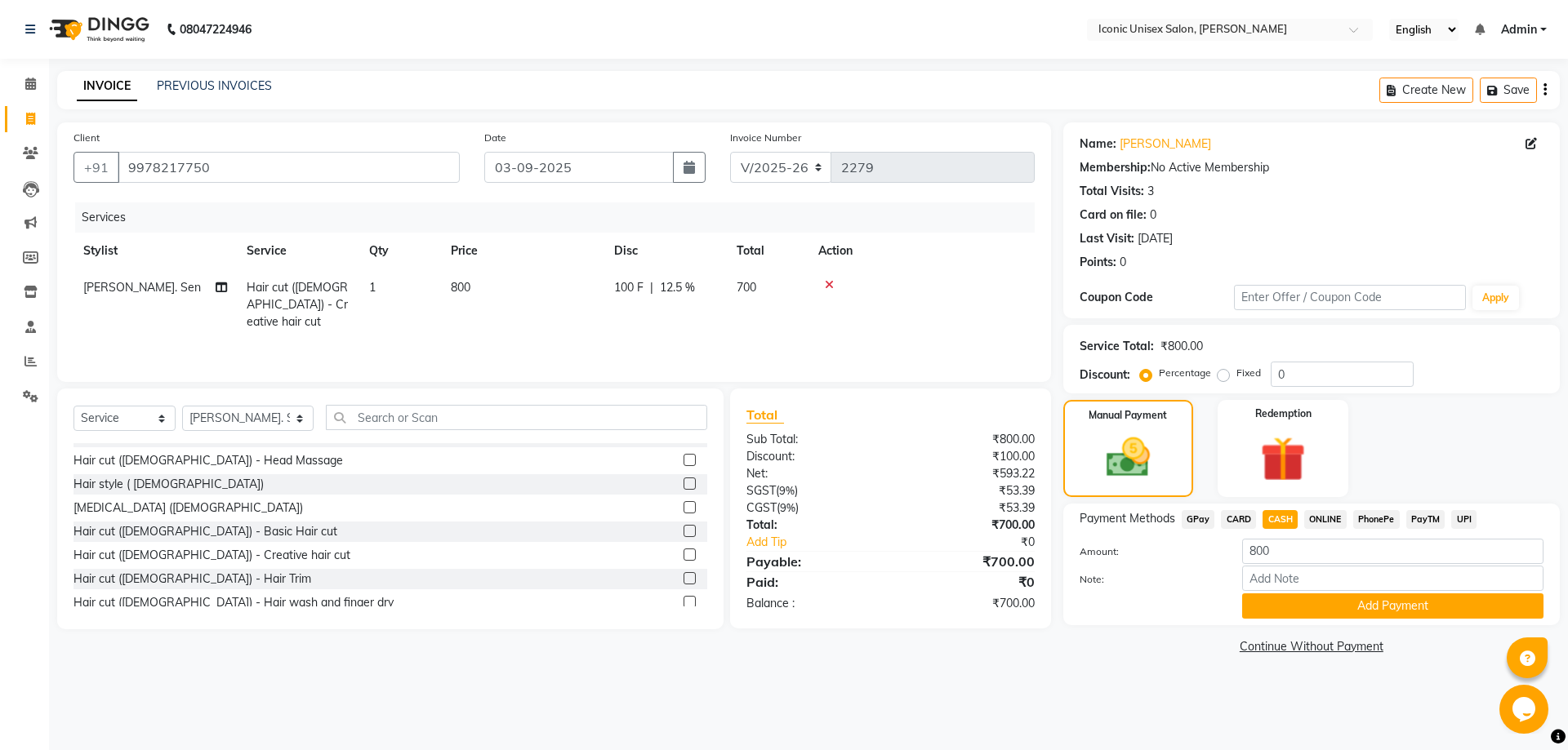
click at [1056, 662] on main "INVOICE PREVIOUS INVOICES Create New Save Client [PHONE_NUMBER] Date [DATE] Inv…" at bounding box center [808, 377] width 1519 height 612
click at [1279, 513] on span "CASH" at bounding box center [1280, 519] width 35 height 18
type input "700"
click at [1325, 612] on button "Add Payment" at bounding box center [1393, 607] width 302 height 26
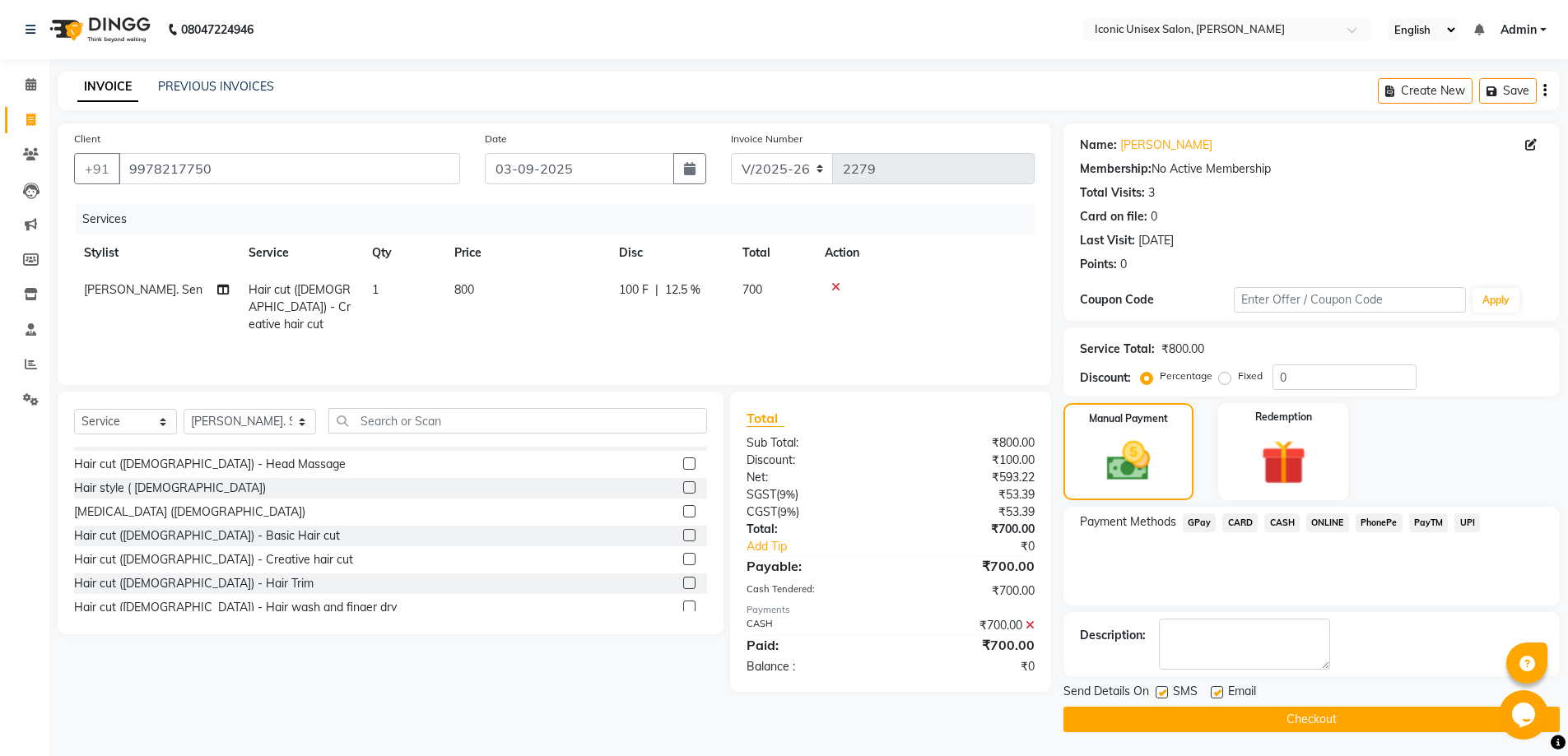
click at [1352, 711] on button "Checkout" at bounding box center [1310, 720] width 496 height 26
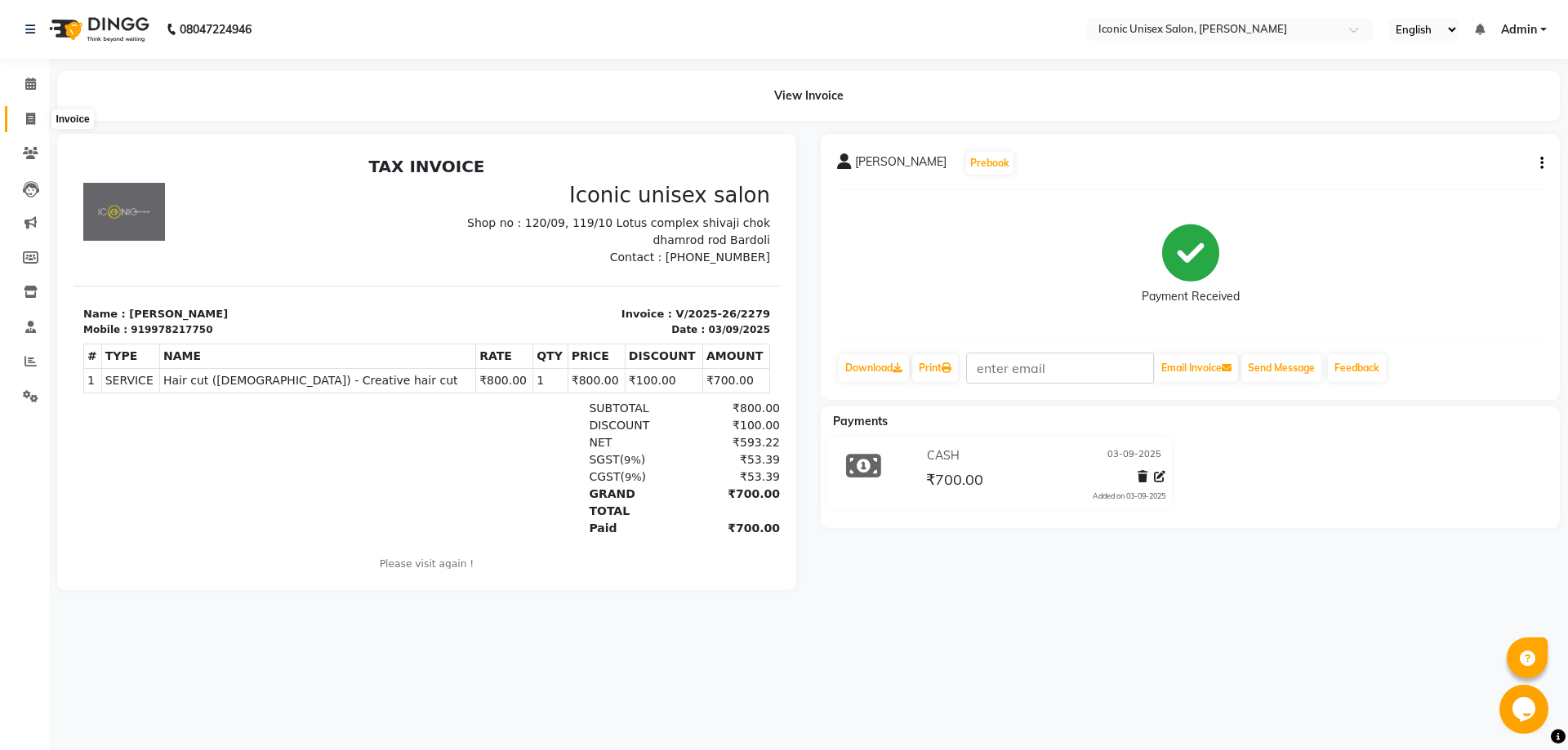
click at [33, 119] on icon at bounding box center [30, 119] width 9 height 12
select select "service"
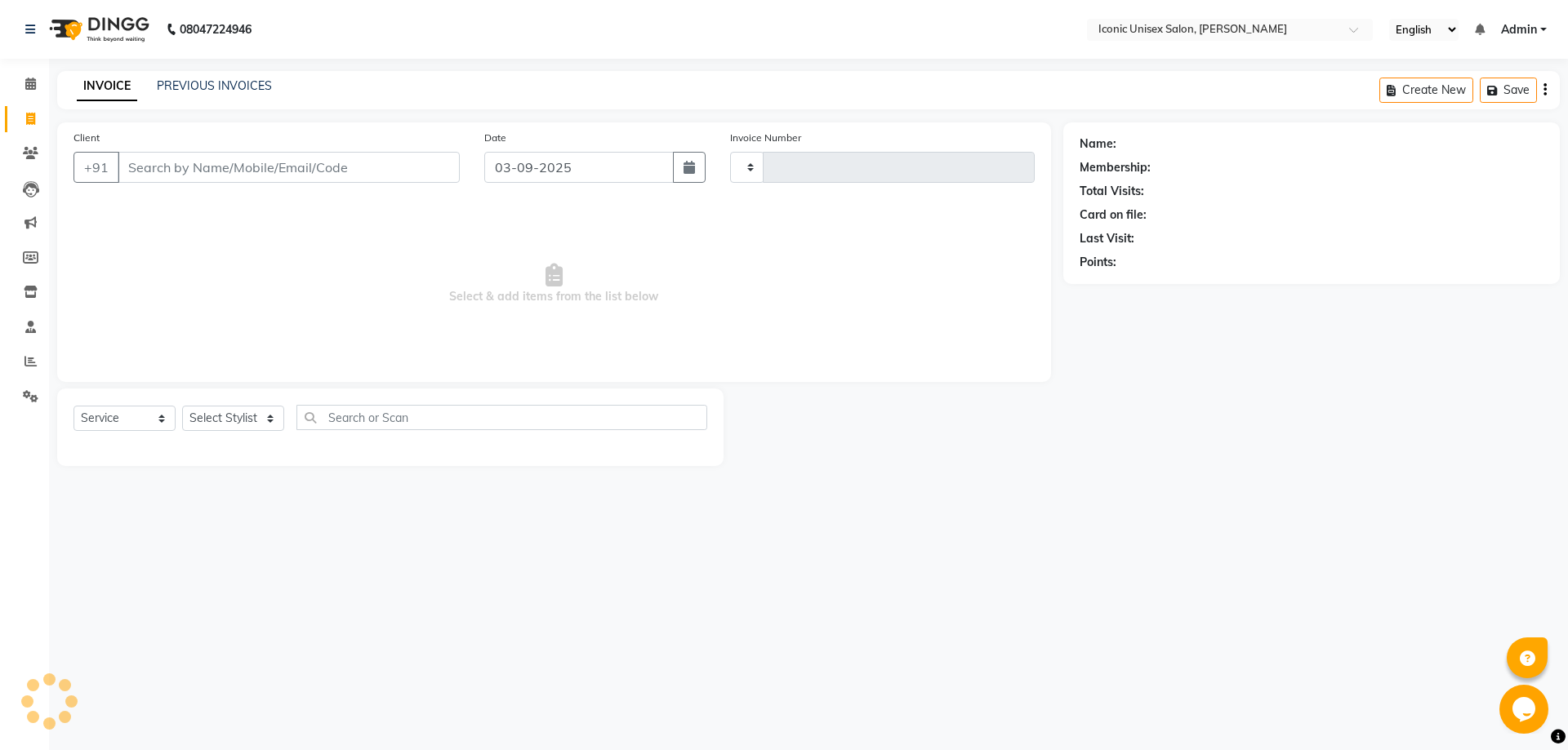
type input "2280"
select select "3884"
click at [177, 176] on input "Client" at bounding box center [289, 167] width 342 height 31
type input "8866971507"
click at [395, 161] on span "Add Client" at bounding box center [418, 167] width 64 height 17
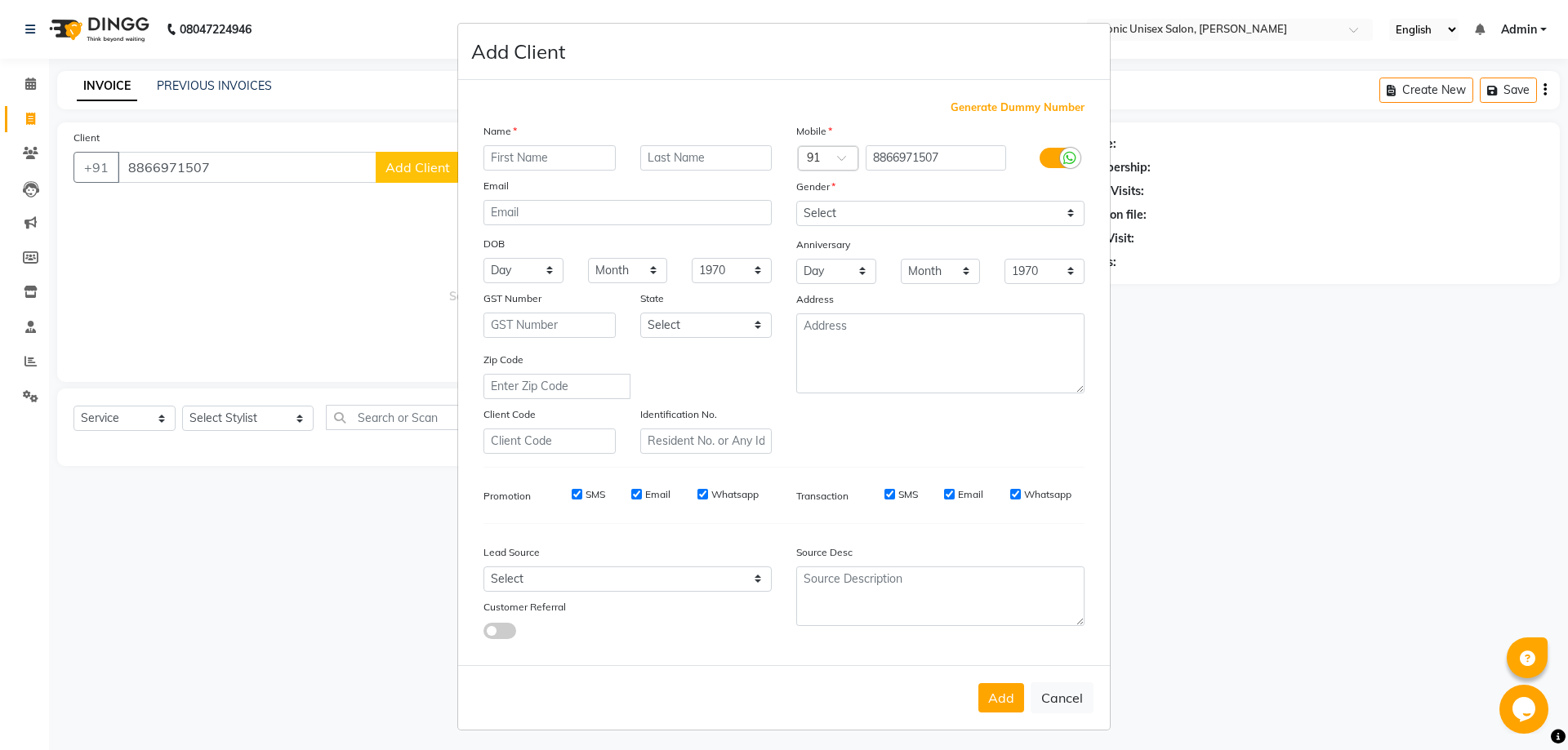
click at [534, 161] on input "text" at bounding box center [550, 158] width 132 height 26
type input "kanil"
click at [989, 220] on select "Select [DEMOGRAPHIC_DATA] [DEMOGRAPHIC_DATA] Other Prefer Not To Say" at bounding box center [940, 213] width 288 height 26
select select "[DEMOGRAPHIC_DATA]"
click at [796, 200] on select "Select [DEMOGRAPHIC_DATA] [DEMOGRAPHIC_DATA] Other Prefer Not To Say" at bounding box center [940, 213] width 288 height 26
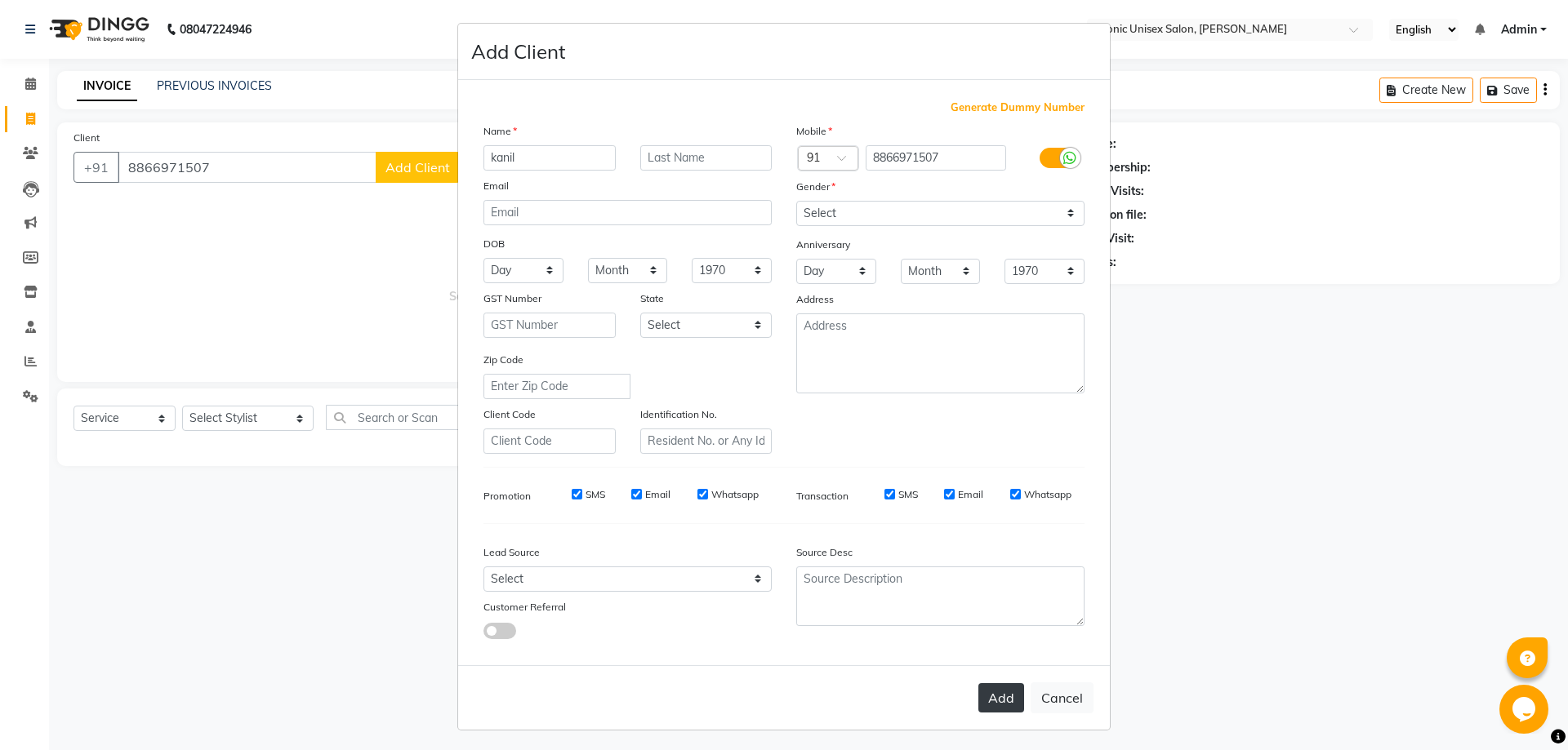
click at [995, 699] on button "Add" at bounding box center [1001, 698] width 46 height 29
select select
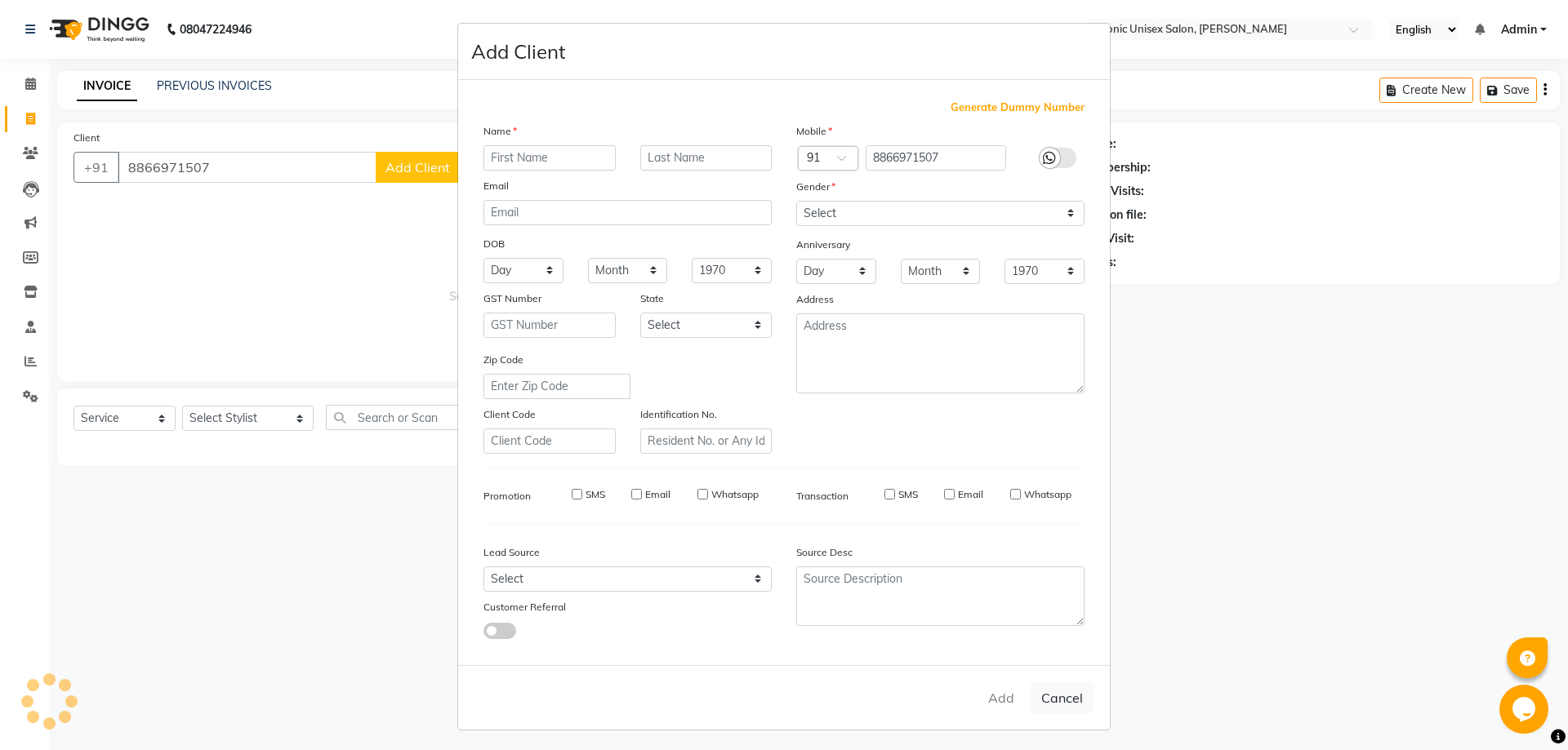
select select
checkbox input "false"
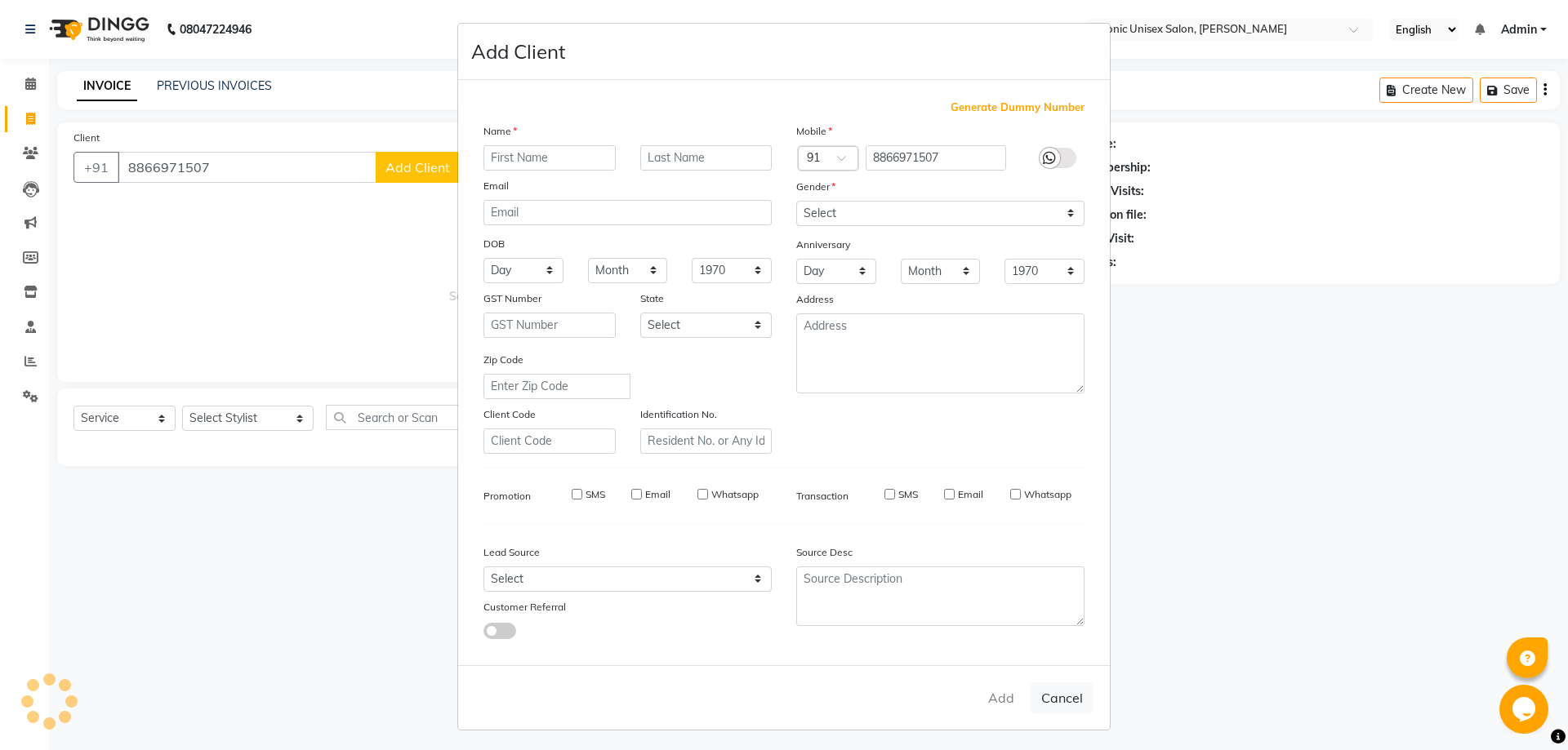
checkbox input "false"
